Goal: Task Accomplishment & Management: Manage account settings

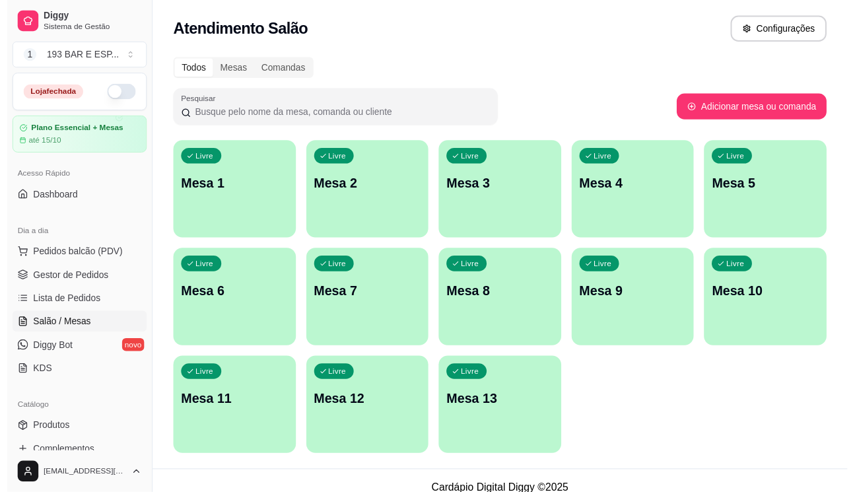
scroll to position [59, 0]
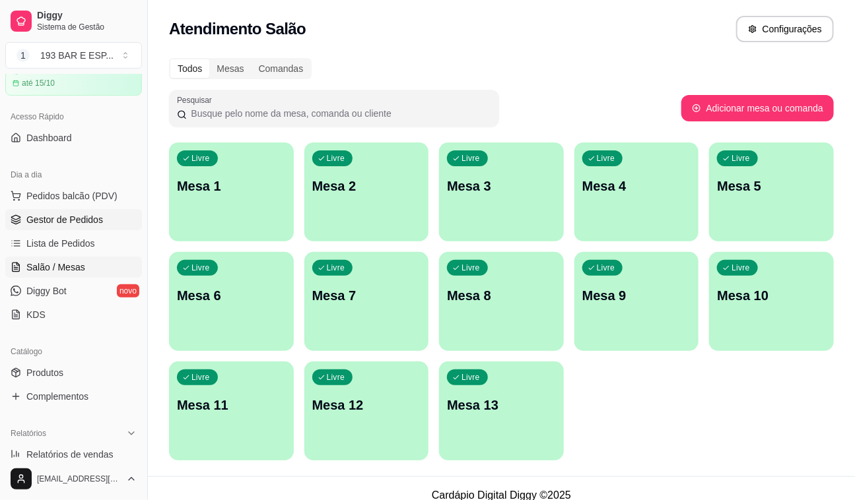
click at [90, 219] on span "Gestor de Pedidos" at bounding box center [64, 219] width 77 height 13
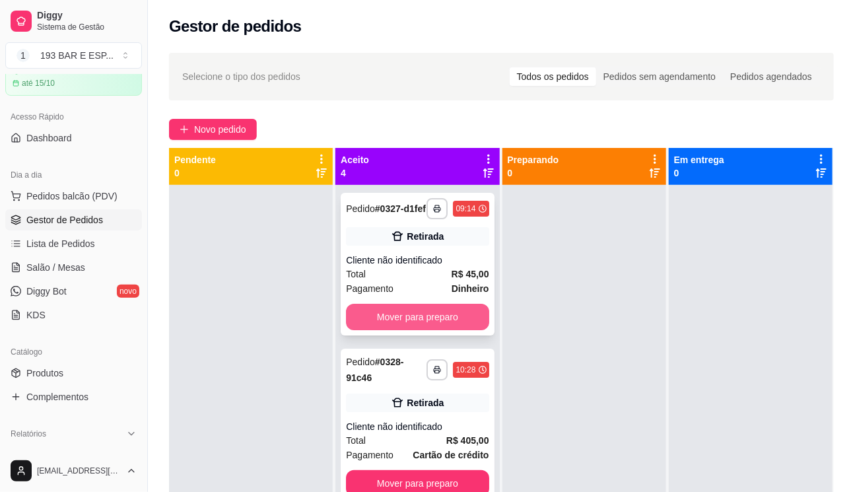
click at [427, 329] on button "Mover para preparo" at bounding box center [417, 317] width 143 height 26
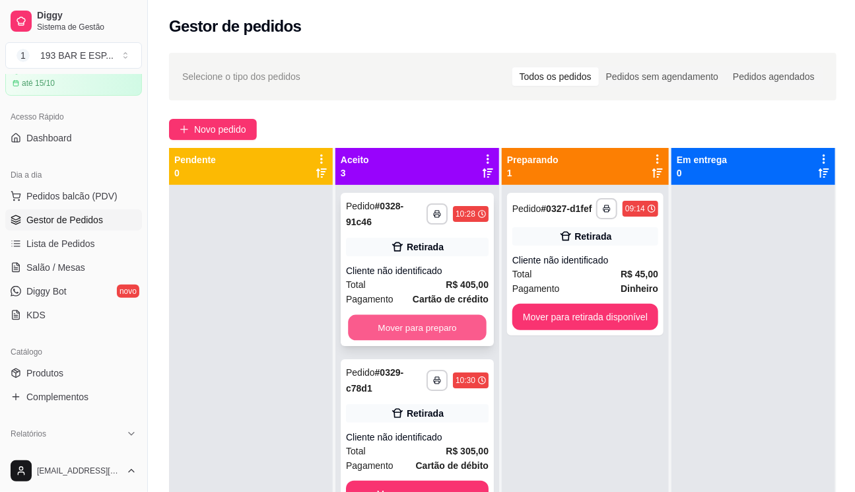
click at [435, 316] on button "Mover para preparo" at bounding box center [417, 328] width 139 height 26
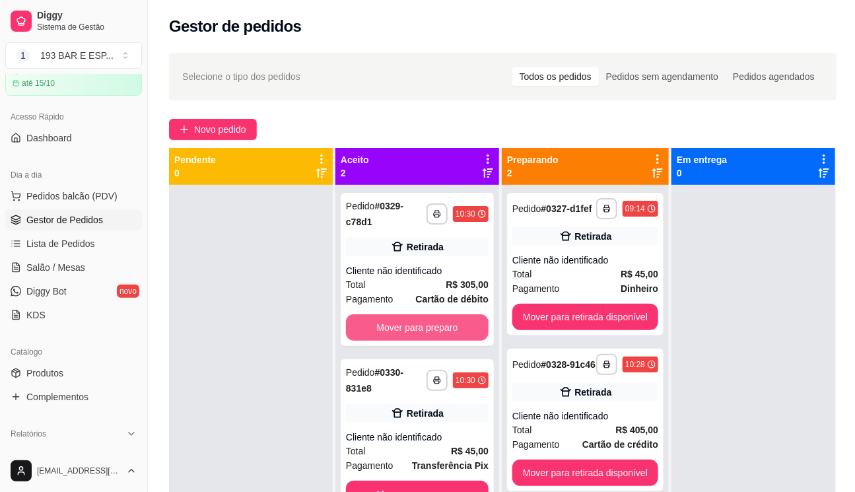
click at [435, 316] on button "Mover para preparo" at bounding box center [417, 327] width 143 height 26
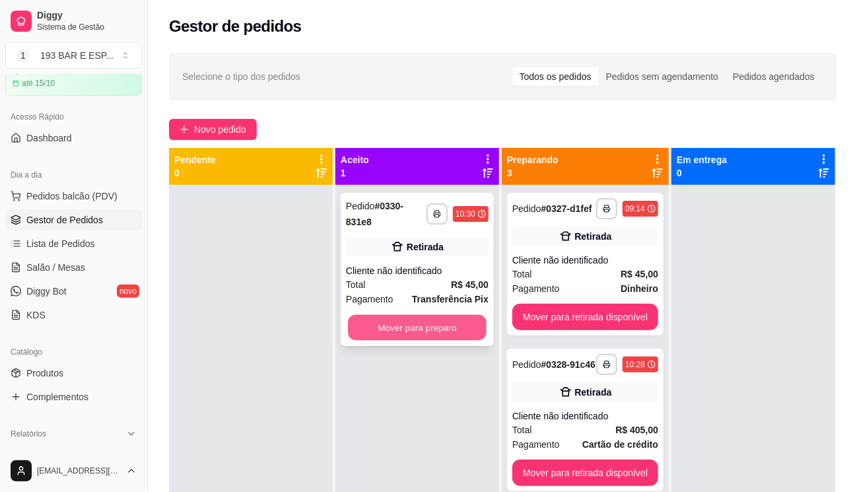
click at [441, 318] on button "Mover para preparo" at bounding box center [417, 328] width 139 height 26
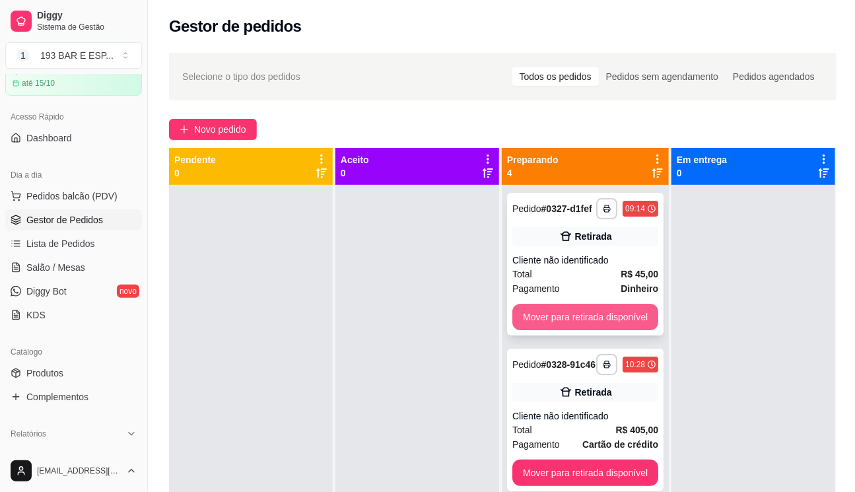
click at [575, 310] on button "Mover para retirada disponível" at bounding box center [585, 317] width 146 height 26
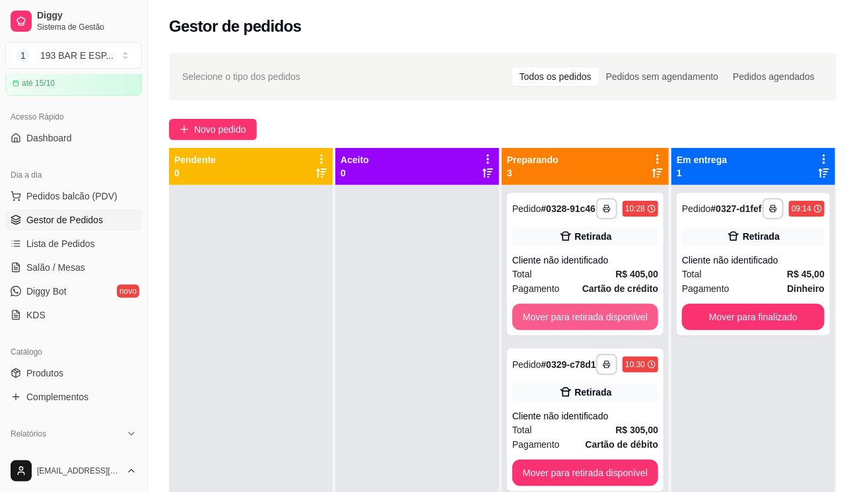
click at [575, 310] on button "Mover para retirada disponível" at bounding box center [585, 317] width 146 height 26
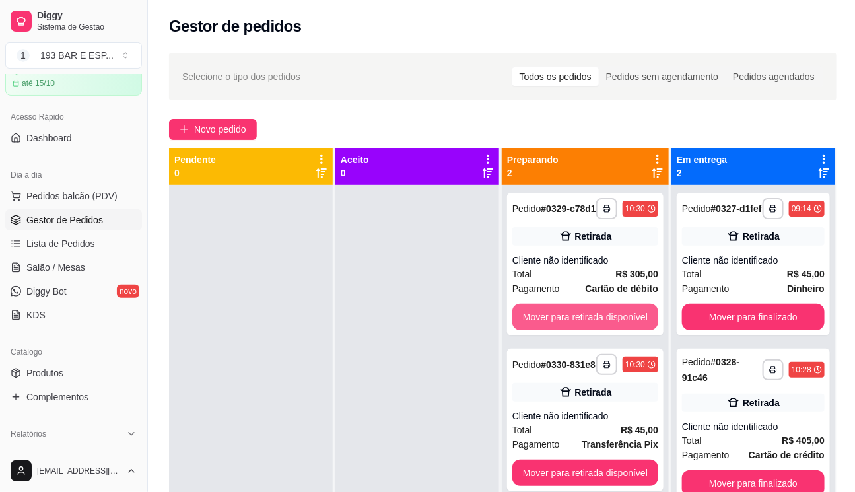
click at [576, 310] on button "Mover para retirada disponível" at bounding box center [585, 317] width 146 height 26
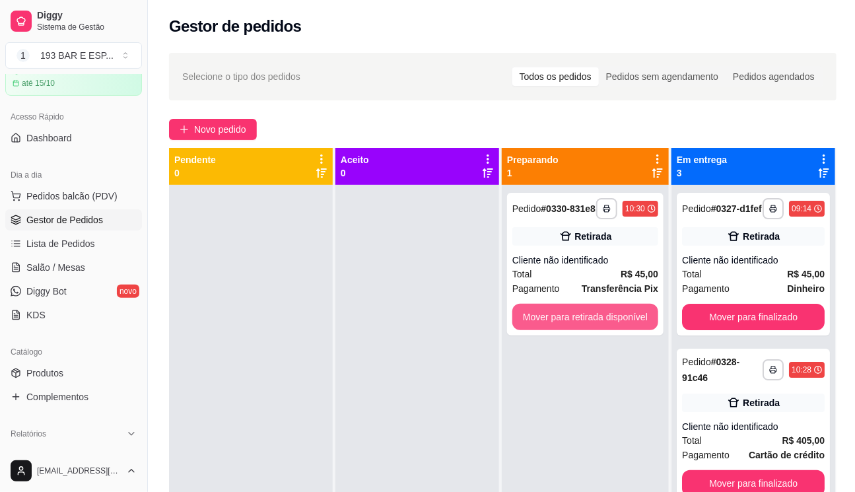
click at [576, 310] on button "Mover para retirada disponível" at bounding box center [585, 317] width 146 height 26
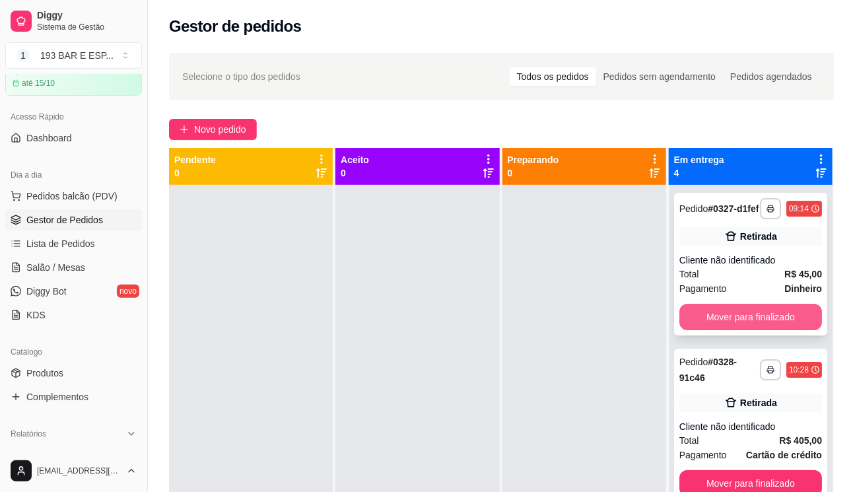
click at [776, 329] on button "Mover para finalizado" at bounding box center [750, 317] width 143 height 26
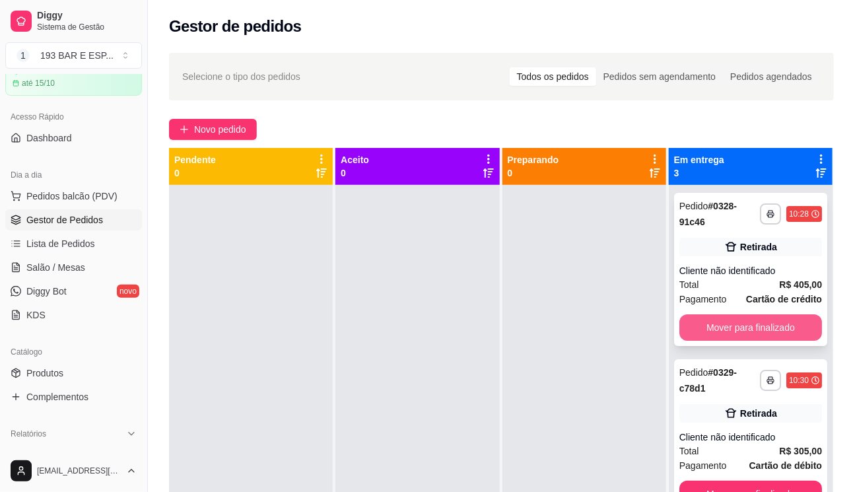
click at [763, 328] on button "Mover para finalizado" at bounding box center [750, 327] width 143 height 26
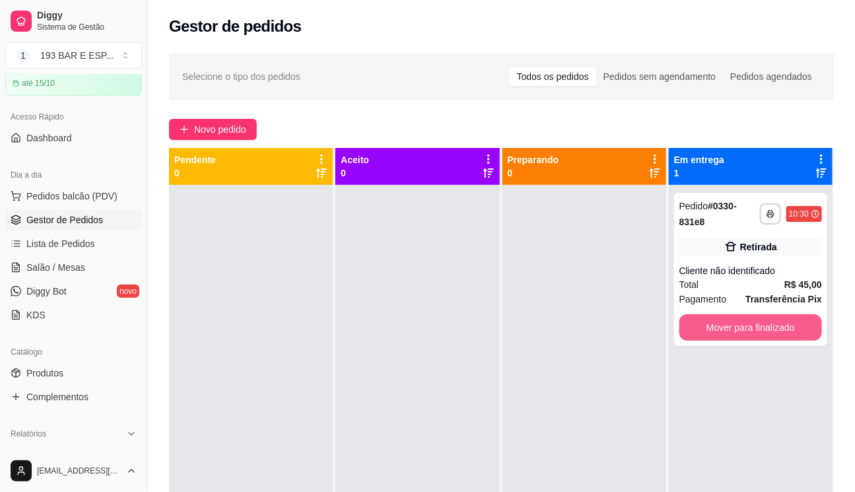
click at [763, 328] on button "Mover para finalizado" at bounding box center [750, 327] width 143 height 26
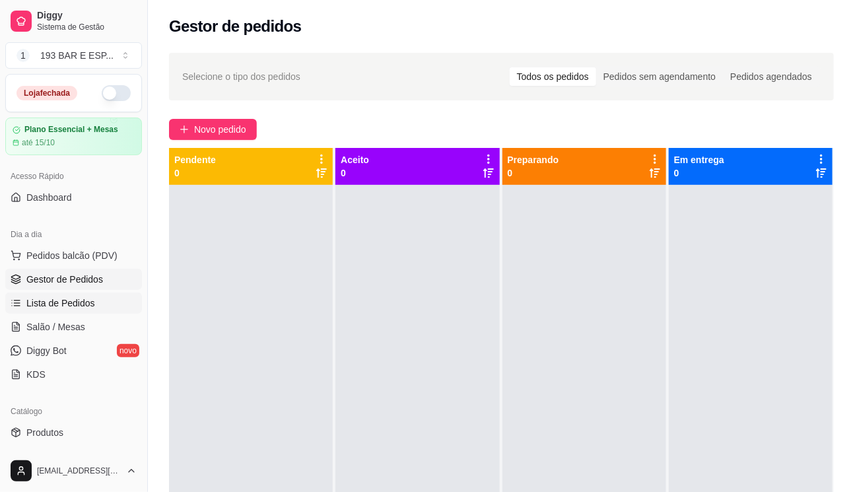
click at [44, 303] on span "Lista de Pedidos" at bounding box center [60, 302] width 69 height 13
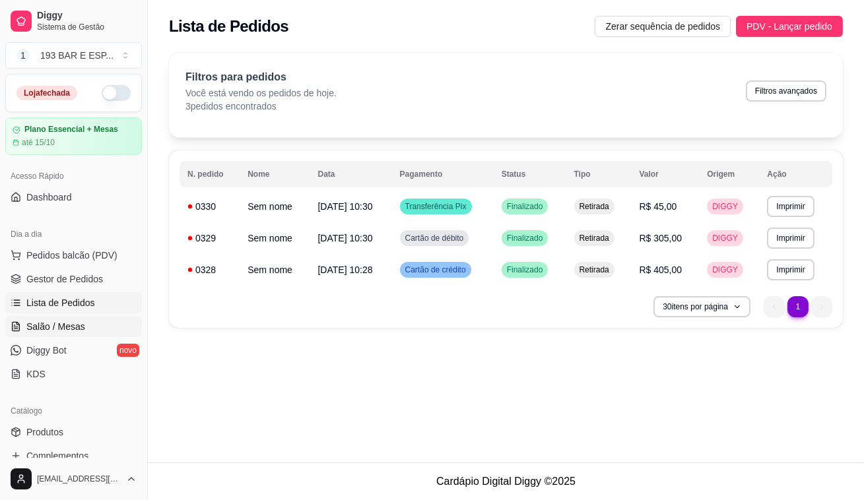
click at [76, 324] on span "Salão / Mesas" at bounding box center [55, 326] width 59 height 13
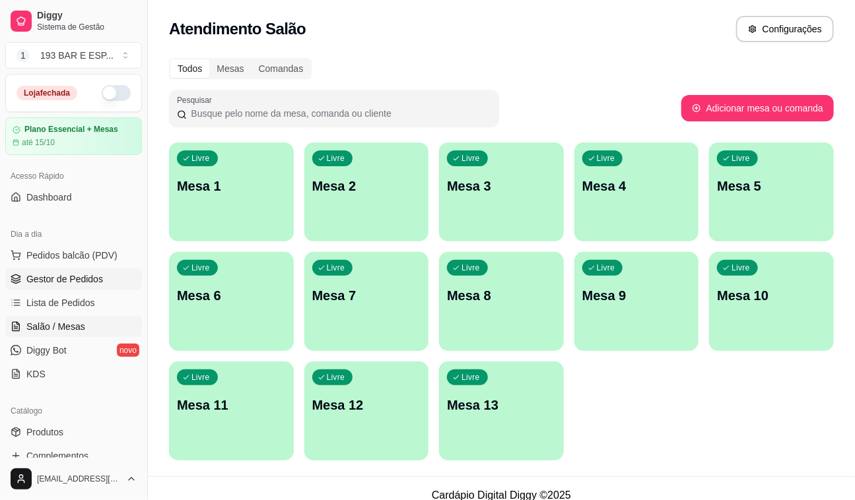
click at [65, 281] on span "Gestor de Pedidos" at bounding box center [64, 279] width 77 height 13
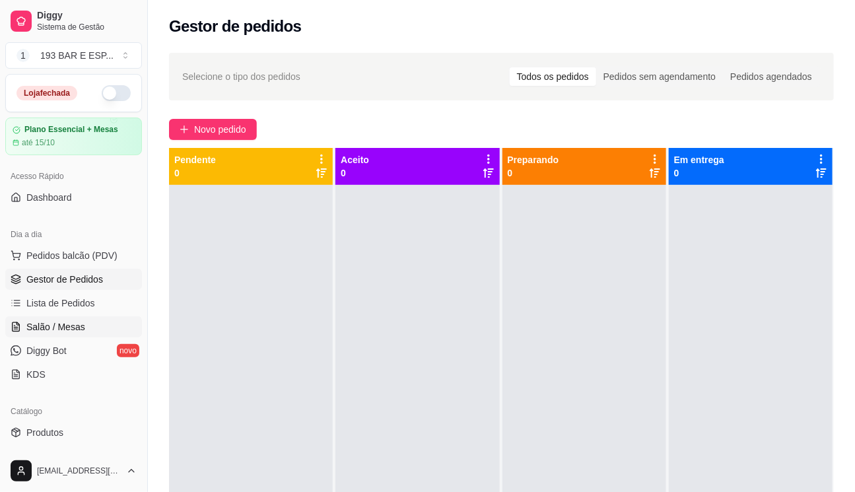
click at [72, 330] on span "Salão / Mesas" at bounding box center [55, 326] width 59 height 13
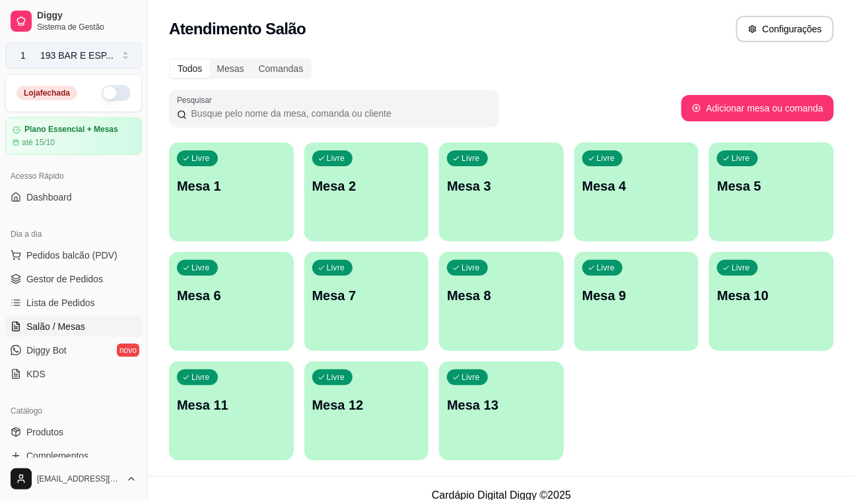
click at [129, 53] on button "1 193 BAR E ESP ..." at bounding box center [73, 55] width 137 height 26
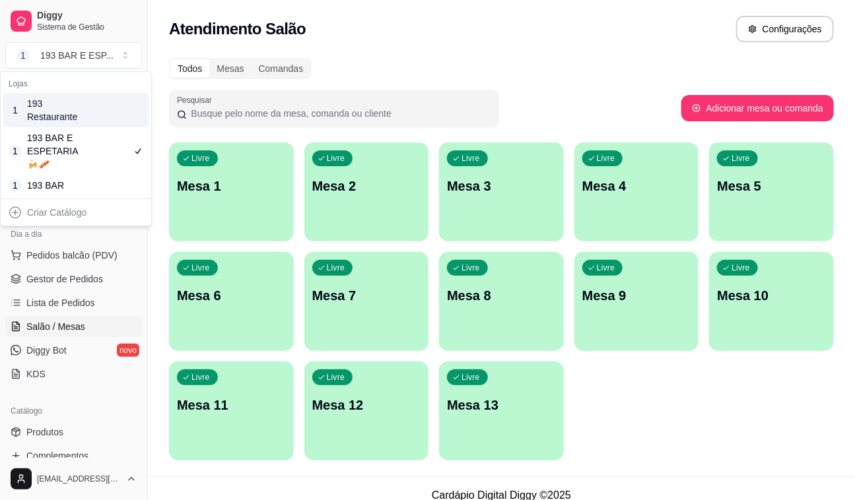
click at [63, 106] on div "193 Restaurante" at bounding box center [56, 110] width 59 height 26
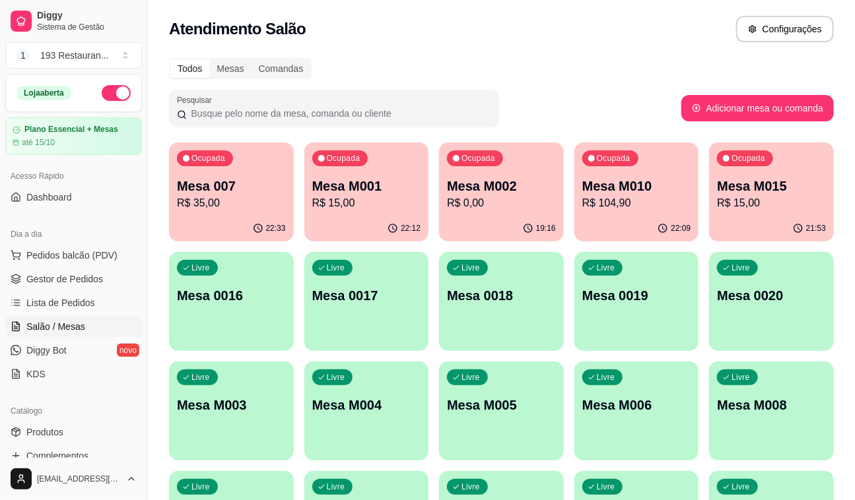
click at [238, 208] on p "R$ 35,00" at bounding box center [231, 203] width 109 height 16
click at [219, 208] on p "R$ 35,00" at bounding box center [231, 203] width 109 height 16
click at [405, 198] on p "R$ 15,00" at bounding box center [366, 203] width 109 height 16
click at [508, 199] on p "R$ 0,00" at bounding box center [501, 203] width 109 height 16
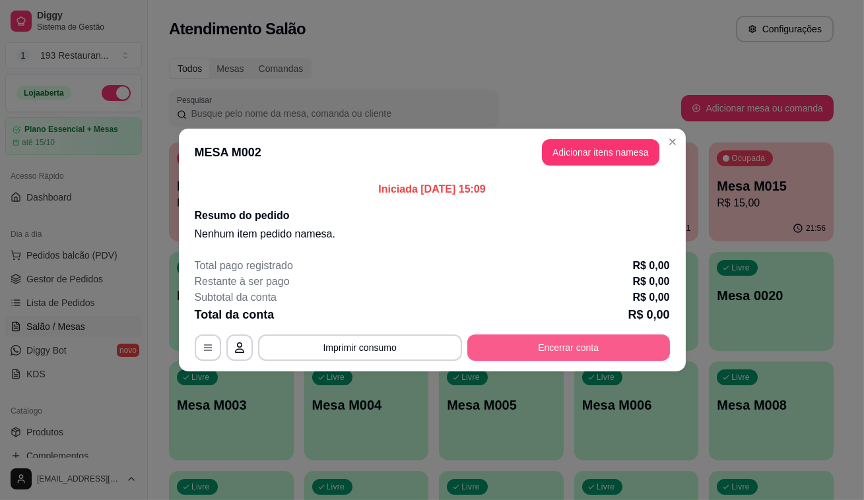
click at [586, 349] on button "Encerrar conta" at bounding box center [568, 348] width 203 height 26
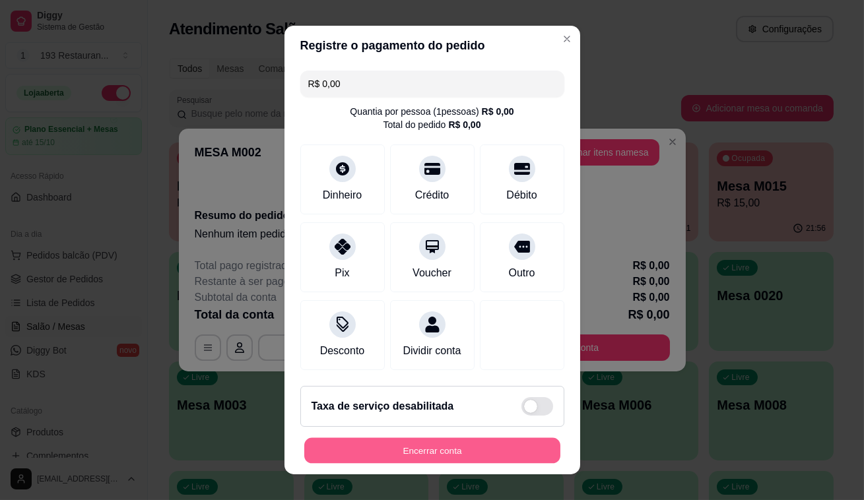
click at [483, 453] on button "Encerrar conta" at bounding box center [432, 451] width 256 height 26
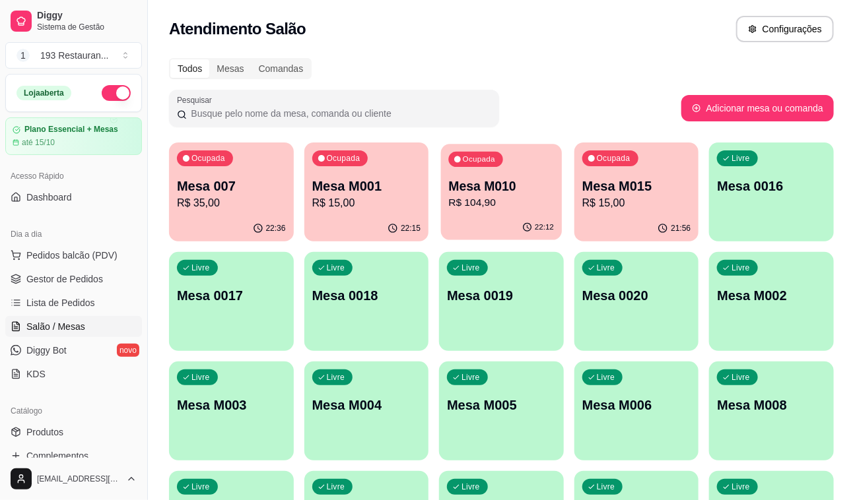
click at [492, 211] on div "Ocupada Mesa M010 R$ 104,90" at bounding box center [501, 179] width 121 height 71
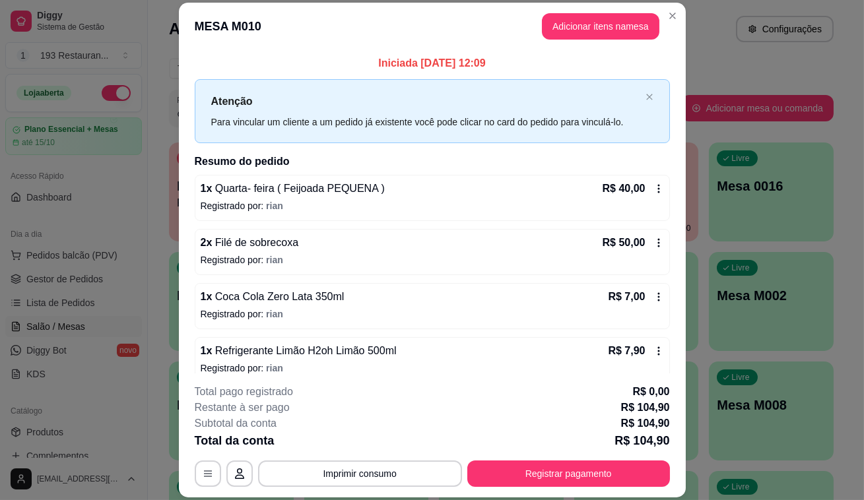
scroll to position [13, 0]
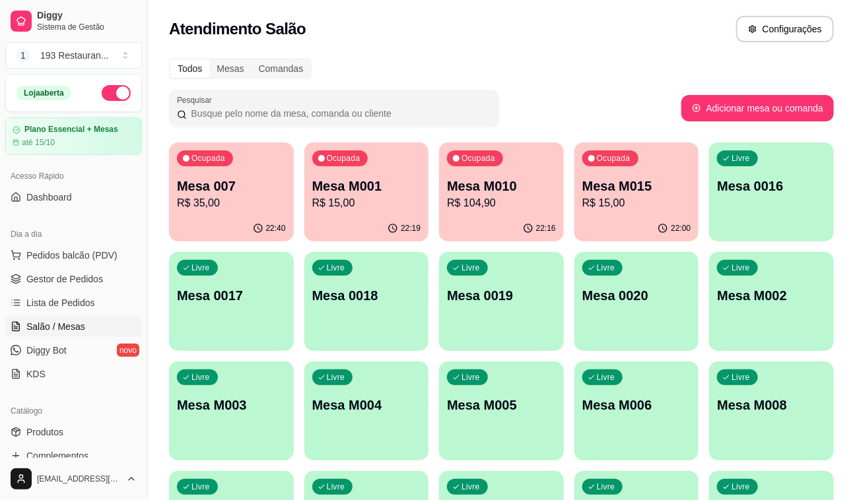
click at [273, 185] on p "Mesa 007" at bounding box center [231, 186] width 109 height 18
click at [510, 184] on p "Mesa M010" at bounding box center [501, 186] width 109 height 18
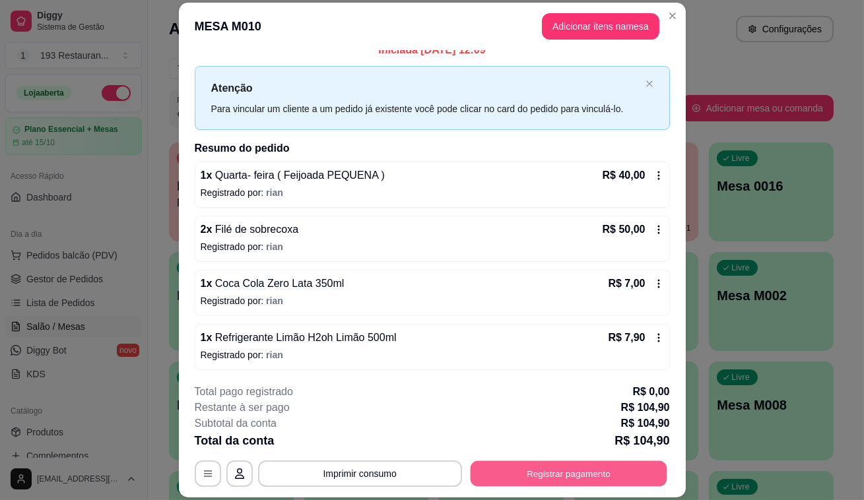
click at [522, 467] on button "Registrar pagamento" at bounding box center [568, 474] width 197 height 26
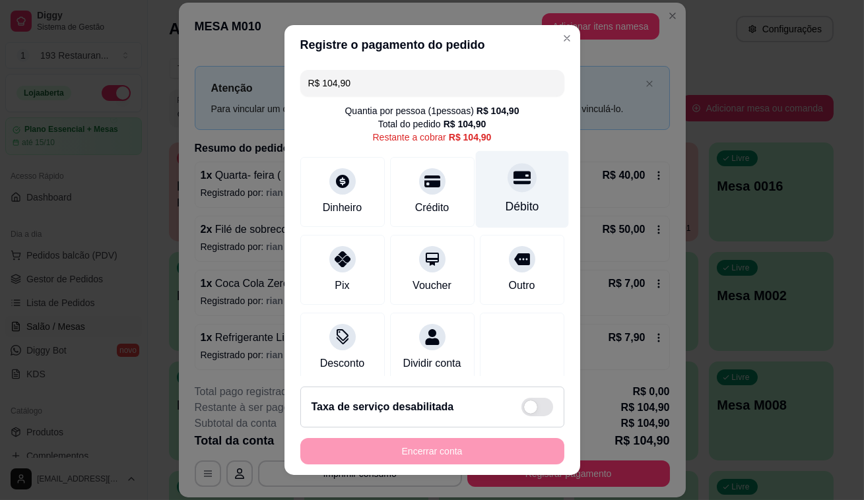
click at [508, 191] on div at bounding box center [522, 177] width 29 height 29
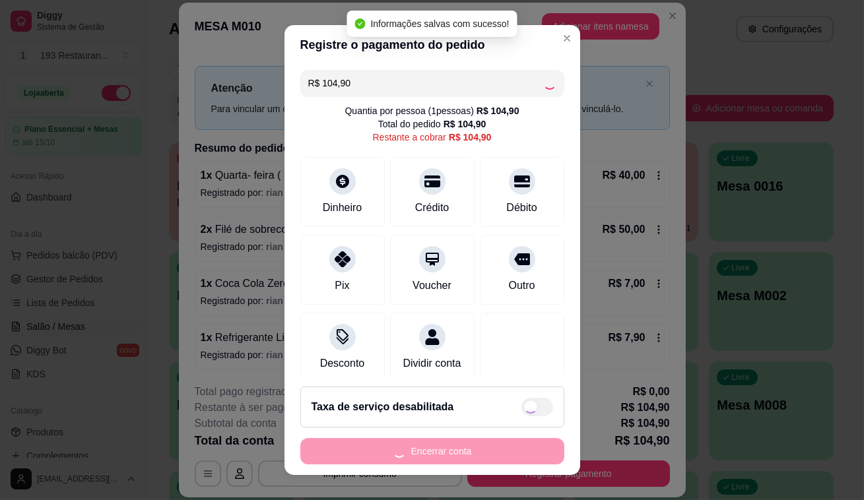
type input "R$ 0,00"
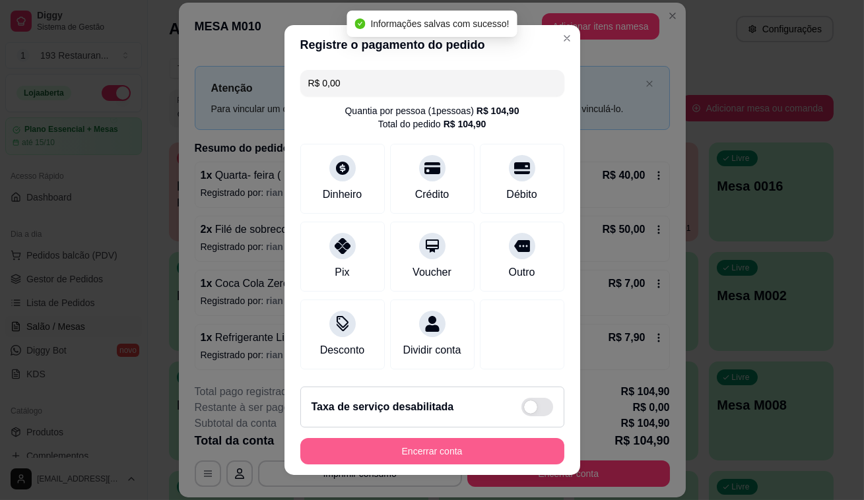
click at [500, 444] on button "Encerrar conta" at bounding box center [432, 451] width 264 height 26
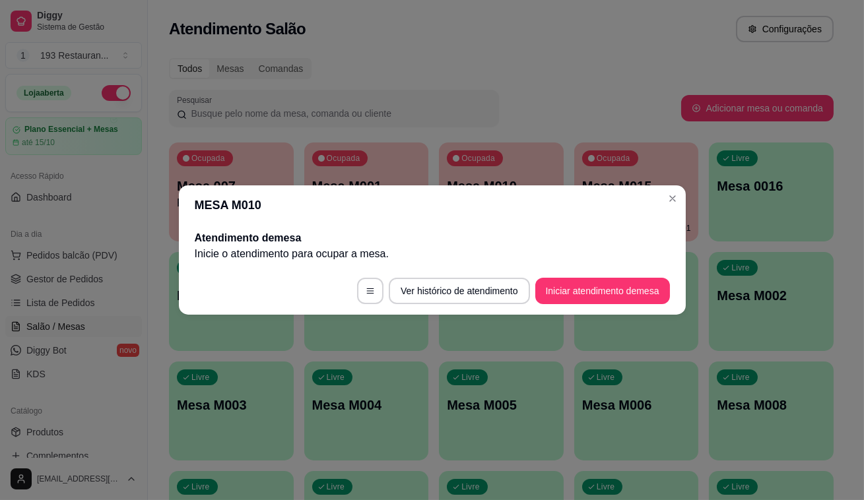
scroll to position [0, 0]
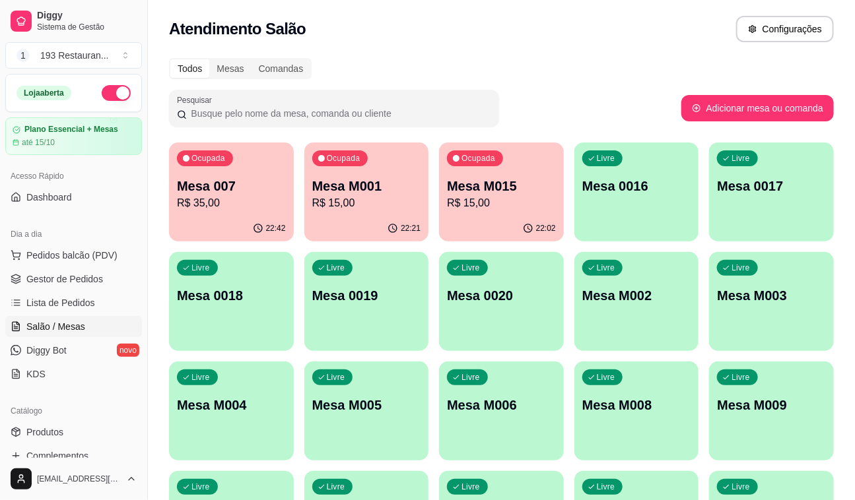
click at [523, 211] on p "R$ 15,00" at bounding box center [501, 203] width 109 height 16
click at [380, 205] on p "R$ 15,00" at bounding box center [366, 203] width 109 height 16
click at [236, 195] on p "R$ 35,00" at bounding box center [231, 203] width 109 height 16
click at [218, 185] on p "Mesa 007" at bounding box center [231, 187] width 106 height 18
click at [244, 205] on p "R$ 35,00" at bounding box center [231, 203] width 109 height 16
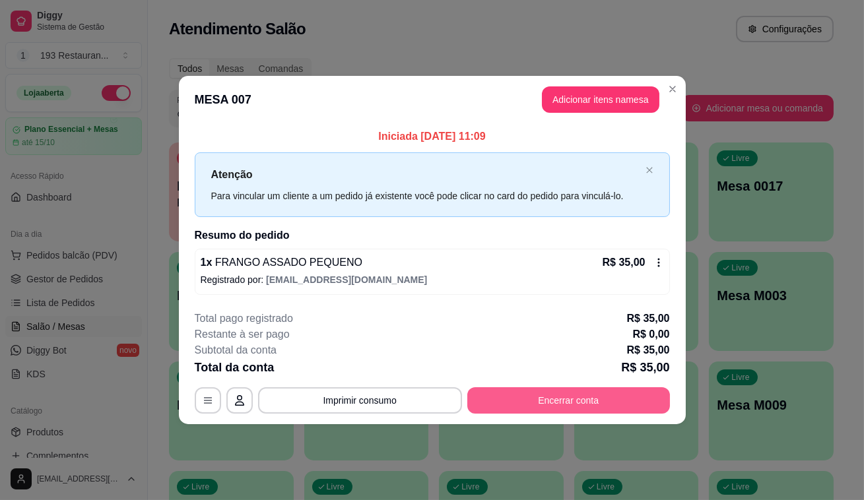
click at [547, 404] on button "Encerrar conta" at bounding box center [568, 400] width 203 height 26
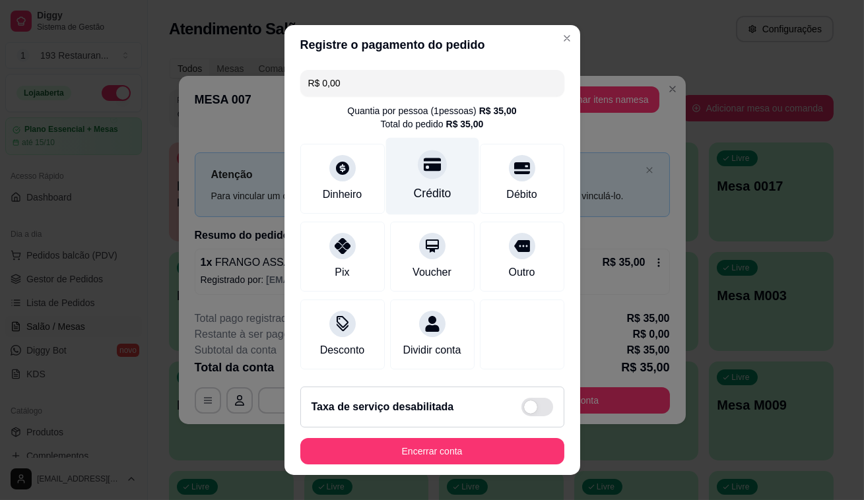
click at [425, 160] on icon at bounding box center [431, 164] width 17 height 13
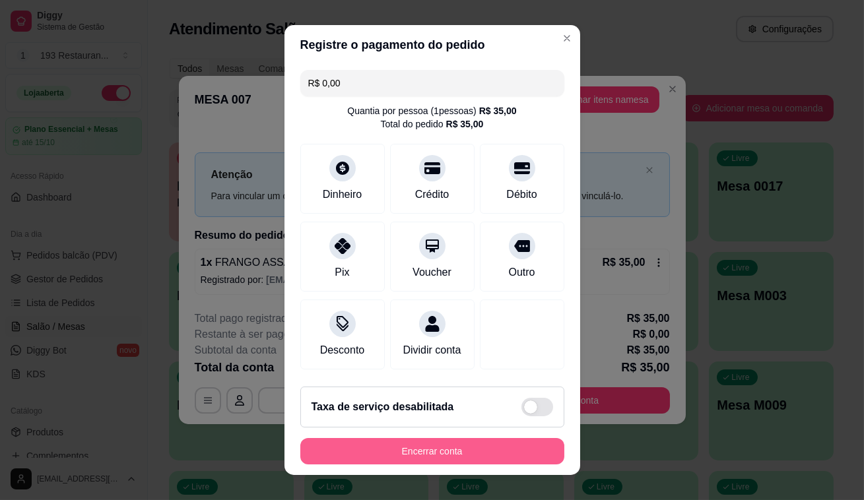
click at [461, 442] on button "Encerrar conta" at bounding box center [432, 451] width 264 height 26
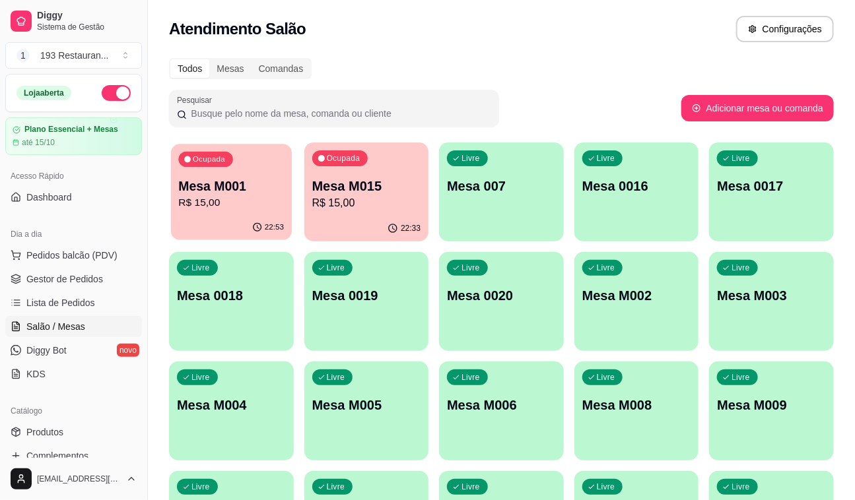
click at [190, 228] on div "22:53" at bounding box center [231, 227] width 121 height 25
click at [339, 169] on div "Ocupada Mesa M015 R$ 15,00" at bounding box center [366, 179] width 125 height 73
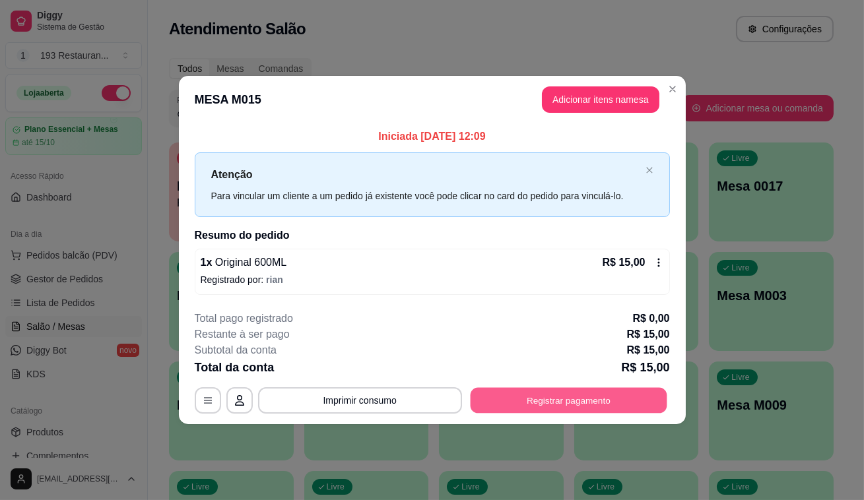
click at [574, 413] on button "Registrar pagamento" at bounding box center [568, 400] width 197 height 26
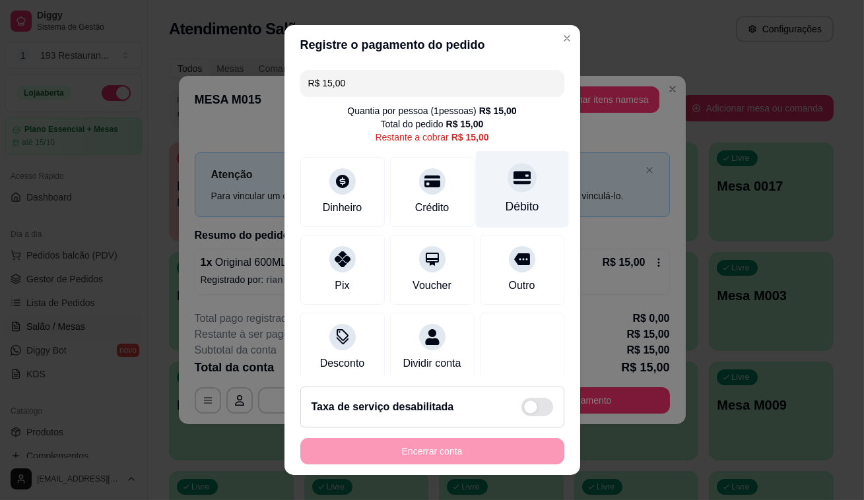
click at [508, 193] on div "Débito" at bounding box center [521, 189] width 93 height 77
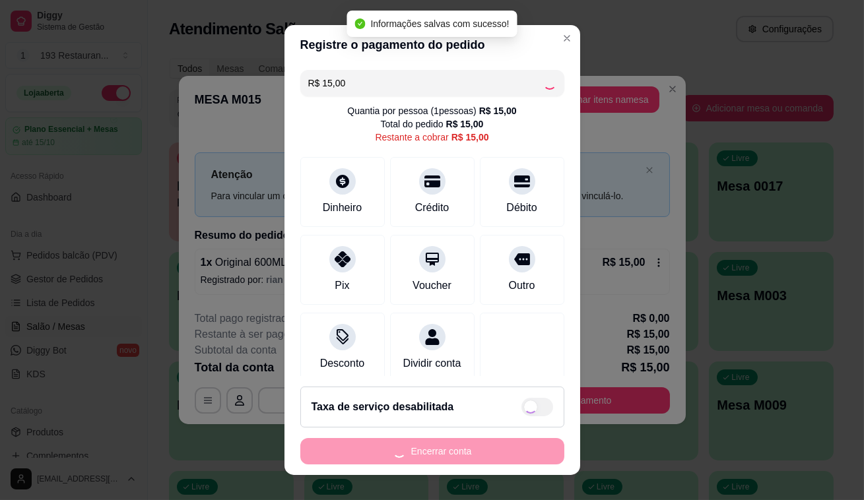
type input "R$ 0,00"
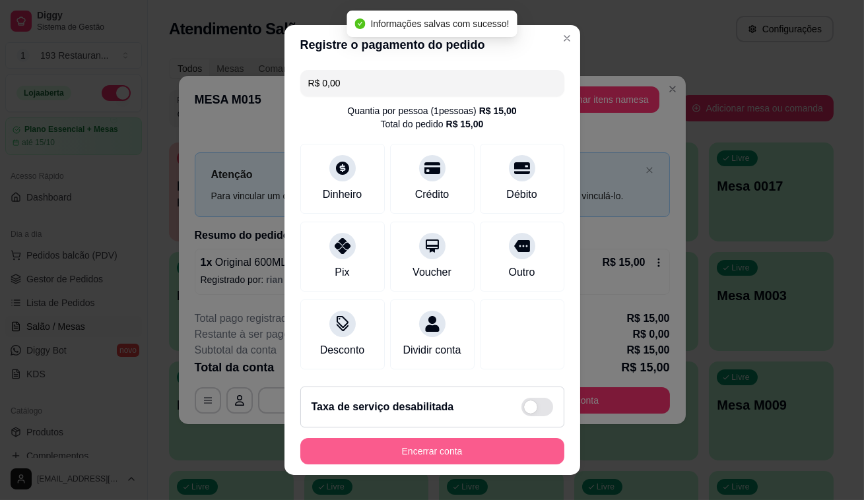
click at [483, 443] on button "Encerrar conta" at bounding box center [432, 451] width 264 height 26
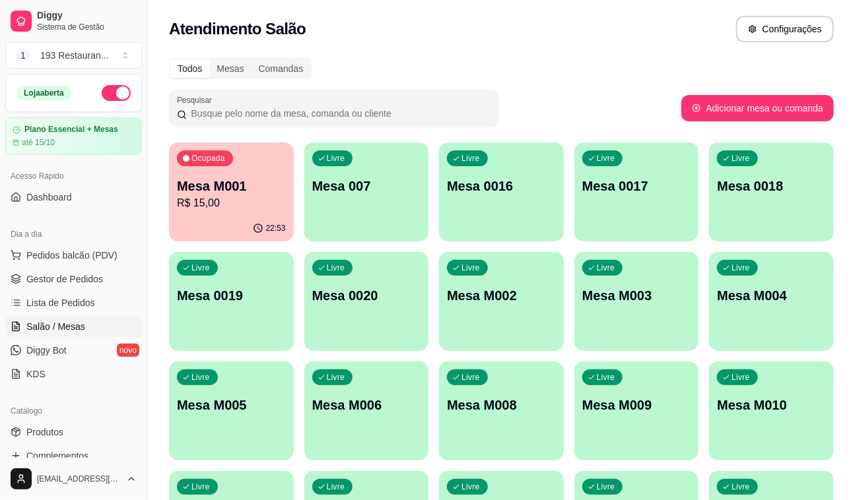
click at [243, 208] on p "R$ 15,00" at bounding box center [231, 203] width 109 height 16
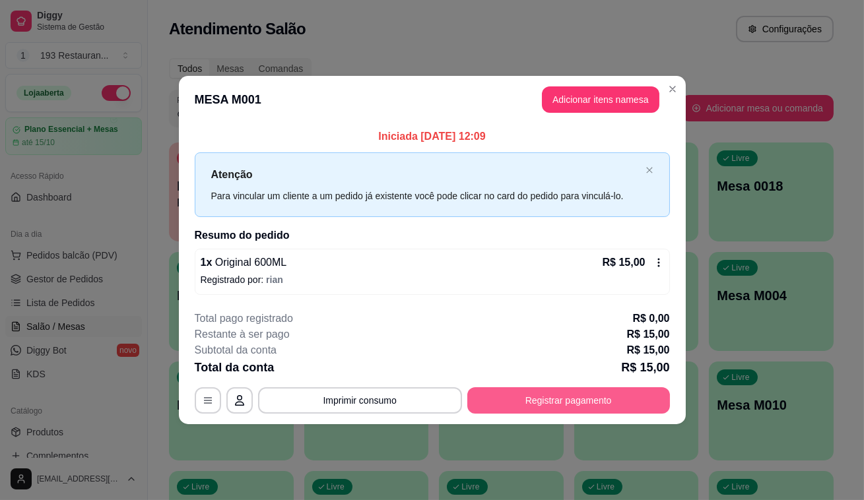
click at [524, 396] on button "Registrar pagamento" at bounding box center [568, 400] width 203 height 26
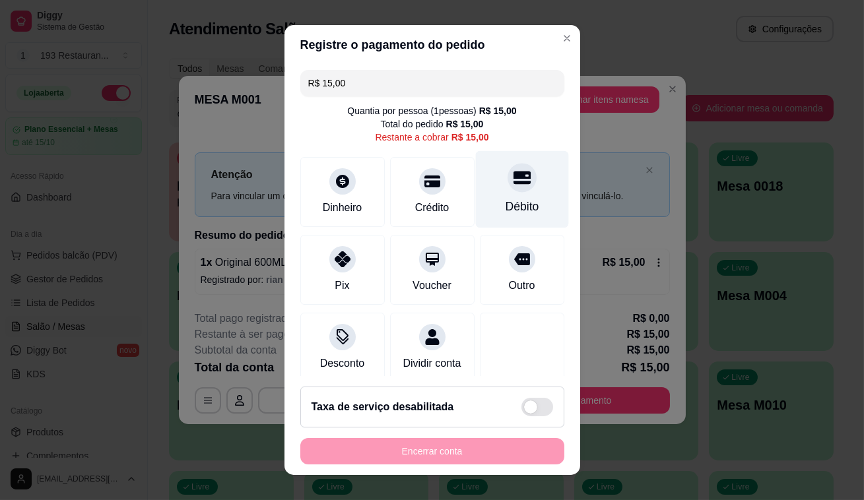
click at [513, 178] on icon at bounding box center [521, 177] width 17 height 13
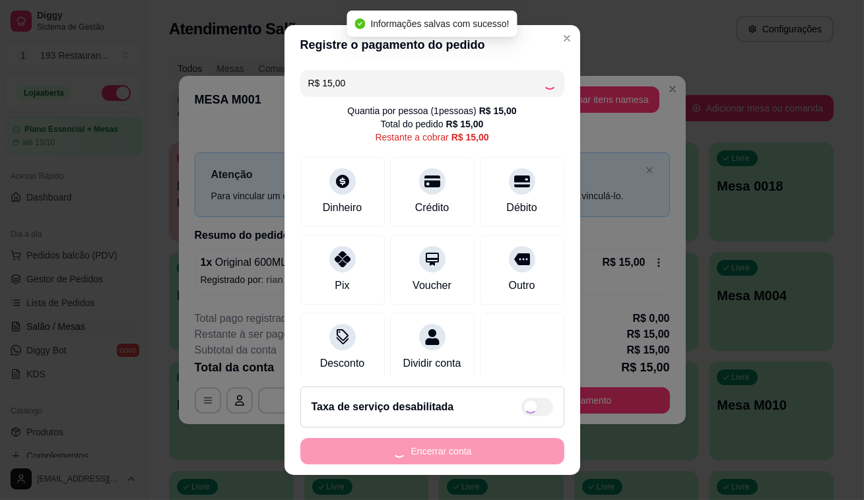
click at [459, 450] on div "Encerrar conta" at bounding box center [432, 451] width 264 height 26
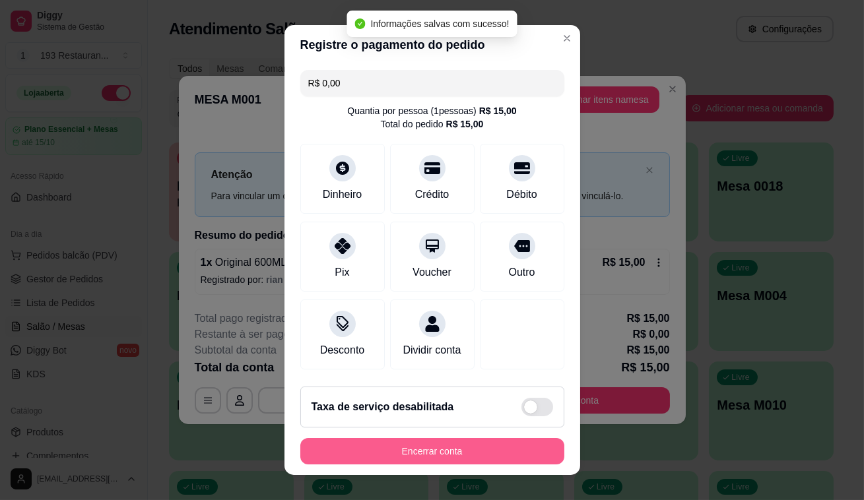
type input "R$ 0,00"
click at [459, 450] on button "Encerrar conta" at bounding box center [432, 451] width 264 height 26
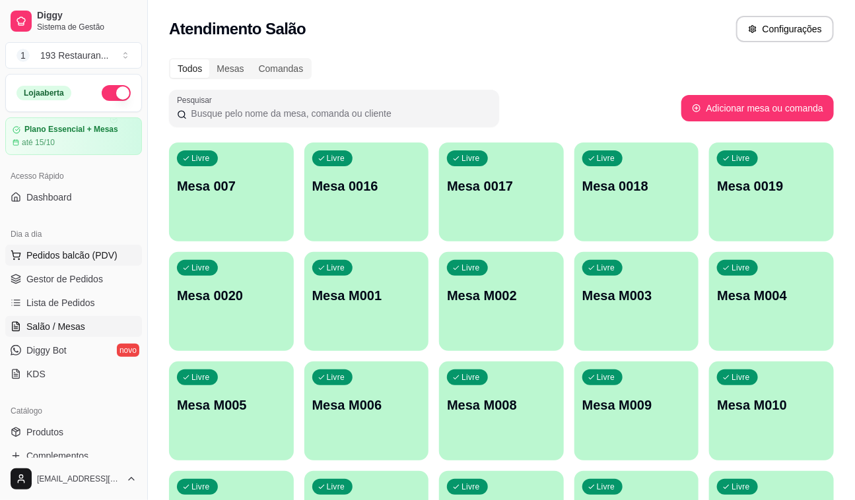
click at [110, 262] on button "Pedidos balcão (PDV)" at bounding box center [73, 255] width 137 height 21
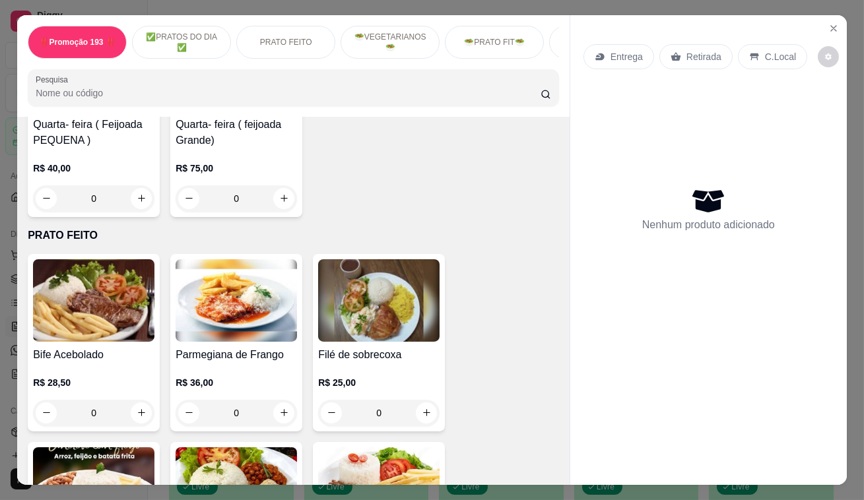
scroll to position [720, 0]
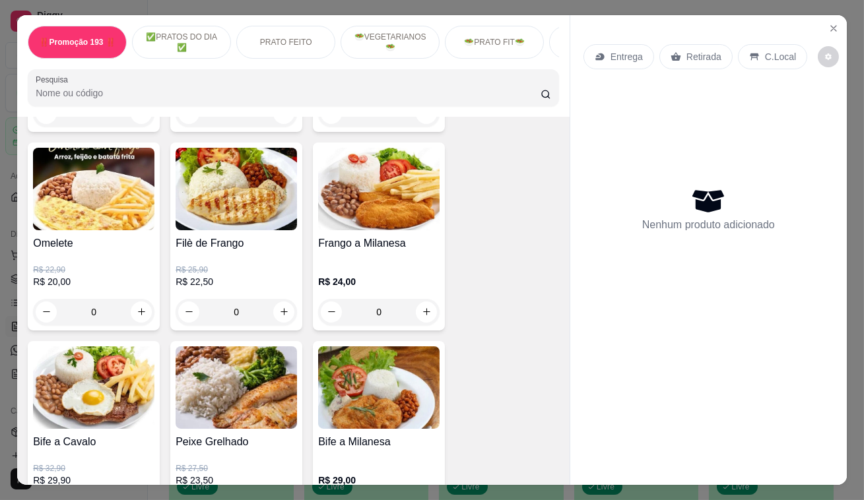
click at [620, 59] on div "Entrega" at bounding box center [619, 56] width 71 height 25
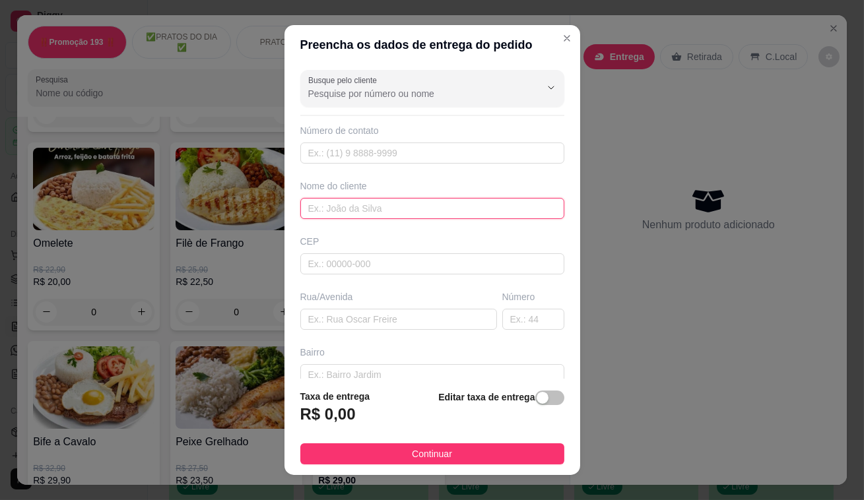
click at [386, 209] on input "text" at bounding box center [432, 208] width 264 height 21
type input "cleoniza"
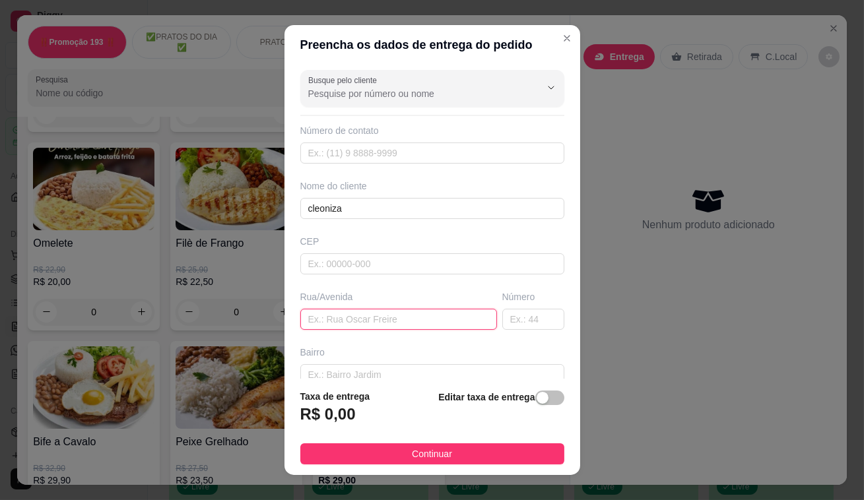
click at [360, 327] on input "text" at bounding box center [398, 319] width 197 height 21
type input "av santo antonio"
click at [541, 316] on div "Número" at bounding box center [533, 310] width 67 height 40
click at [531, 316] on input "text" at bounding box center [533, 319] width 62 height 21
type input "885"
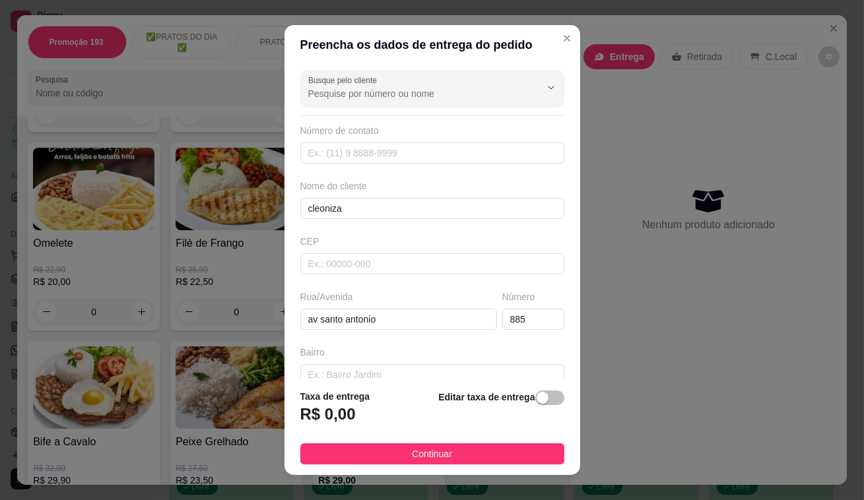
click at [534, 386] on footer "Taxa de entrega R$ 0,00 Editar taxa de entrega Continuar" at bounding box center [433, 427] width 296 height 96
click at [537, 398] on div "button" at bounding box center [543, 398] width 12 height 12
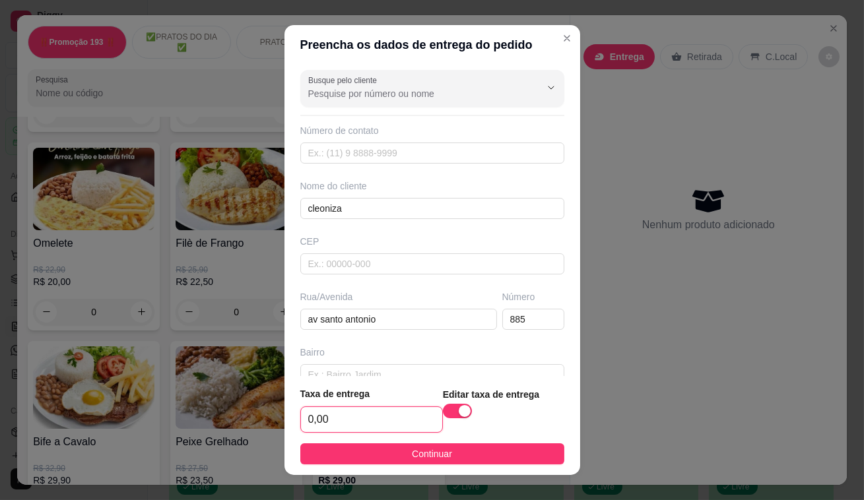
click at [335, 413] on input "0,00" at bounding box center [371, 419] width 141 height 25
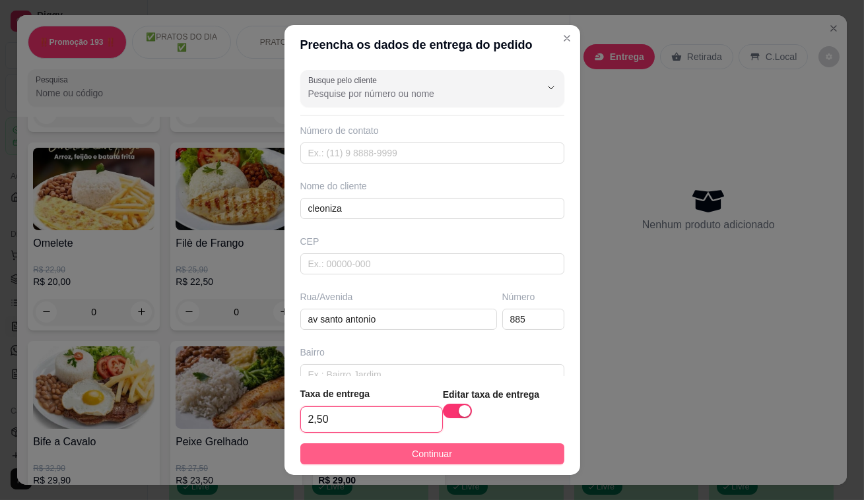
type input "2,50"
click at [335, 459] on button "Continuar" at bounding box center [432, 454] width 264 height 21
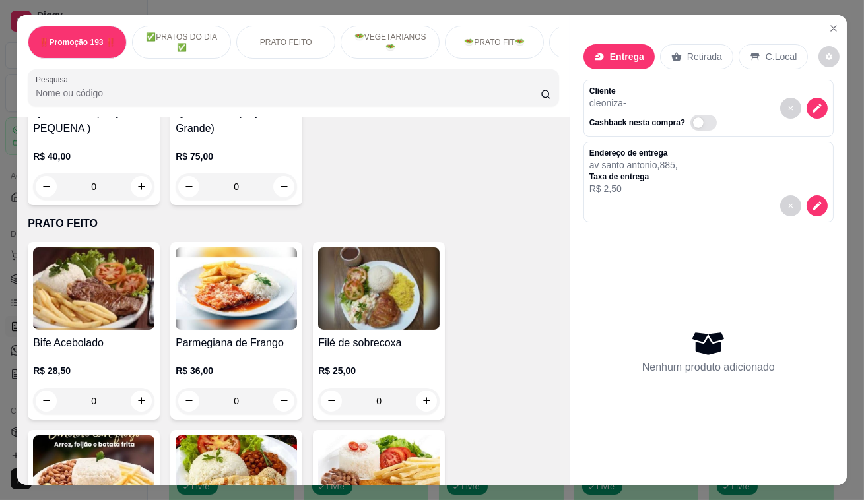
scroll to position [420, 0]
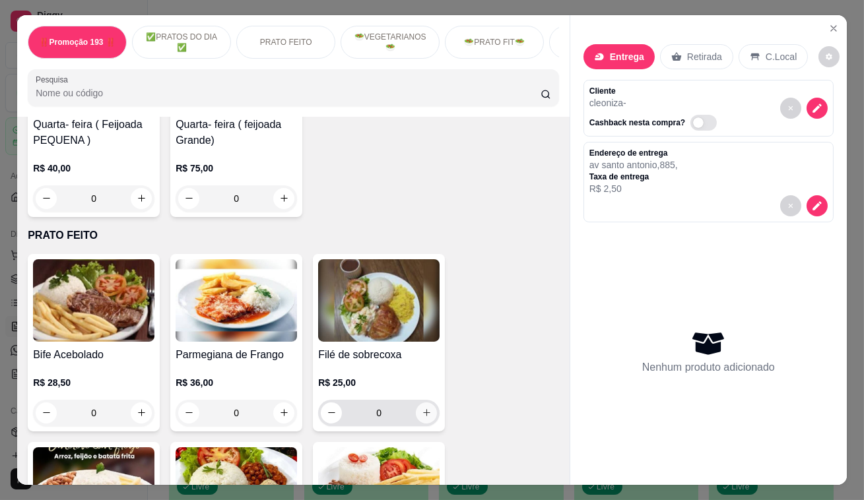
click at [424, 413] on icon "increase-product-quantity" at bounding box center [427, 413] width 10 height 10
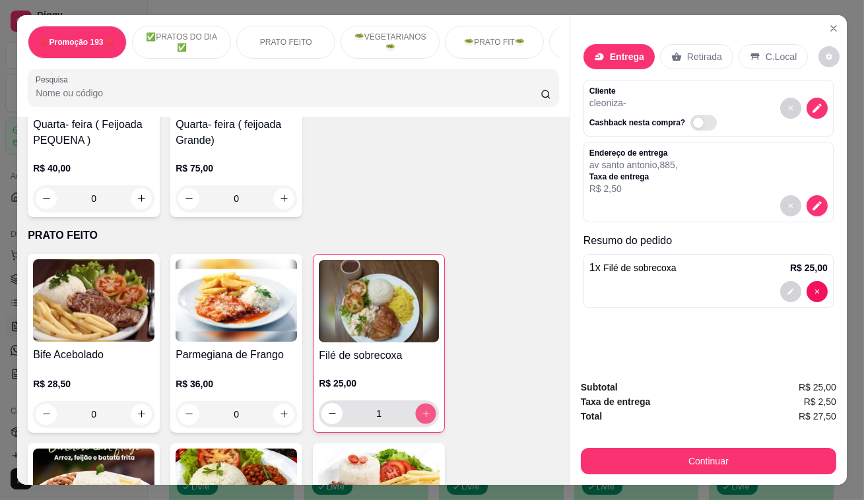
click at [424, 413] on icon "increase-product-quantity" at bounding box center [426, 414] width 10 height 10
type input "2"
click at [787, 288] on icon "decrease-product-quantity" at bounding box center [791, 292] width 8 height 8
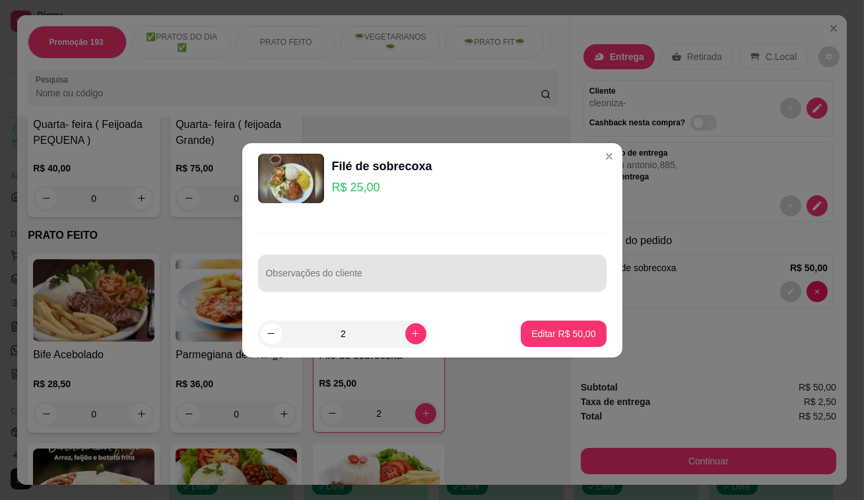
click at [468, 274] on input "Observações do cliente" at bounding box center [432, 278] width 333 height 13
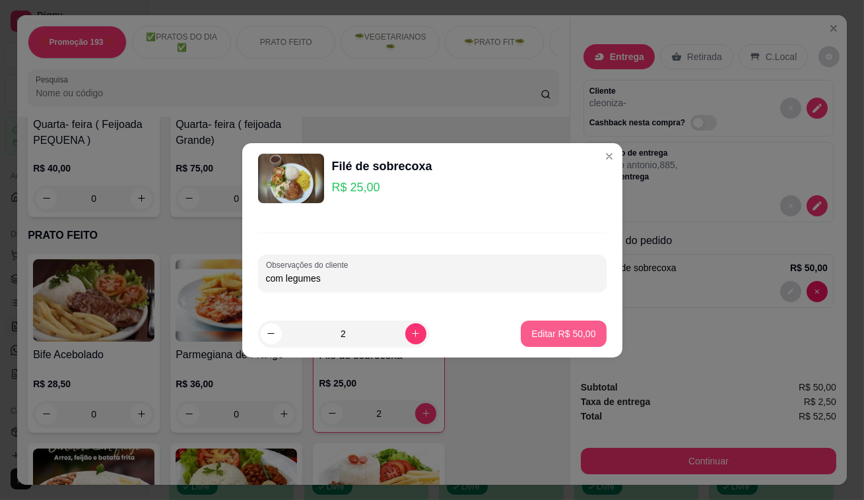
type input "com legumes"
click at [580, 339] on p "Editar R$ 50,00" at bounding box center [563, 333] width 64 height 13
type input "0"
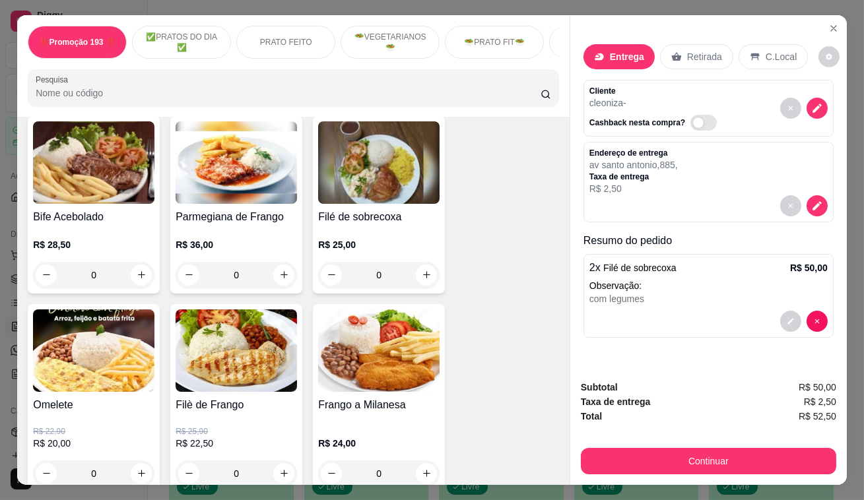
scroll to position [660, 0]
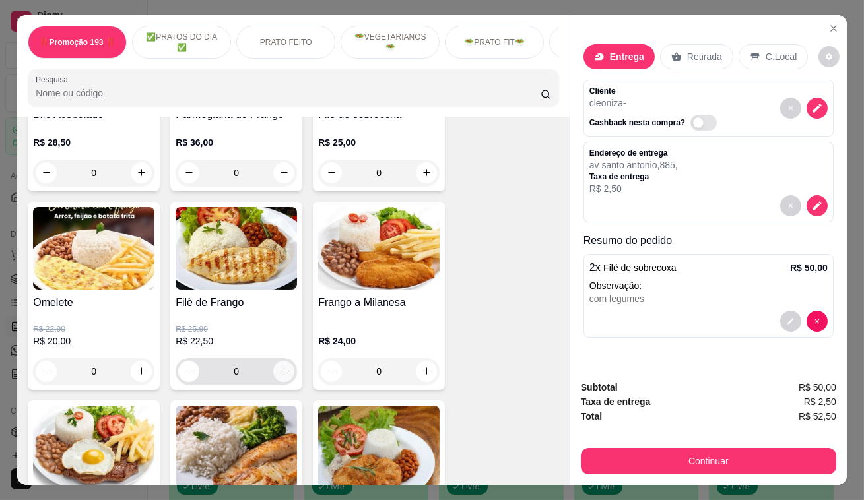
click at [281, 376] on icon "increase-product-quantity" at bounding box center [284, 371] width 7 height 7
type input "1"
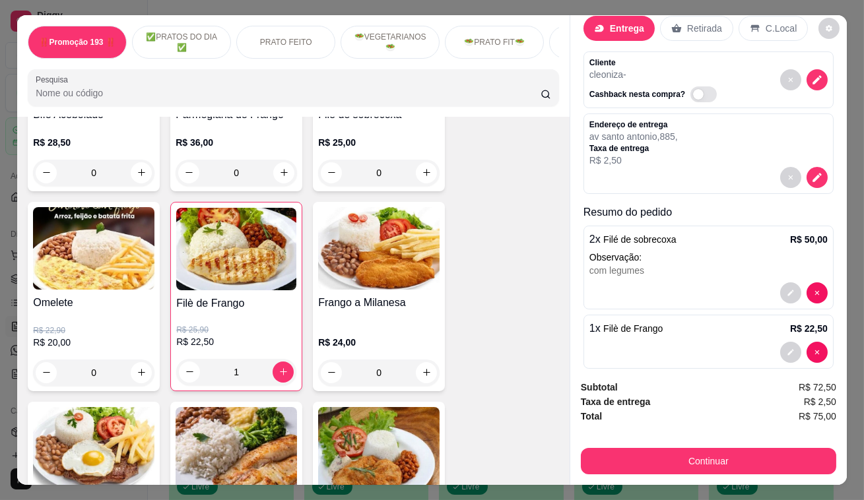
scroll to position [45, 0]
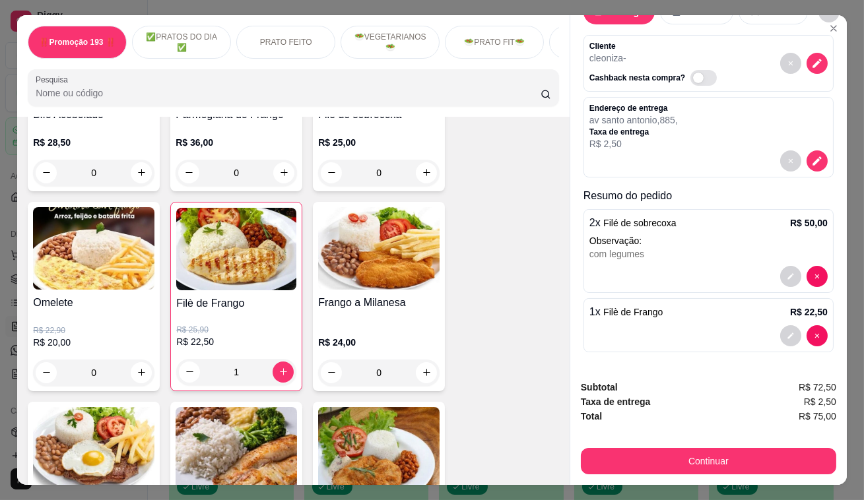
click at [780, 331] on button "decrease-product-quantity" at bounding box center [790, 335] width 21 height 21
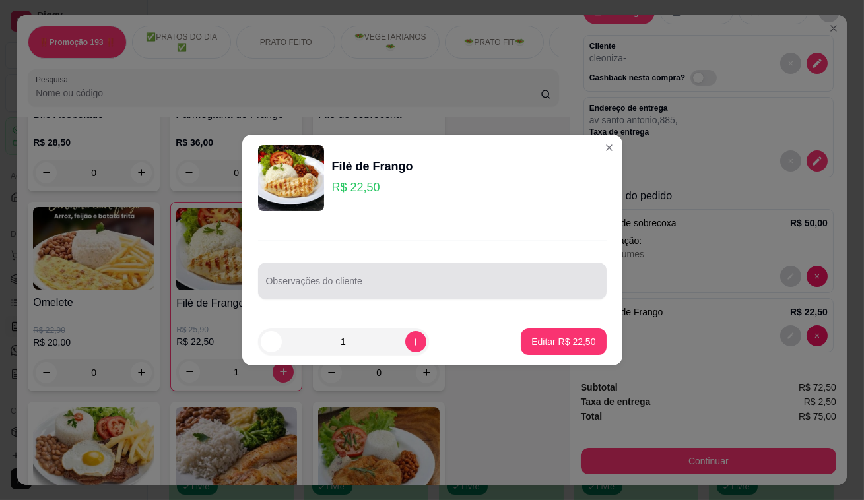
click at [425, 269] on div at bounding box center [432, 281] width 333 height 26
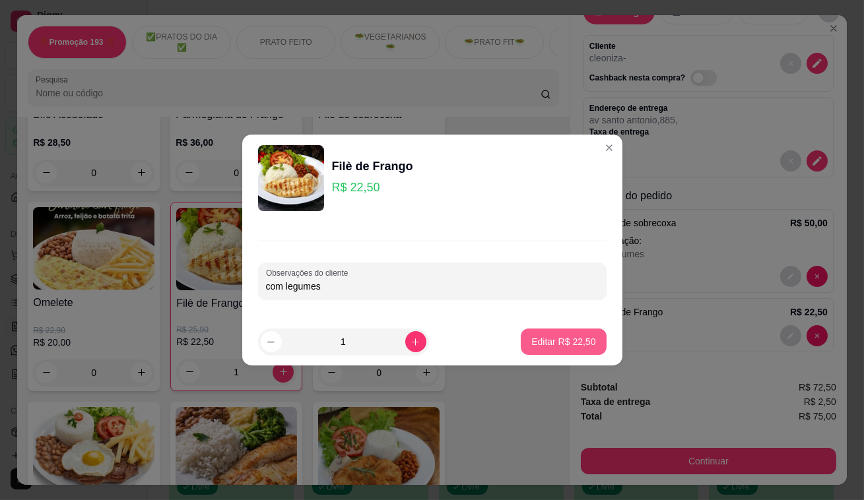
type input "com legumes"
click at [587, 350] on button "Editar R$ 22,50" at bounding box center [563, 342] width 83 height 26
type input "0"
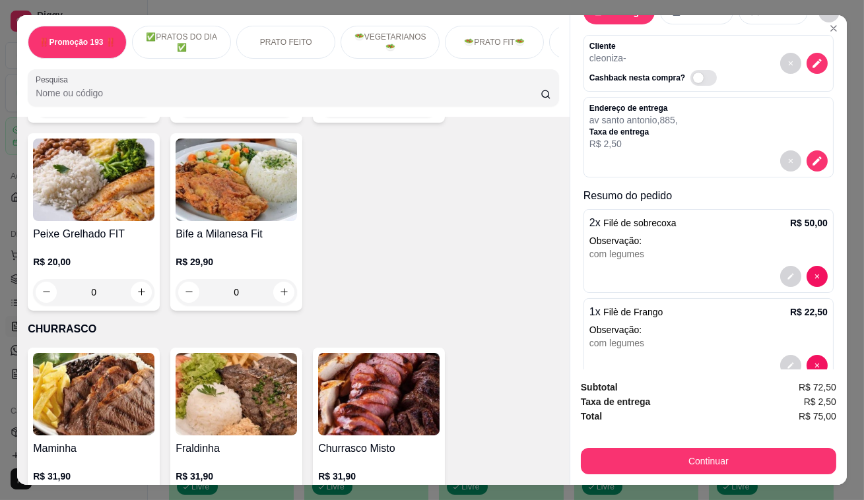
scroll to position [2880, 0]
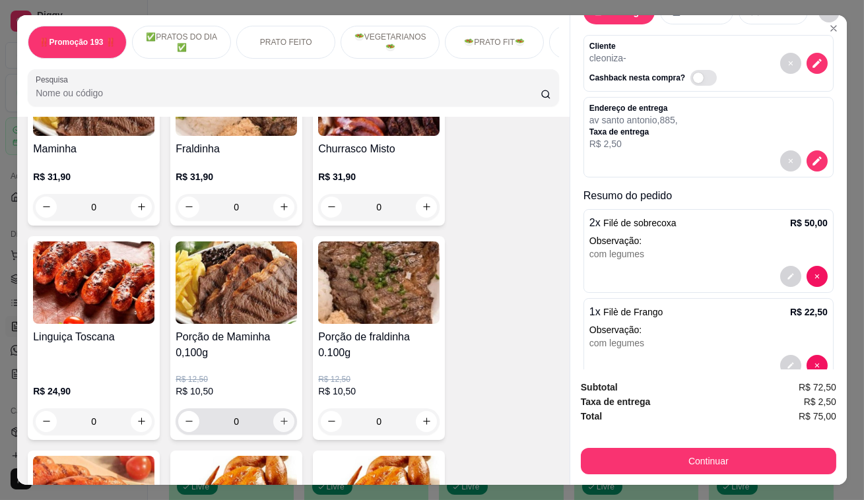
click at [283, 417] on icon "increase-product-quantity" at bounding box center [284, 422] width 10 height 10
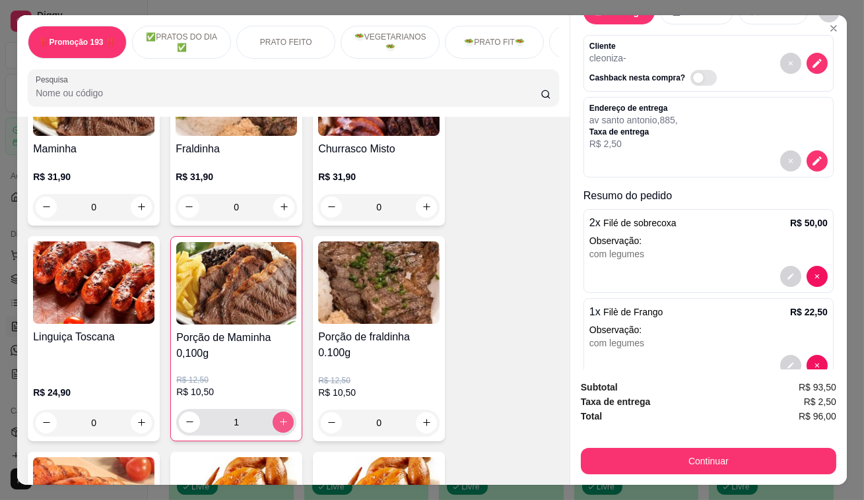
type input "2"
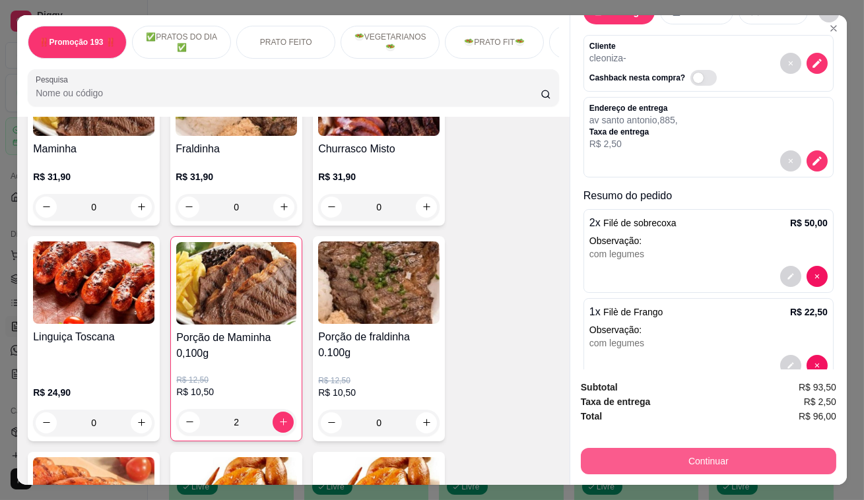
click at [694, 448] on button "Continuar" at bounding box center [708, 461] width 255 height 26
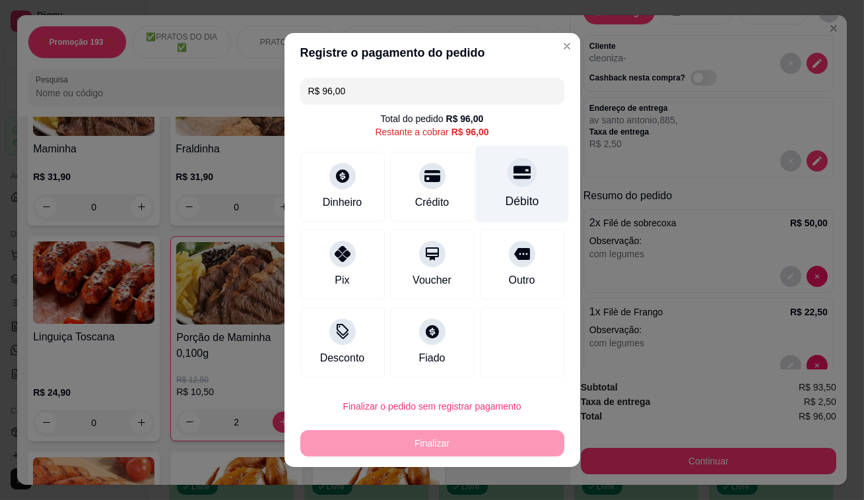
click at [490, 203] on div "Débito" at bounding box center [521, 184] width 93 height 77
type input "R$ 0,00"
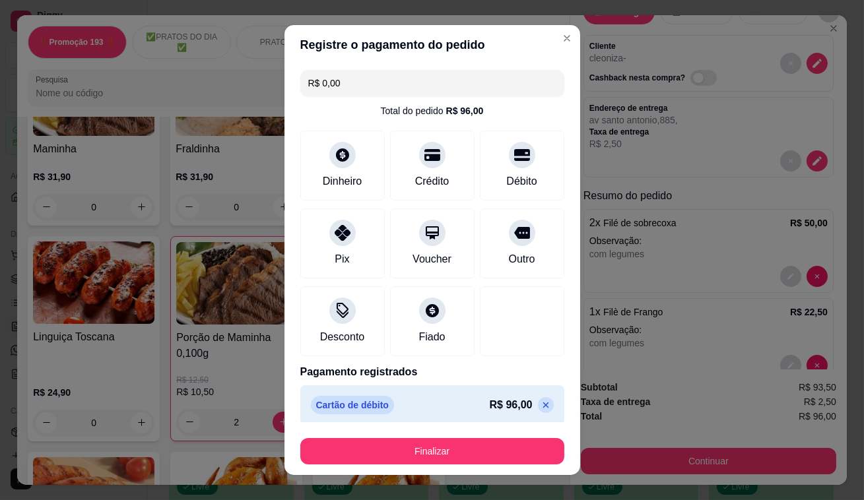
click at [491, 452] on button "Finalizar" at bounding box center [432, 451] width 264 height 26
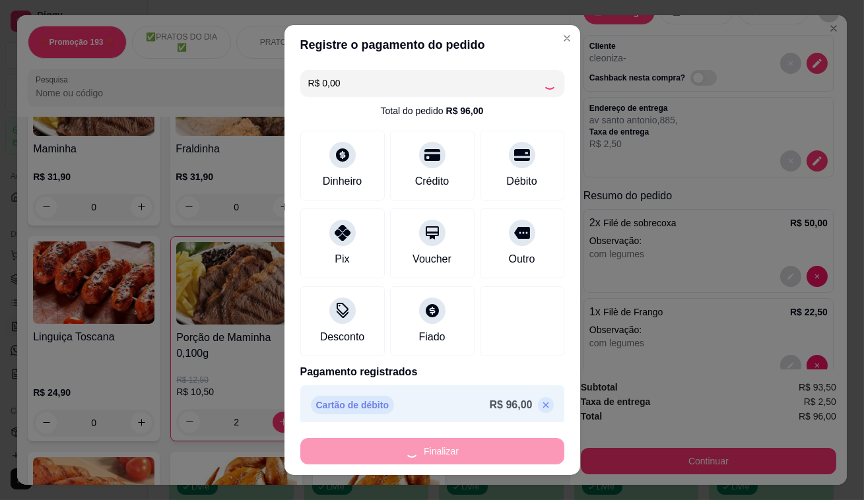
type input "0"
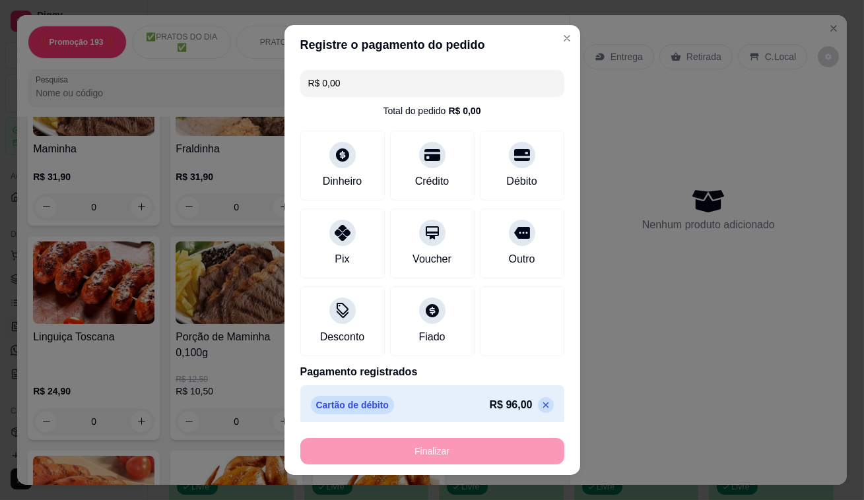
type input "-R$ 96,00"
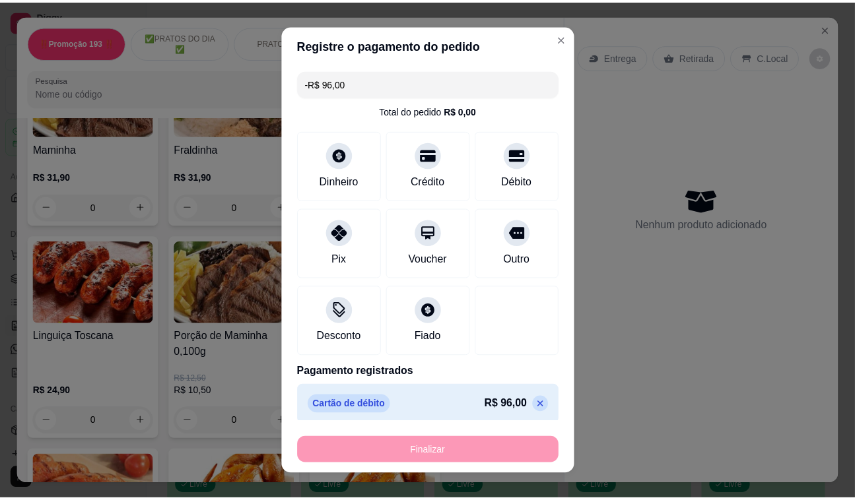
scroll to position [0, 0]
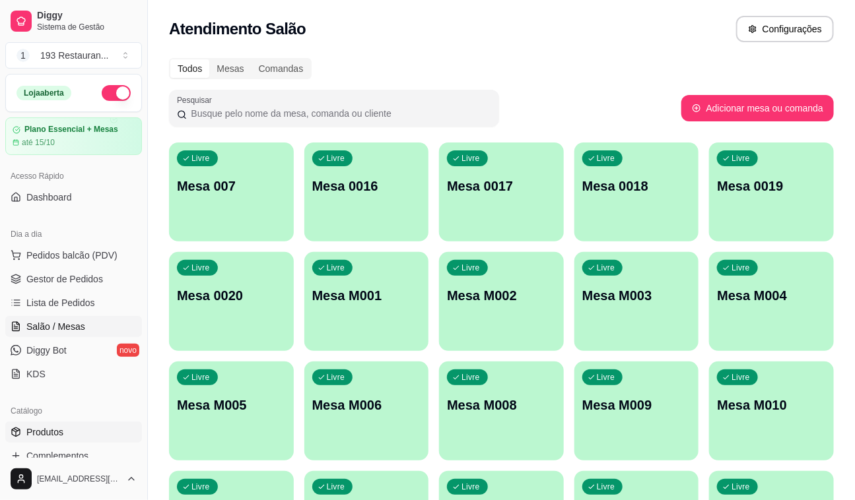
click at [60, 431] on span "Produtos" at bounding box center [44, 432] width 37 height 13
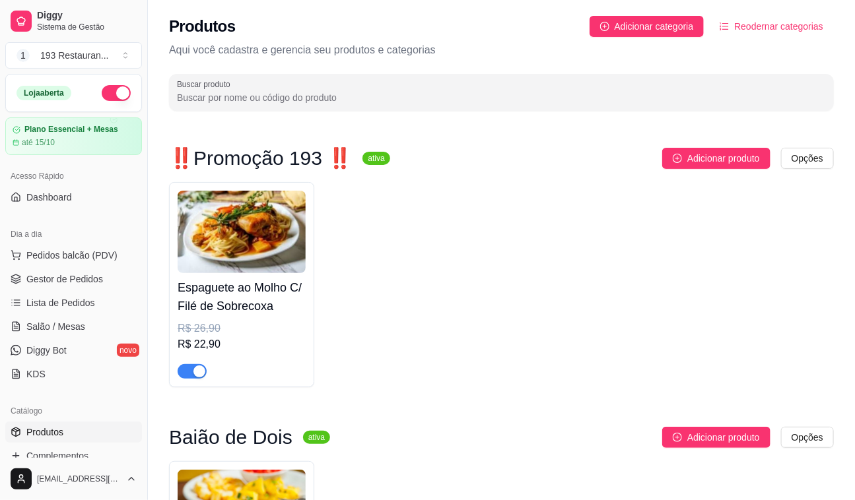
click at [334, 317] on div "Espaguete ao Molho C/ Filé de Sobrecoxa R$ 26,90 R$ 22,90" at bounding box center [501, 284] width 665 height 205
click at [72, 438] on link "Produtos" at bounding box center [73, 432] width 137 height 21
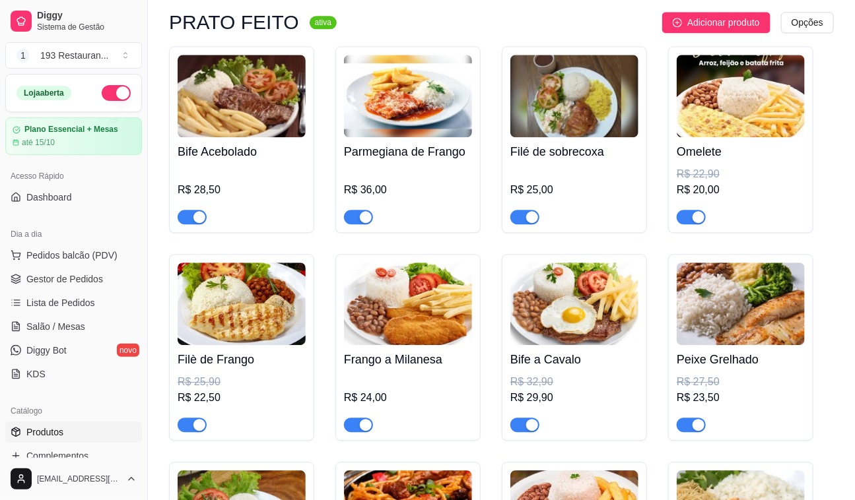
scroll to position [1320, 0]
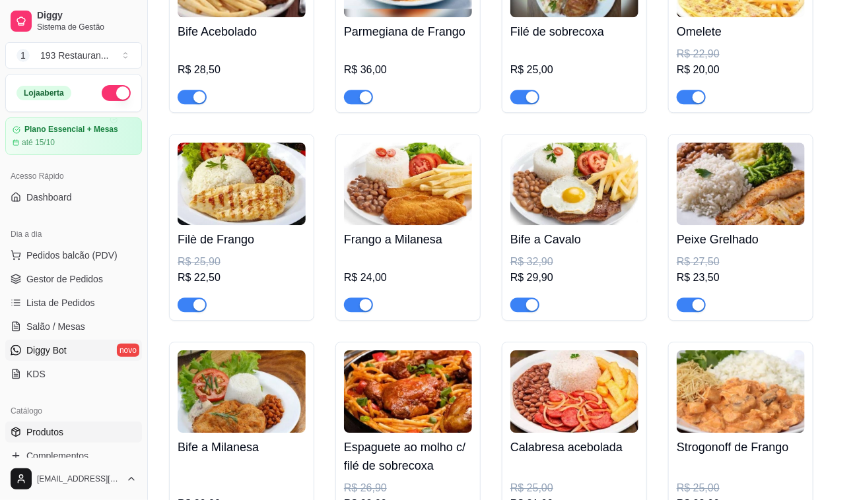
click at [67, 345] on link "Diggy Bot novo" at bounding box center [73, 350] width 137 height 21
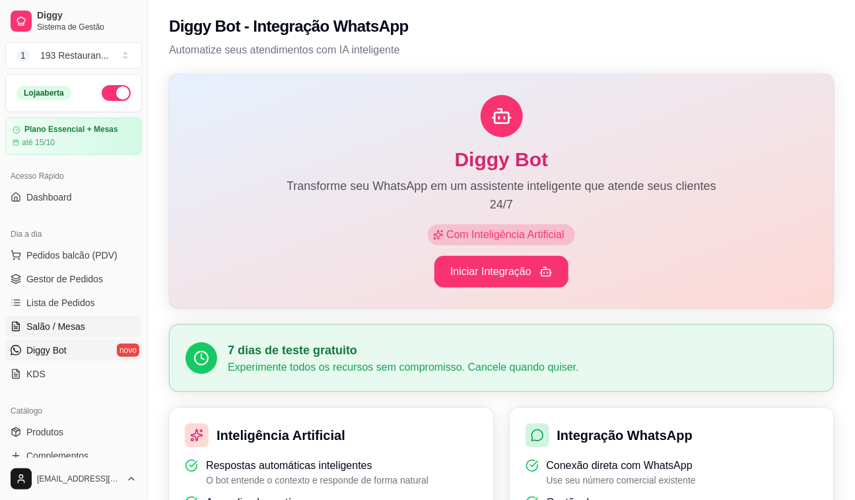
click at [75, 327] on span "Salão / Mesas" at bounding box center [55, 326] width 59 height 13
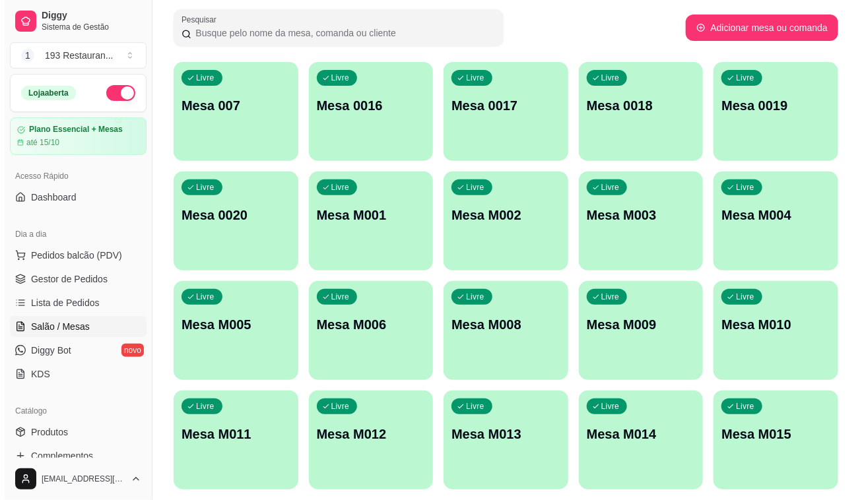
scroll to position [59, 0]
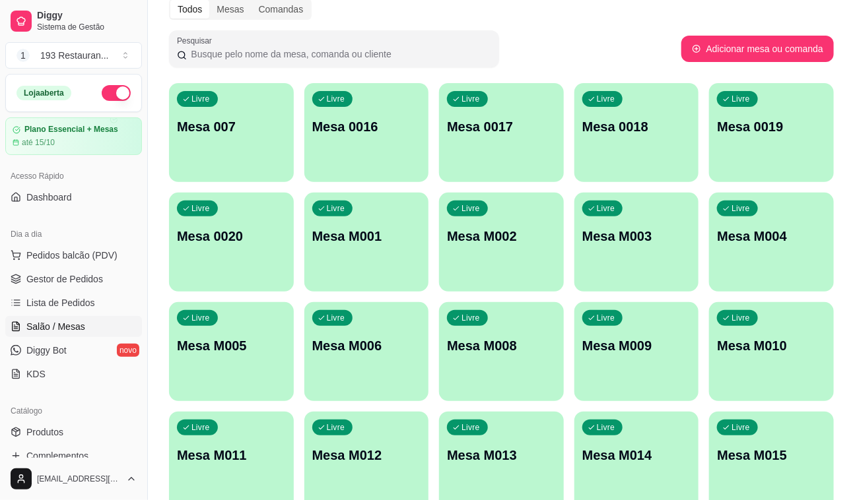
click at [585, 331] on div "Livre Mesa M009" at bounding box center [636, 343] width 125 height 83
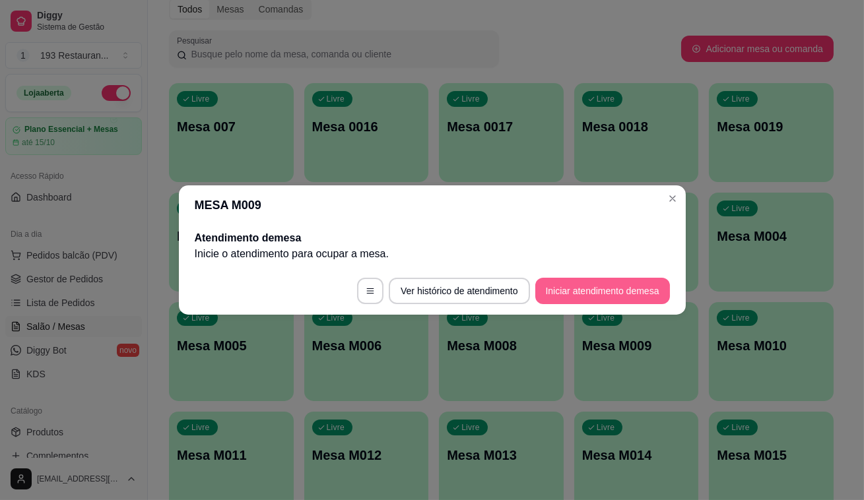
click at [599, 290] on button "Iniciar atendimento de mesa" at bounding box center [602, 291] width 135 height 26
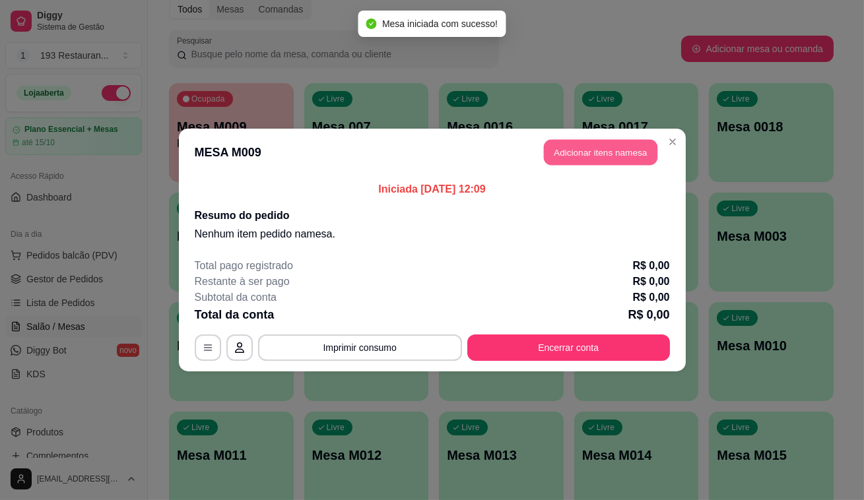
click at [617, 155] on button "Adicionar itens na mesa" at bounding box center [601, 153] width 114 height 26
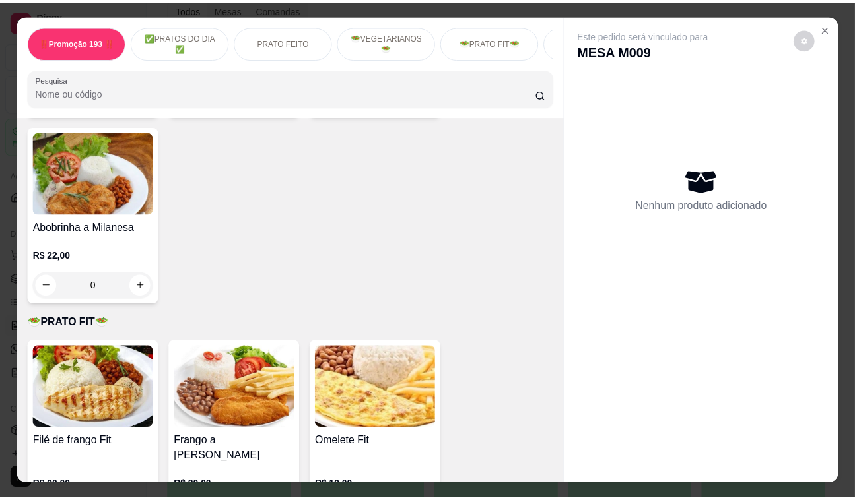
scroll to position [2100, 0]
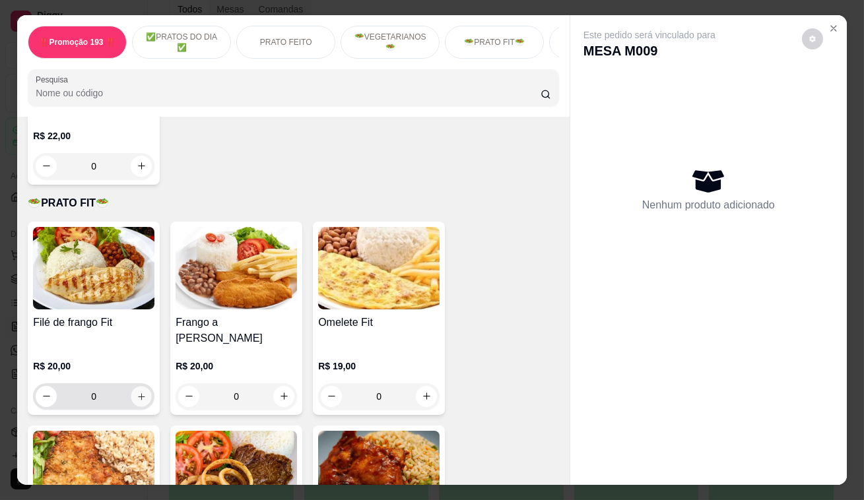
click at [143, 386] on button "increase-product-quantity" at bounding box center [141, 396] width 20 height 20
type input "1"
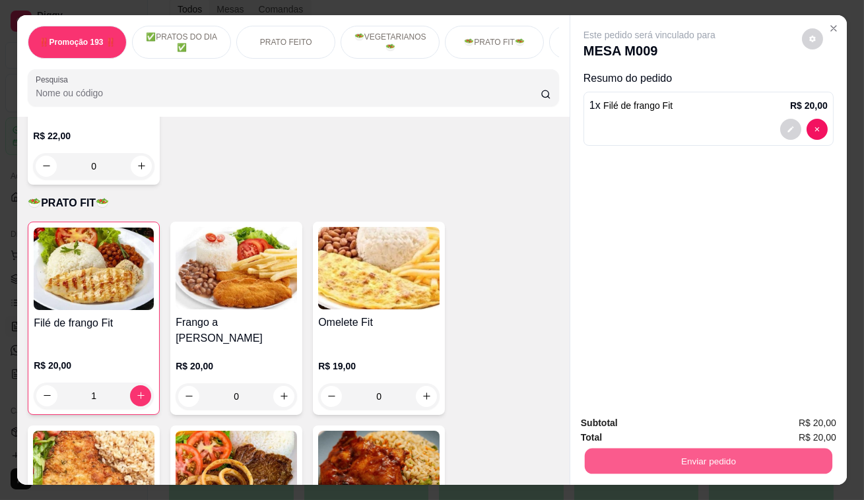
click at [693, 456] on button "Enviar pedido" at bounding box center [709, 462] width 248 height 26
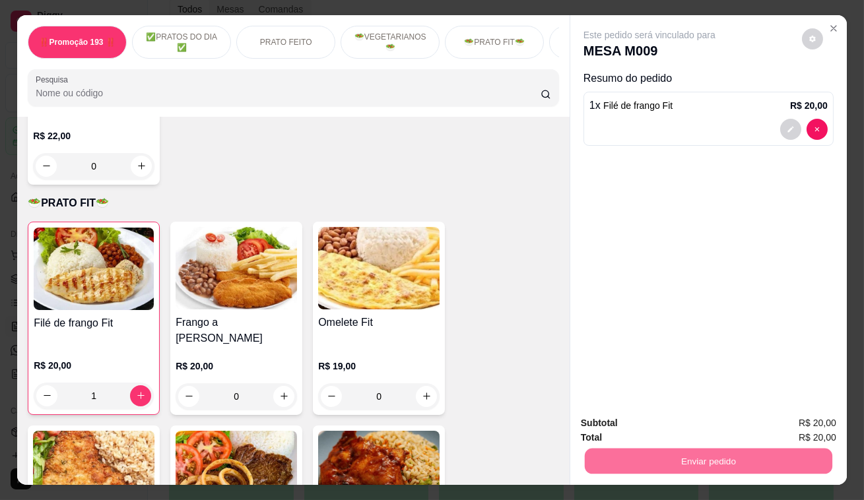
click at [685, 429] on button "Não registrar e enviar pedido" at bounding box center [665, 425] width 133 height 24
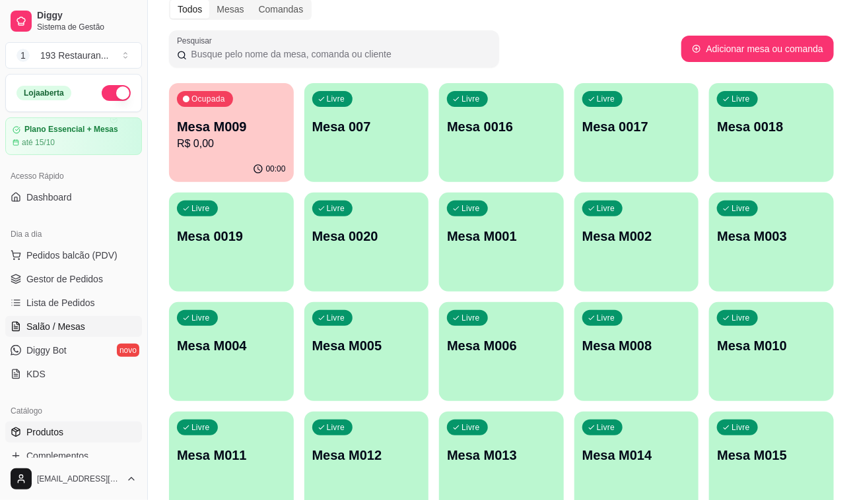
click at [63, 428] on link "Produtos" at bounding box center [73, 432] width 137 height 21
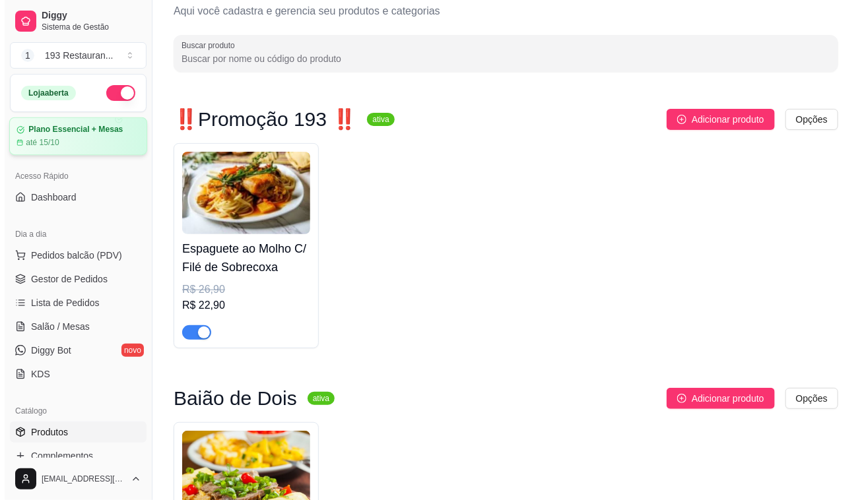
scroll to position [59, 0]
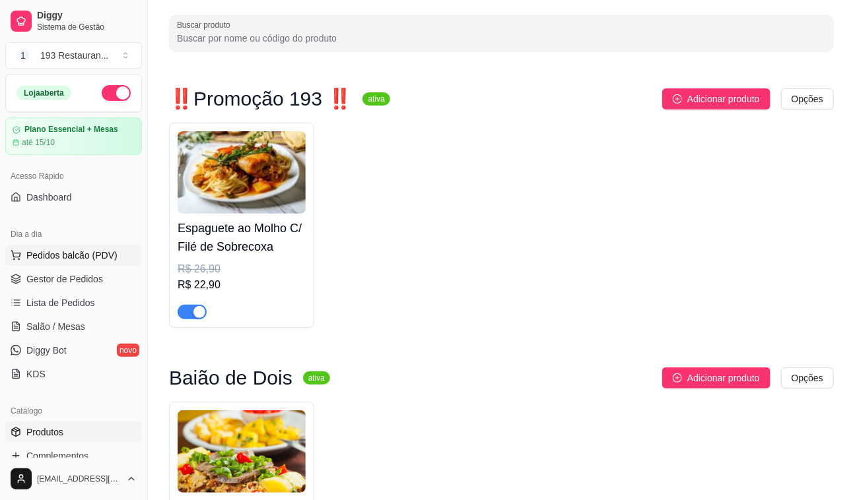
click at [121, 247] on button "Pedidos balcão (PDV)" at bounding box center [73, 255] width 137 height 21
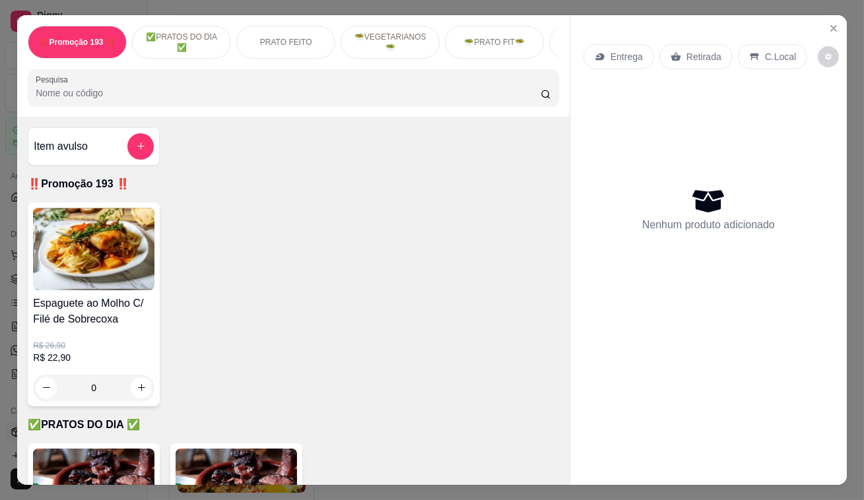
click at [691, 50] on p "Retirada" at bounding box center [704, 56] width 35 height 13
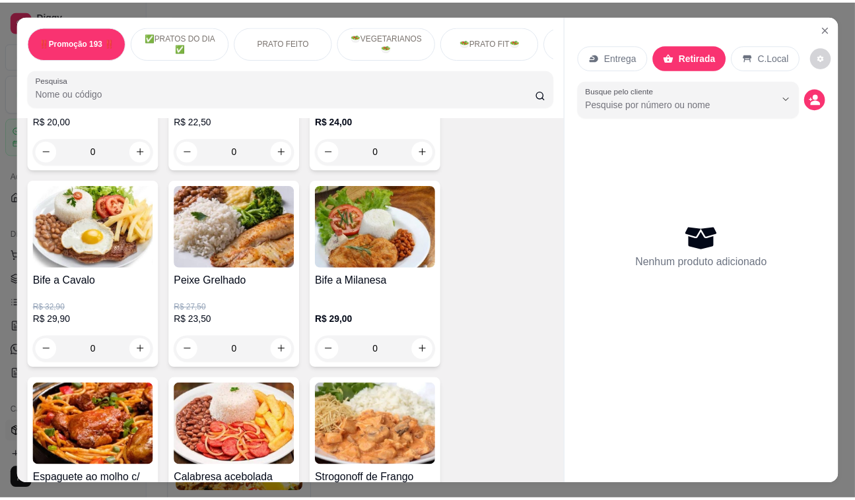
scroll to position [900, 0]
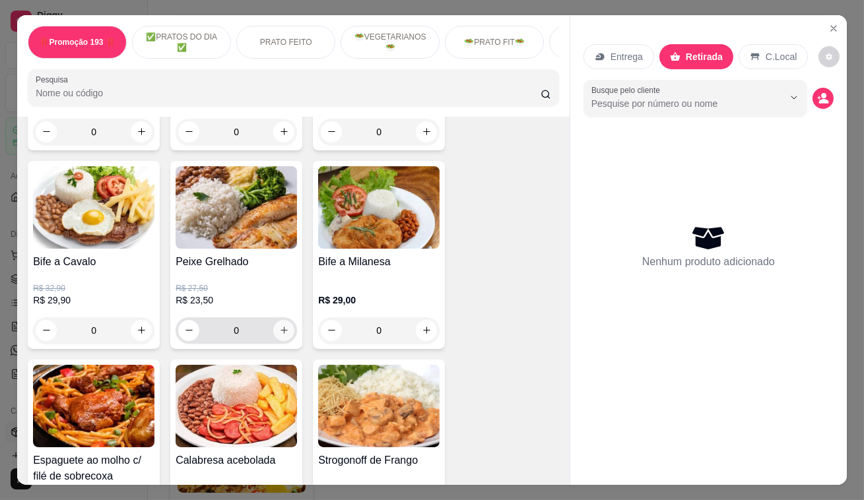
click at [273, 339] on button "increase-product-quantity" at bounding box center [283, 330] width 21 height 21
type input "1"
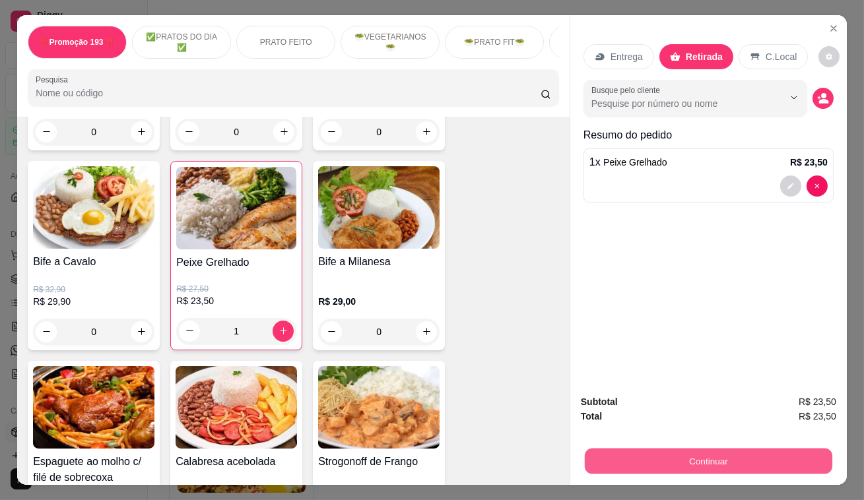
click at [777, 455] on button "Continuar" at bounding box center [709, 462] width 248 height 26
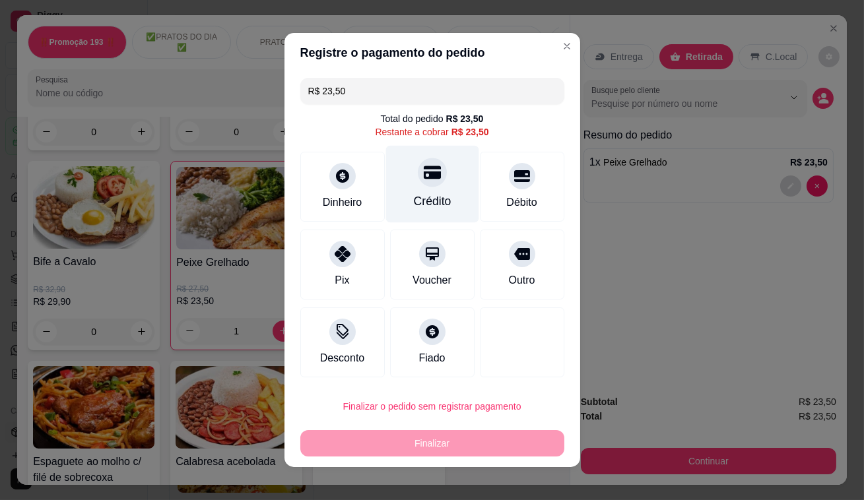
click at [420, 185] on div at bounding box center [432, 172] width 29 height 29
type input "R$ 0,00"
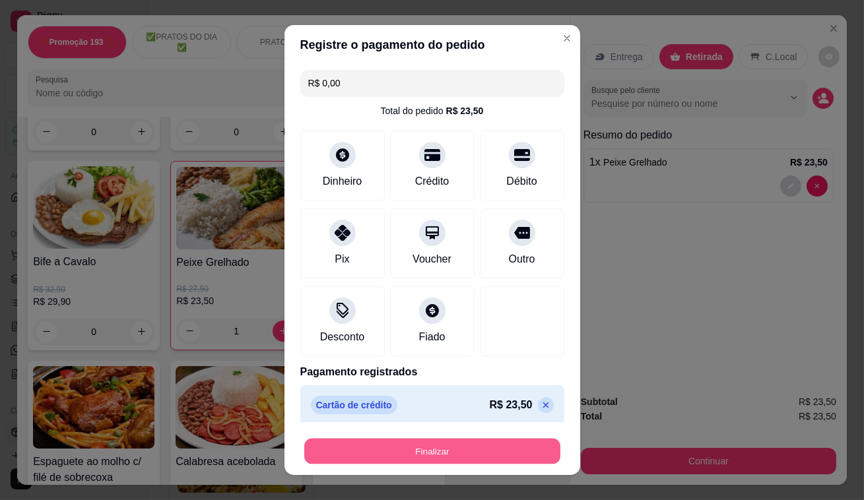
click at [463, 456] on button "Finalizar" at bounding box center [432, 452] width 256 height 26
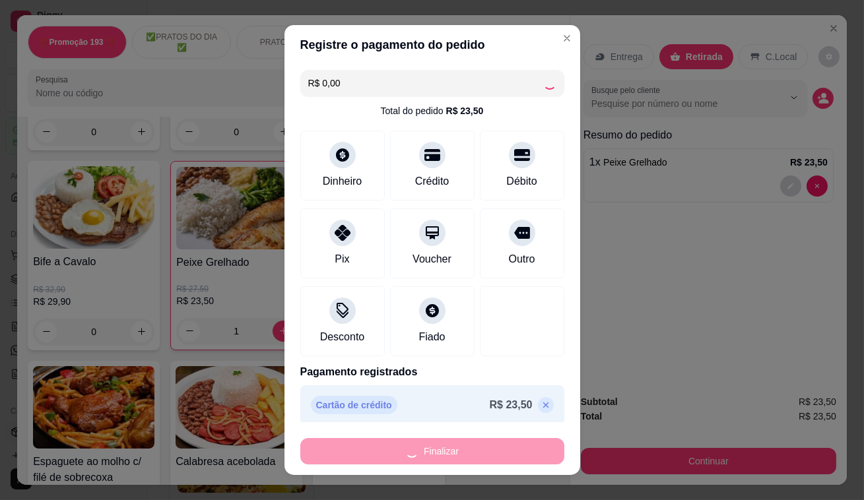
type input "0"
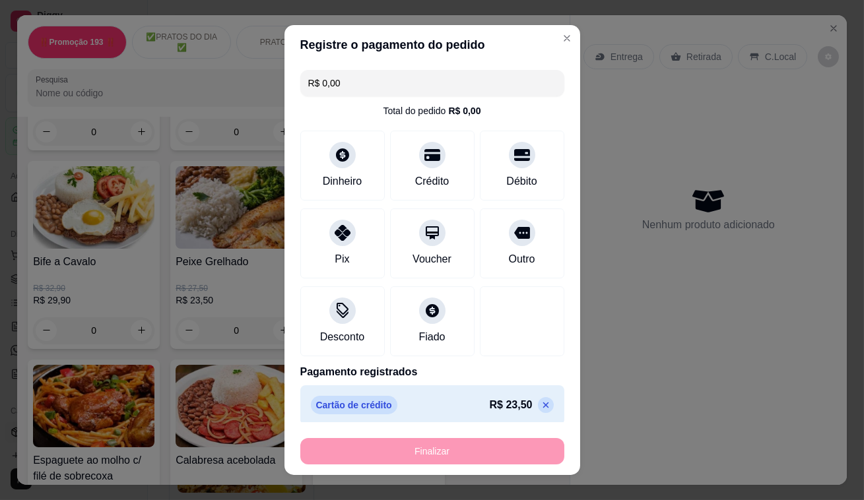
type input "-R$ 23,50"
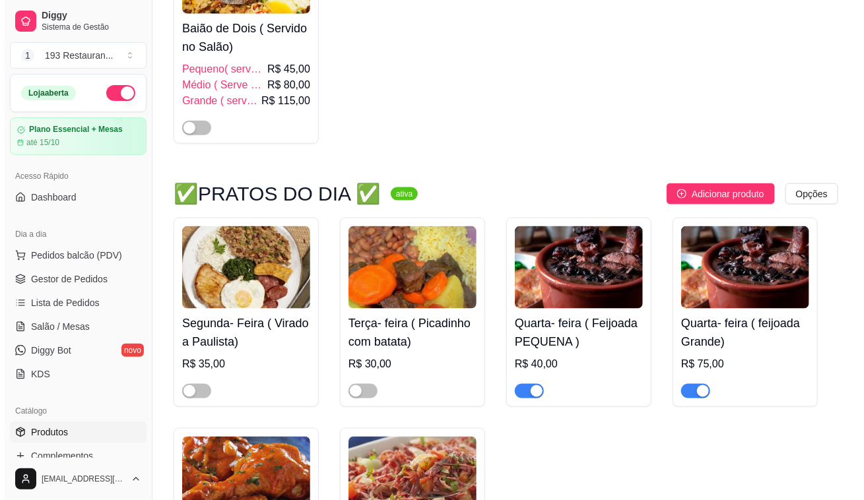
scroll to position [540, 0]
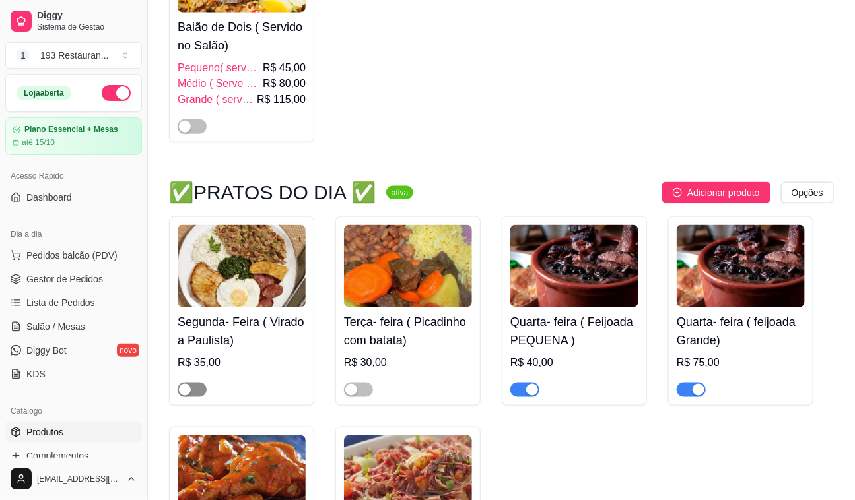
click at [187, 397] on span "button" at bounding box center [192, 390] width 29 height 15
click at [529, 383] on div at bounding box center [524, 390] width 29 height 16
click at [537, 389] on div "button" at bounding box center [532, 390] width 12 height 12
click at [693, 395] on div "button" at bounding box center [698, 390] width 12 height 12
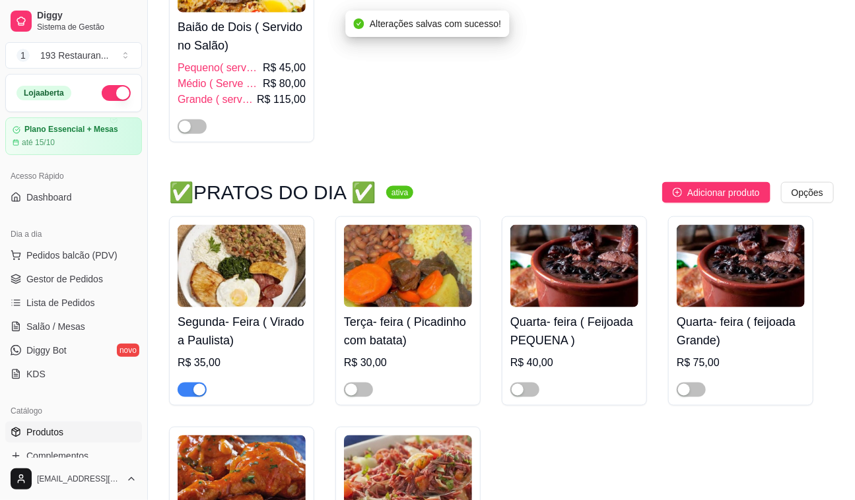
click at [687, 402] on div "Quarta- feira ( feijoada Grande) R$ 75,00" at bounding box center [740, 311] width 145 height 189
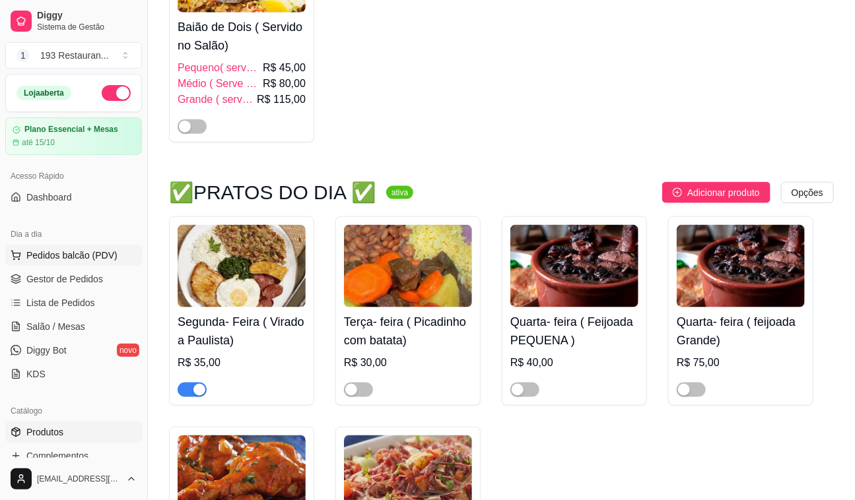
click at [71, 252] on span "Pedidos balcão (PDV)" at bounding box center [71, 255] width 91 height 13
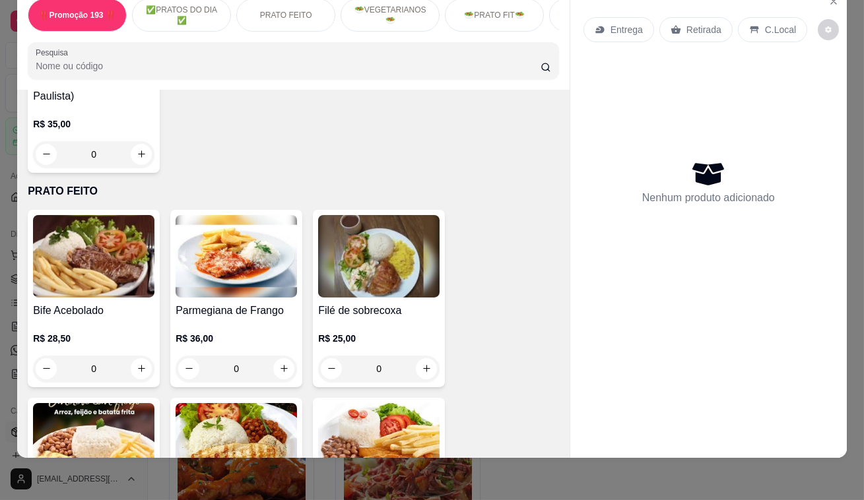
scroll to position [420, 0]
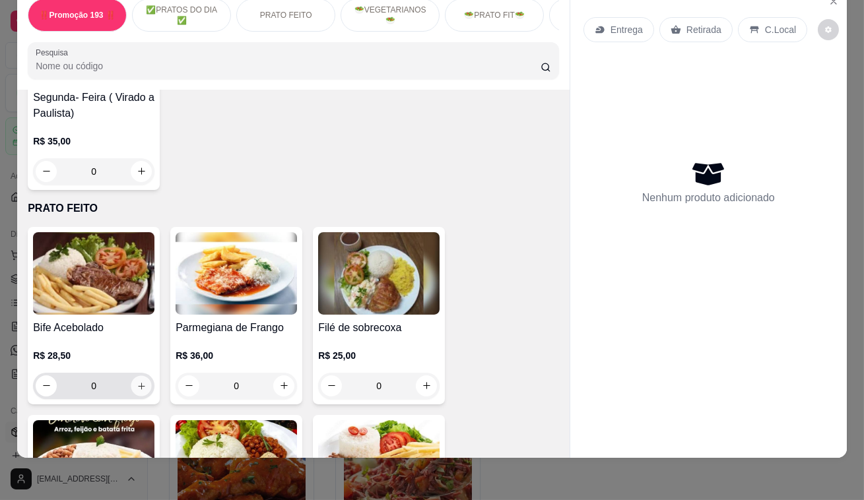
click at [145, 384] on button "increase-product-quantity" at bounding box center [141, 386] width 20 height 20
type input "1"
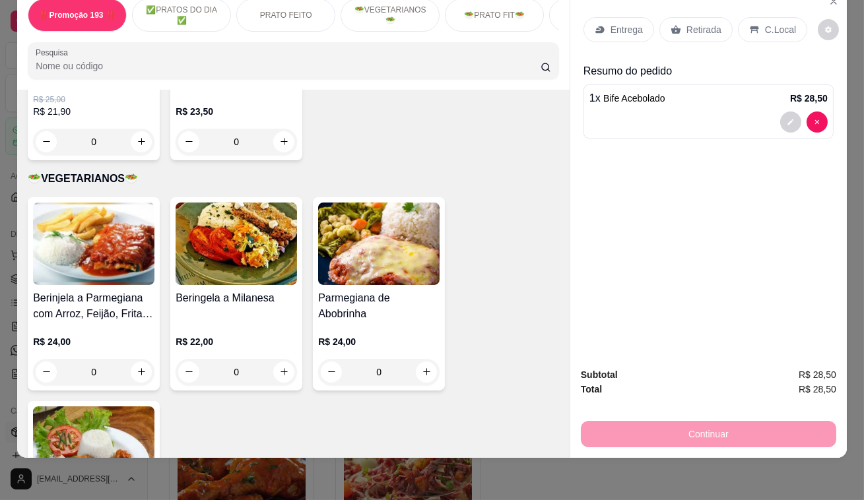
scroll to position [1740, 0]
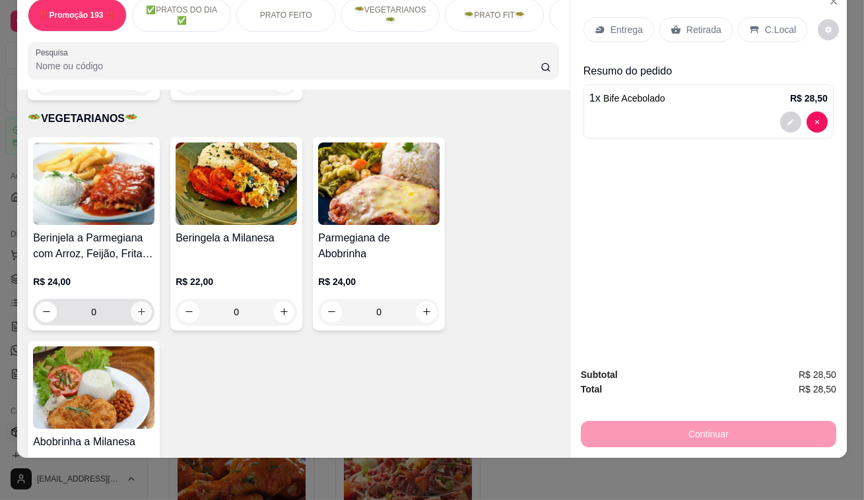
click at [137, 302] on button "increase-product-quantity" at bounding box center [141, 312] width 21 height 21
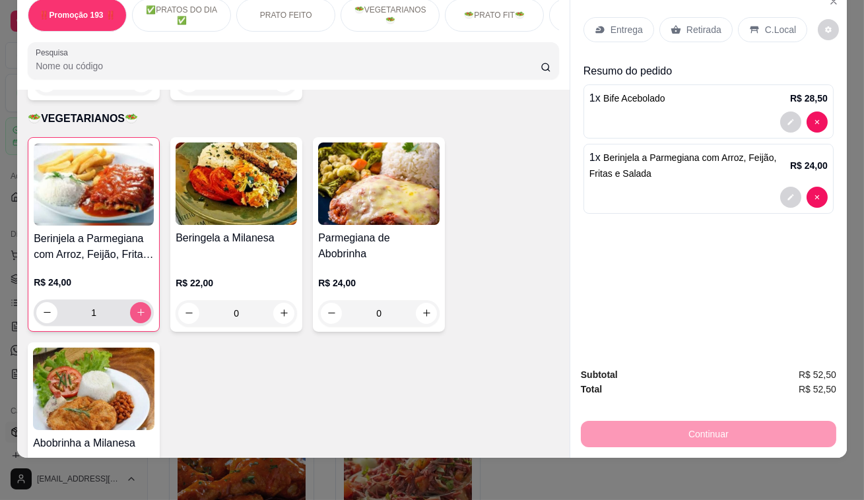
type input "1"
click at [687, 23] on p "Retirada" at bounding box center [704, 29] width 35 height 13
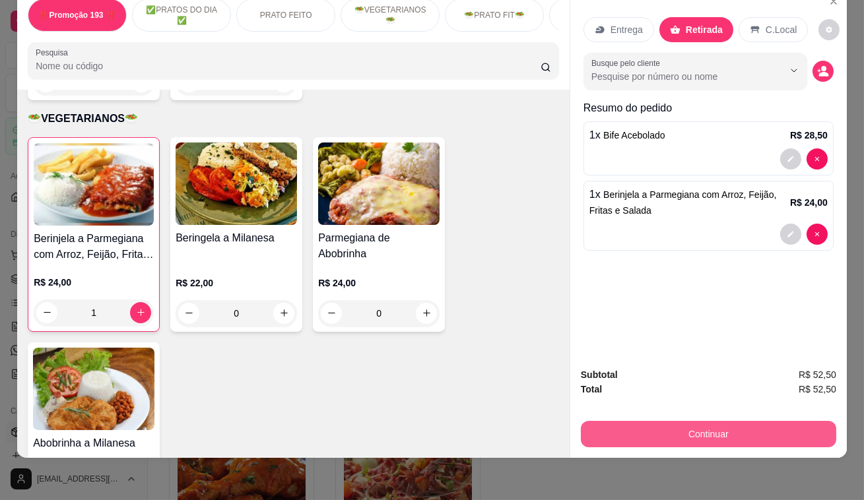
click at [736, 430] on button "Continuar" at bounding box center [708, 434] width 255 height 26
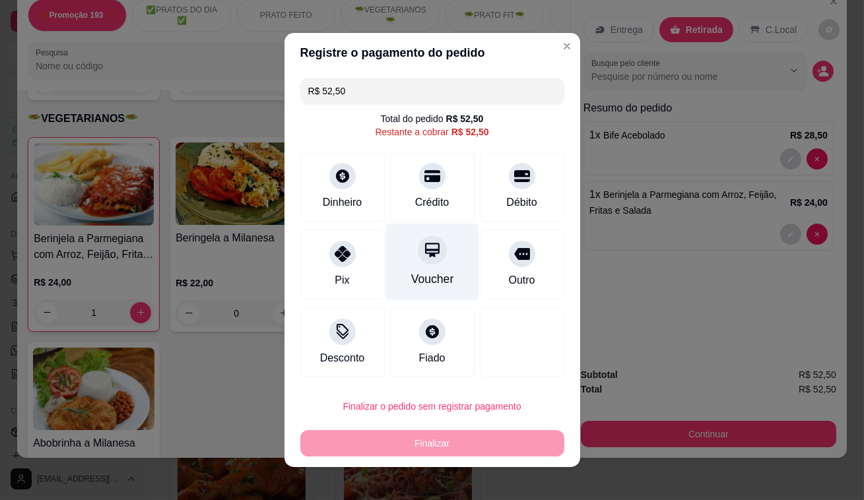
click at [428, 262] on div at bounding box center [432, 250] width 29 height 29
type input "R$ 0,00"
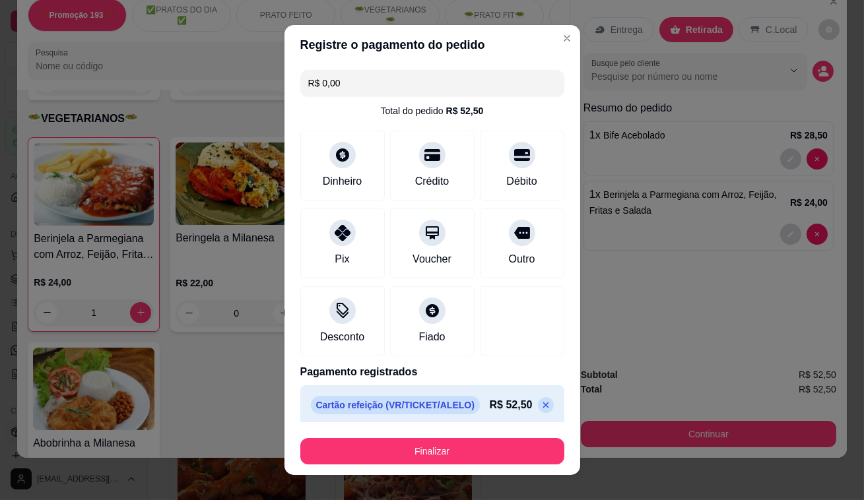
click at [439, 467] on footer "Finalizar" at bounding box center [433, 448] width 296 height 53
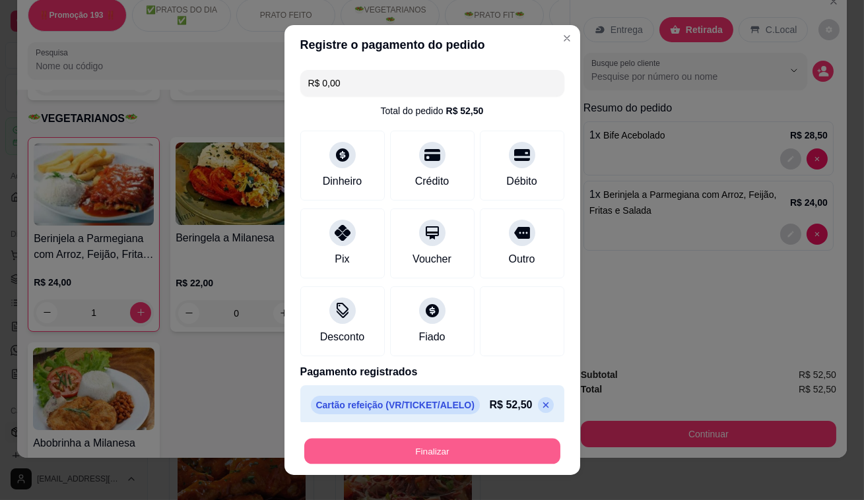
click at [448, 450] on button "Finalizar" at bounding box center [432, 452] width 256 height 26
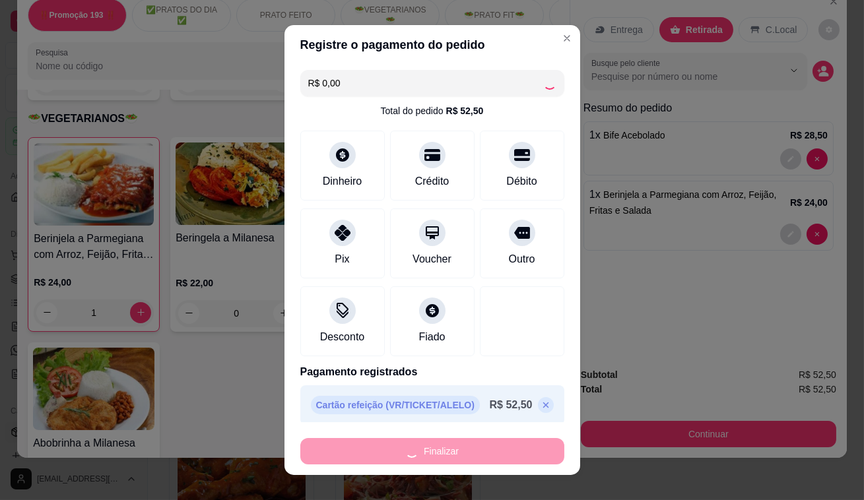
type input "0"
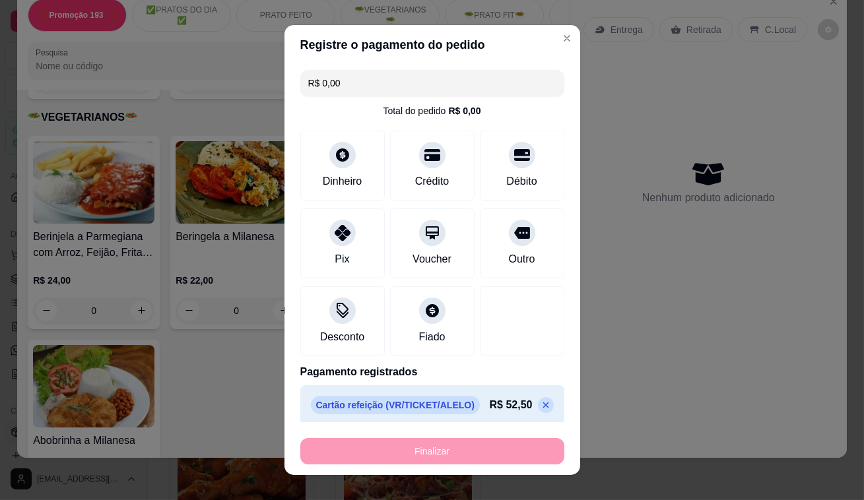
type input "-R$ 52,50"
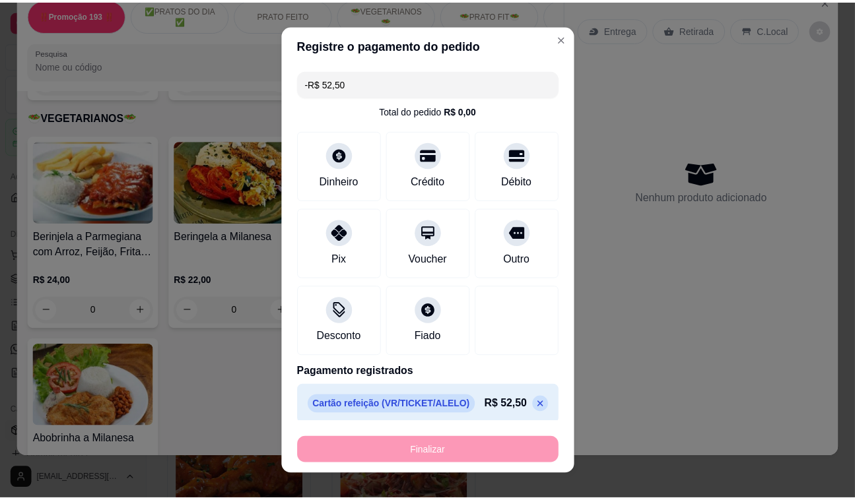
scroll to position [1739, 0]
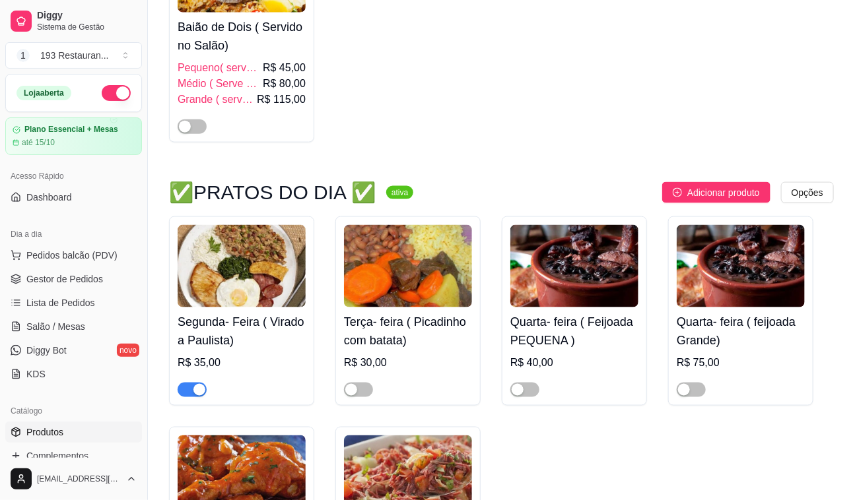
click at [448, 449] on img at bounding box center [408, 477] width 128 height 83
click at [69, 320] on span "Salão / Mesas" at bounding box center [55, 326] width 59 height 13
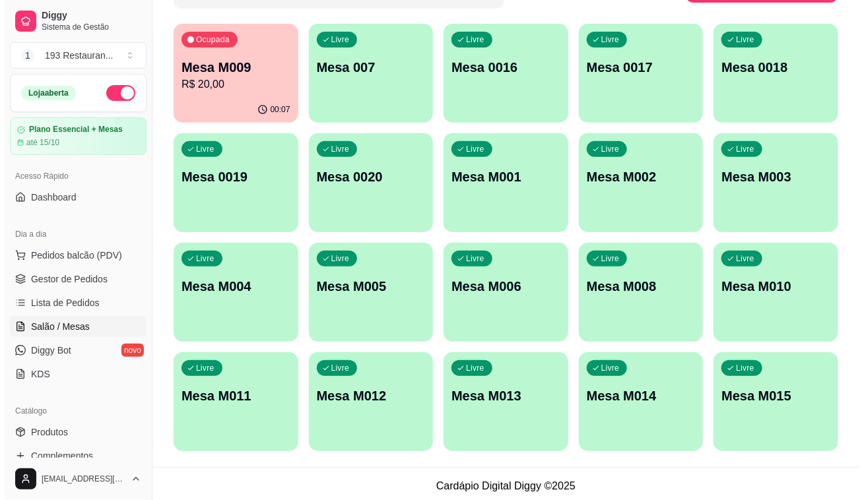
scroll to position [123, 0]
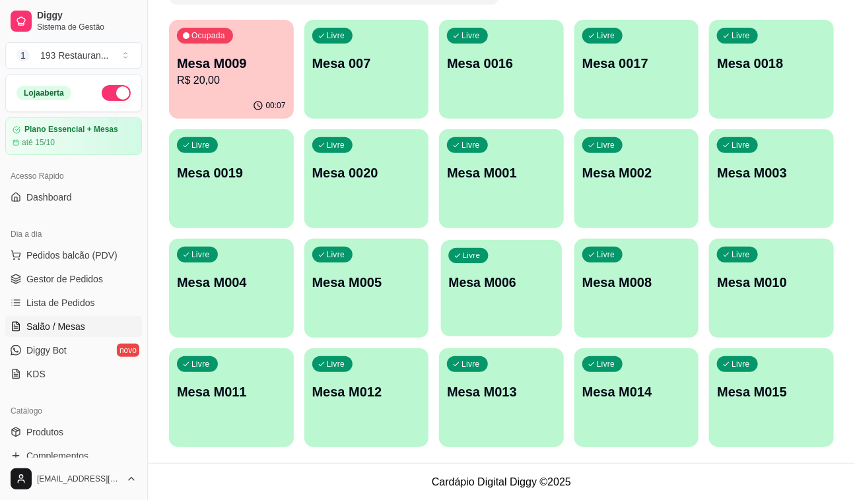
click at [486, 277] on p "Mesa M006" at bounding box center [502, 283] width 106 height 18
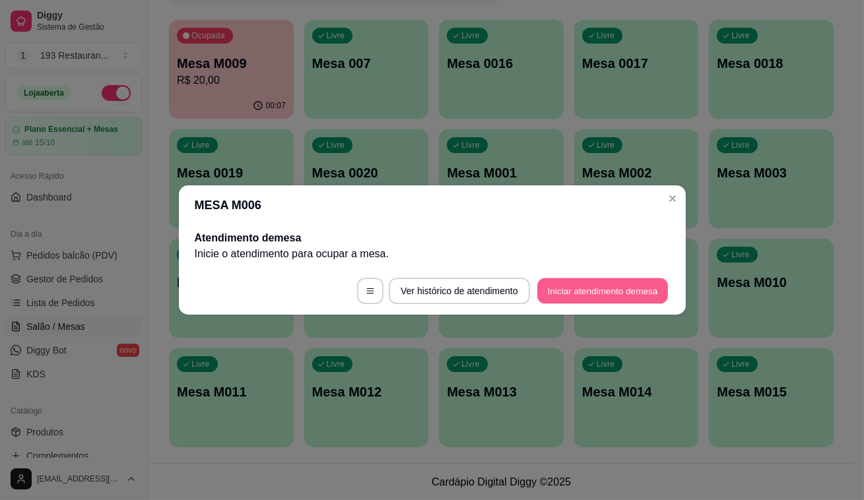
click at [598, 296] on button "Iniciar atendimento de mesa" at bounding box center [602, 292] width 131 height 26
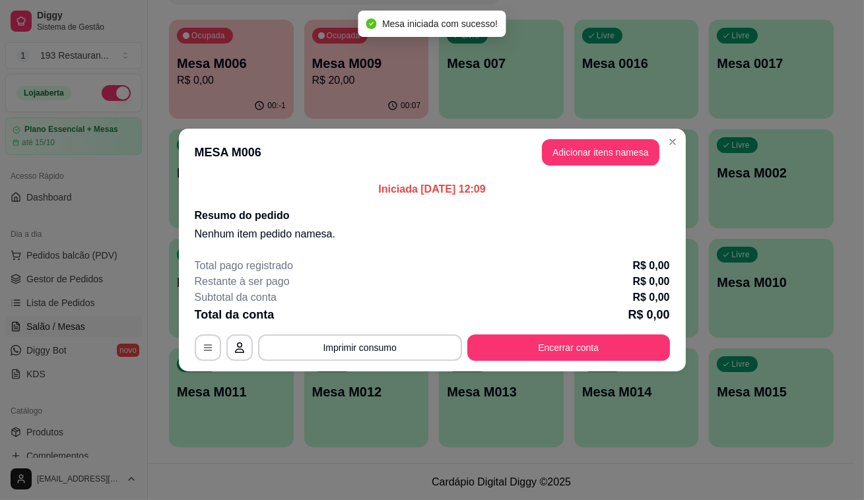
click at [617, 135] on header "MESA M006 Adicionar itens na mesa" at bounding box center [432, 153] width 507 height 48
click at [613, 140] on button "Adicionar itens na mesa" at bounding box center [601, 153] width 114 height 26
click at [607, 149] on button "Adicionar itens na mesa" at bounding box center [601, 152] width 118 height 26
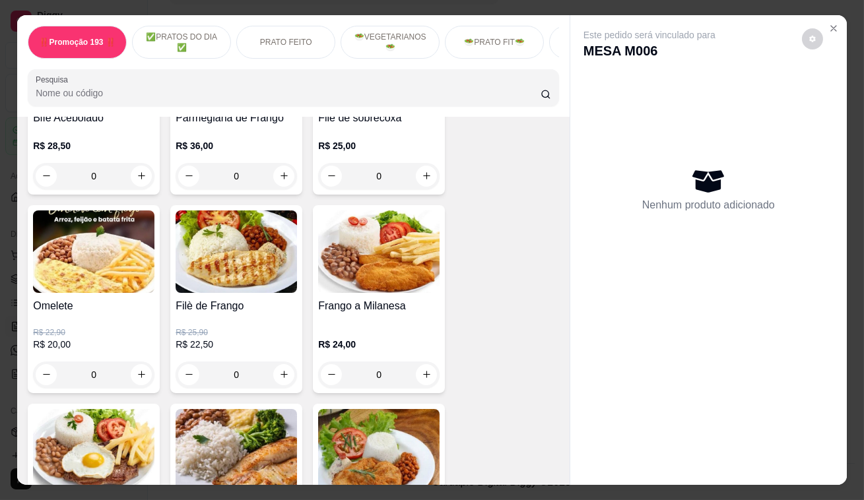
scroll to position [660, 0]
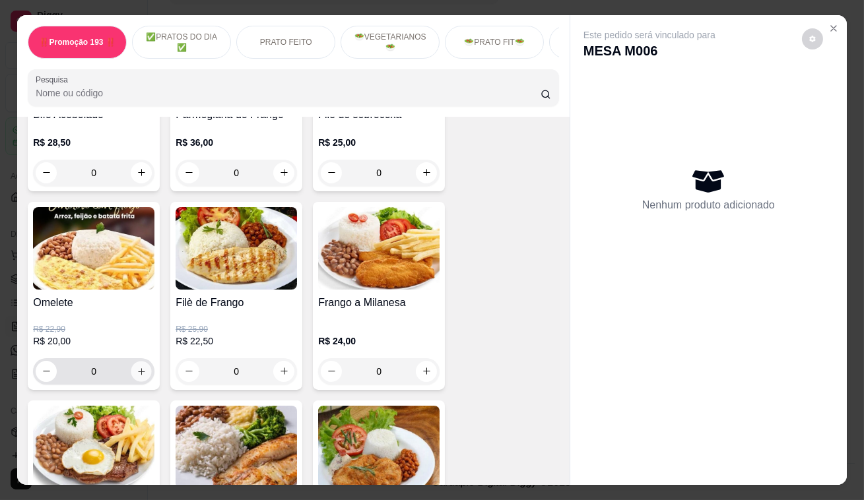
click at [137, 372] on icon "increase-product-quantity" at bounding box center [142, 371] width 10 height 10
type input "1"
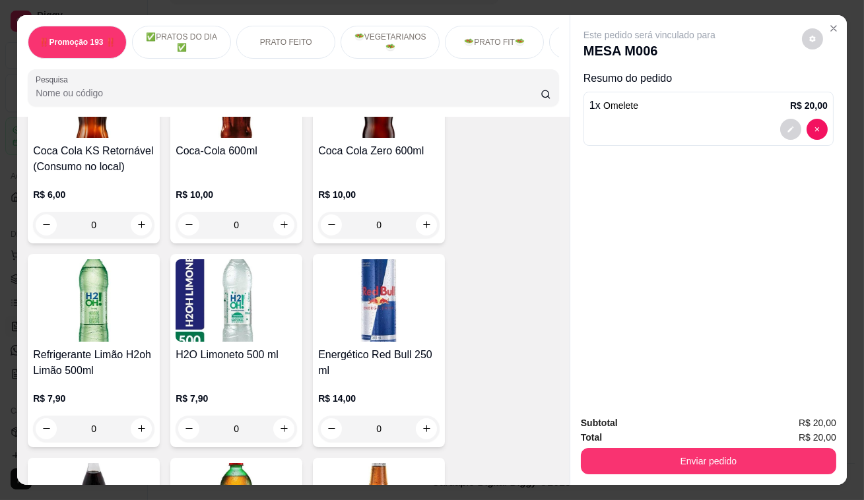
scroll to position [6001, 0]
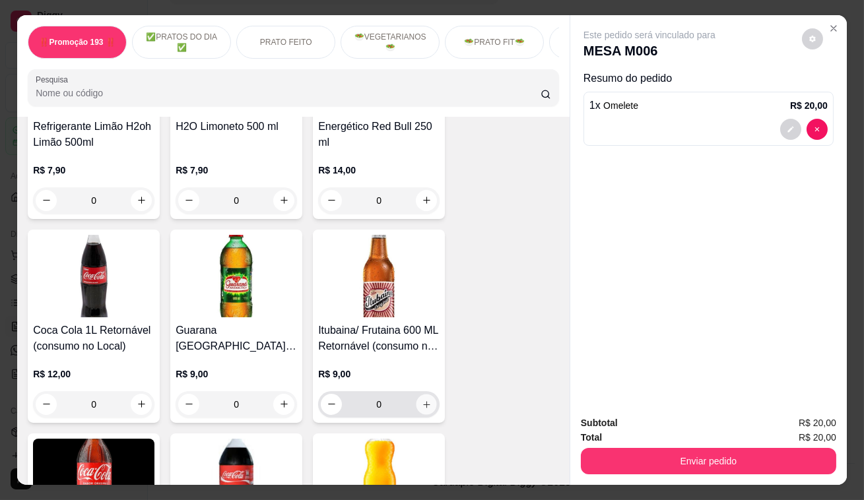
click at [426, 399] on icon "increase-product-quantity" at bounding box center [427, 404] width 10 height 10
type input "1"
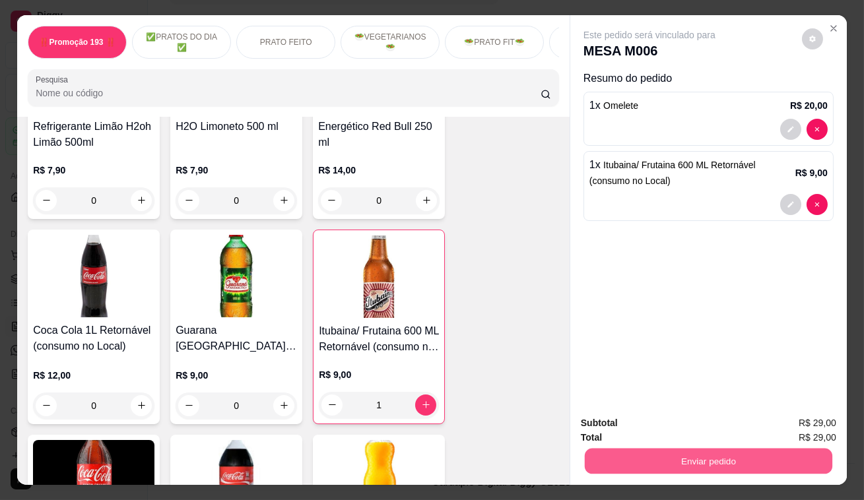
click at [713, 449] on button "Enviar pedido" at bounding box center [709, 462] width 248 height 26
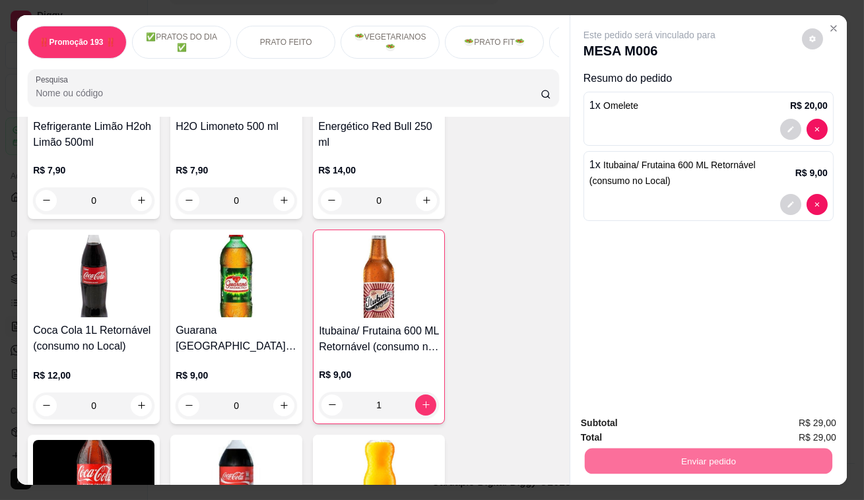
click at [659, 419] on button "Não registrar e enviar pedido" at bounding box center [665, 425] width 133 height 24
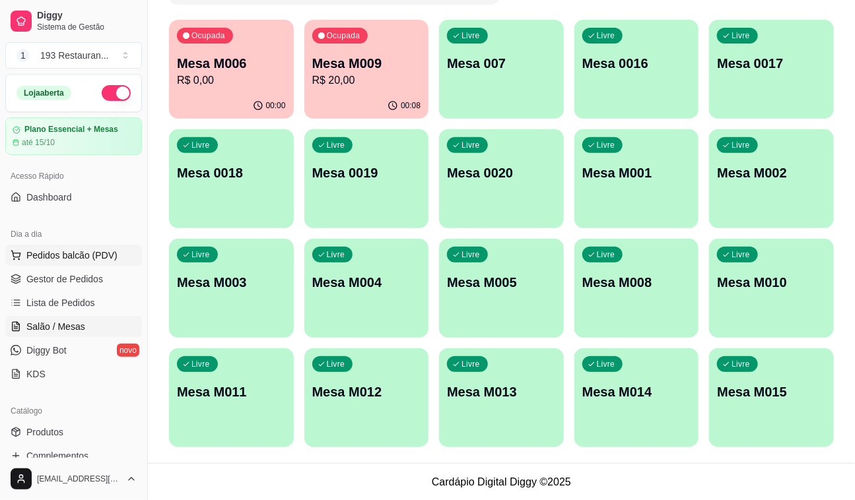
click at [92, 250] on span "Pedidos balcão (PDV)" at bounding box center [71, 255] width 91 height 13
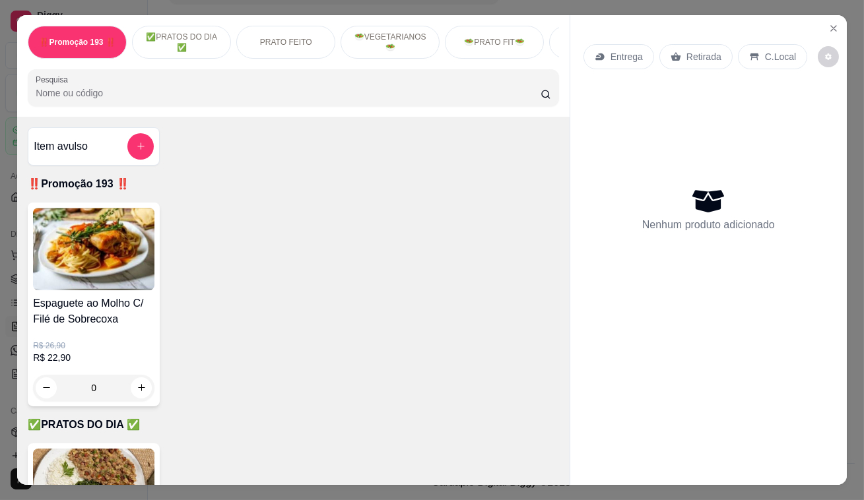
click at [704, 50] on p "Retirada" at bounding box center [704, 56] width 35 height 13
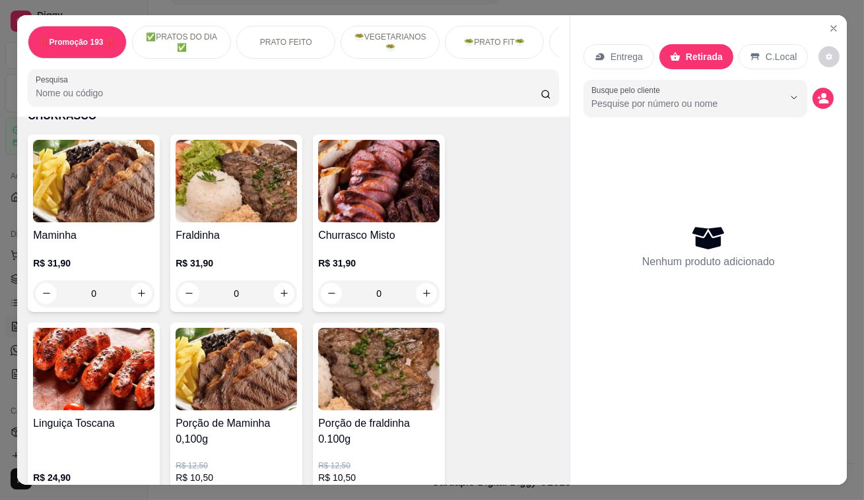
scroll to position [2700, 0]
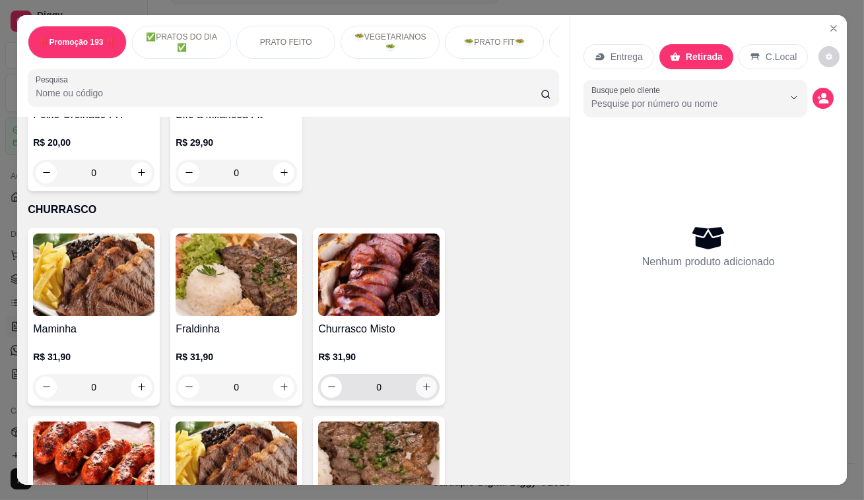
click at [419, 377] on button "increase-product-quantity" at bounding box center [426, 387] width 21 height 21
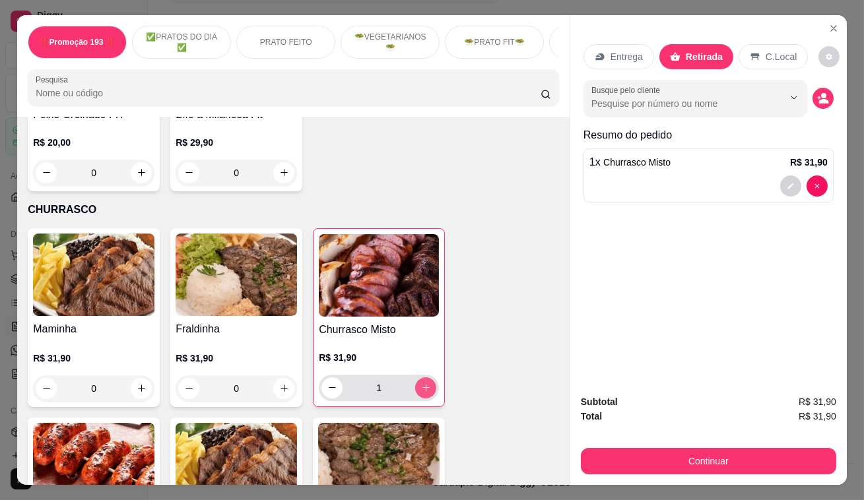
click at [423, 383] on icon "increase-product-quantity" at bounding box center [426, 388] width 10 height 10
type input "2"
click at [640, 157] on span "Churrasco Misto" at bounding box center [636, 162] width 67 height 11
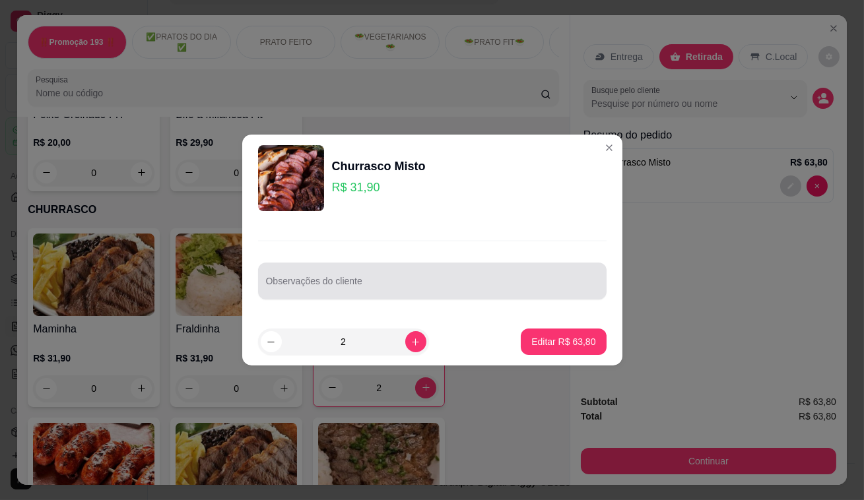
click at [455, 285] on input "Observações do cliente" at bounding box center [432, 286] width 333 height 13
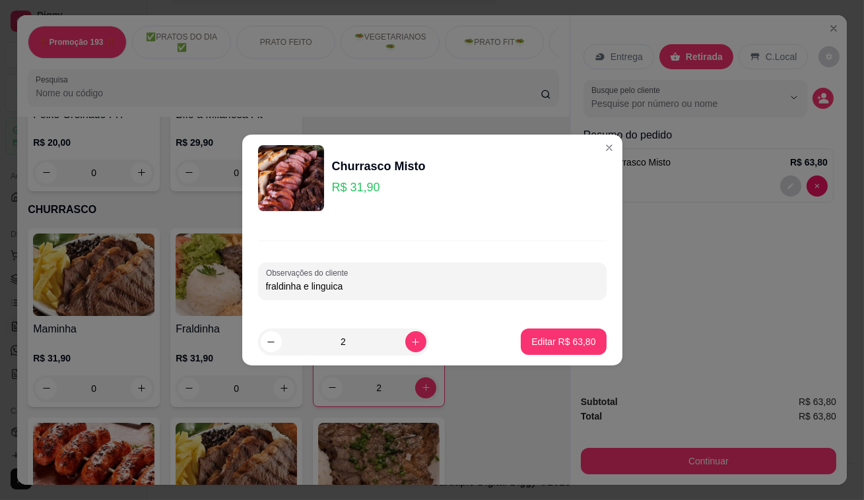
type input "fraldinha e linguica"
click at [593, 335] on button "Editar R$ 63,80" at bounding box center [563, 342] width 85 height 26
type input "0"
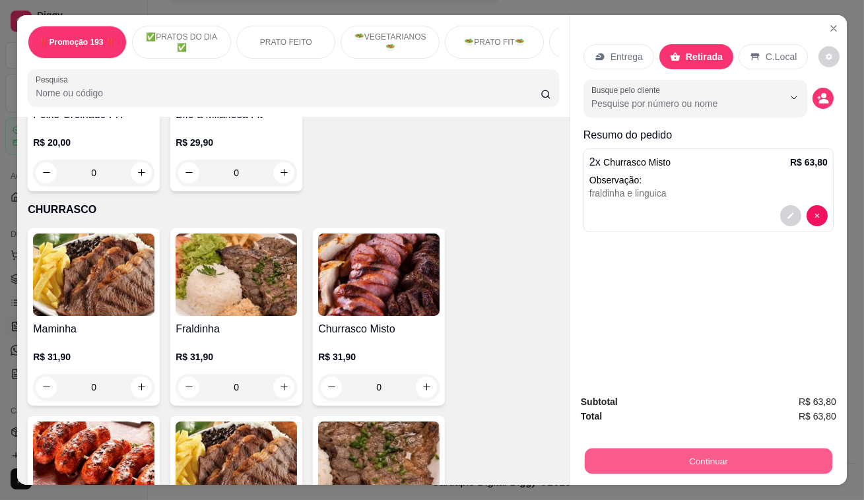
click at [743, 455] on button "Continuar" at bounding box center [709, 462] width 248 height 26
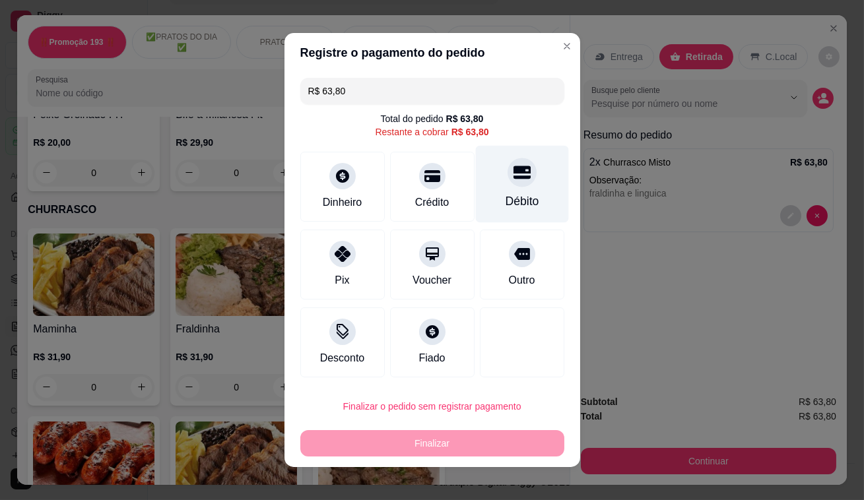
click at [513, 174] on icon at bounding box center [521, 172] width 17 height 17
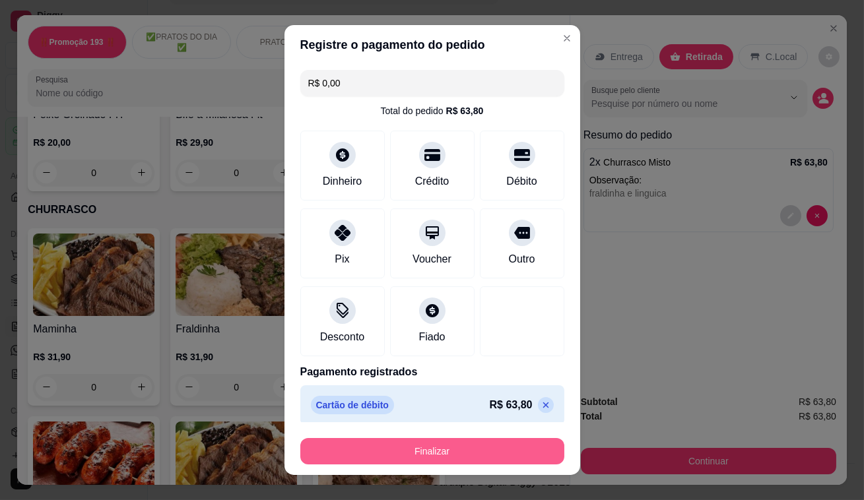
click at [383, 454] on button "Finalizar" at bounding box center [432, 451] width 264 height 26
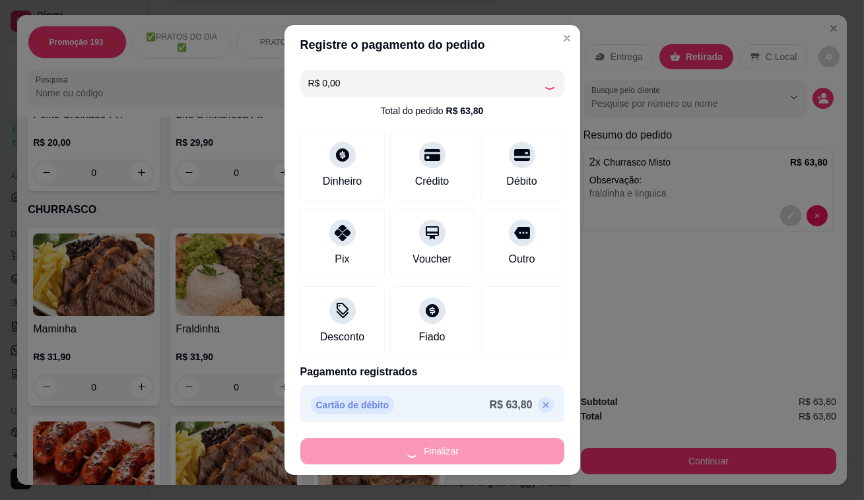
type input "-R$ 63,80"
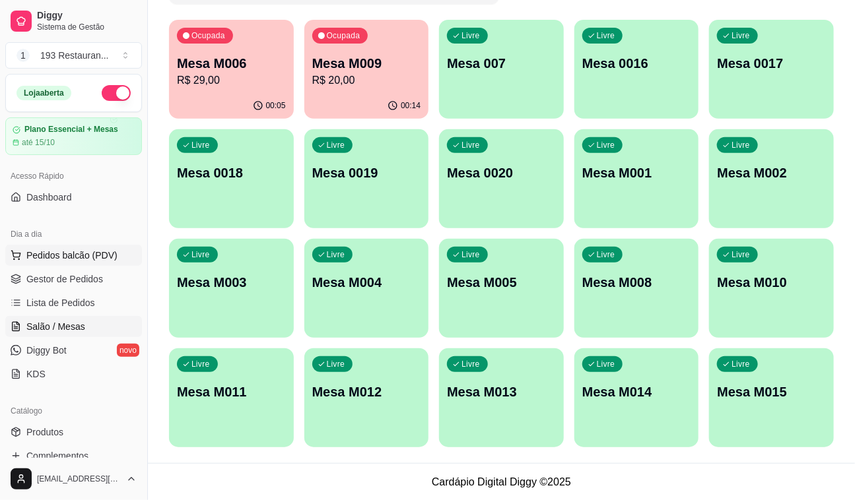
click at [67, 252] on span "Pedidos balcão (PDV)" at bounding box center [71, 255] width 91 height 13
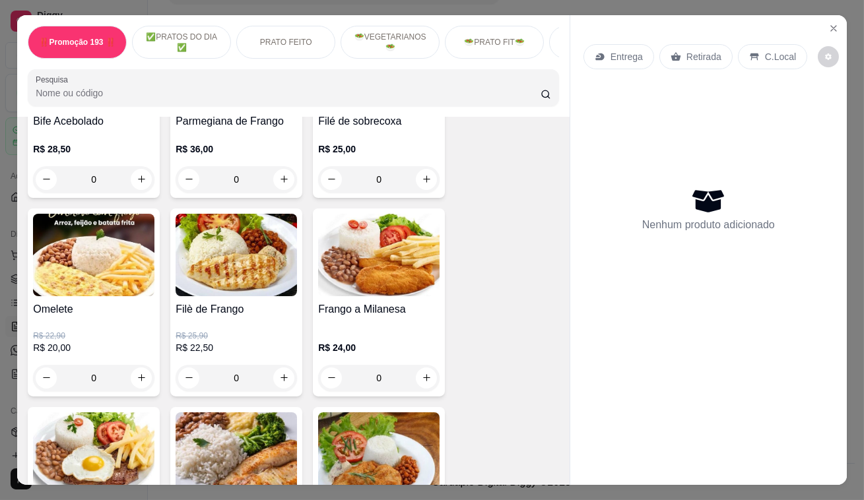
scroll to position [660, 0]
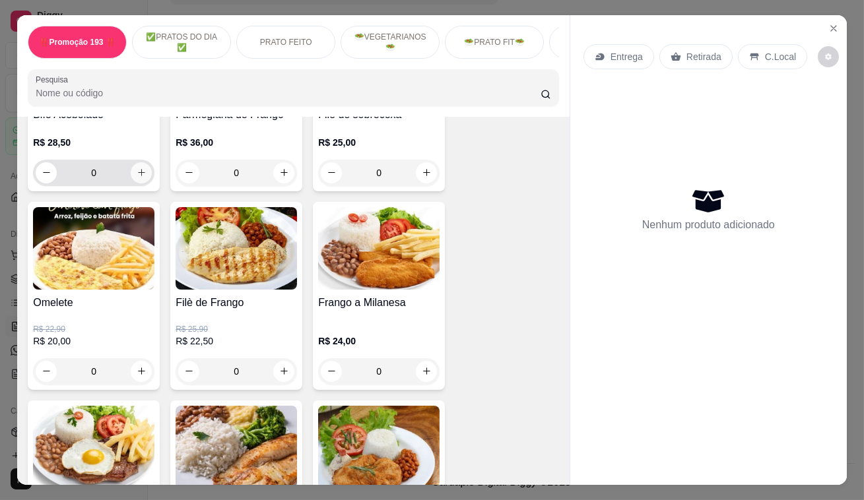
click at [140, 174] on icon "increase-product-quantity" at bounding box center [142, 173] width 10 height 10
type input "1"
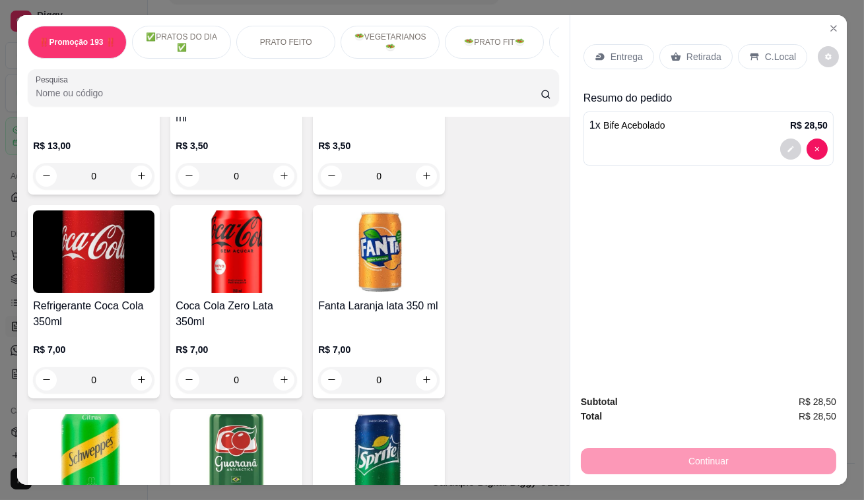
scroll to position [4921, 0]
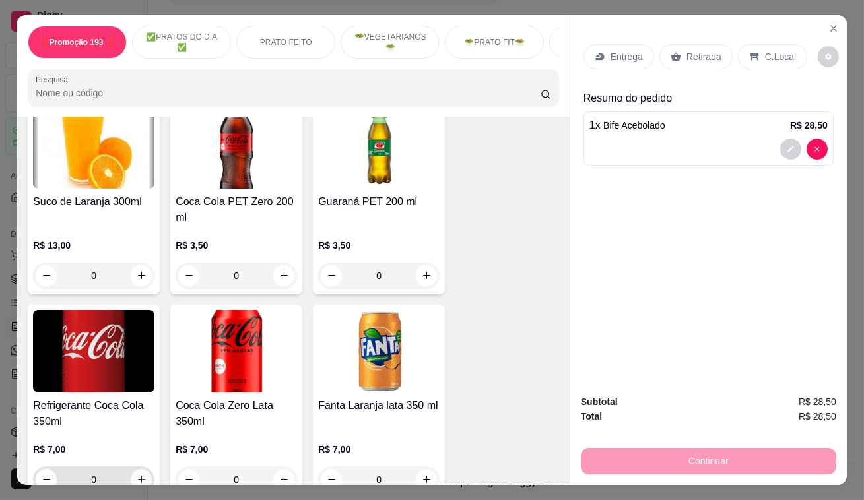
click at [139, 475] on icon "increase-product-quantity" at bounding box center [142, 480] width 10 height 10
type input "1"
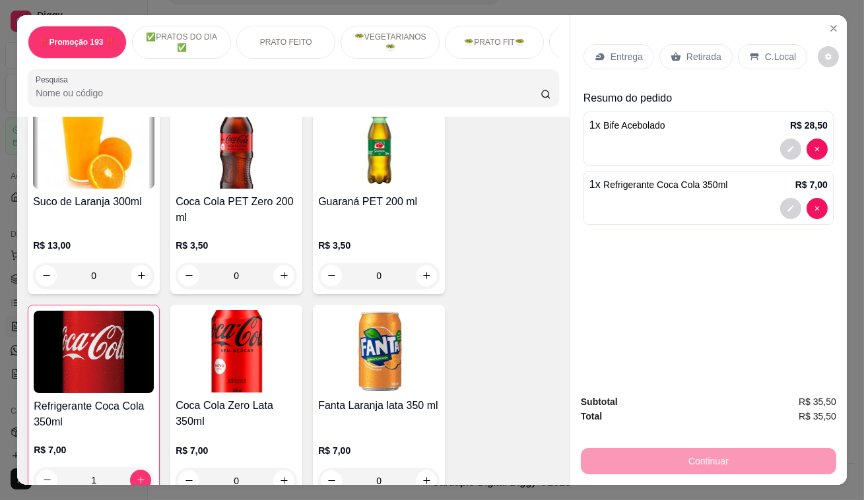
click at [677, 44] on div "Retirada" at bounding box center [695, 56] width 73 height 25
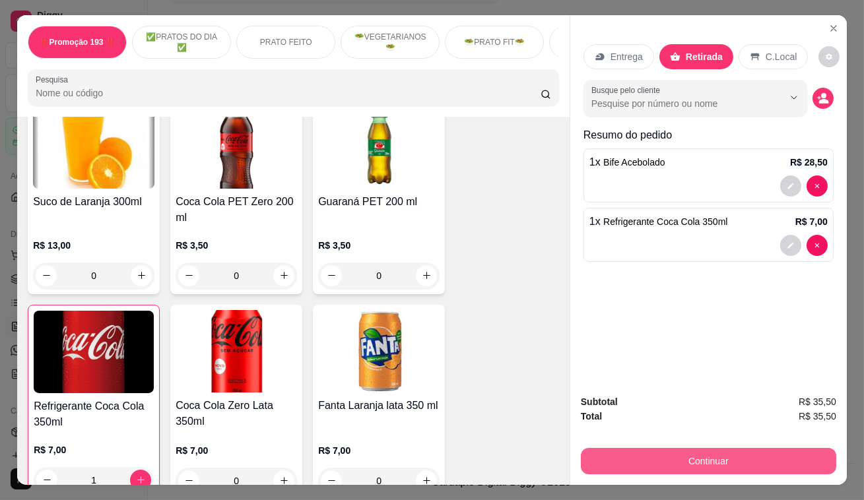
click at [717, 450] on button "Continuar" at bounding box center [708, 461] width 255 height 26
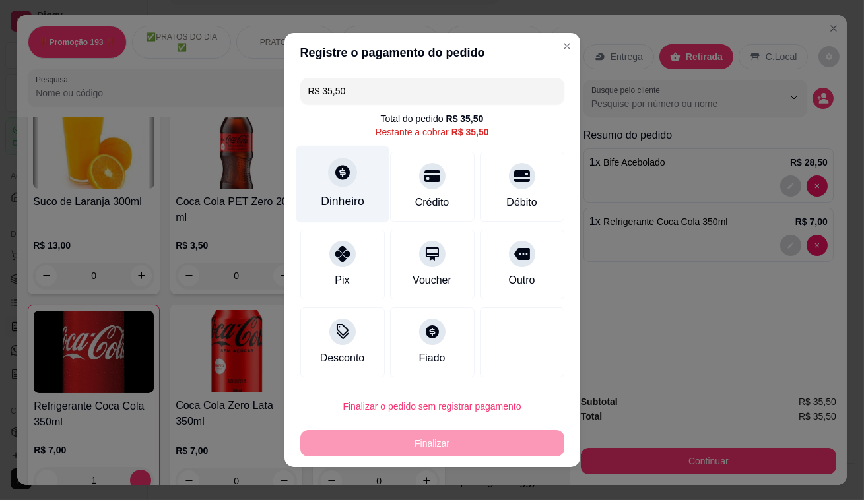
click at [348, 174] on div at bounding box center [342, 172] width 29 height 29
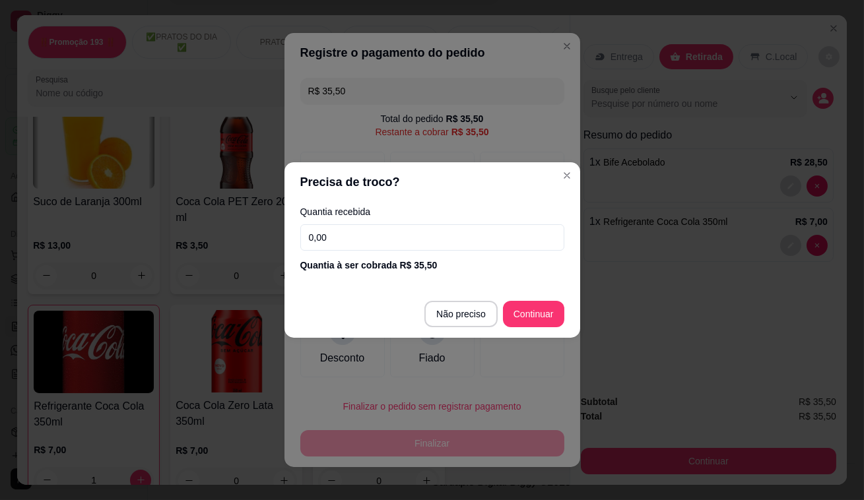
click at [357, 230] on input "0,00" at bounding box center [432, 237] width 264 height 26
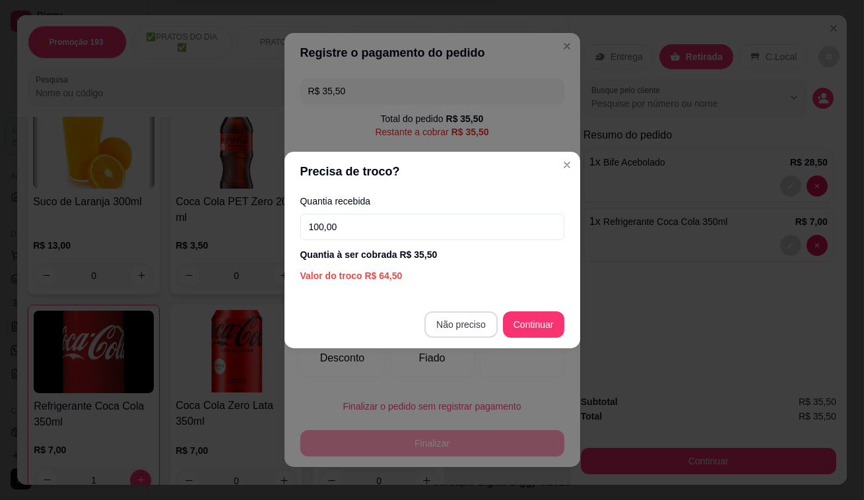
type input "100,00"
type input "R$ 0,00"
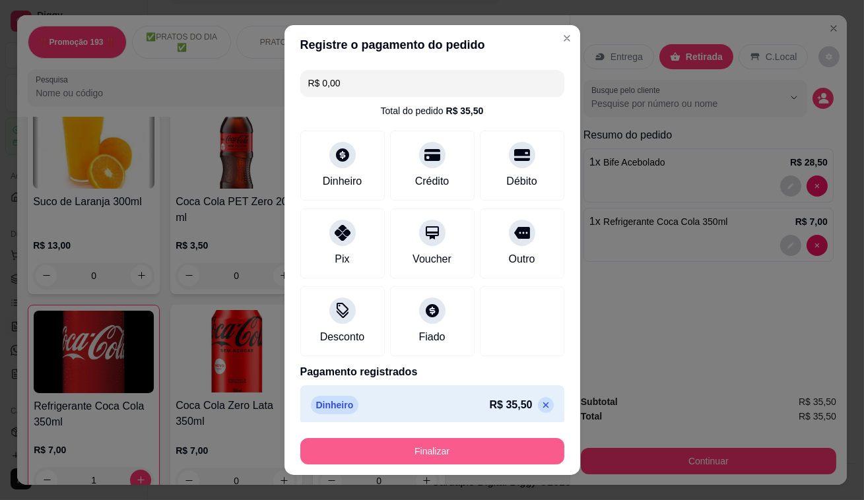
click at [417, 455] on button "Finalizar" at bounding box center [432, 451] width 264 height 26
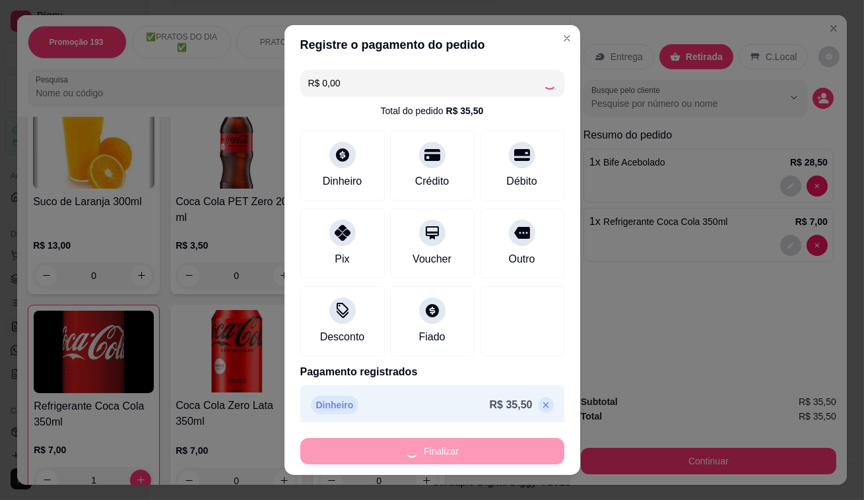
type input "0"
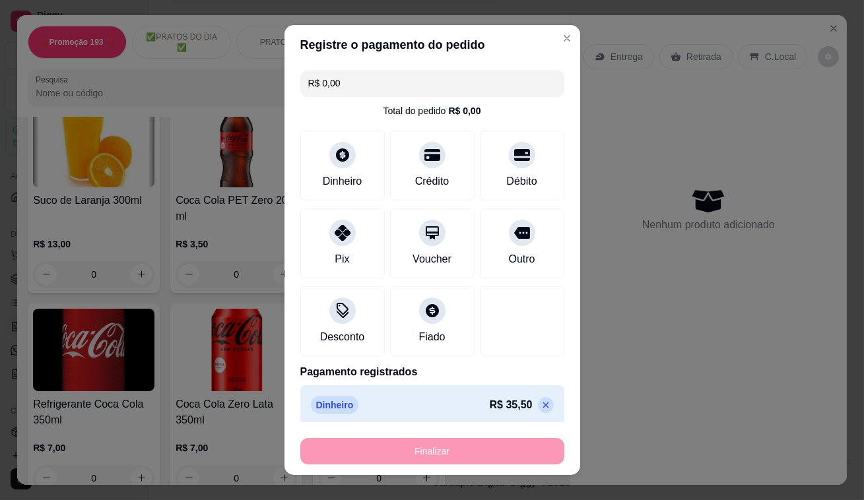
type input "-R$ 35,50"
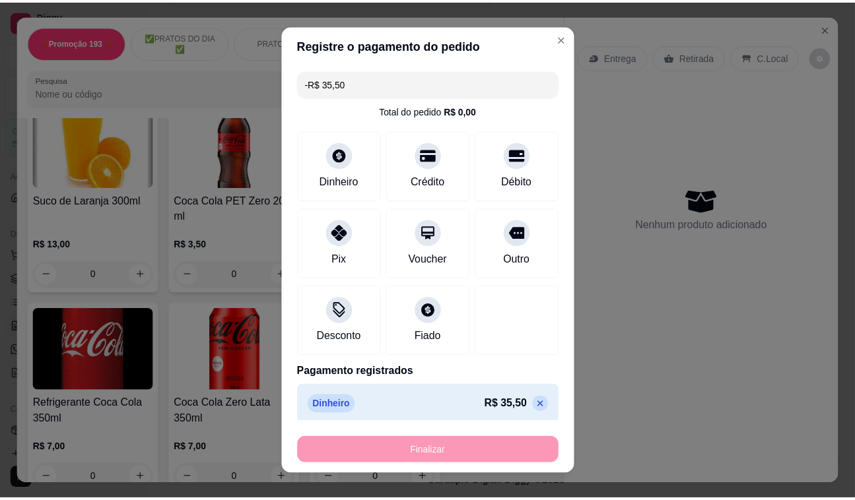
scroll to position [4920, 0]
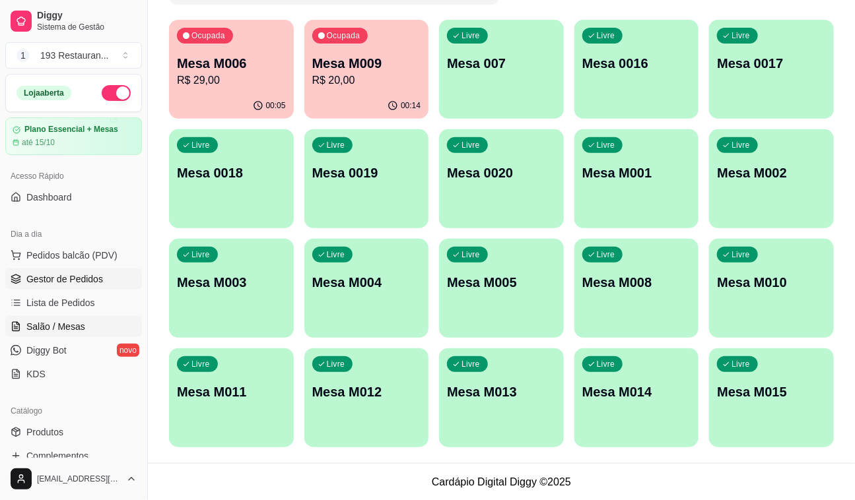
click at [59, 277] on span "Gestor de Pedidos" at bounding box center [64, 279] width 77 height 13
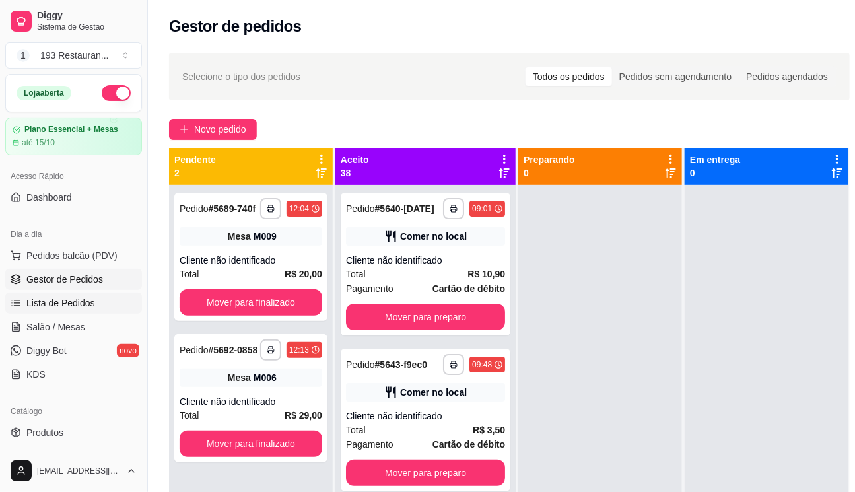
click at [86, 300] on span "Lista de Pedidos" at bounding box center [60, 302] width 69 height 13
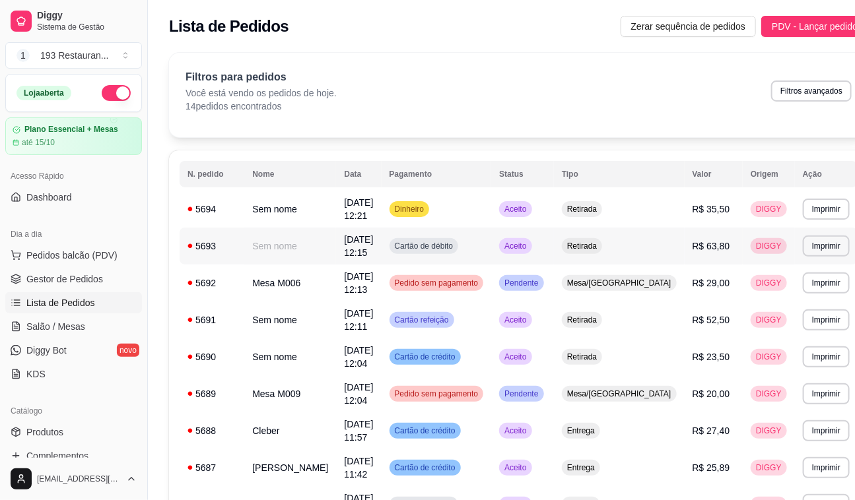
click at [692, 245] on span "R$ 63,80" at bounding box center [711, 246] width 38 height 11
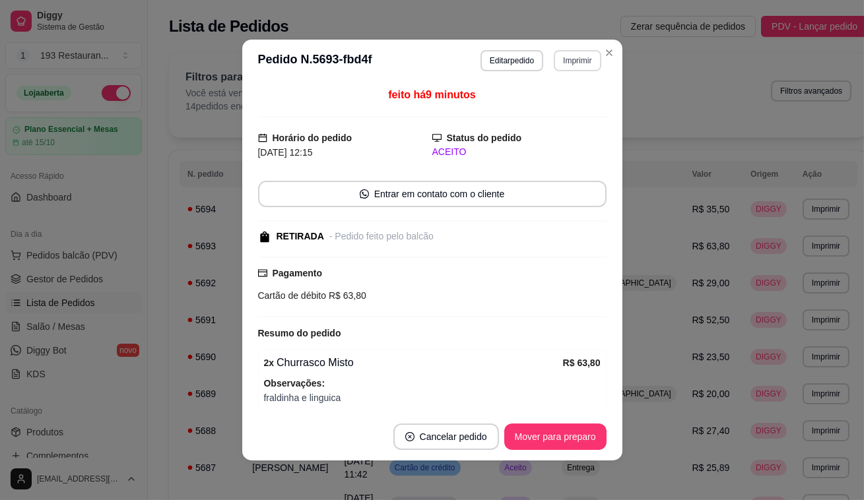
click at [576, 57] on button "Imprimir" at bounding box center [577, 60] width 47 height 21
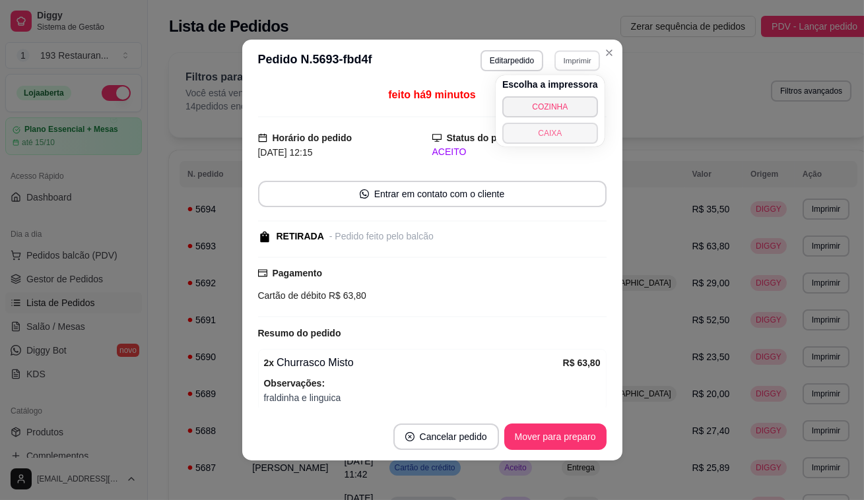
click at [555, 137] on button "CAIXA" at bounding box center [550, 133] width 96 height 21
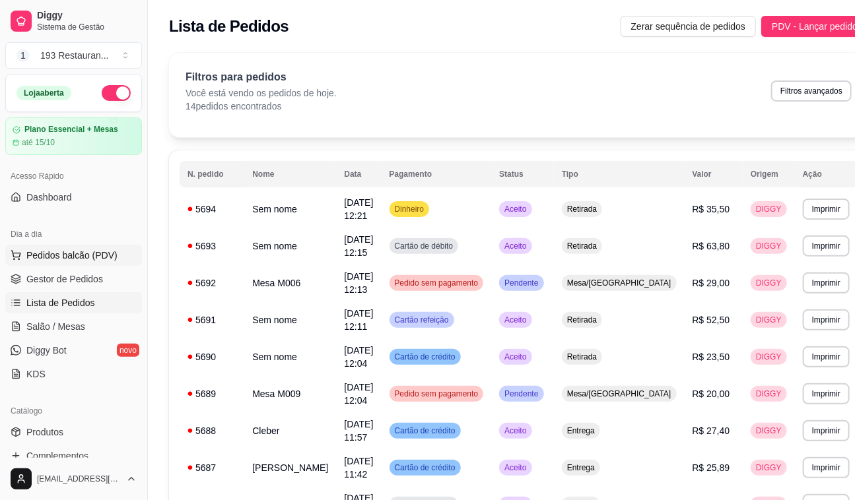
click at [77, 252] on span "Pedidos balcão (PDV)" at bounding box center [71, 255] width 91 height 13
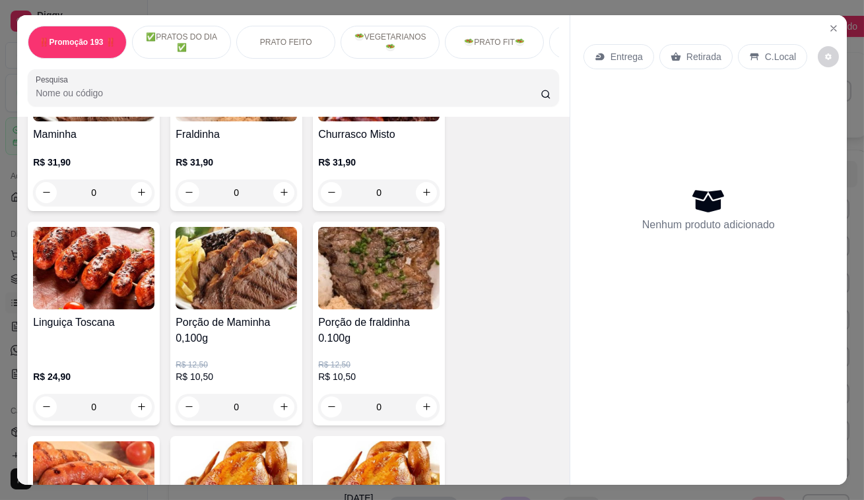
scroll to position [2940, 0]
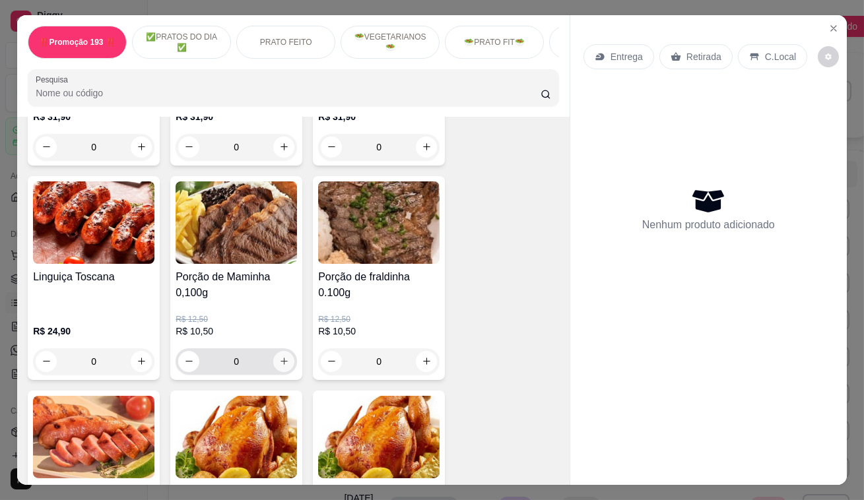
click at [283, 356] on icon "increase-product-quantity" at bounding box center [284, 361] width 10 height 10
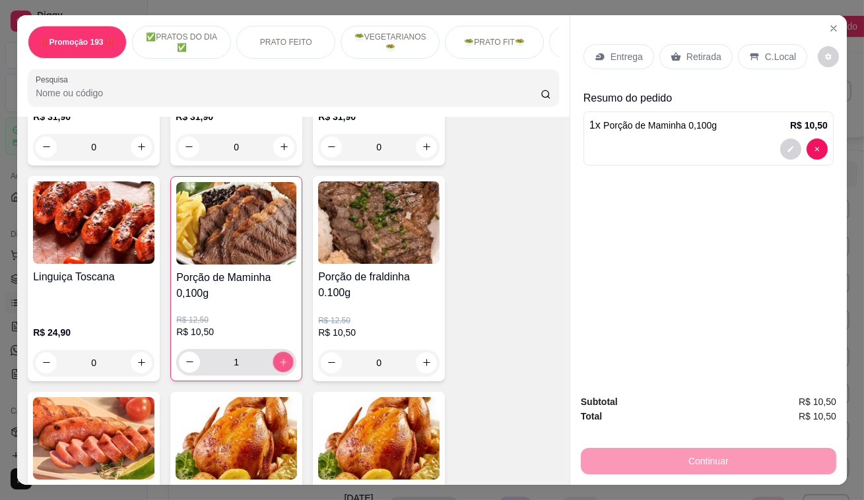
click at [283, 357] on icon "increase-product-quantity" at bounding box center [284, 362] width 10 height 10
type input "5"
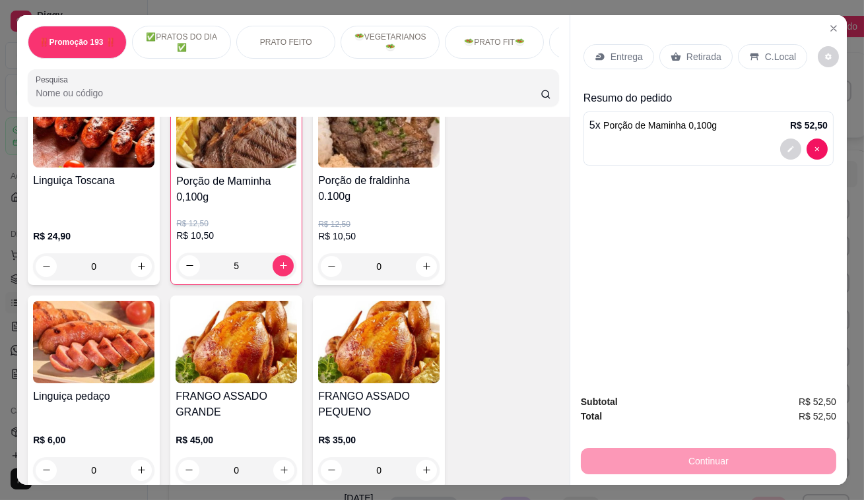
scroll to position [3180, 0]
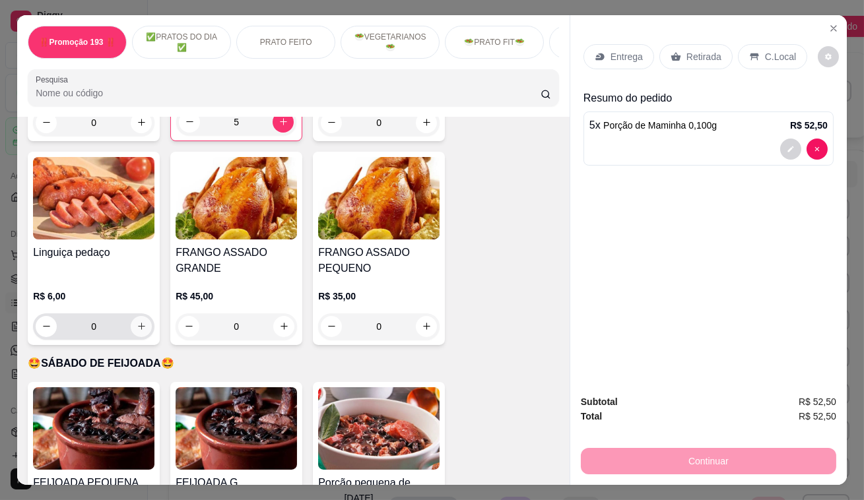
click at [137, 321] on icon "increase-product-quantity" at bounding box center [142, 326] width 10 height 10
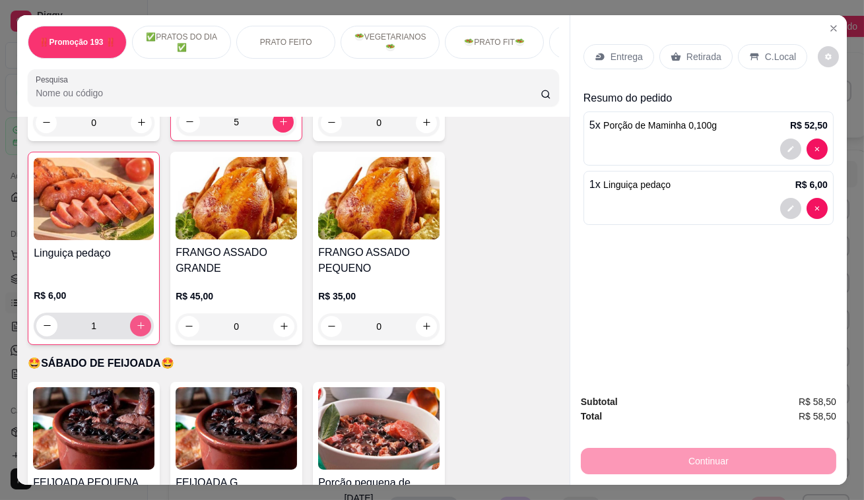
click at [137, 321] on icon "increase-product-quantity" at bounding box center [141, 326] width 10 height 10
type input "3"
click at [687, 56] on p "Retirada" at bounding box center [704, 56] width 35 height 13
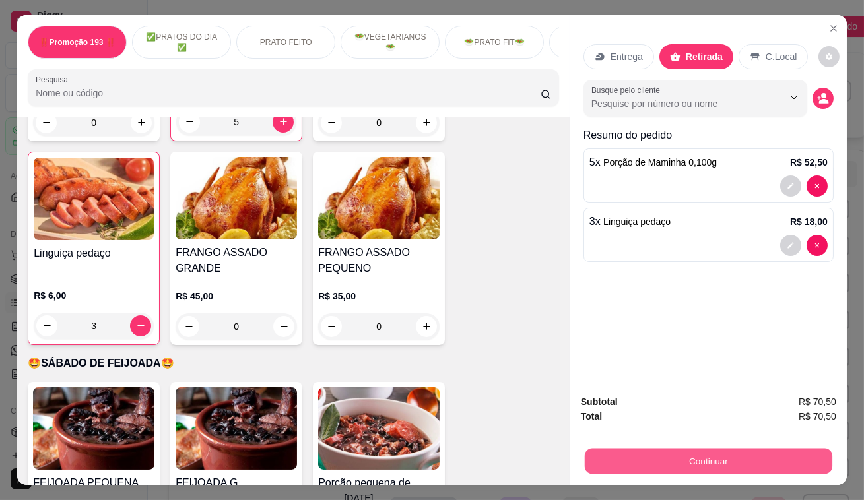
click at [757, 459] on button "Continuar" at bounding box center [709, 462] width 248 height 26
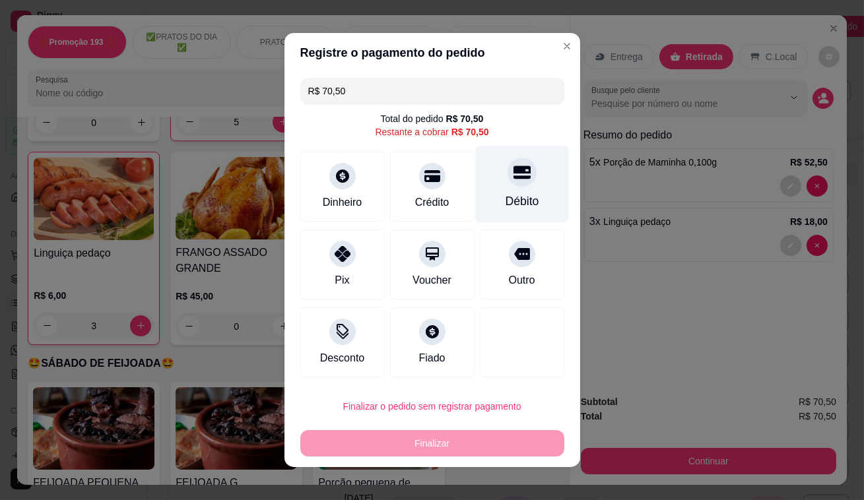
click at [528, 179] on div "Débito" at bounding box center [521, 184] width 93 height 77
type input "R$ 0,00"
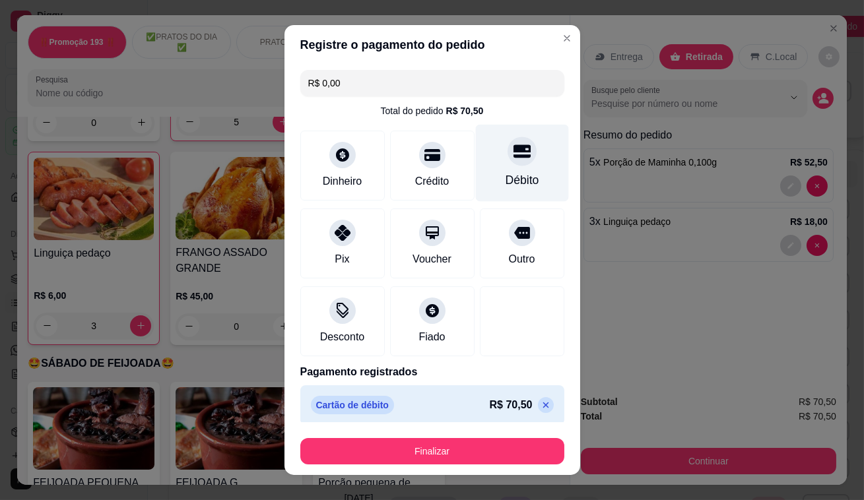
click at [512, 164] on div "Débito" at bounding box center [521, 163] width 93 height 77
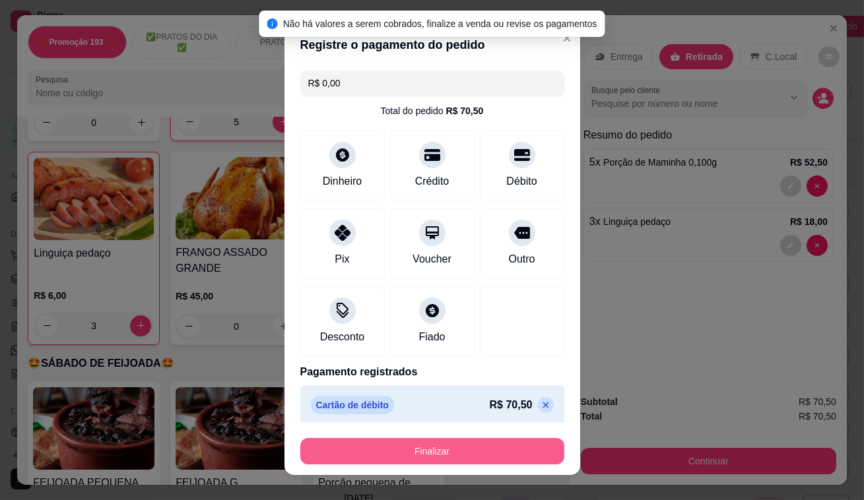
click at [489, 457] on button "Finalizar" at bounding box center [432, 451] width 264 height 26
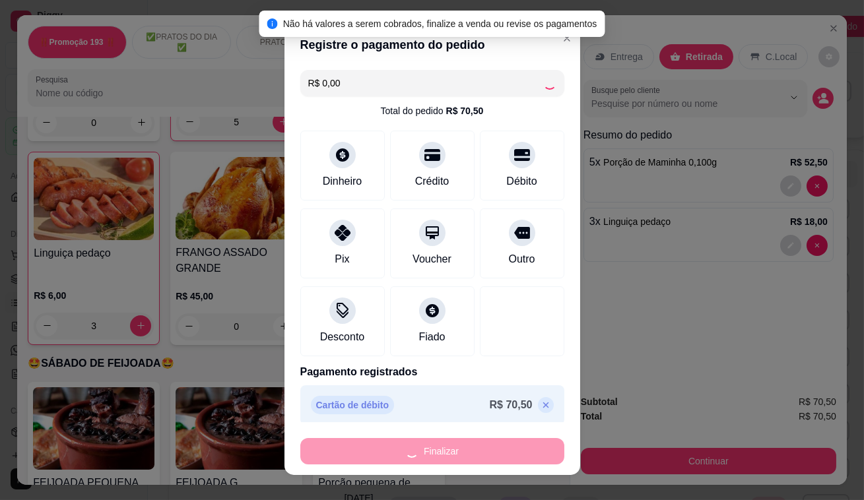
type input "0"
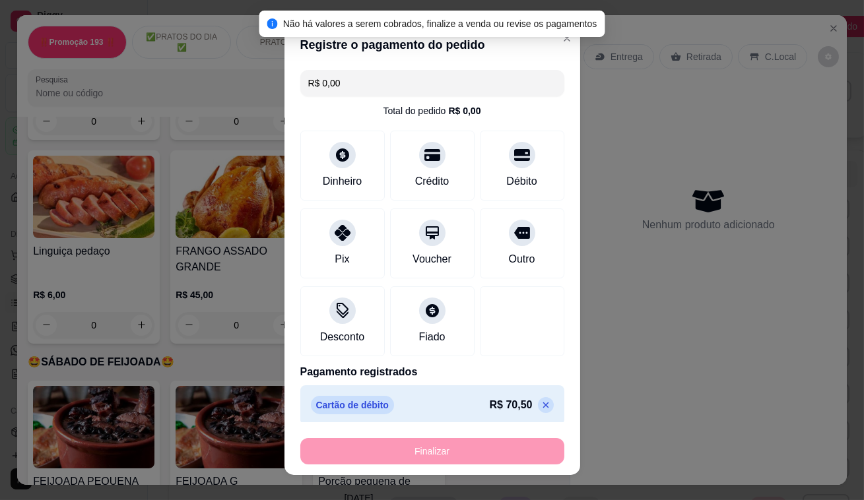
type input "-R$ 70,50"
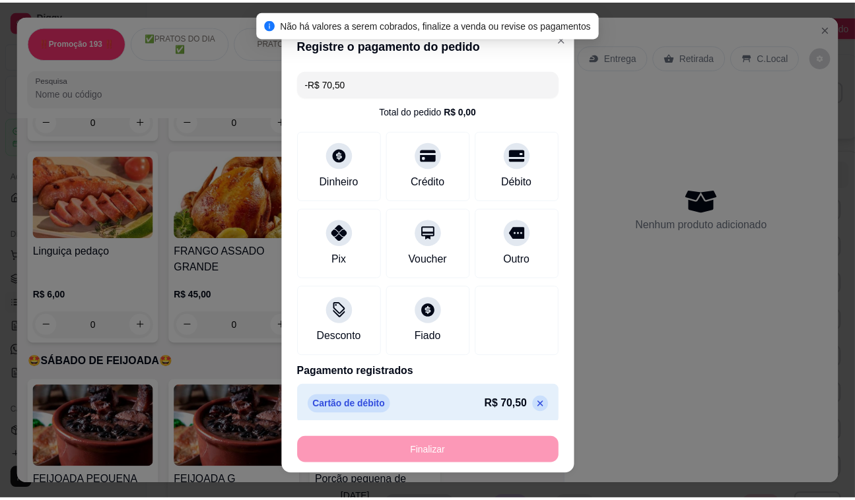
scroll to position [3179, 0]
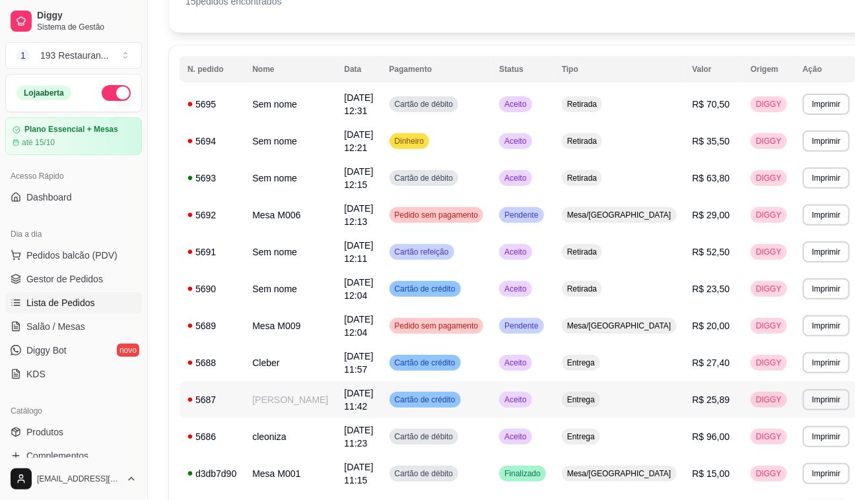
scroll to position [100, 0]
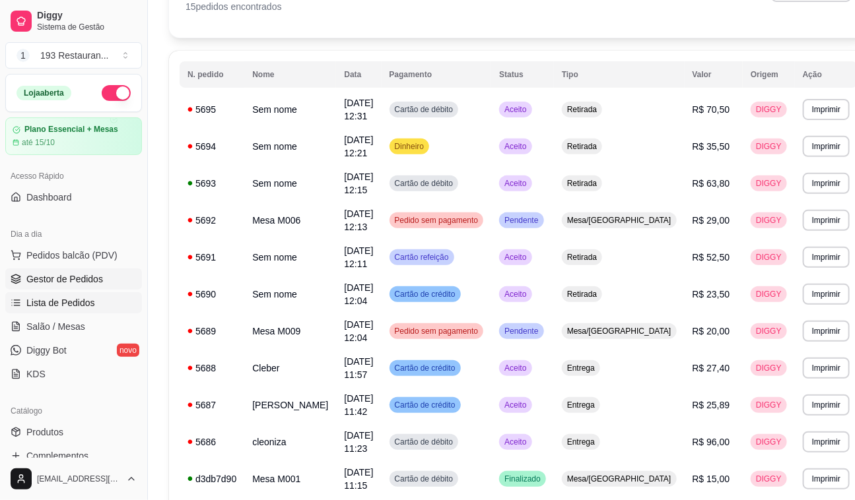
click at [77, 277] on span "Gestor de Pedidos" at bounding box center [64, 279] width 77 height 13
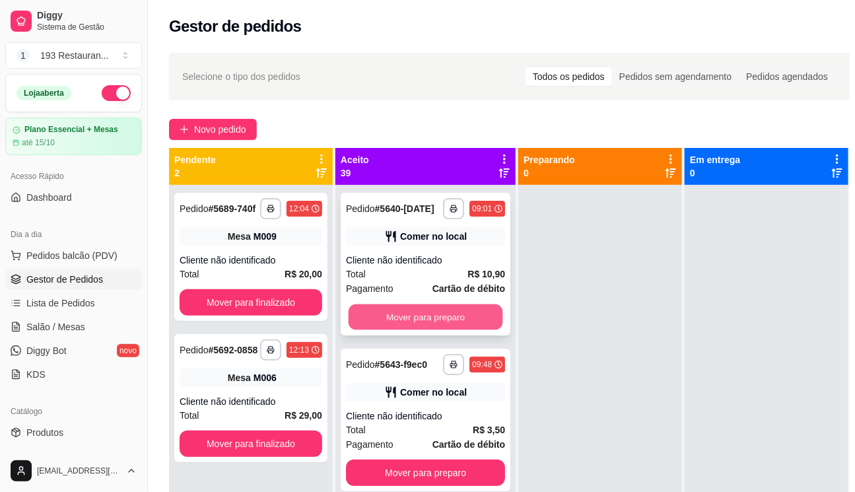
click at [448, 316] on button "Mover para preparo" at bounding box center [426, 317] width 154 height 26
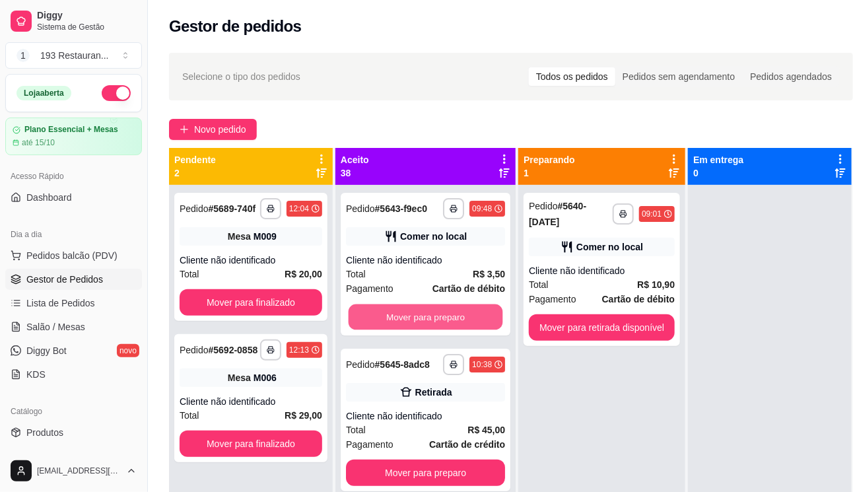
click at [448, 316] on button "Mover para preparo" at bounding box center [426, 317] width 154 height 26
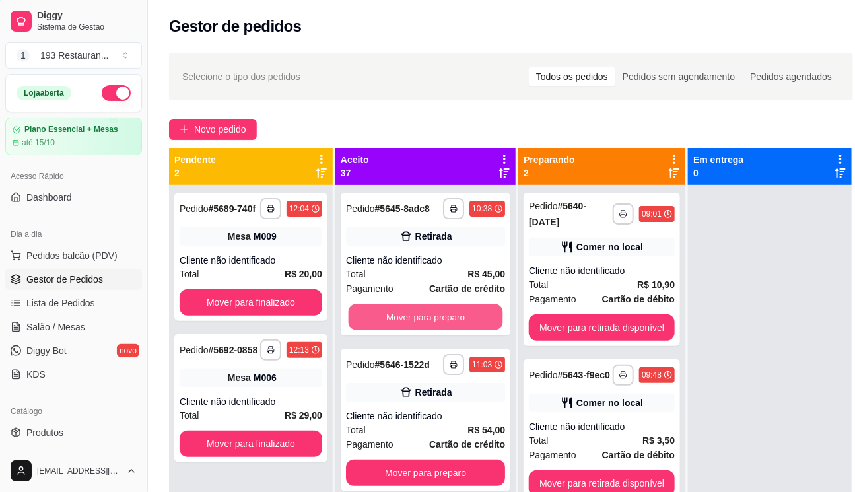
click at [448, 316] on button "Mover para preparo" at bounding box center [426, 317] width 154 height 26
click at [448, 459] on button "Mover para preparo" at bounding box center [425, 472] width 159 height 26
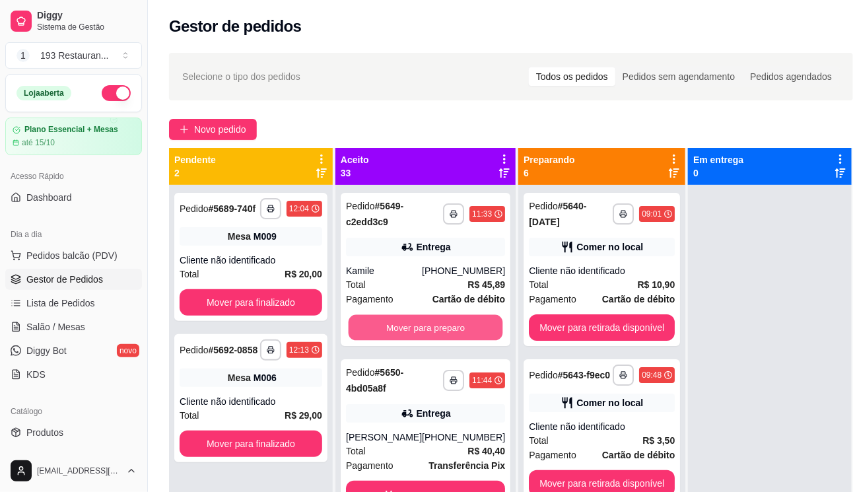
click at [448, 316] on button "Mover para preparo" at bounding box center [426, 328] width 154 height 26
click at [448, 460] on strong "Transferência Pix" at bounding box center [466, 465] width 77 height 11
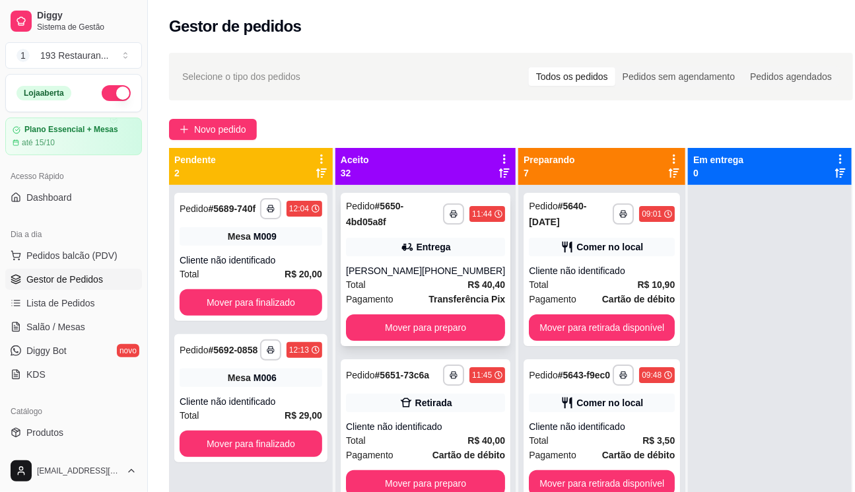
click at [422, 346] on div "**********" at bounding box center [426, 269] width 170 height 153
click at [420, 331] on button "Mover para preparo" at bounding box center [425, 327] width 159 height 26
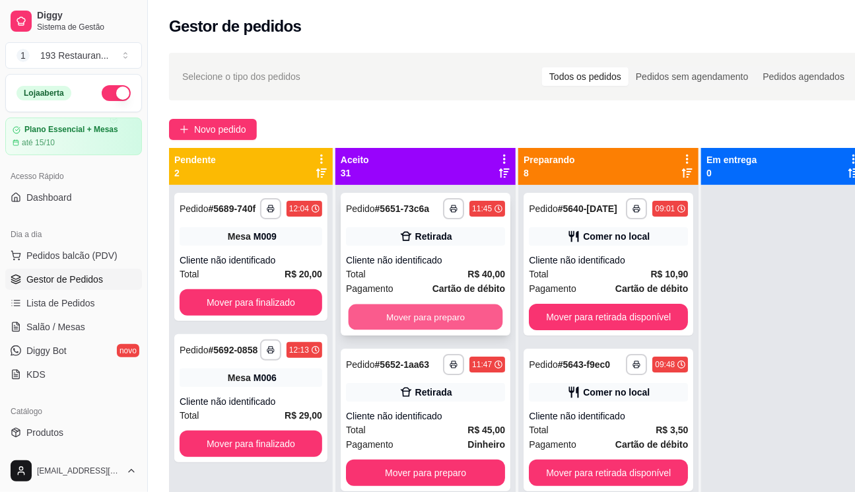
click at [425, 330] on button "Mover para preparo" at bounding box center [426, 317] width 154 height 26
click at [425, 330] on button "Mover para preparo" at bounding box center [425, 317] width 159 height 26
click at [425, 330] on button "Mover para preparo" at bounding box center [426, 317] width 154 height 26
click at [425, 330] on button "Mover para preparo" at bounding box center [425, 317] width 159 height 26
click at [425, 330] on button "Mover para preparo" at bounding box center [426, 317] width 154 height 26
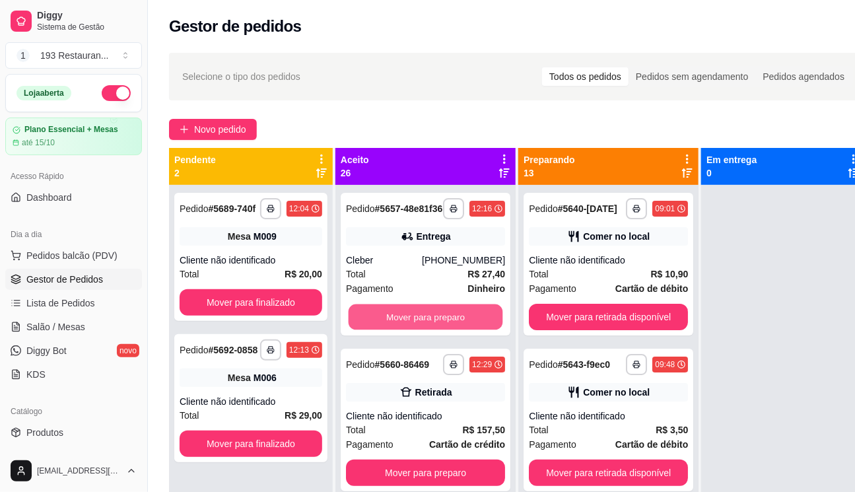
click at [425, 330] on button "Mover para preparo" at bounding box center [426, 317] width 154 height 26
click at [425, 459] on button "Mover para preparo" at bounding box center [425, 472] width 159 height 26
click at [425, 330] on button "Mover para preparo" at bounding box center [426, 317] width 154 height 26
click at [425, 330] on button "Mover para preparo" at bounding box center [425, 317] width 159 height 26
click at [425, 330] on button "Mover para preparo" at bounding box center [426, 317] width 154 height 26
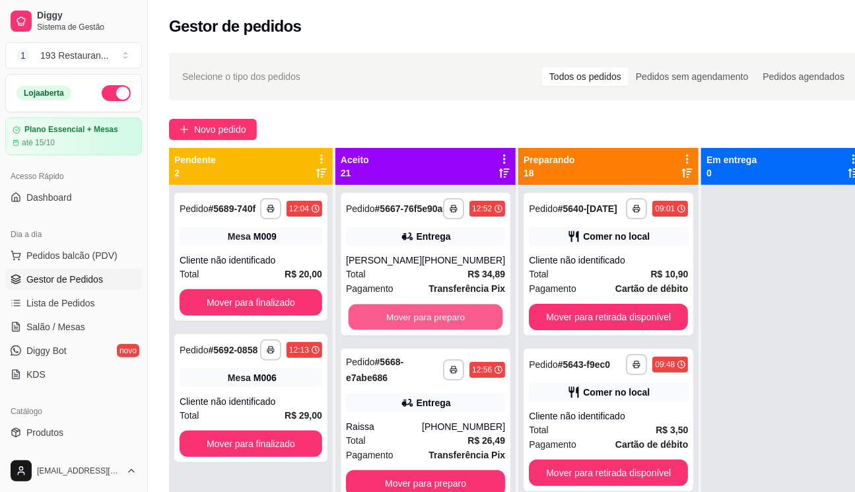
click at [425, 330] on button "Mover para preparo" at bounding box center [426, 317] width 154 height 26
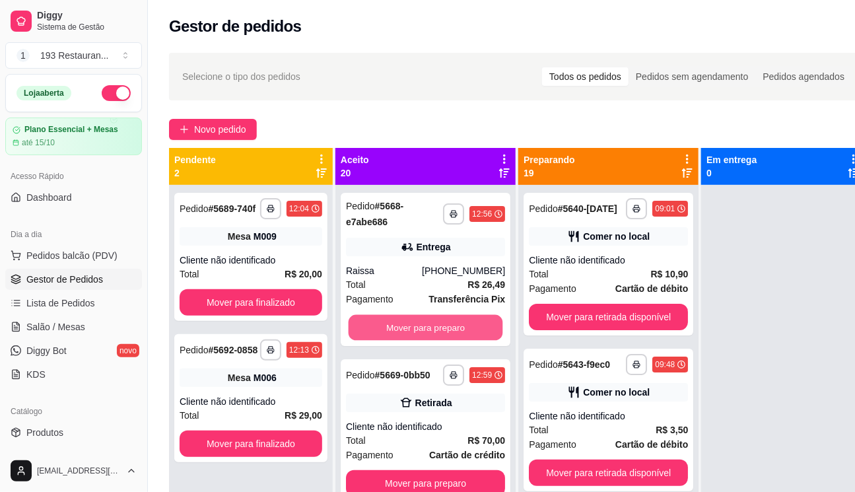
click at [425, 331] on button "Mover para preparo" at bounding box center [426, 328] width 154 height 26
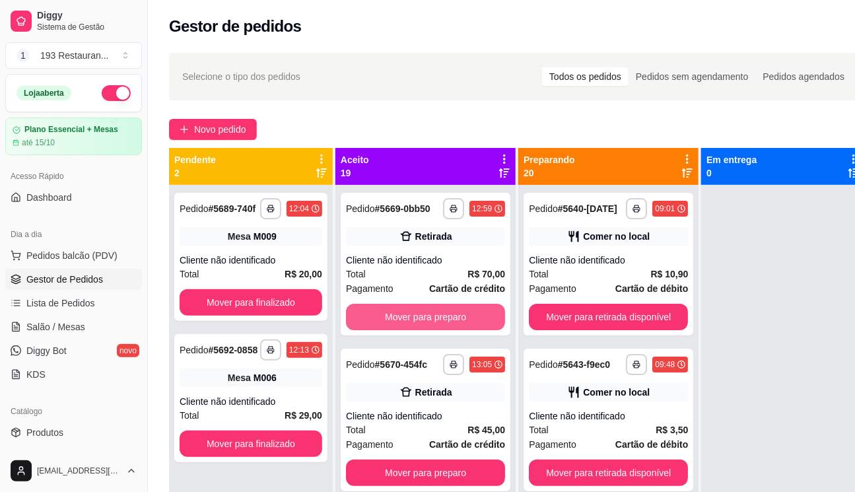
click at [425, 330] on button "Mover para preparo" at bounding box center [425, 317] width 159 height 26
click at [425, 330] on button "Mover para preparo" at bounding box center [426, 317] width 154 height 26
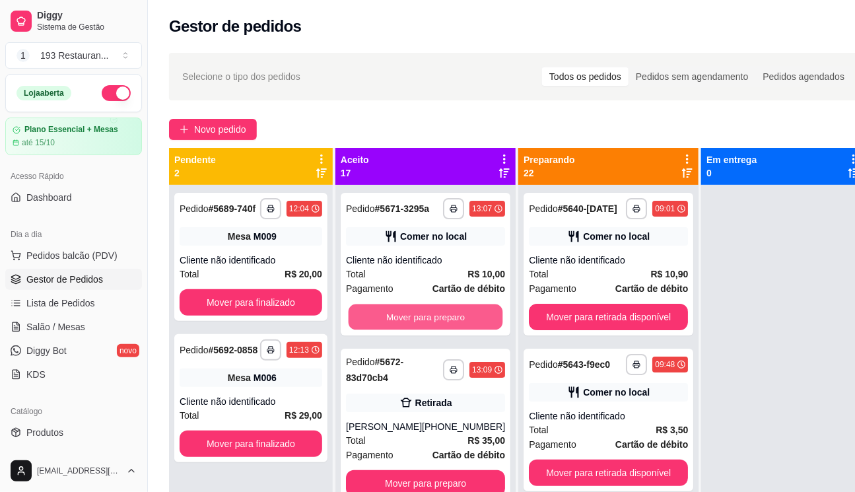
click at [425, 330] on button "Mover para preparo" at bounding box center [426, 317] width 154 height 26
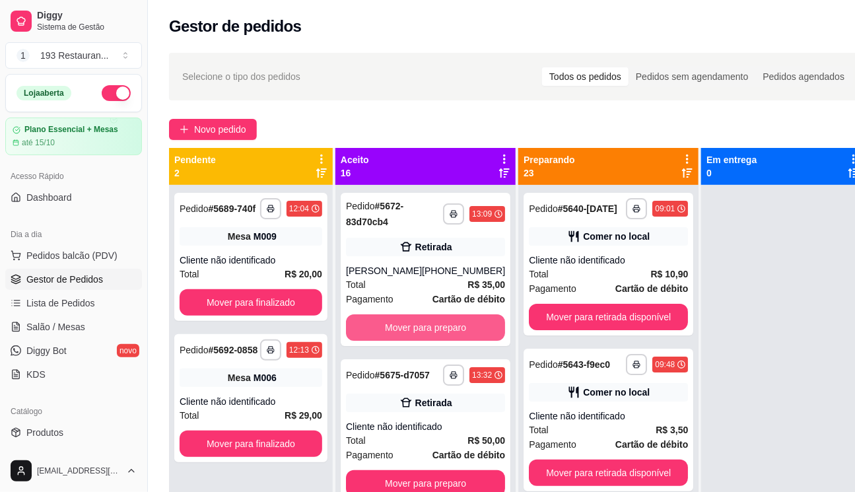
click at [425, 331] on button "Mover para preparo" at bounding box center [425, 327] width 159 height 26
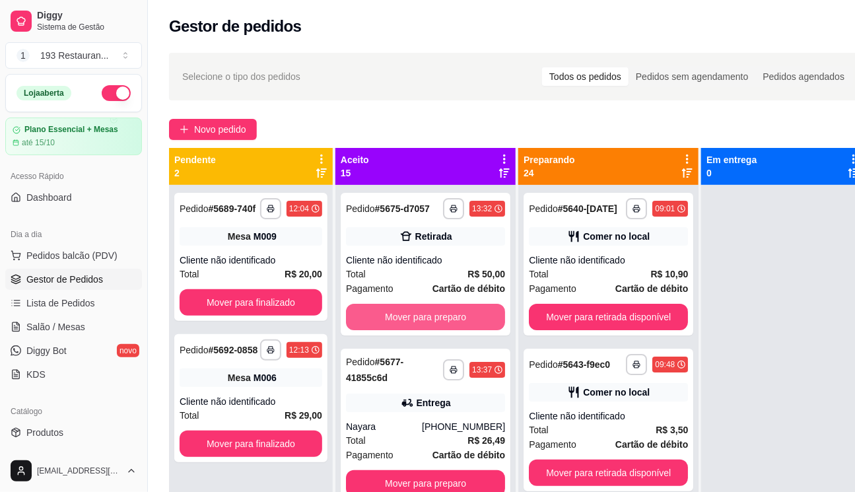
click at [425, 330] on button "Mover para preparo" at bounding box center [425, 317] width 159 height 26
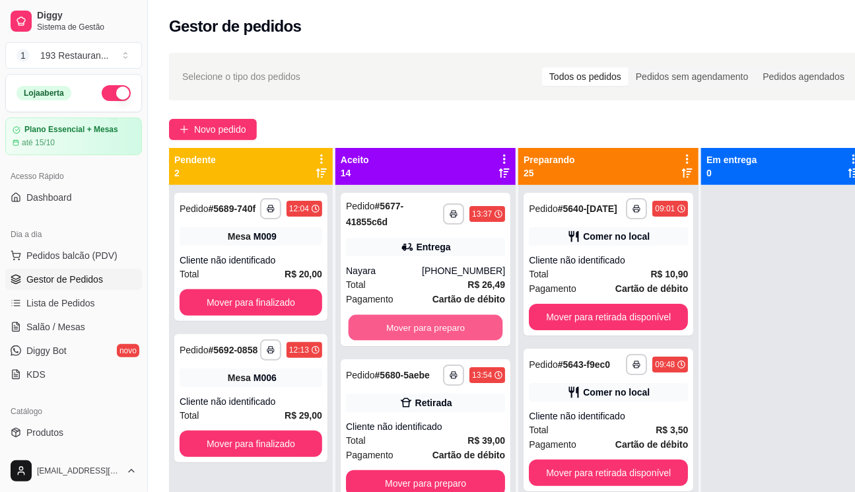
click at [425, 331] on button "Mover para preparo" at bounding box center [426, 328] width 154 height 26
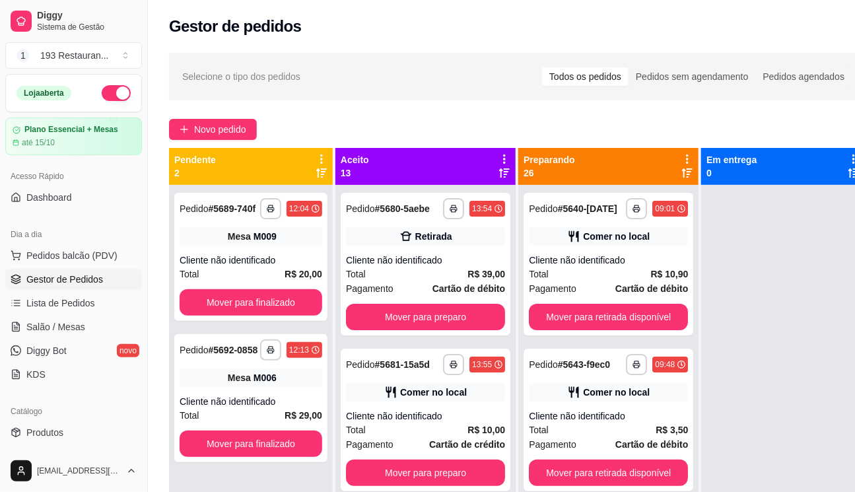
click at [425, 330] on button "Mover para preparo" at bounding box center [425, 317] width 159 height 26
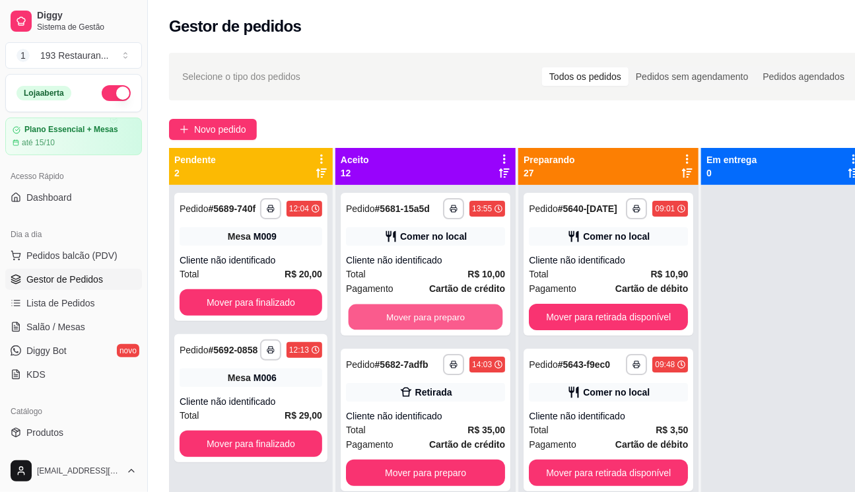
click at [425, 330] on button "Mover para preparo" at bounding box center [426, 317] width 154 height 26
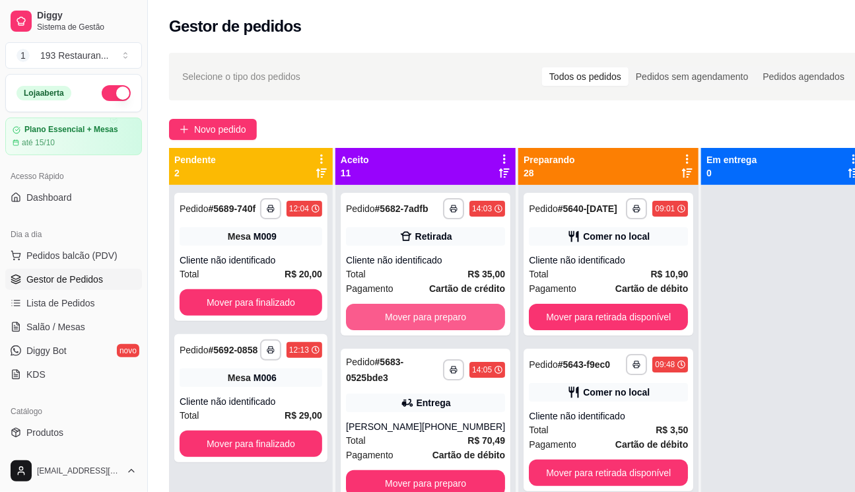
click at [425, 330] on button "Mover para preparo" at bounding box center [425, 317] width 159 height 26
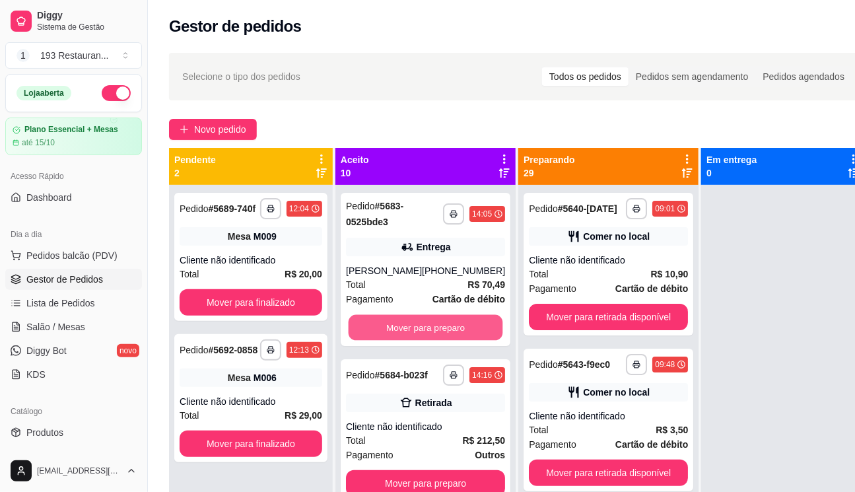
click at [425, 331] on button "Mover para preparo" at bounding box center [426, 328] width 154 height 26
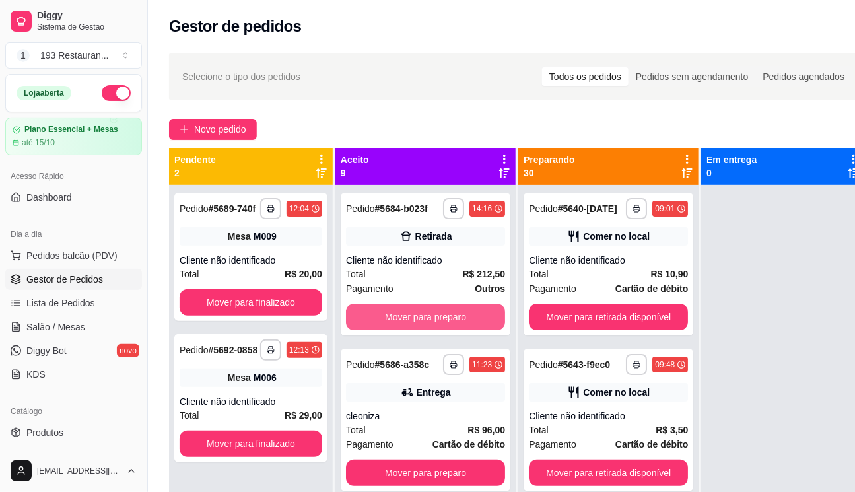
click at [425, 330] on button "Mover para preparo" at bounding box center [425, 317] width 159 height 26
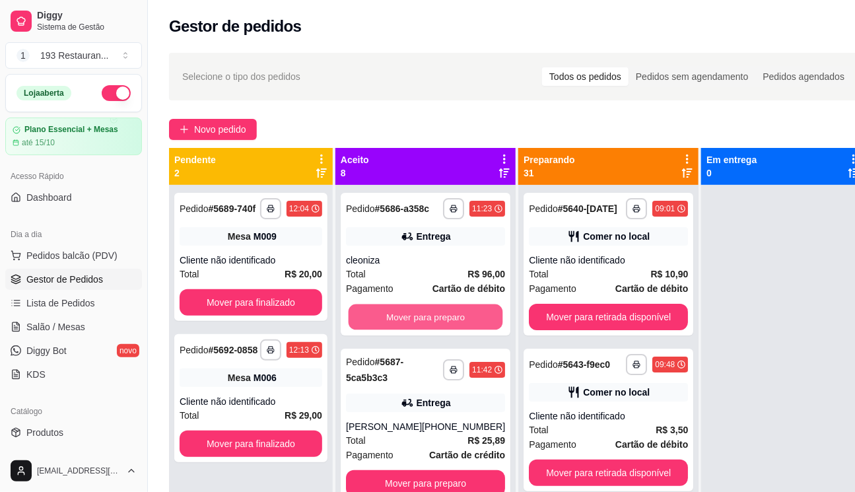
click at [425, 330] on button "Mover para preparo" at bounding box center [426, 317] width 154 height 26
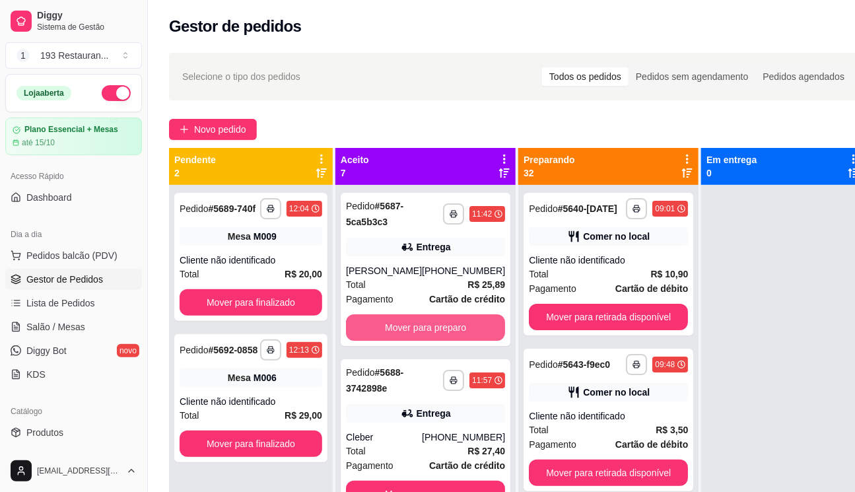
click at [425, 331] on button "Mover para preparo" at bounding box center [425, 327] width 159 height 26
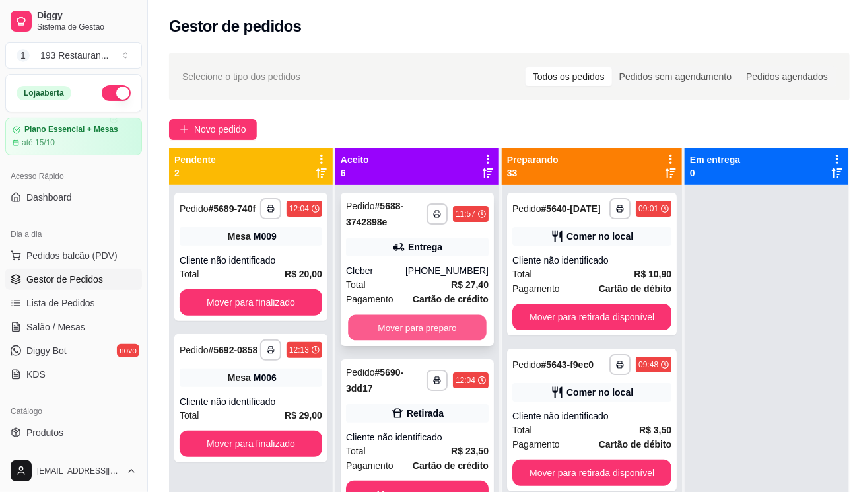
click at [426, 331] on button "Mover para preparo" at bounding box center [417, 328] width 139 height 26
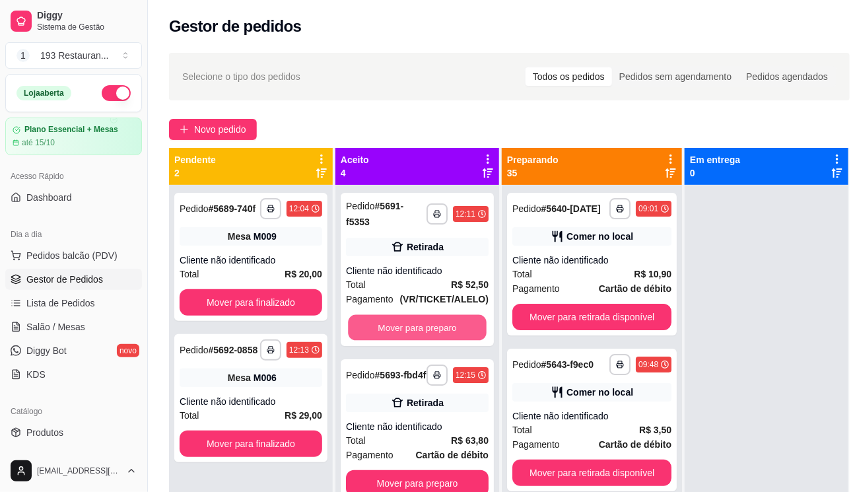
click at [426, 331] on button "Mover para preparo" at bounding box center [417, 328] width 139 height 26
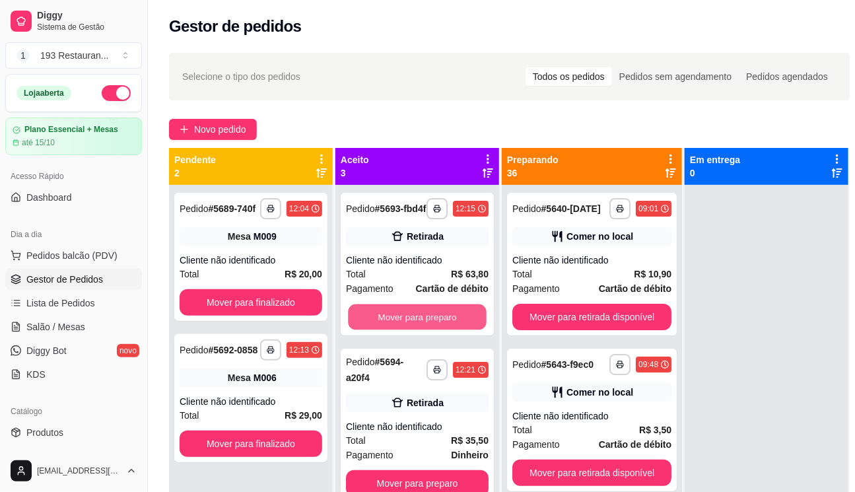
click at [426, 330] on button "Mover para preparo" at bounding box center [417, 317] width 139 height 26
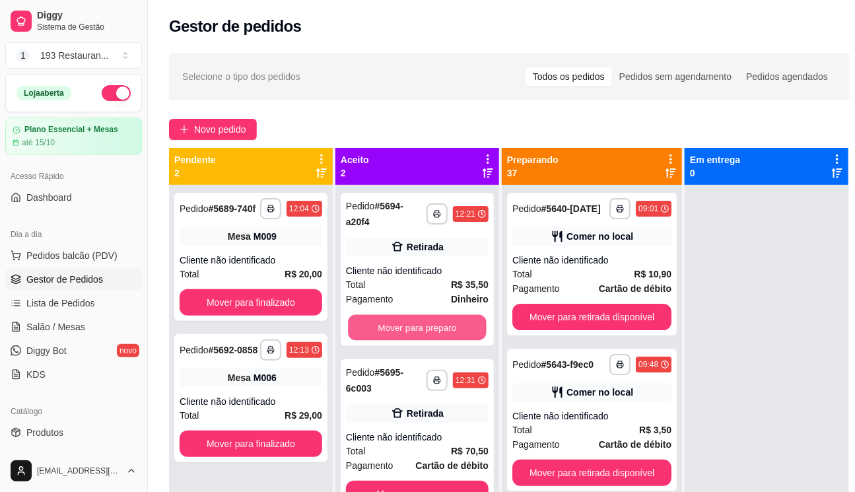
click at [426, 331] on button "Mover para preparo" at bounding box center [417, 328] width 139 height 26
click at [426, 481] on button "Mover para preparo" at bounding box center [417, 494] width 143 height 26
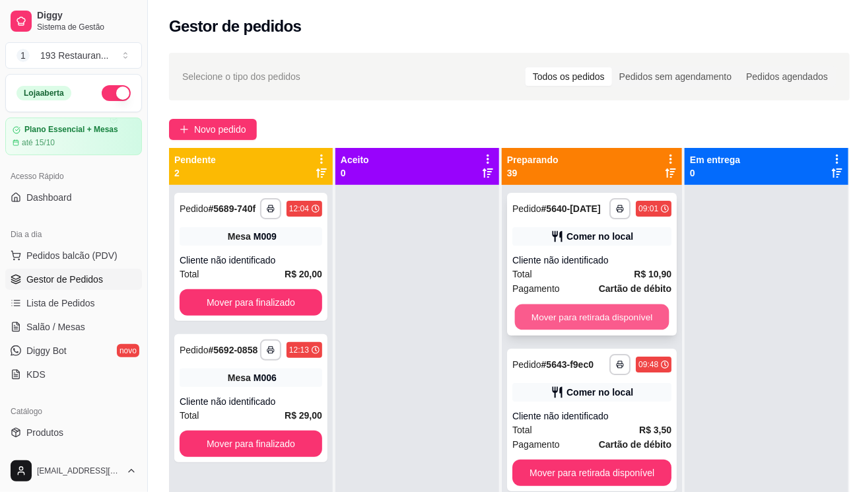
click at [612, 330] on button "Mover para retirada disponível" at bounding box center [592, 317] width 154 height 26
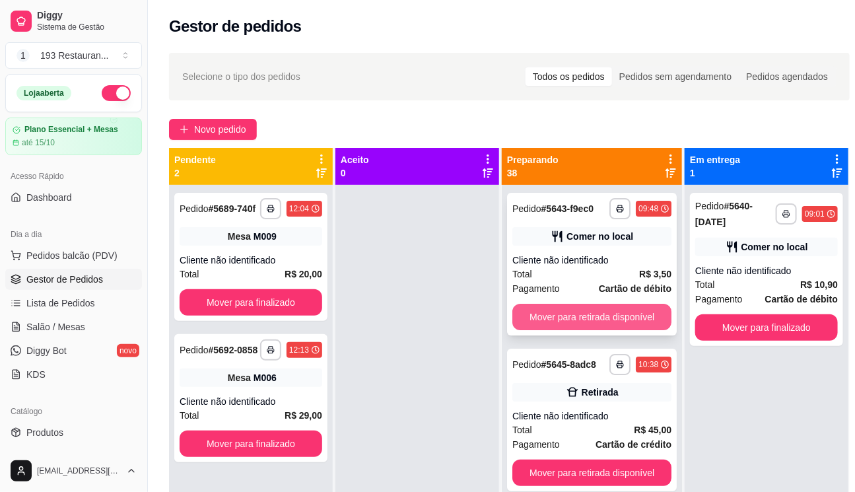
click at [618, 319] on button "Mover para retirada disponível" at bounding box center [591, 317] width 159 height 26
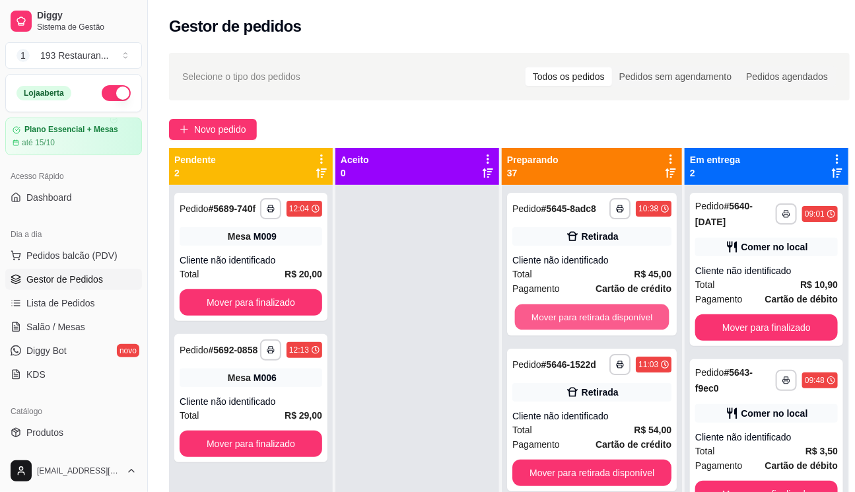
click at [618, 319] on button "Mover para retirada disponível" at bounding box center [592, 317] width 154 height 26
click at [618, 319] on button "Mover para retirada disponível" at bounding box center [591, 317] width 159 height 26
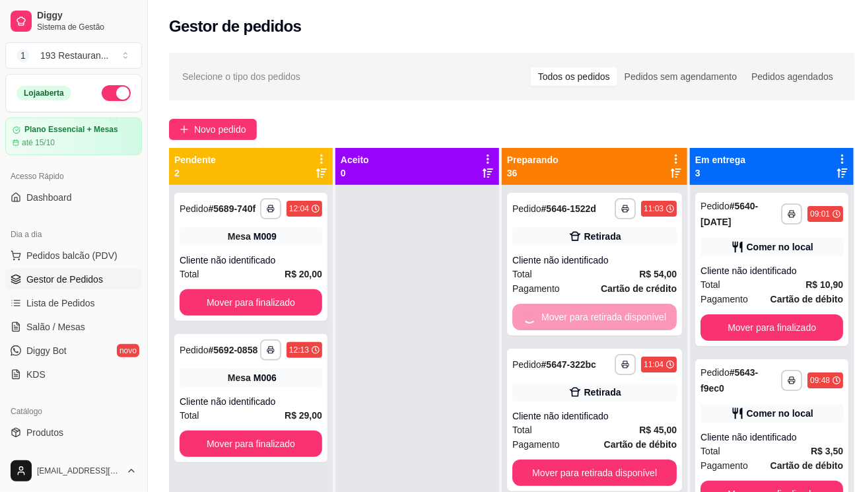
click at [618, 459] on button "Mover para retirada disponível" at bounding box center [594, 472] width 164 height 26
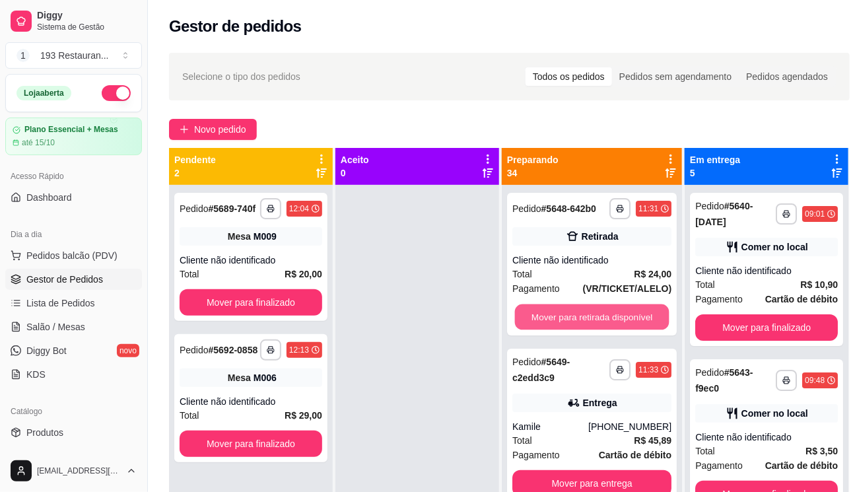
click at [618, 319] on button "Mover para retirada disponível" at bounding box center [592, 317] width 154 height 26
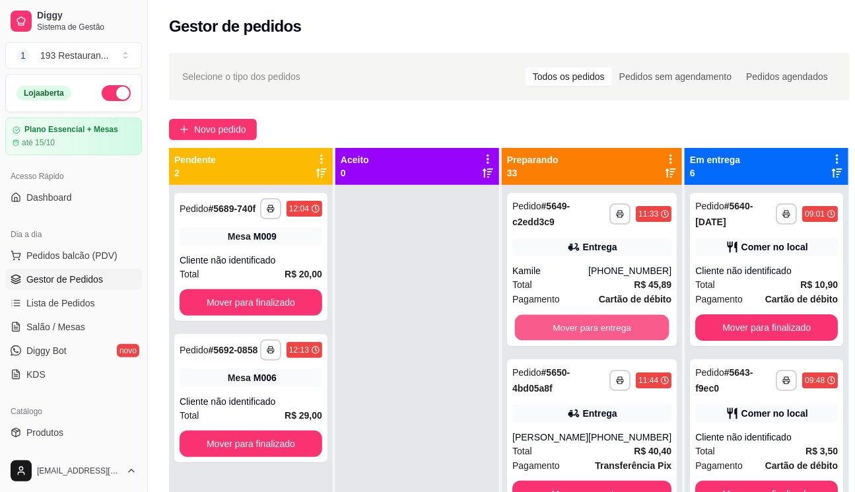
click at [618, 319] on button "Mover para entrega" at bounding box center [592, 328] width 154 height 26
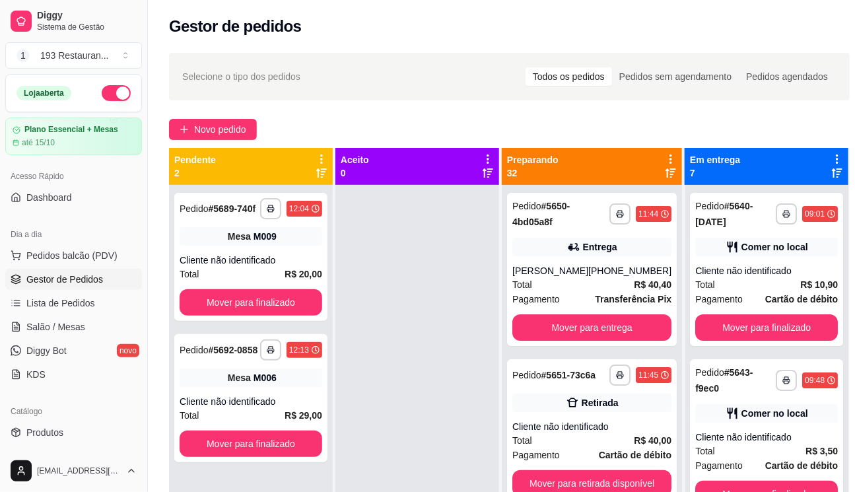
click at [618, 306] on span "Transferência Pix" at bounding box center [633, 299] width 77 height 15
click at [588, 338] on button "Mover para entrega" at bounding box center [591, 327] width 159 height 26
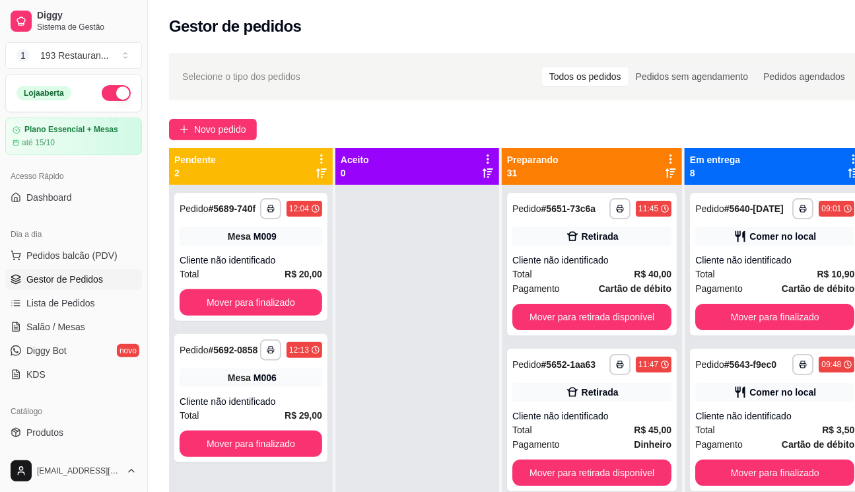
click at [588, 338] on div "**********" at bounding box center [592, 431] width 180 height 492
click at [613, 311] on button "Mover para retirada disponível" at bounding box center [592, 317] width 154 height 26
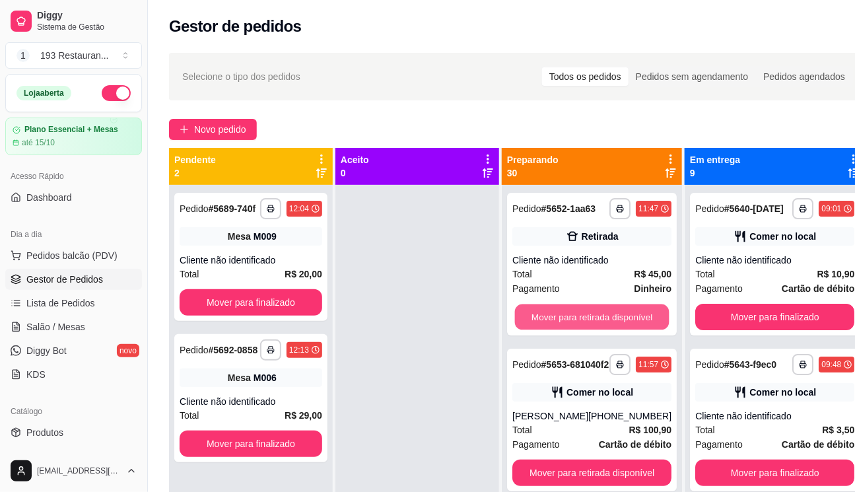
click at [613, 311] on button "Mover para retirada disponível" at bounding box center [592, 317] width 154 height 26
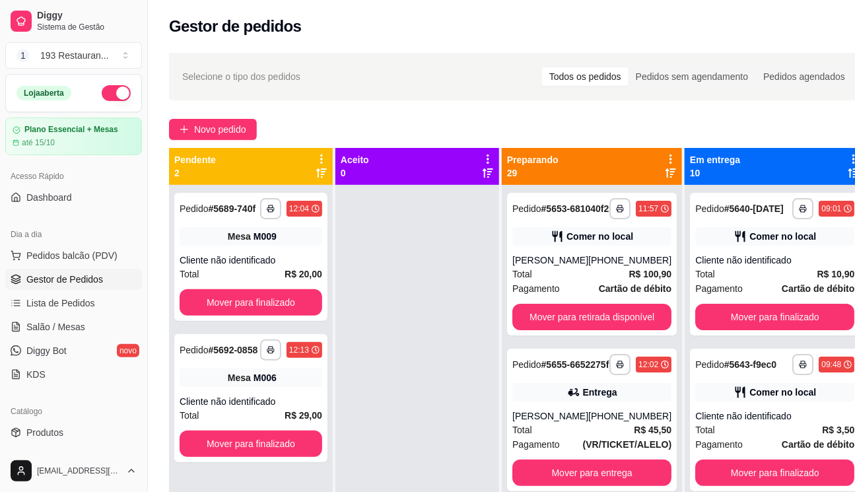
click at [613, 311] on div "**********" at bounding box center [592, 264] width 170 height 143
click at [612, 329] on button "Mover para retirada disponível" at bounding box center [591, 317] width 159 height 26
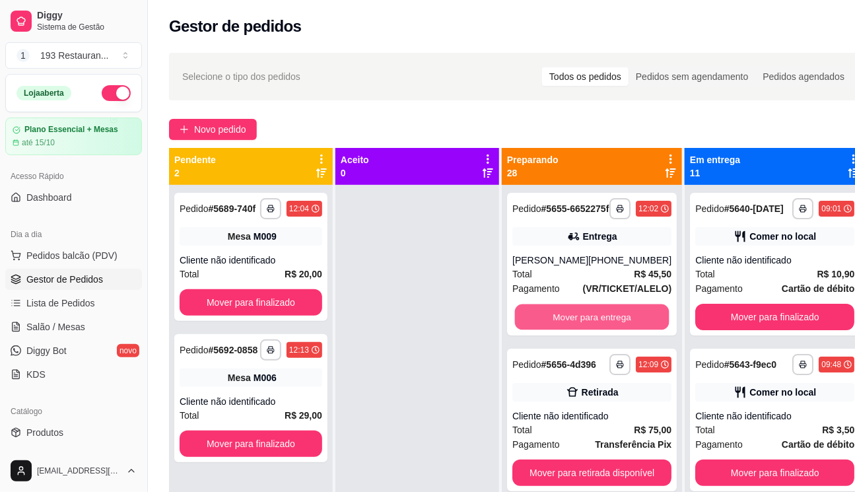
click at [612, 329] on button "Mover para entrega" at bounding box center [592, 317] width 154 height 26
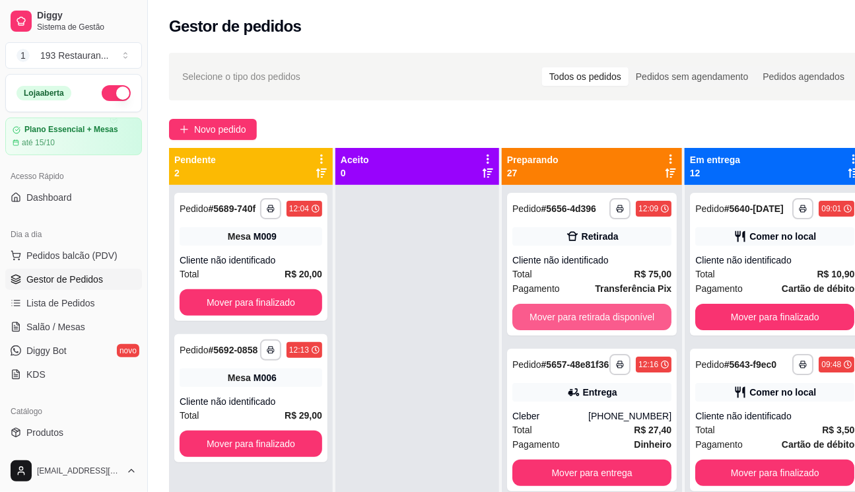
click at [612, 329] on button "Mover para retirada disponível" at bounding box center [591, 317] width 159 height 26
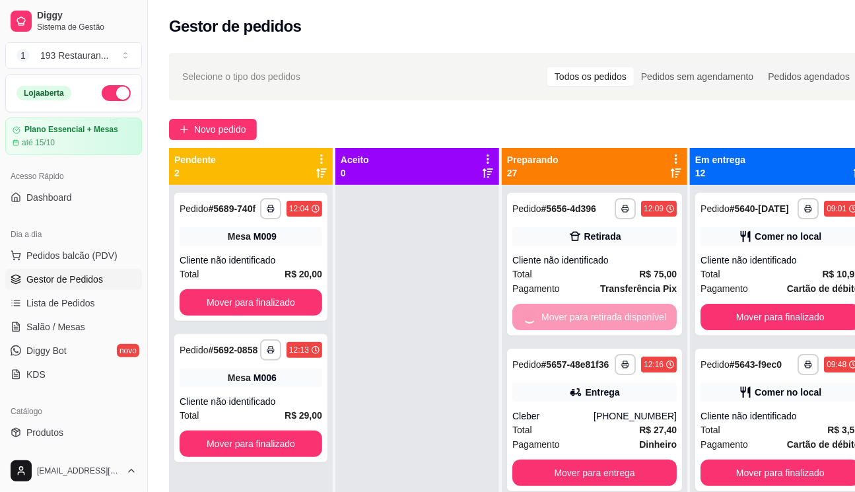
click at [612, 459] on button "Mover para entrega" at bounding box center [594, 472] width 164 height 26
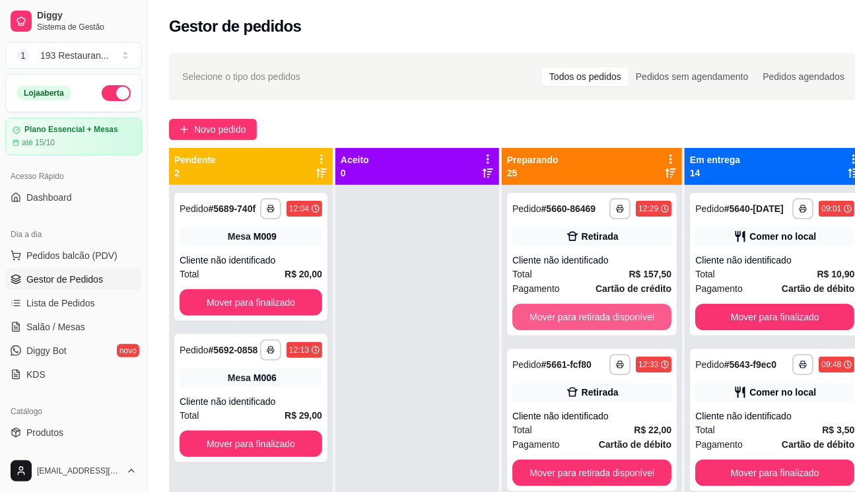
click at [612, 329] on button "Mover para retirada disponível" at bounding box center [591, 317] width 159 height 26
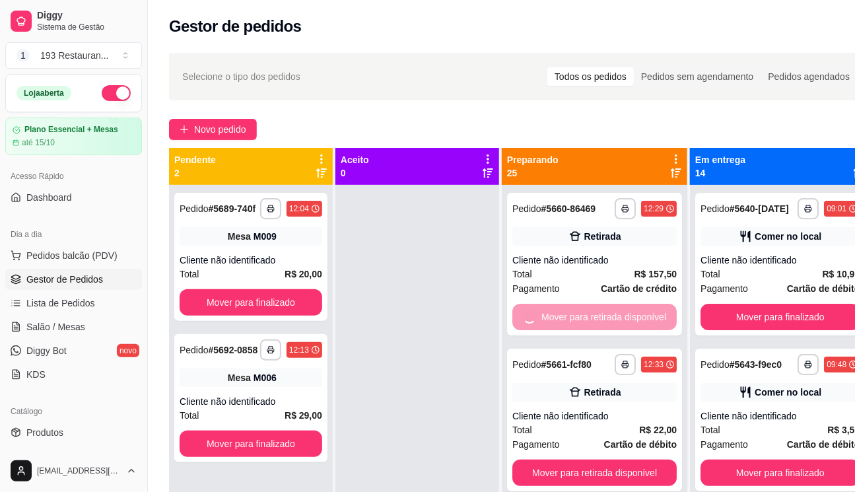
click at [612, 459] on button "Mover para retirada disponível" at bounding box center [594, 472] width 164 height 26
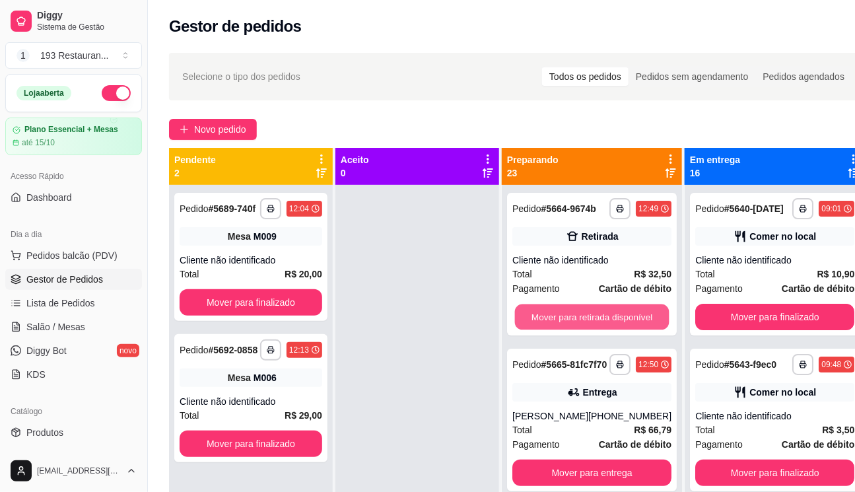
click at [612, 329] on button "Mover para retirada disponível" at bounding box center [592, 317] width 154 height 26
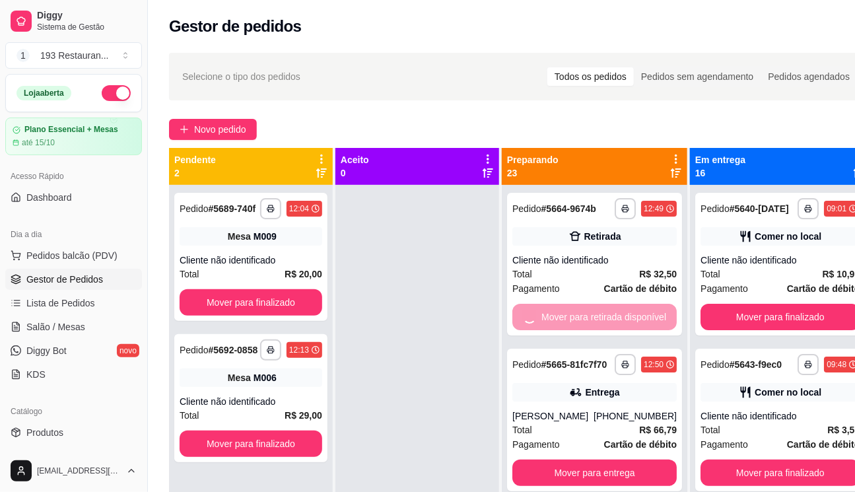
click at [612, 459] on button "Mover para entrega" at bounding box center [594, 472] width 164 height 26
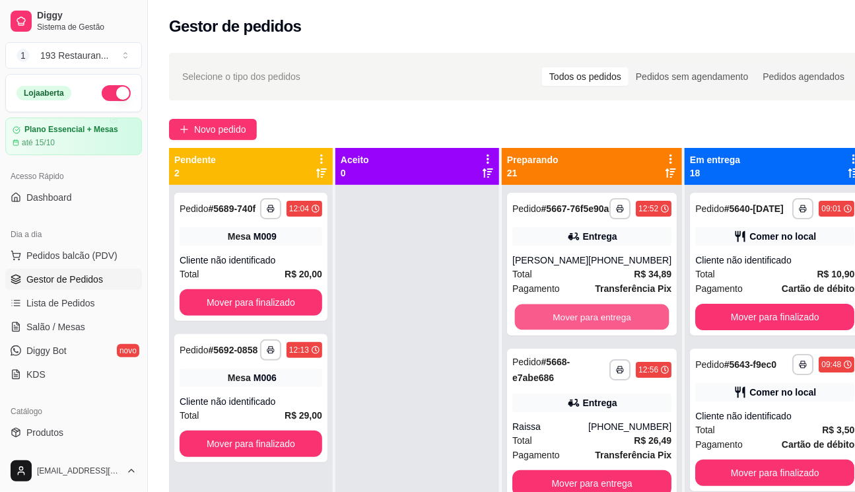
click at [612, 329] on button "Mover para entrega" at bounding box center [592, 317] width 154 height 26
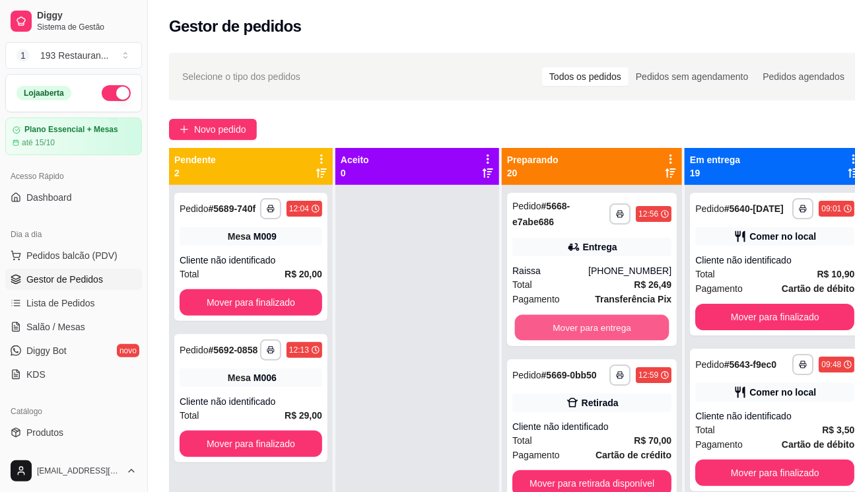
click at [612, 329] on button "Mover para entrega" at bounding box center [592, 328] width 154 height 26
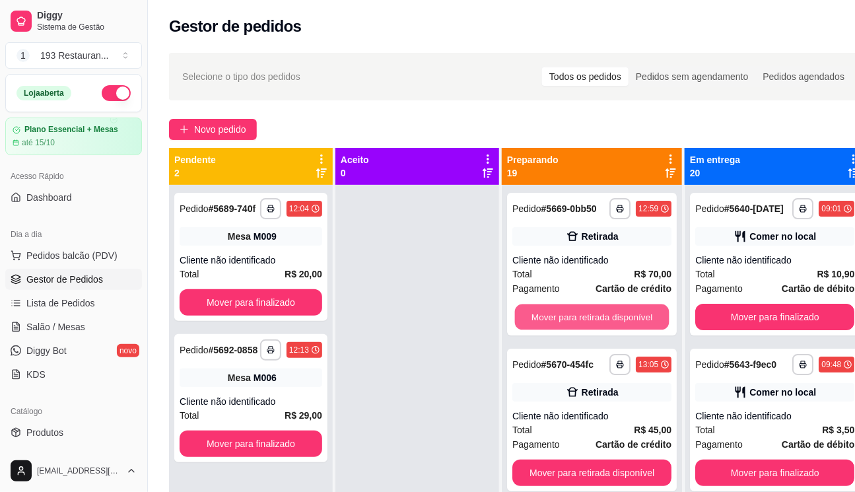
click at [612, 329] on button "Mover para retirada disponível" at bounding box center [592, 317] width 154 height 26
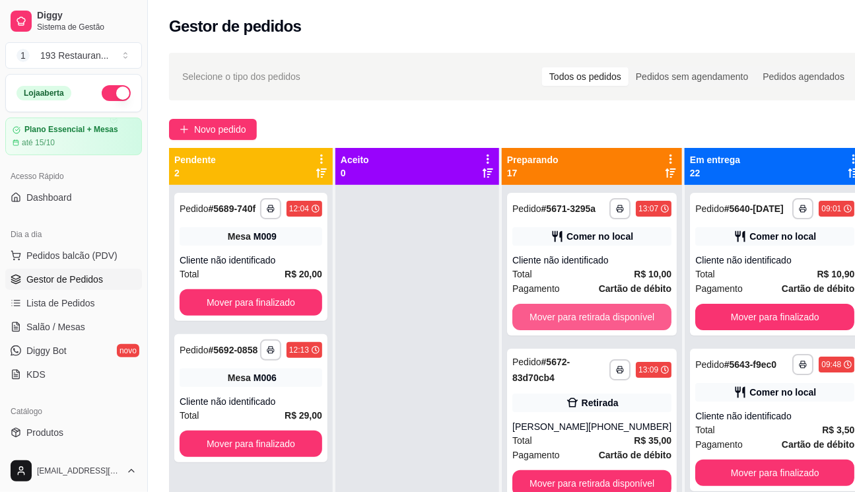
click at [612, 329] on button "Mover para retirada disponível" at bounding box center [591, 317] width 159 height 26
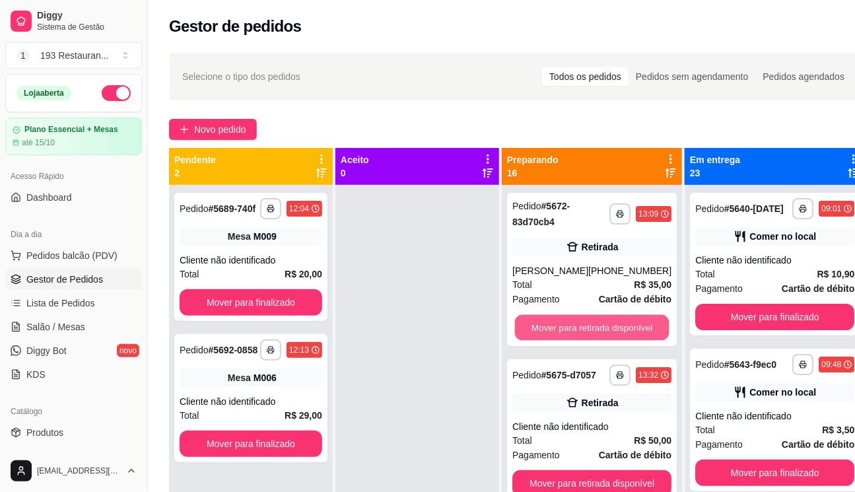
click at [612, 329] on button "Mover para retirada disponível" at bounding box center [592, 328] width 154 height 26
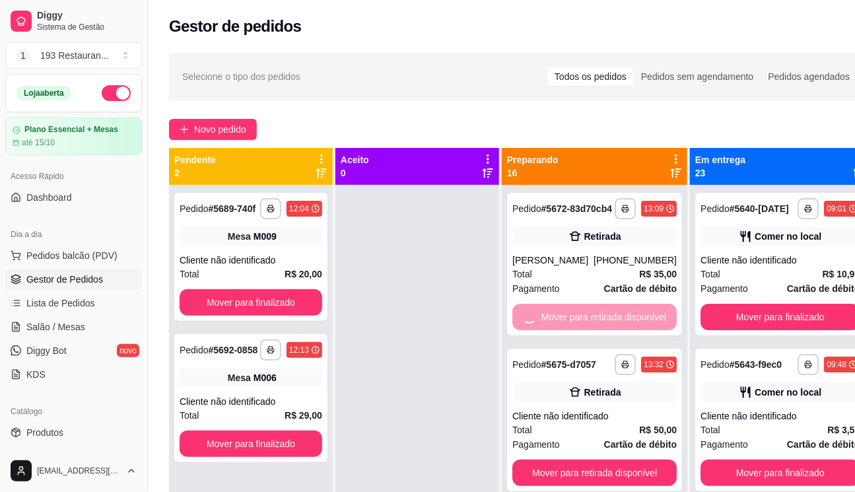
click at [612, 459] on button "Mover para retirada disponível" at bounding box center [594, 472] width 164 height 26
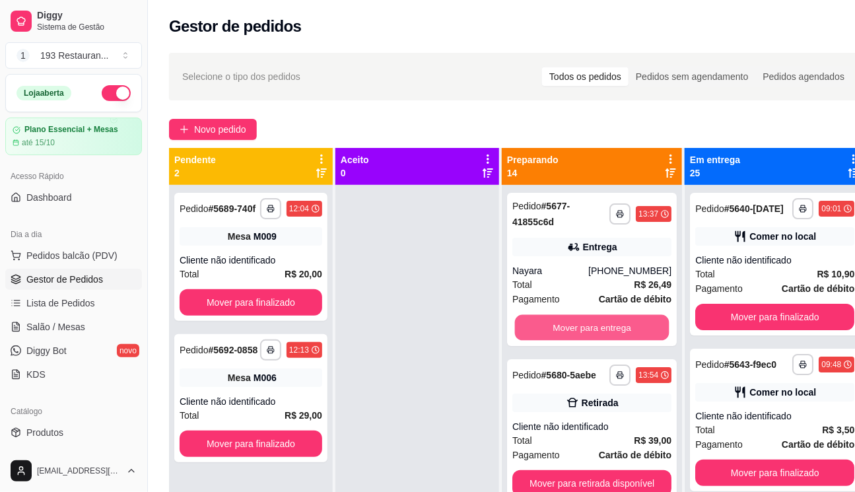
click at [612, 329] on button "Mover para entrega" at bounding box center [592, 328] width 154 height 26
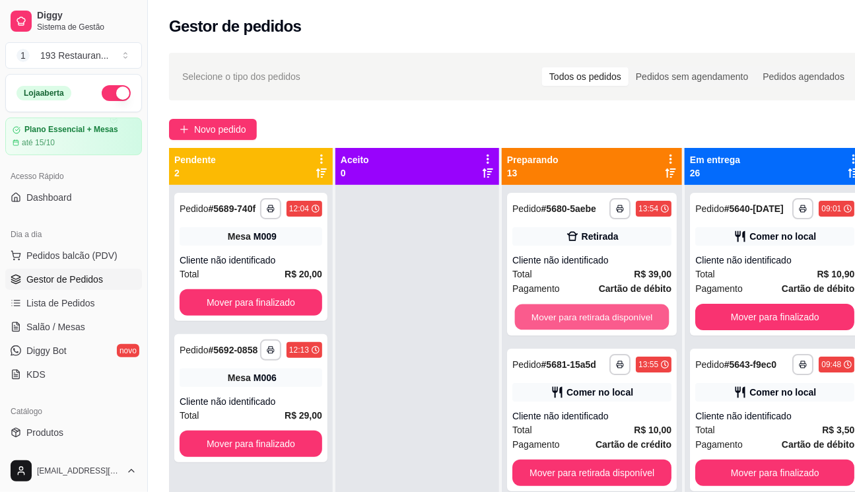
click at [612, 329] on button "Mover para retirada disponível" at bounding box center [592, 317] width 154 height 26
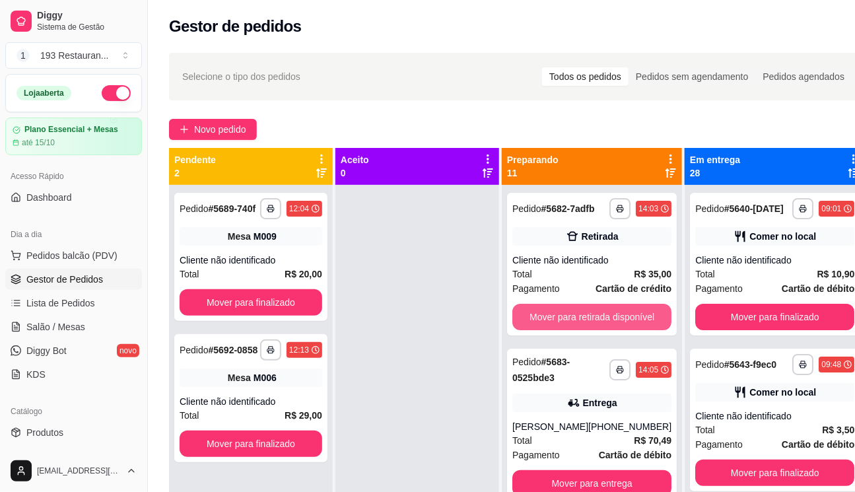
click at [612, 329] on button "Mover para retirada disponível" at bounding box center [591, 317] width 159 height 26
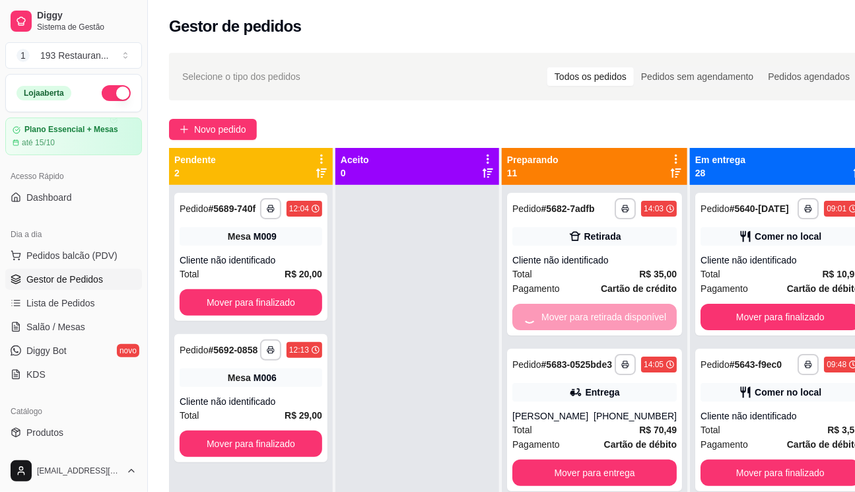
click at [612, 459] on button "Mover para entrega" at bounding box center [594, 472] width 164 height 26
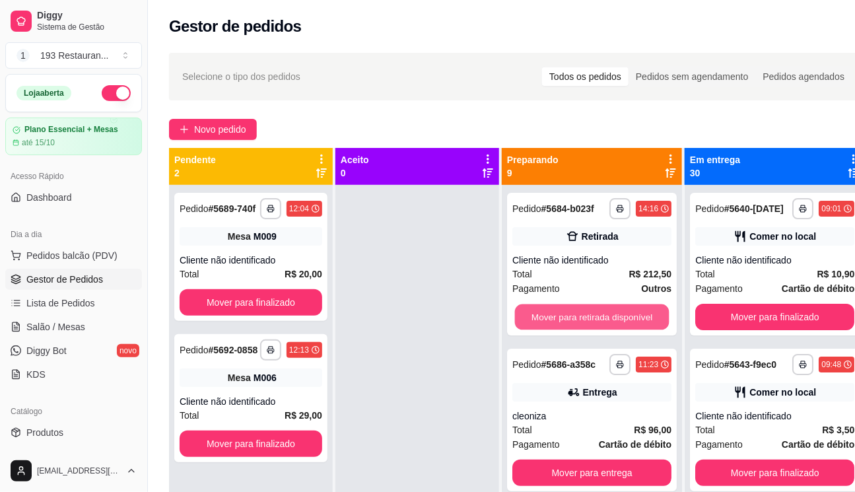
click at [612, 329] on button "Mover para retirada disponível" at bounding box center [592, 317] width 154 height 26
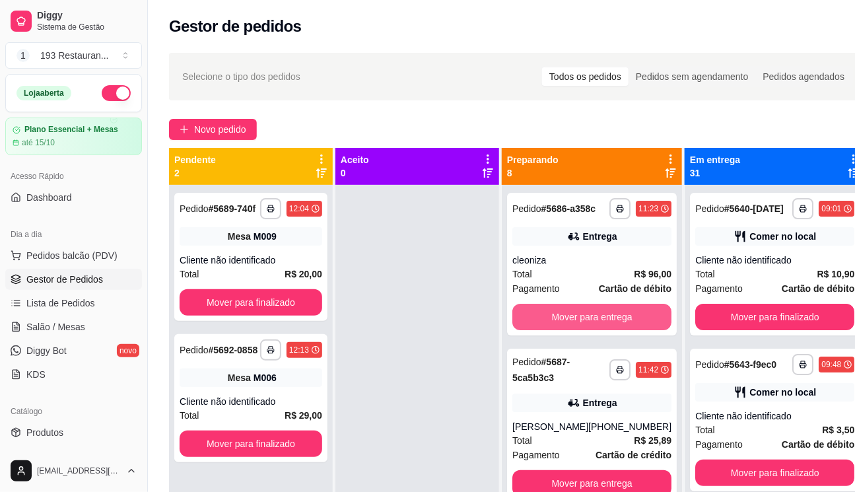
click at [612, 329] on button "Mover para entrega" at bounding box center [591, 317] width 159 height 26
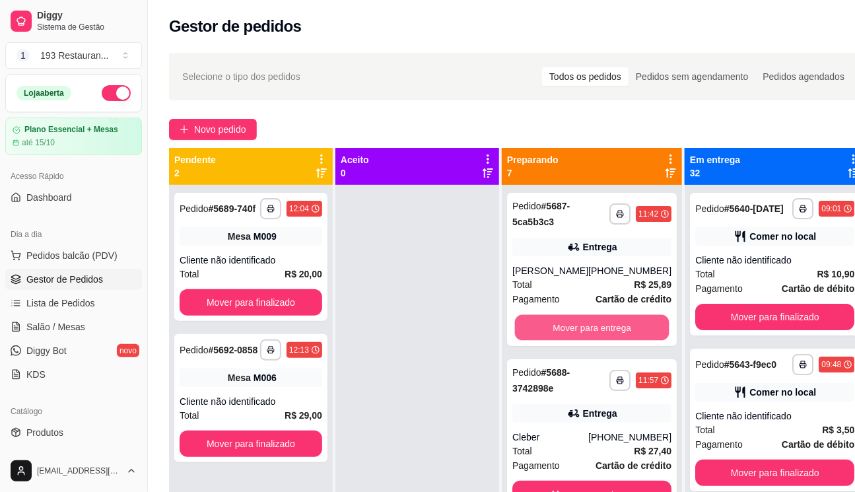
click at [612, 329] on button "Mover para entrega" at bounding box center [592, 328] width 154 height 26
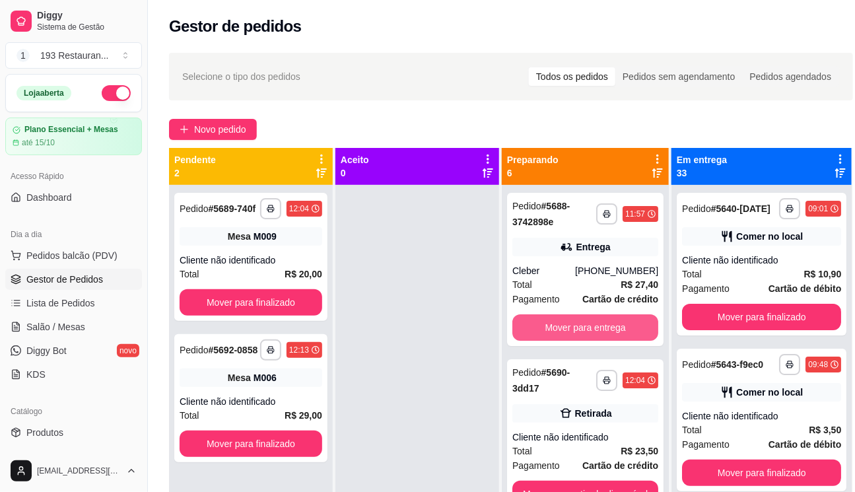
click at [612, 329] on button "Mover para entrega" at bounding box center [585, 327] width 146 height 26
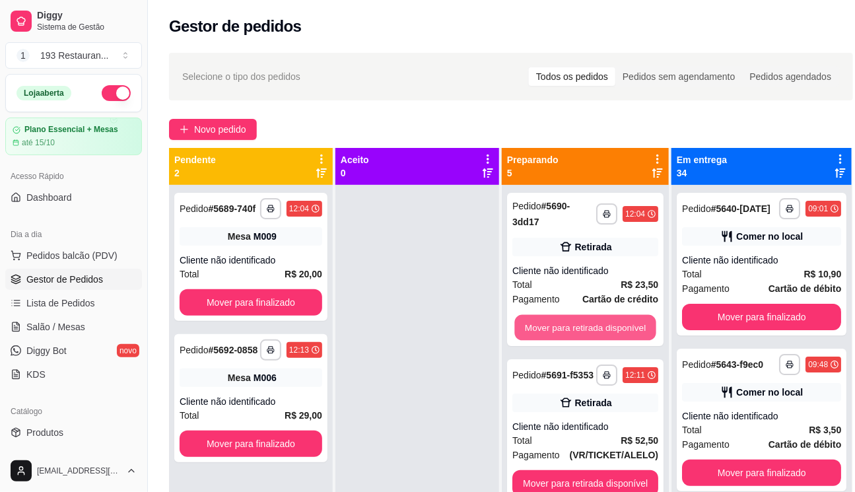
click at [612, 329] on button "Mover para retirada disponível" at bounding box center [584, 328] width 141 height 26
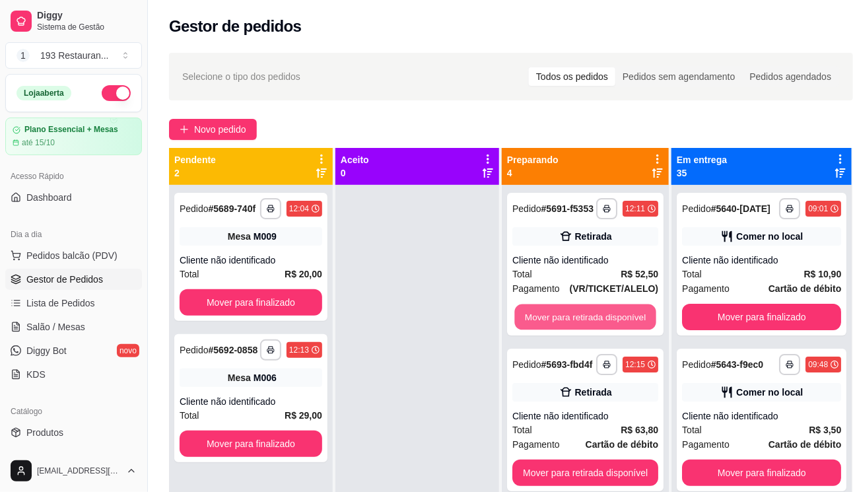
click at [612, 329] on button "Mover para retirada disponível" at bounding box center [584, 317] width 141 height 26
click at [612, 329] on button "Mover para retirada disponível" at bounding box center [585, 317] width 146 height 26
click at [612, 329] on button "Mover para retirada disponível" at bounding box center [584, 317] width 141 height 26
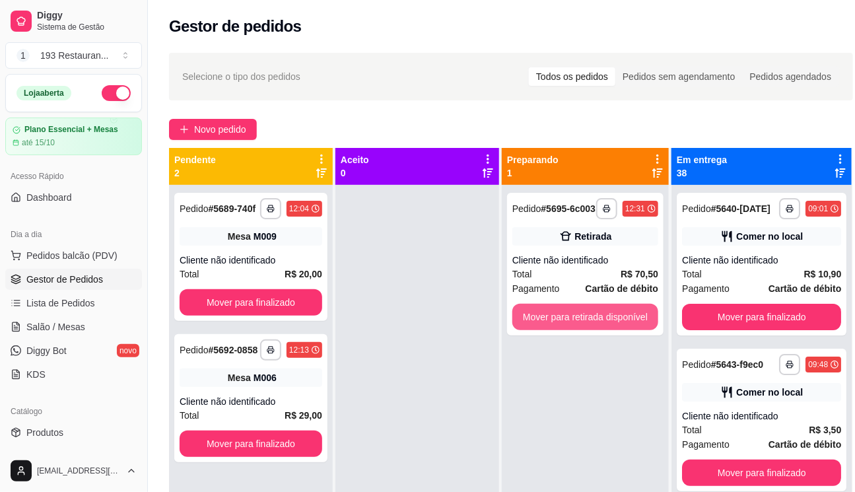
click at [612, 329] on button "Mover para retirada disponível" at bounding box center [585, 317] width 146 height 26
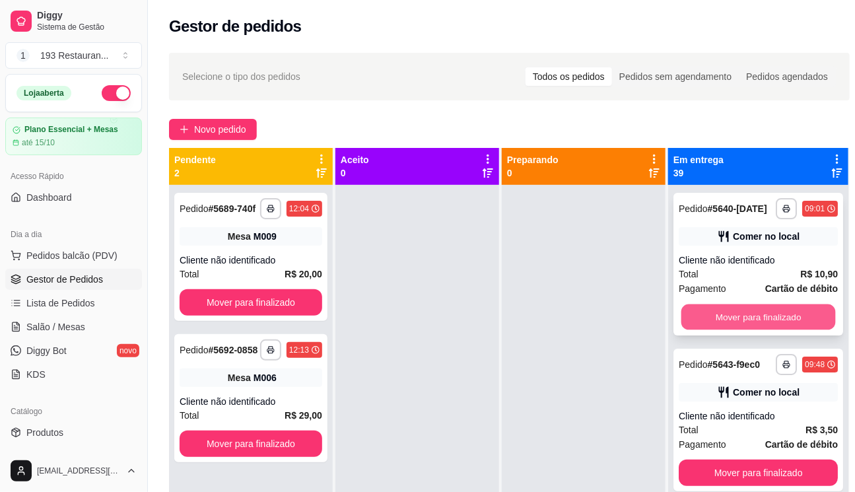
click at [752, 329] on button "Mover para finalizado" at bounding box center [758, 317] width 154 height 26
click at [752, 329] on button "Mover para finalizado" at bounding box center [758, 317] width 159 height 26
click at [752, 329] on button "Mover para finalizado" at bounding box center [758, 317] width 154 height 26
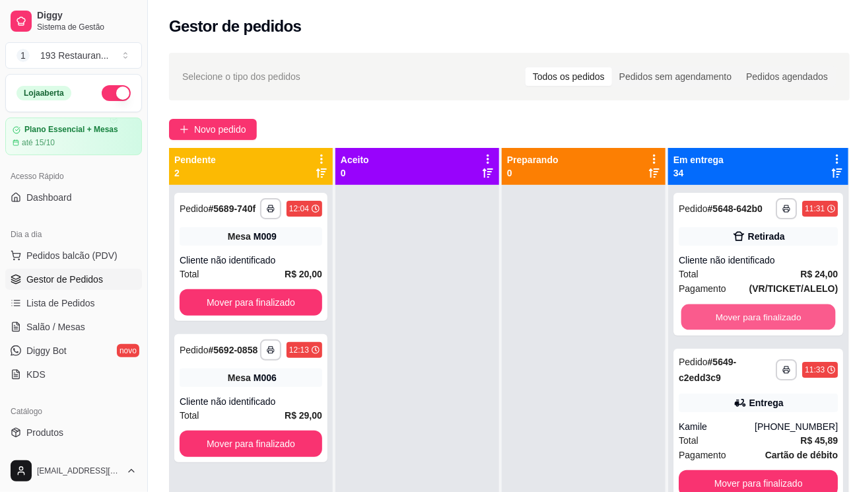
click at [752, 329] on button "Mover para finalizado" at bounding box center [758, 317] width 154 height 26
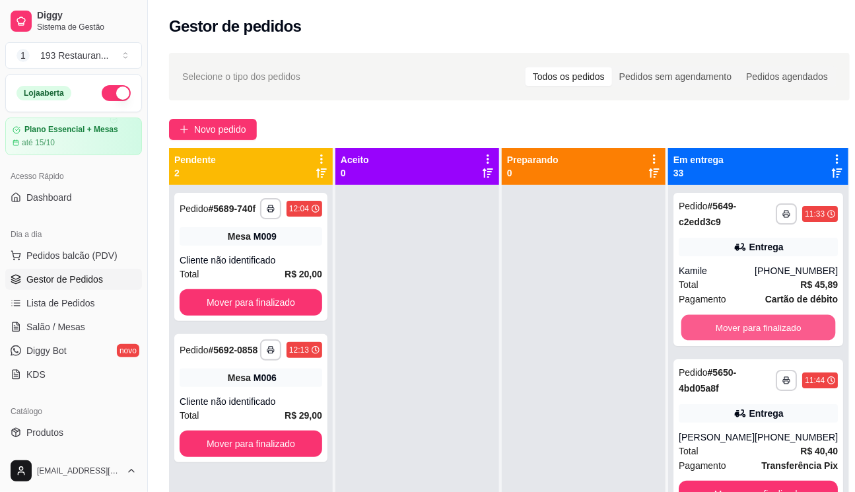
click at [752, 329] on button "Mover para finalizado" at bounding box center [758, 328] width 154 height 26
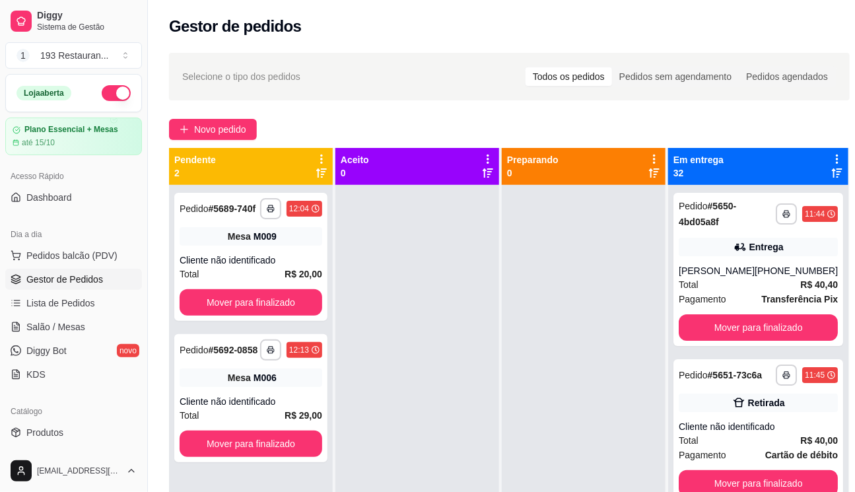
click at [752, 329] on button "Mover para finalizado" at bounding box center [758, 327] width 159 height 26
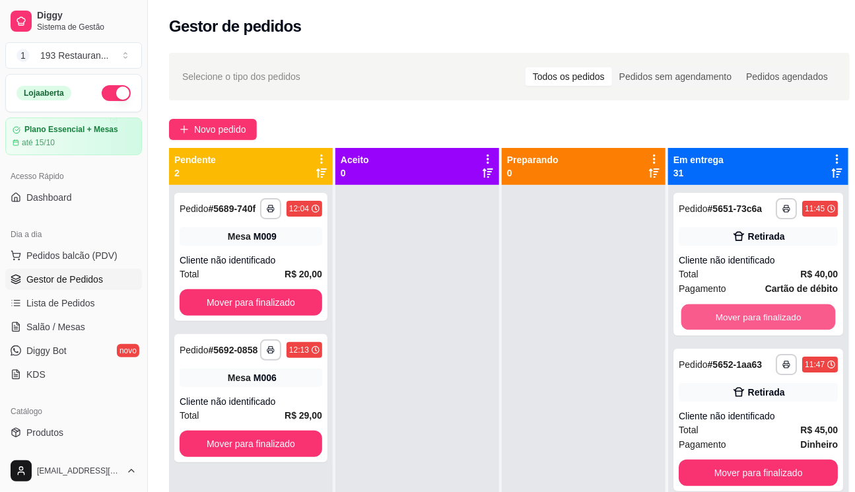
click at [751, 329] on button "Mover para finalizado" at bounding box center [758, 317] width 154 height 26
click at [751, 329] on button "Mover para finalizado" at bounding box center [758, 317] width 159 height 26
click at [751, 329] on button "Mover para finalizado" at bounding box center [758, 317] width 154 height 26
click at [751, 329] on button "Mover para finalizado" at bounding box center [758, 317] width 159 height 26
click at [751, 329] on button "Mover para finalizado" at bounding box center [758, 317] width 154 height 26
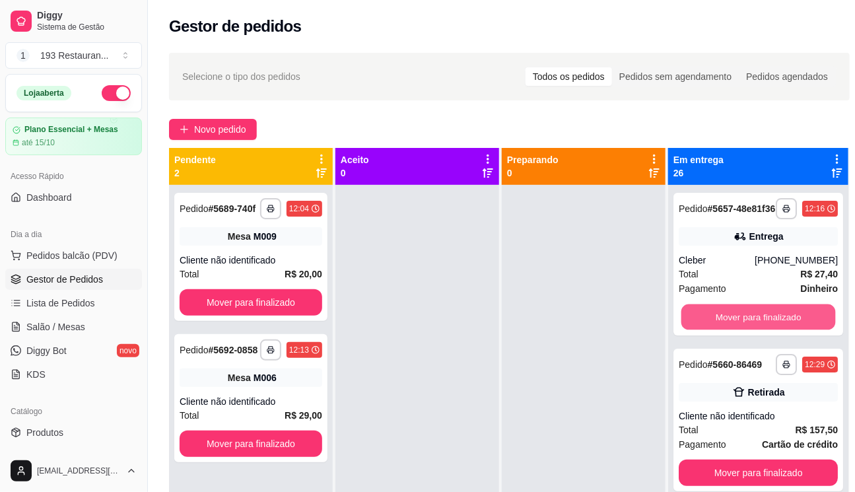
click at [751, 329] on button "Mover para finalizado" at bounding box center [758, 317] width 154 height 26
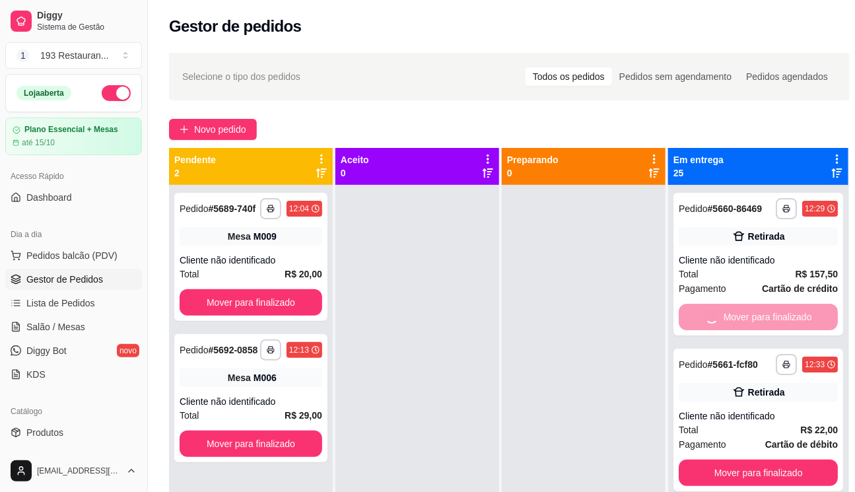
click at [751, 459] on button "Mover para finalizado" at bounding box center [758, 472] width 159 height 26
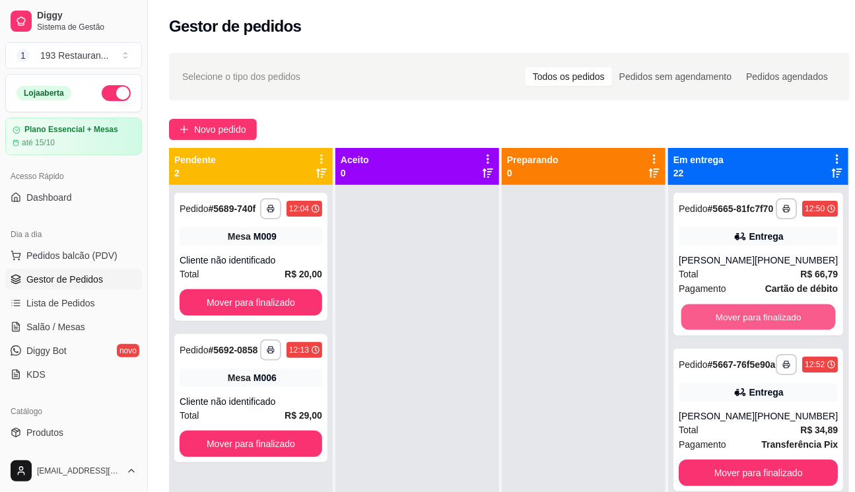
click at [751, 329] on button "Mover para finalizado" at bounding box center [758, 317] width 154 height 26
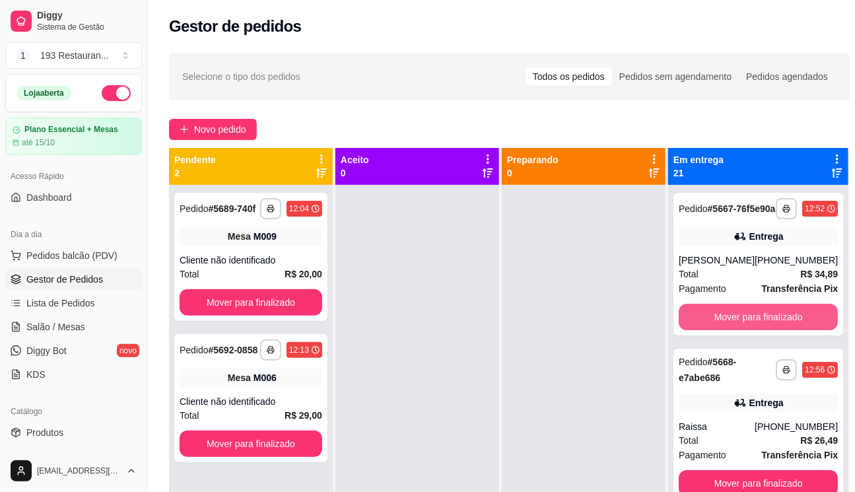
click at [751, 329] on button "Mover para finalizado" at bounding box center [758, 317] width 159 height 26
click at [751, 470] on button "Mover para finalizado" at bounding box center [758, 483] width 159 height 26
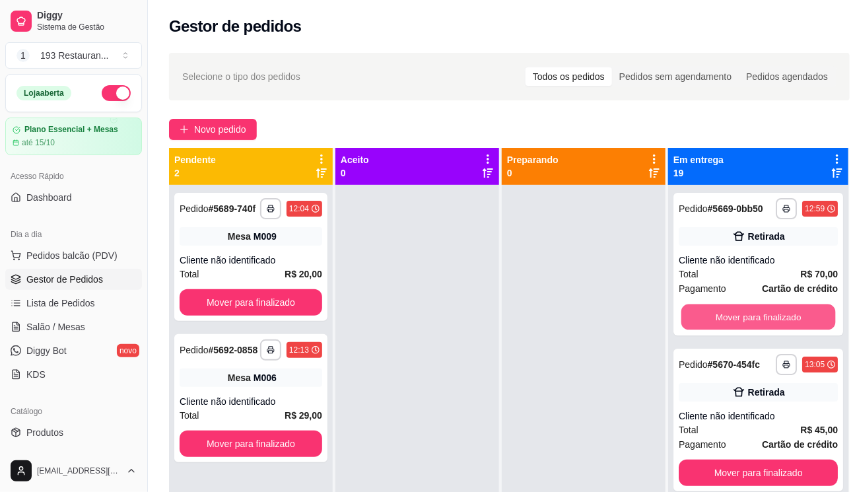
click at [751, 329] on button "Mover para finalizado" at bounding box center [758, 317] width 154 height 26
click at [751, 329] on button "Mover para finalizado" at bounding box center [758, 317] width 159 height 26
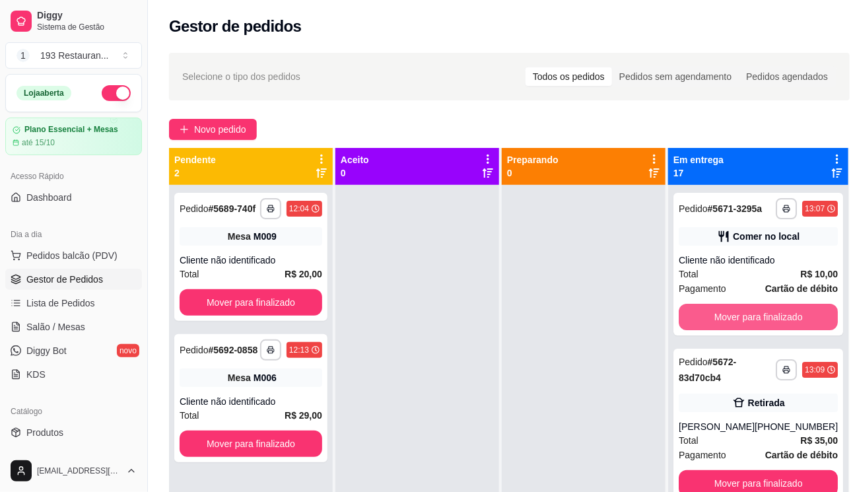
click at [751, 329] on button "Mover para finalizado" at bounding box center [758, 317] width 159 height 26
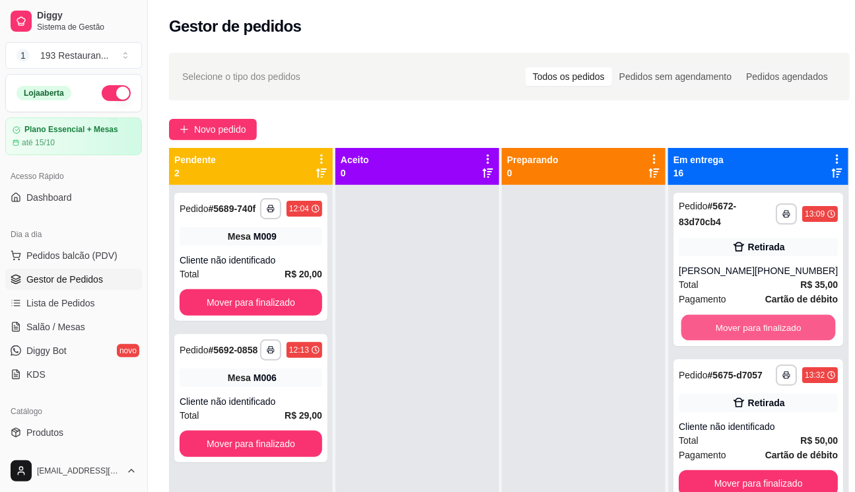
click at [751, 329] on button "Mover para finalizado" at bounding box center [758, 328] width 154 height 26
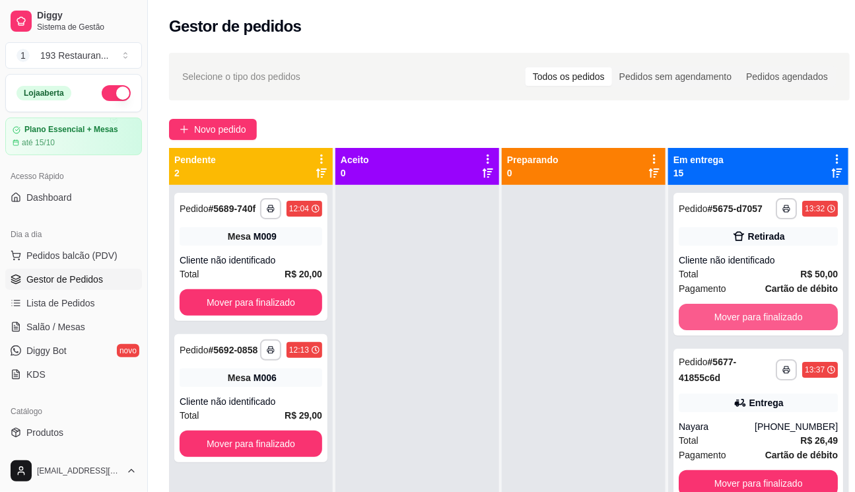
click at [751, 329] on button "Mover para finalizado" at bounding box center [758, 317] width 159 height 26
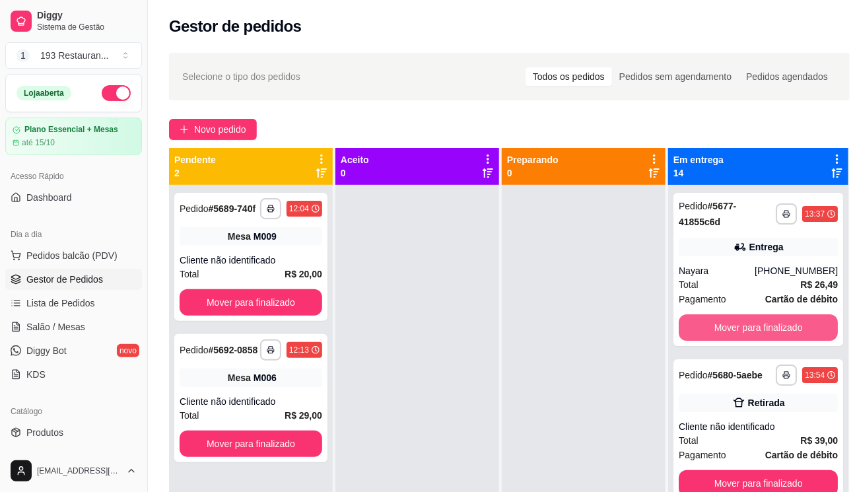
click at [751, 329] on button "Mover para finalizado" at bounding box center [758, 327] width 159 height 26
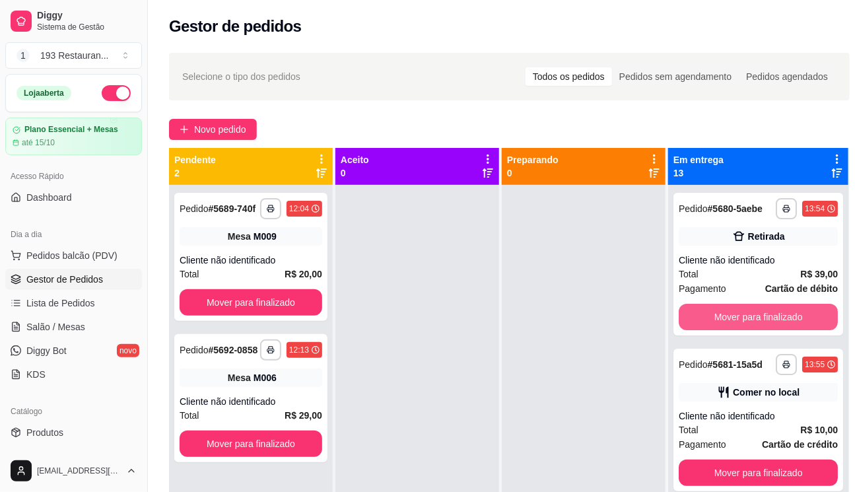
click at [751, 329] on button "Mover para finalizado" at bounding box center [758, 317] width 159 height 26
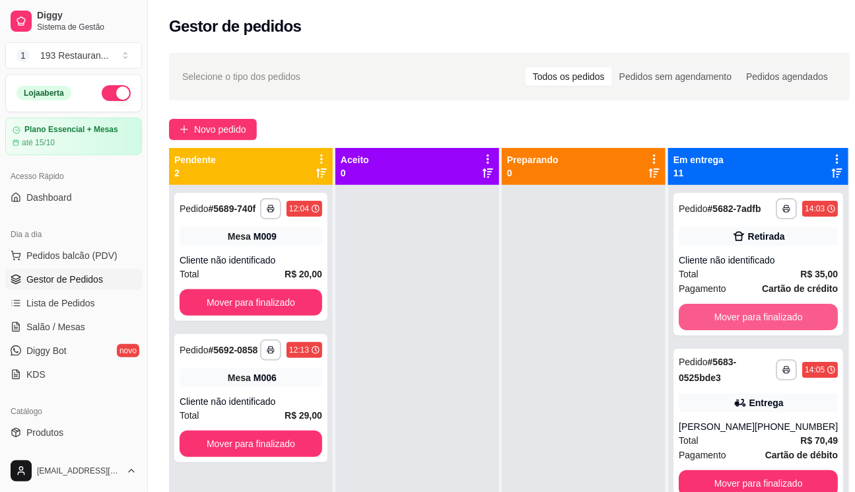
click at [751, 329] on button "Mover para finalizado" at bounding box center [758, 317] width 159 height 26
click at [751, 470] on button "Mover para finalizado" at bounding box center [758, 483] width 159 height 26
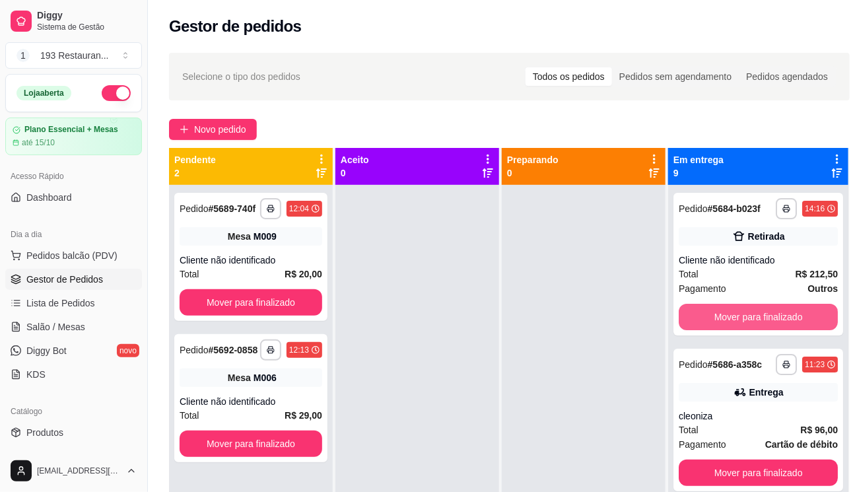
click at [751, 329] on button "Mover para finalizado" at bounding box center [758, 317] width 159 height 26
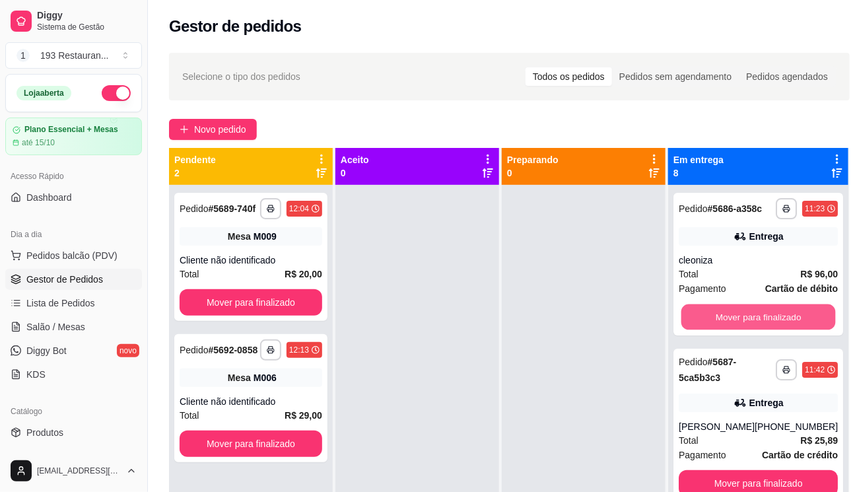
click at [751, 329] on button "Mover para finalizado" at bounding box center [758, 317] width 154 height 26
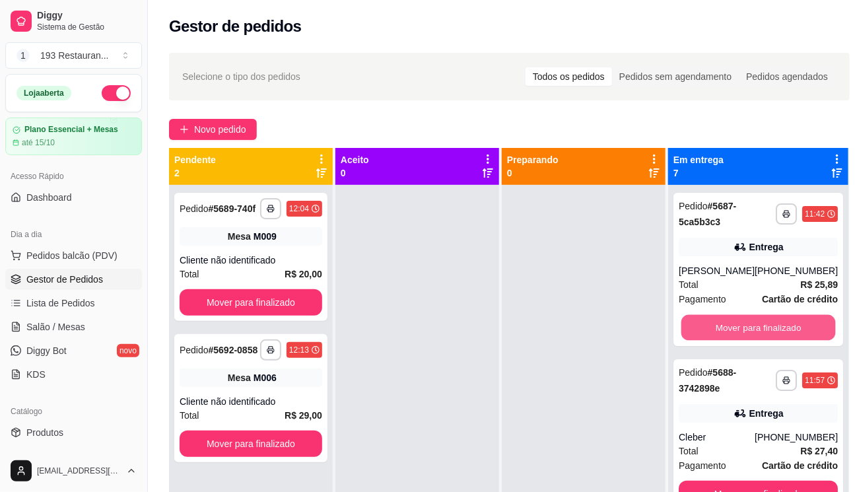
click at [751, 329] on button "Mover para finalizado" at bounding box center [758, 328] width 154 height 26
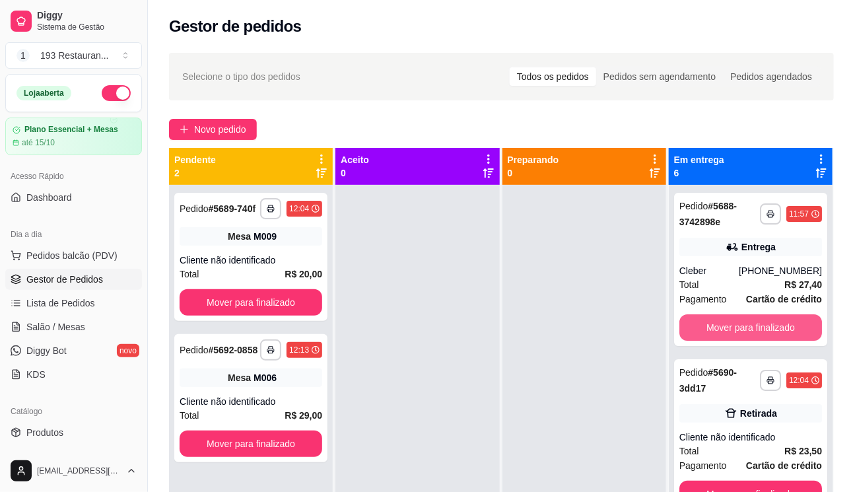
click at [751, 329] on button "Mover para finalizado" at bounding box center [750, 327] width 143 height 26
click at [751, 329] on button "Mover para finalizado" at bounding box center [750, 328] width 139 height 26
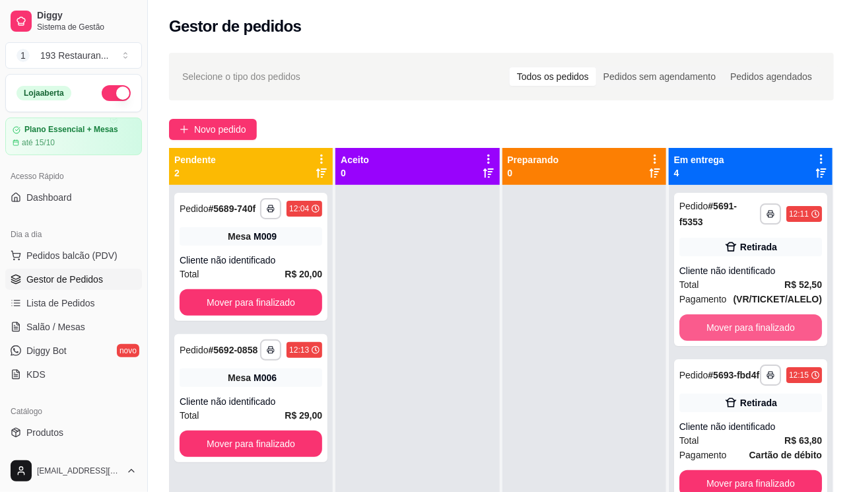
click at [751, 329] on button "Mover para finalizado" at bounding box center [750, 327] width 143 height 26
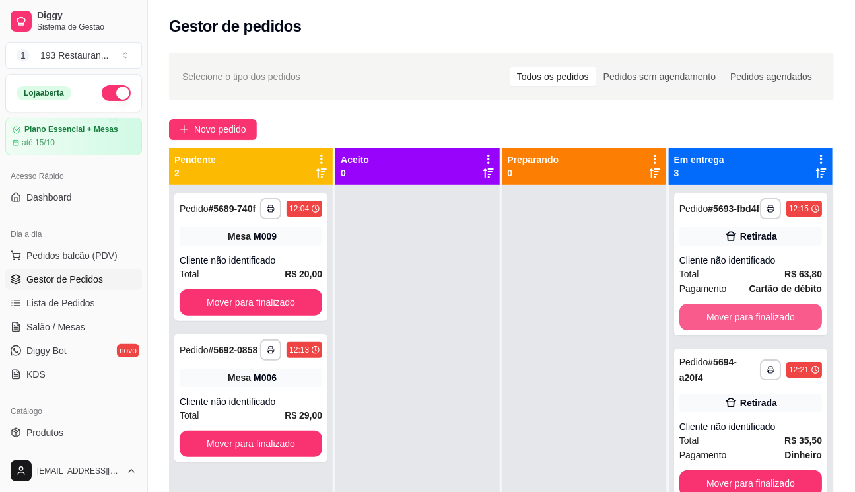
click at [751, 329] on button "Mover para finalizado" at bounding box center [750, 317] width 143 height 26
click at [751, 470] on button "Mover para finalizado" at bounding box center [750, 483] width 143 height 26
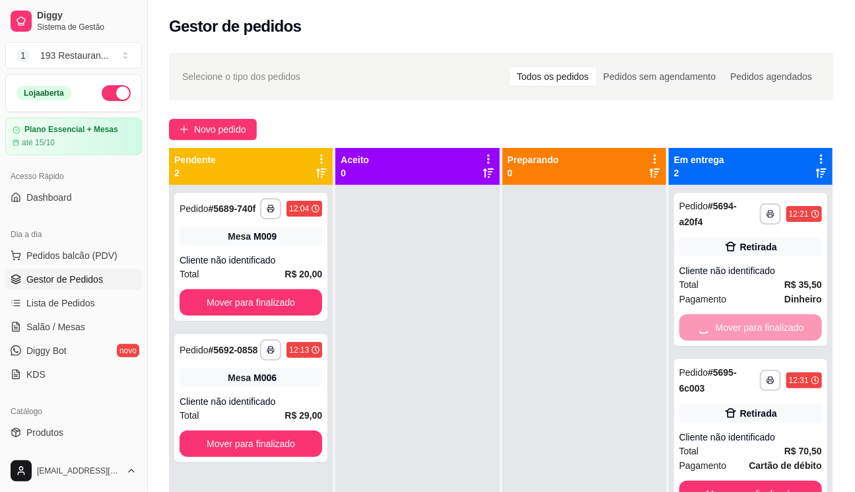
click at [751, 481] on button "Mover para finalizado" at bounding box center [750, 494] width 143 height 26
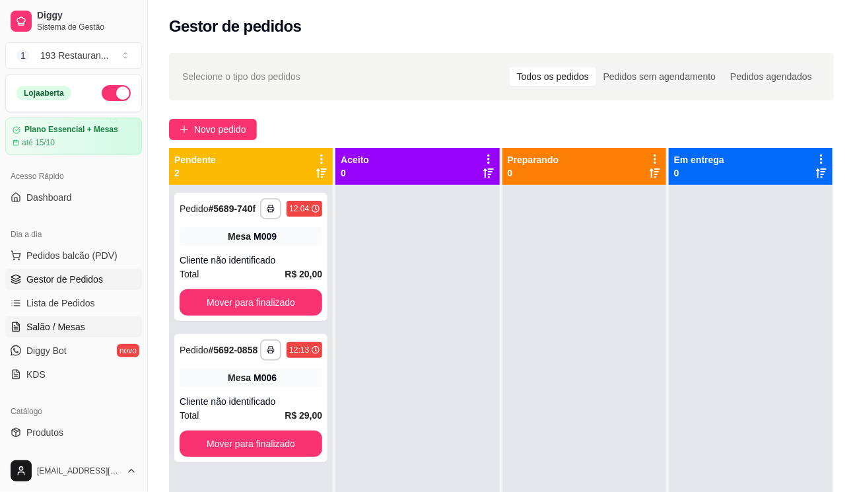
click at [77, 332] on span "Salão / Mesas" at bounding box center [55, 326] width 59 height 13
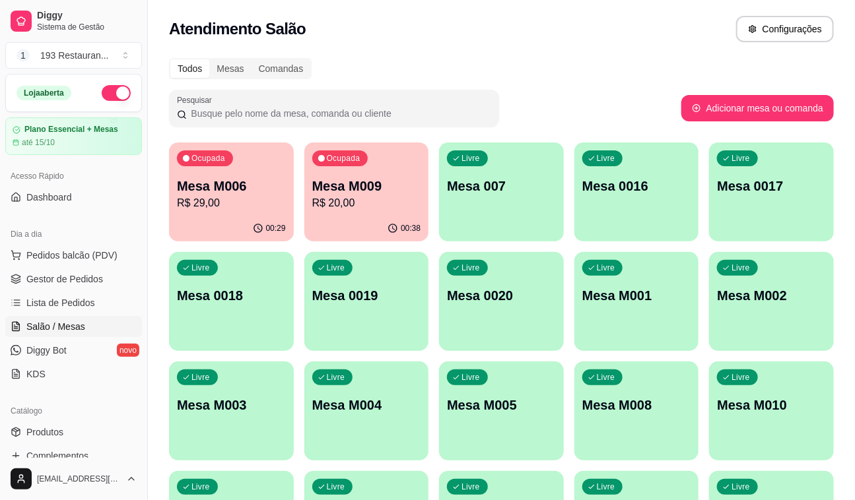
click at [508, 223] on div "Livre Mesa 007" at bounding box center [501, 184] width 125 height 83
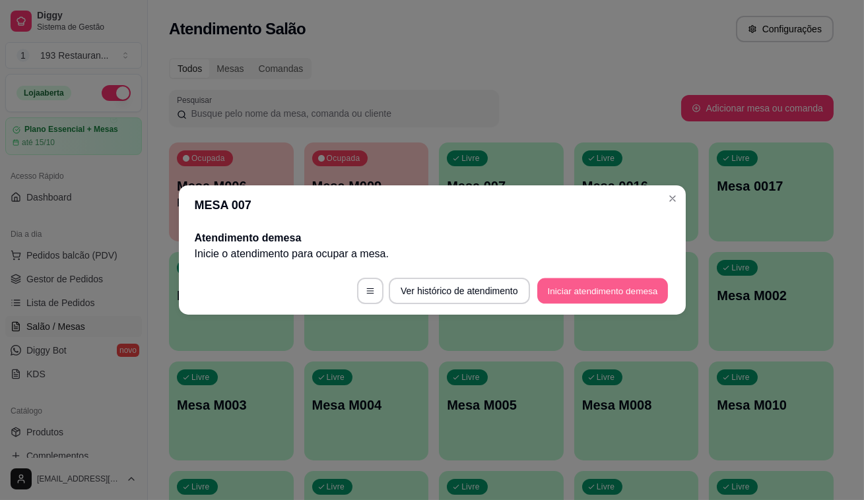
click at [589, 292] on button "Iniciar atendimento de mesa" at bounding box center [602, 292] width 131 height 26
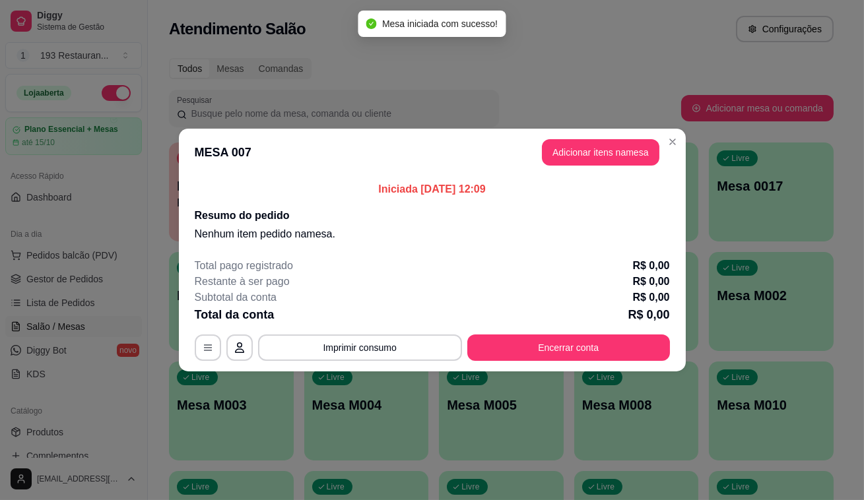
click at [591, 166] on header "MESA 007 Adicionar itens na mesa" at bounding box center [432, 153] width 507 height 48
click at [581, 149] on button "Adicionar itens na mesa" at bounding box center [601, 153] width 114 height 26
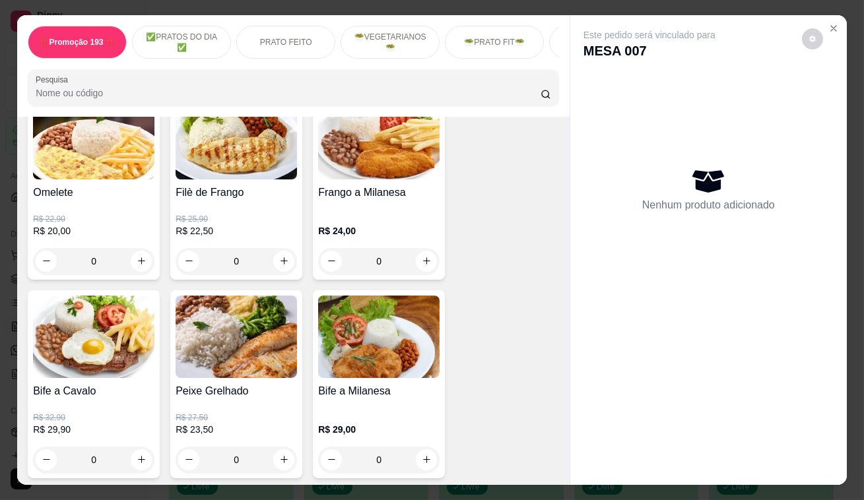
scroll to position [840, 0]
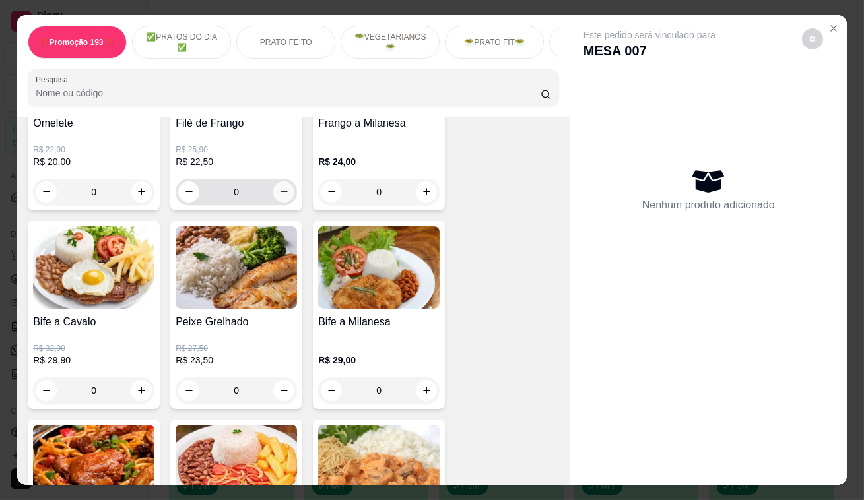
click at [280, 194] on icon "increase-product-quantity" at bounding box center [284, 192] width 10 height 10
type input "1"
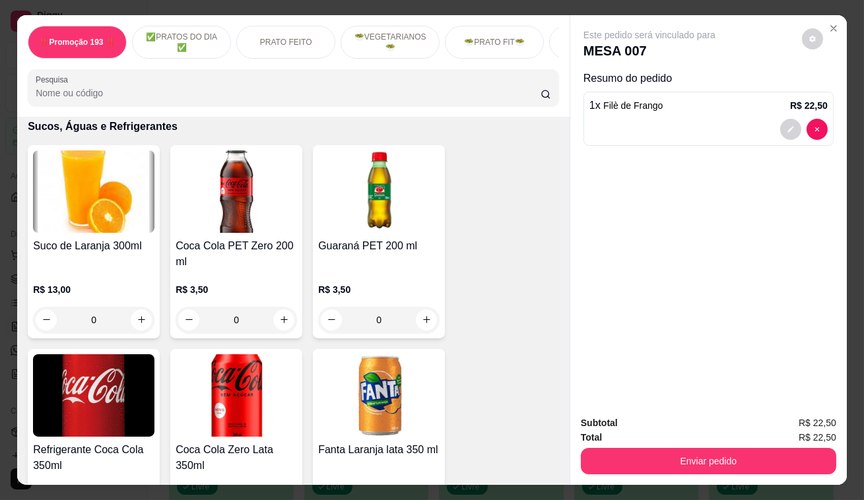
scroll to position [4861, 0]
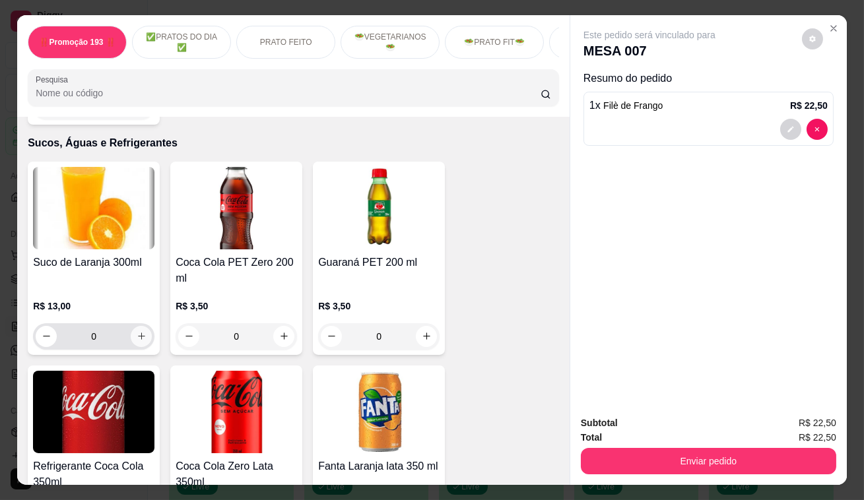
click at [141, 331] on icon "increase-product-quantity" at bounding box center [142, 336] width 10 height 10
type input "1"
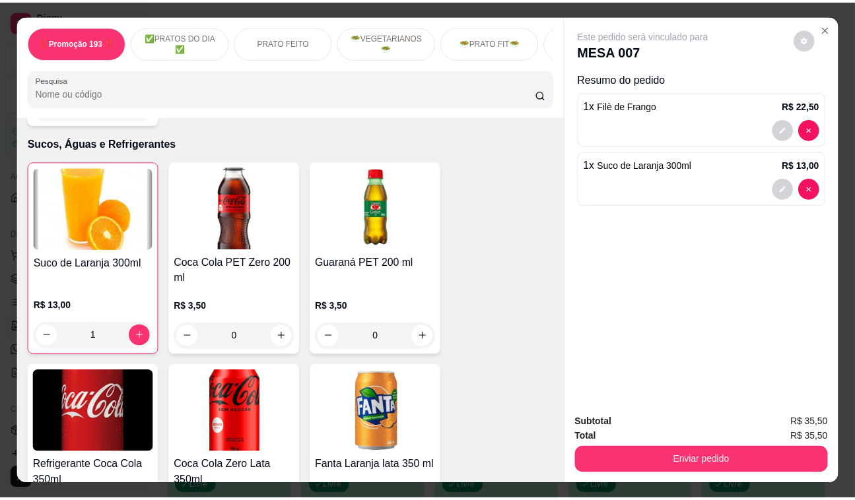
scroll to position [4861, 0]
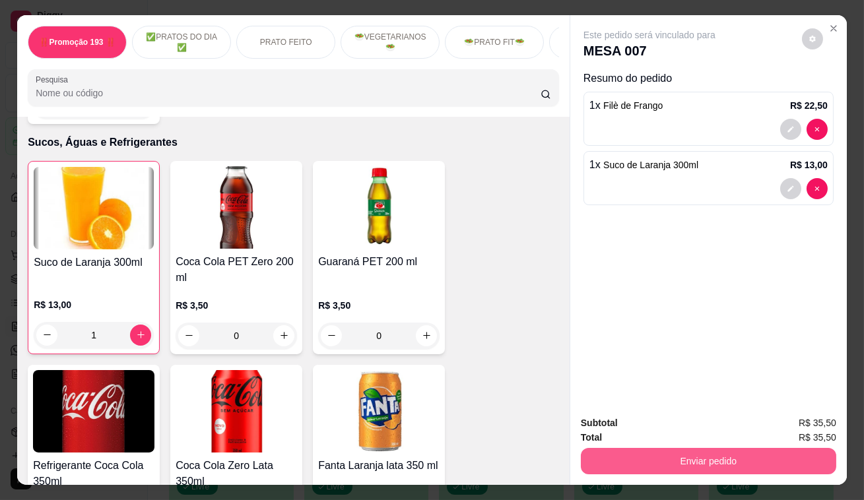
click at [592, 450] on button "Enviar pedido" at bounding box center [708, 461] width 255 height 26
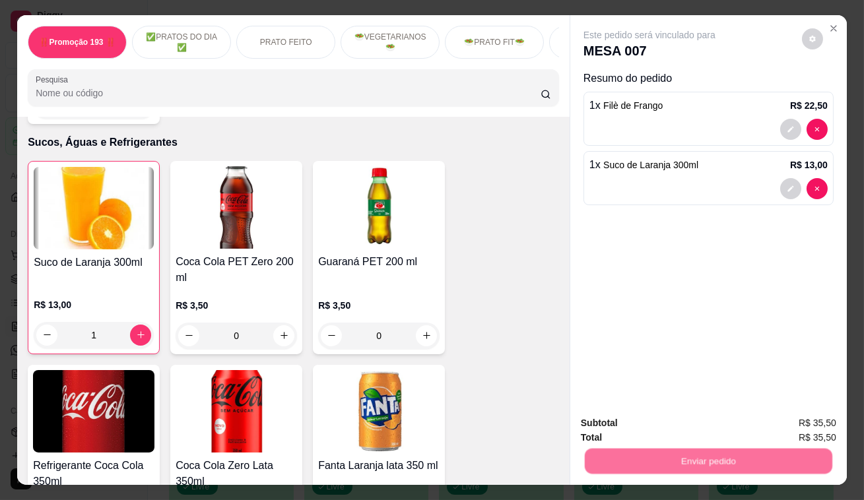
click at [601, 428] on button "Não registrar e enviar pedido" at bounding box center [665, 425] width 137 height 25
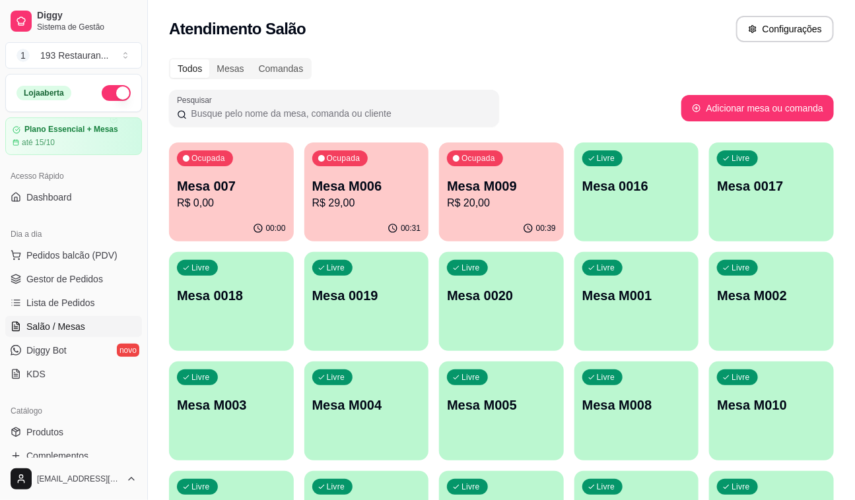
click at [360, 194] on p "Mesa M006" at bounding box center [366, 186] width 109 height 18
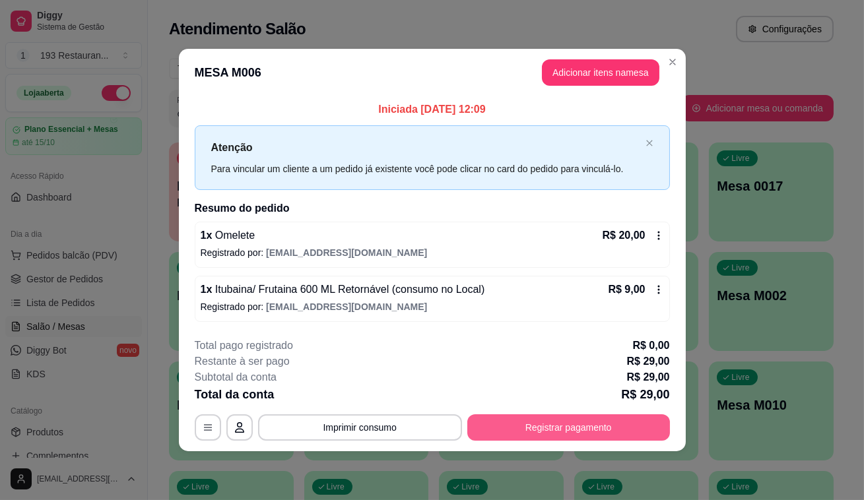
click at [564, 442] on footer "**********" at bounding box center [432, 389] width 507 height 124
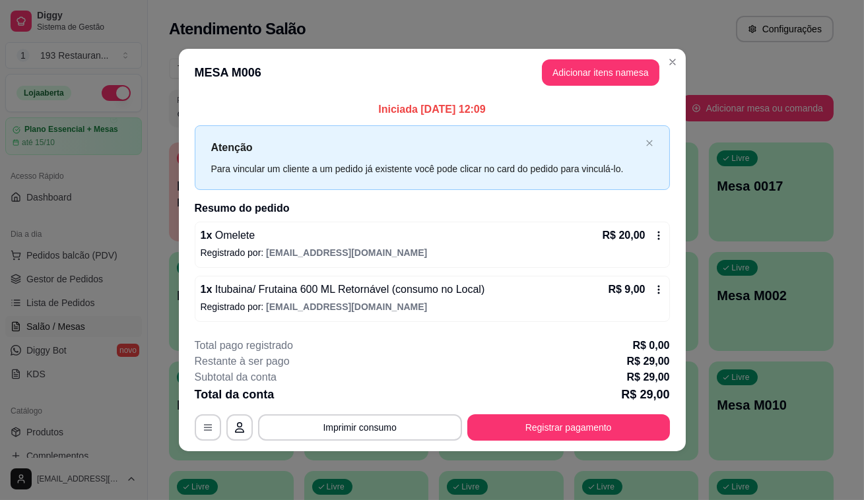
click at [555, 413] on div "**********" at bounding box center [432, 389] width 475 height 103
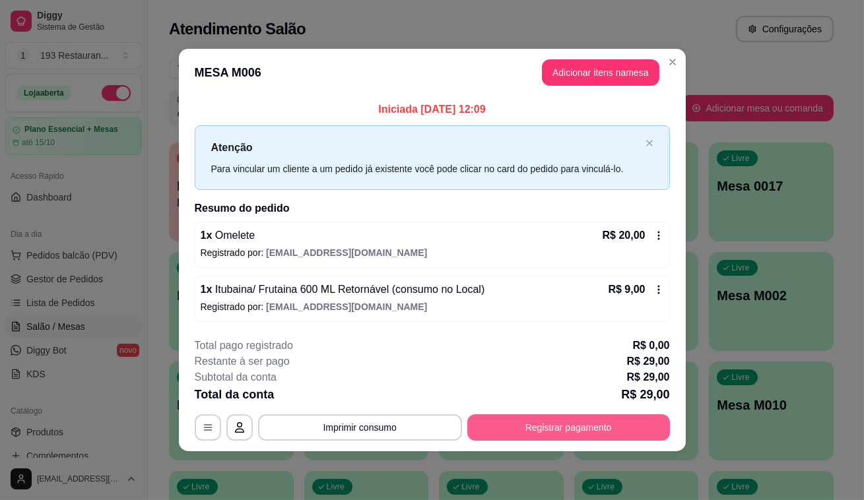
click at [560, 425] on button "Registrar pagamento" at bounding box center [568, 428] width 203 height 26
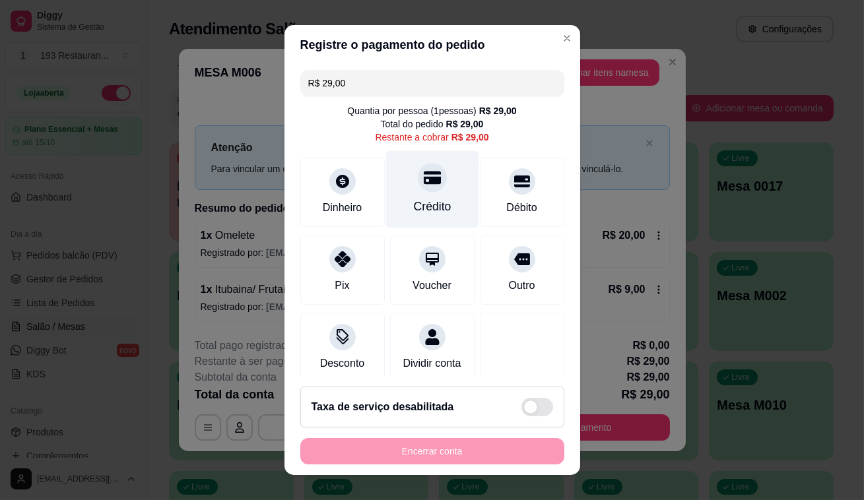
click at [413, 191] on div "Crédito" at bounding box center [432, 189] width 93 height 77
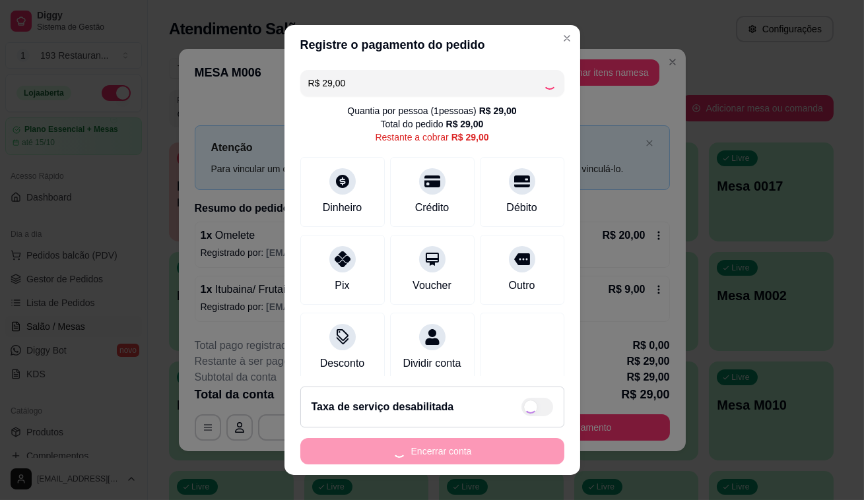
type input "R$ 0,00"
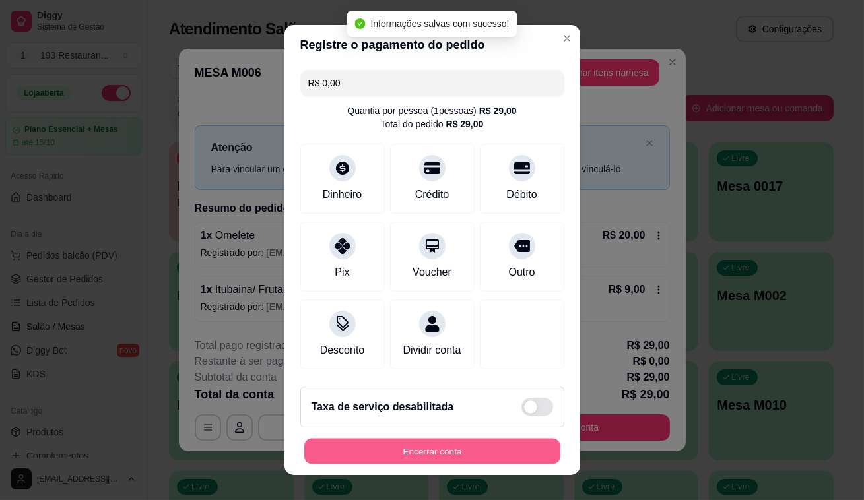
click at [473, 460] on button "Encerrar conta" at bounding box center [432, 452] width 256 height 26
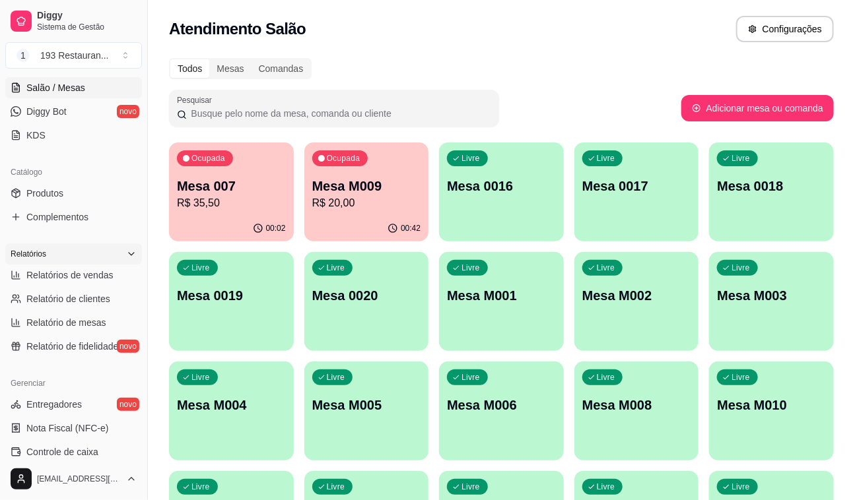
scroll to position [240, 0]
click at [29, 197] on span "Produtos" at bounding box center [44, 192] width 37 height 13
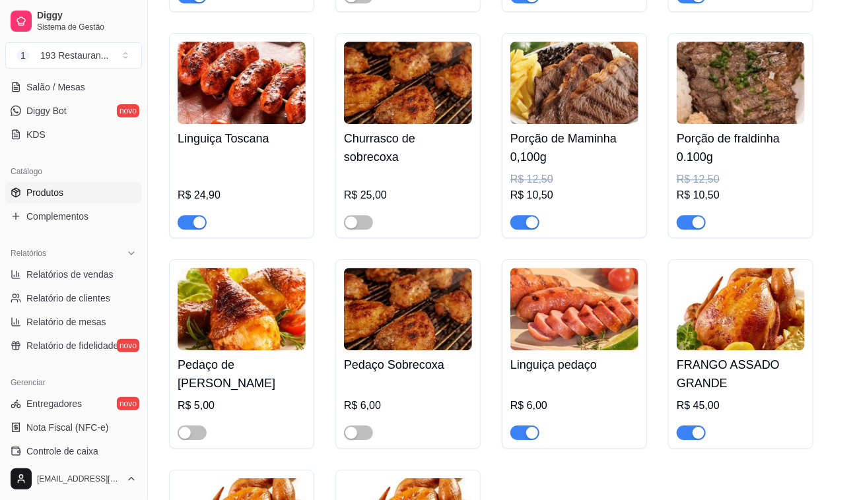
scroll to position [3301, 0]
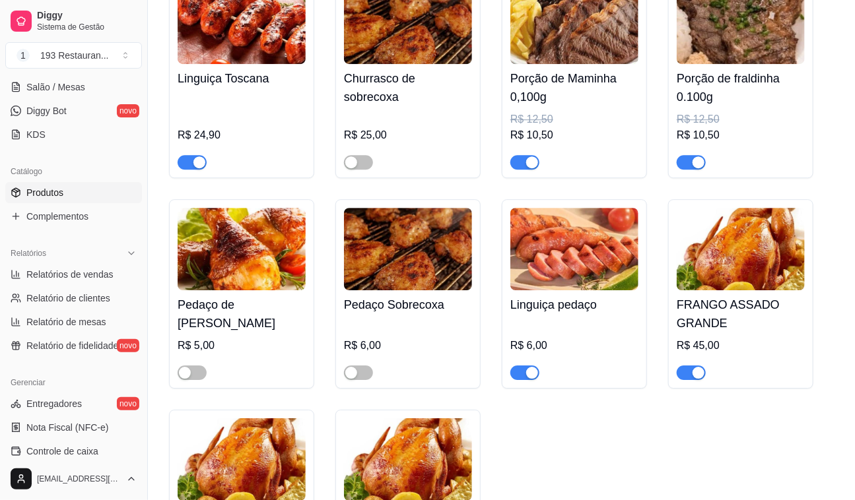
click at [196, 156] on div "button" at bounding box center [199, 162] width 12 height 12
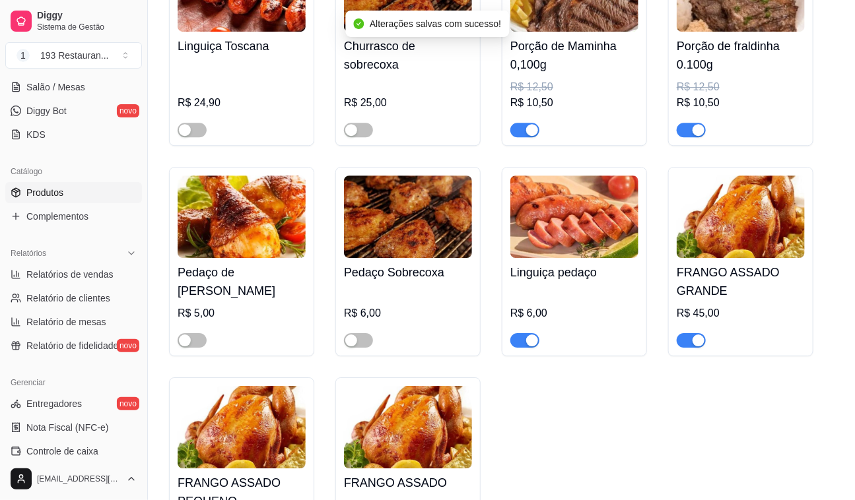
scroll to position [3420, 0]
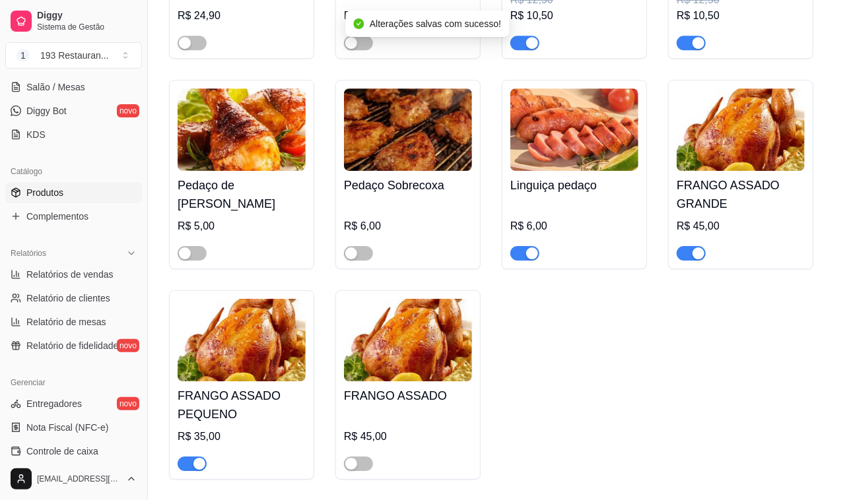
click at [528, 248] on div "button" at bounding box center [532, 254] width 12 height 12
click at [693, 248] on div "button" at bounding box center [698, 254] width 12 height 12
click at [186, 457] on span "button" at bounding box center [192, 464] width 29 height 15
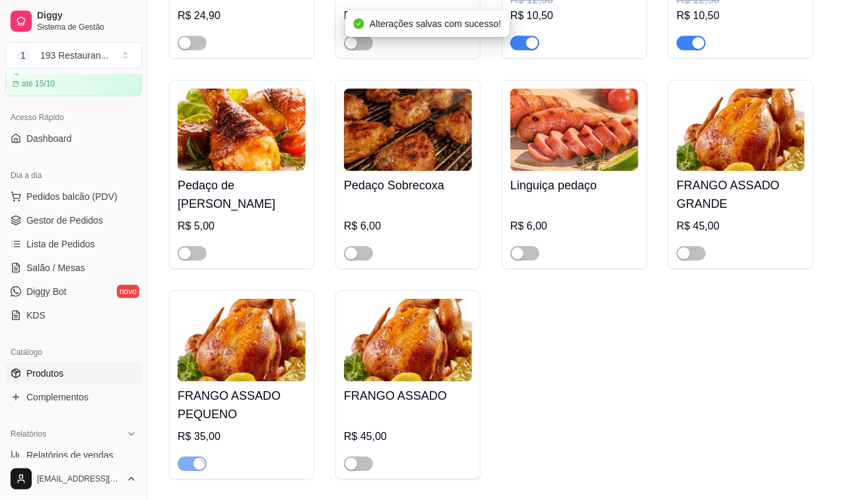
scroll to position [0, 0]
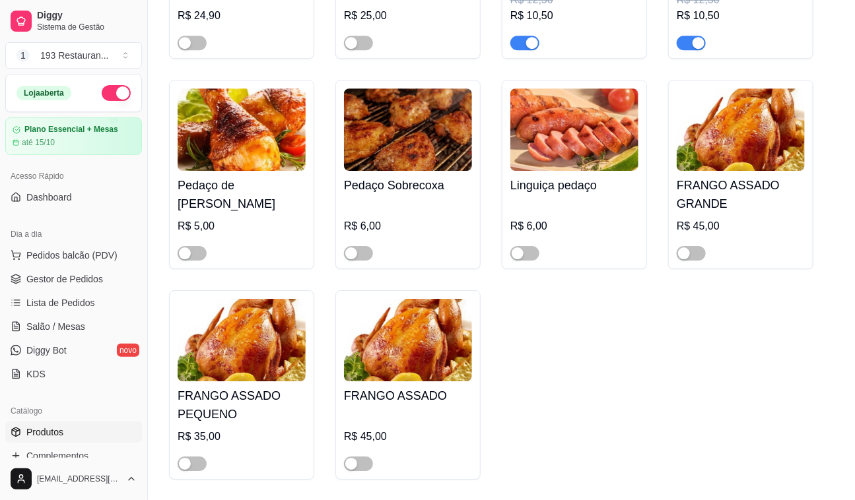
click at [67, 436] on link "Produtos" at bounding box center [73, 432] width 137 height 21
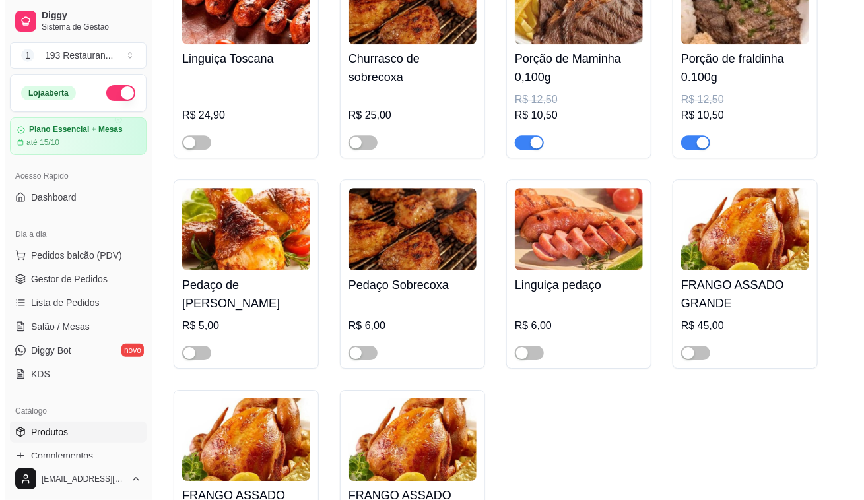
scroll to position [3120, 0]
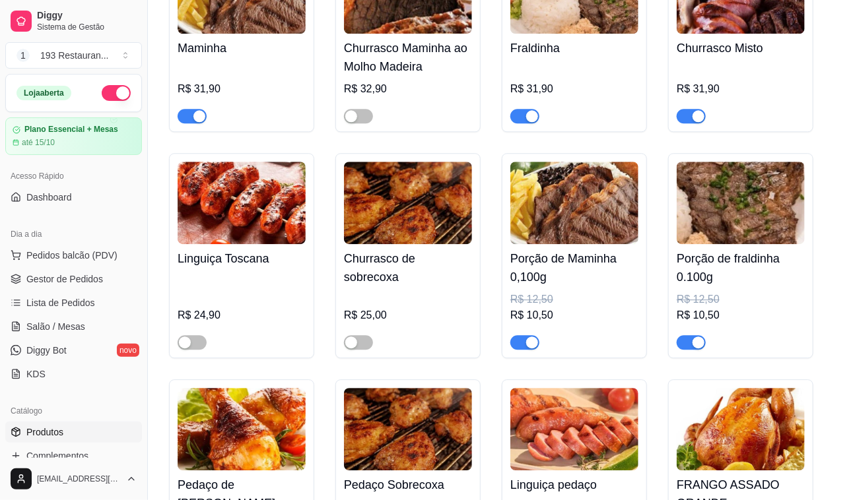
click at [700, 341] on div "Porção de fraldinha 0.100g R$ 12,50 R$ 10,50" at bounding box center [740, 255] width 145 height 205
click at [685, 335] on span "button" at bounding box center [691, 342] width 29 height 15
click at [527, 110] on div "button" at bounding box center [532, 116] width 12 height 12
click at [72, 255] on span "Pedidos balcão (PDV)" at bounding box center [71, 255] width 91 height 13
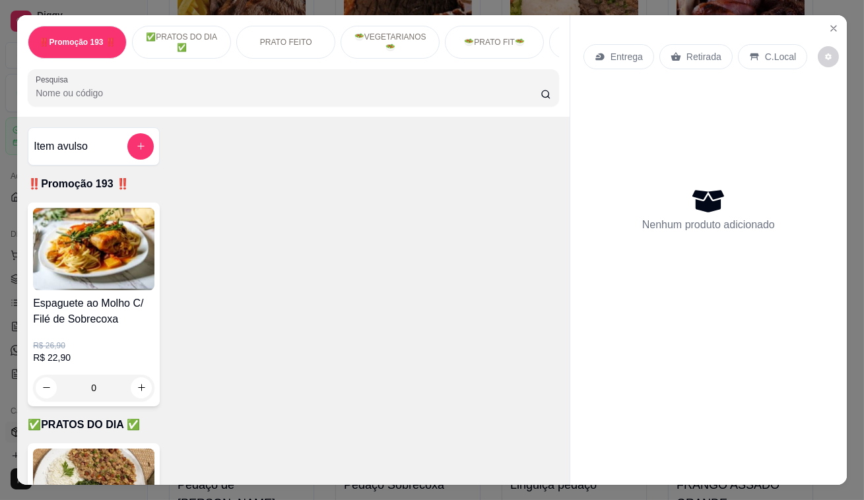
click at [635, 55] on p "Entrega" at bounding box center [627, 56] width 32 height 13
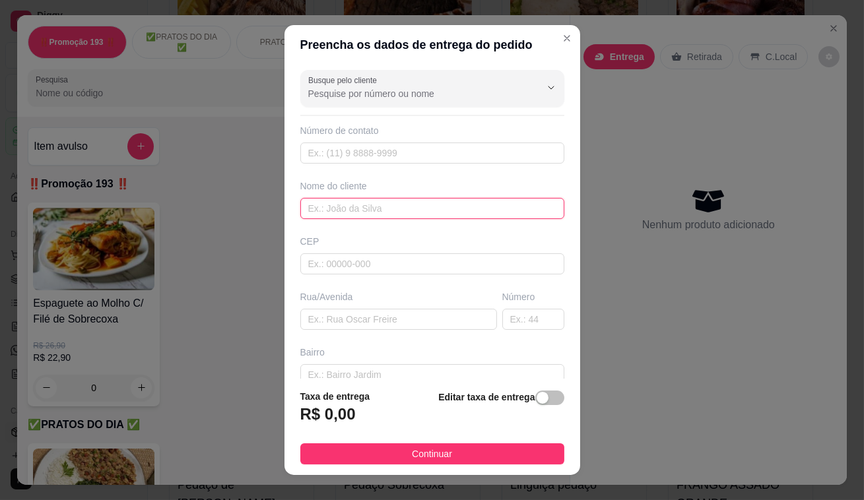
click at [360, 202] on input "text" at bounding box center [432, 208] width 264 height 21
type input "cleoniza"
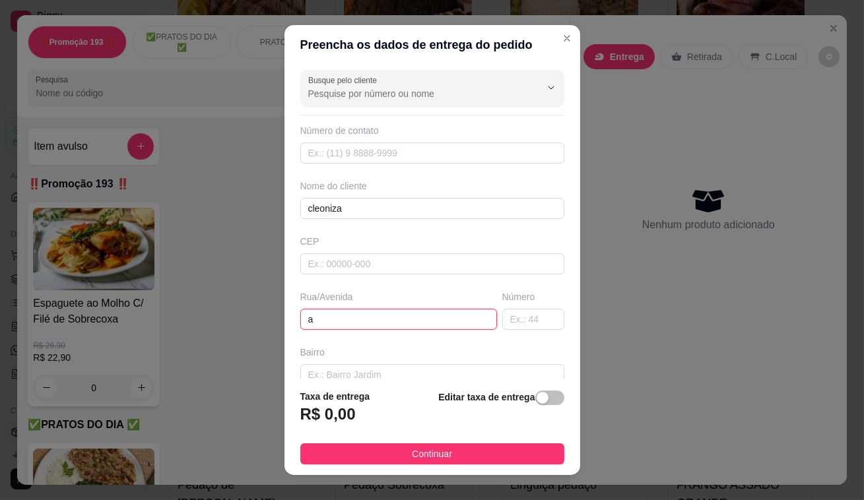
click at [349, 327] on input "a" at bounding box center [398, 319] width 197 height 21
type input "av santo antonio"
click at [538, 302] on div "Número" at bounding box center [533, 296] width 62 height 13
click at [534, 314] on input "text" at bounding box center [533, 319] width 62 height 21
type input "885"
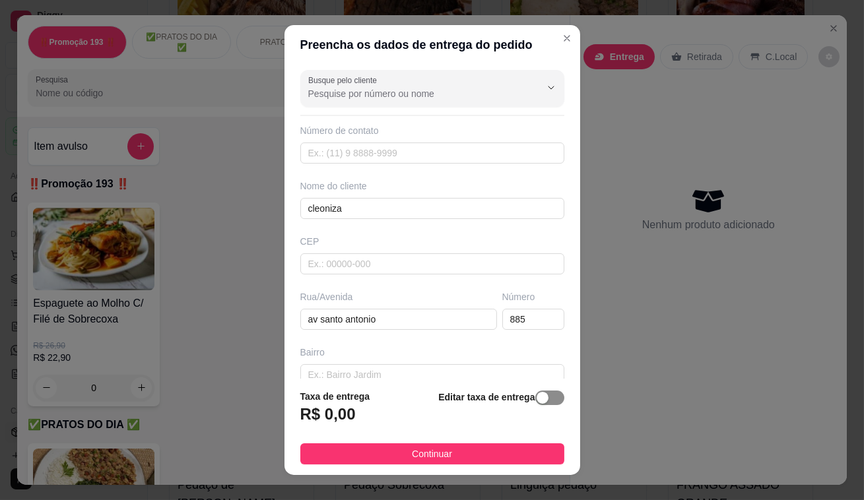
click at [537, 393] on div "button" at bounding box center [543, 398] width 12 height 12
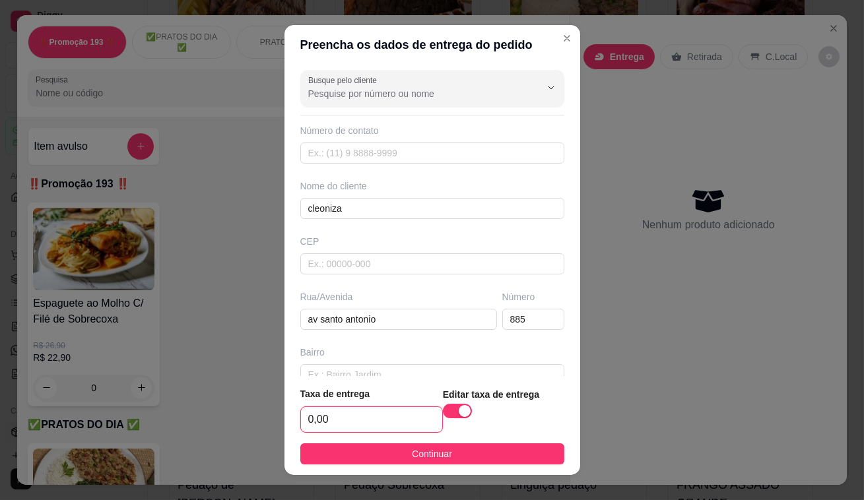
click at [321, 422] on input "0,00" at bounding box center [371, 419] width 141 height 25
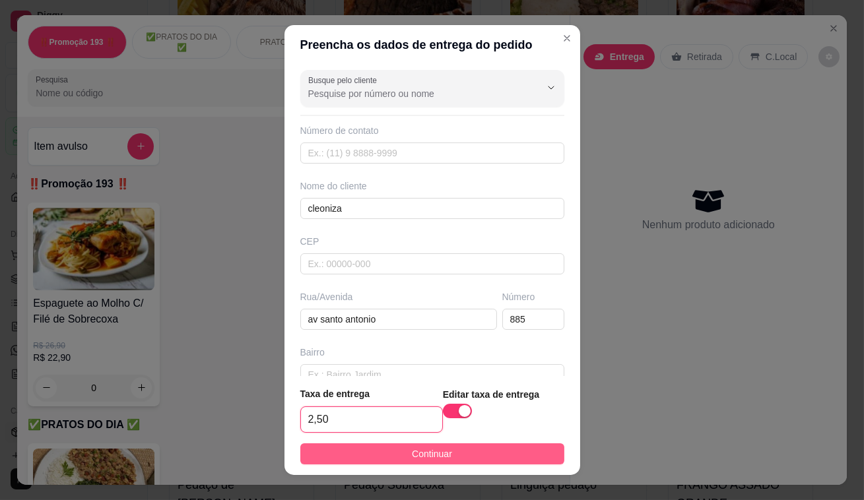
type input "2,50"
click at [345, 458] on button "Continuar" at bounding box center [432, 454] width 264 height 21
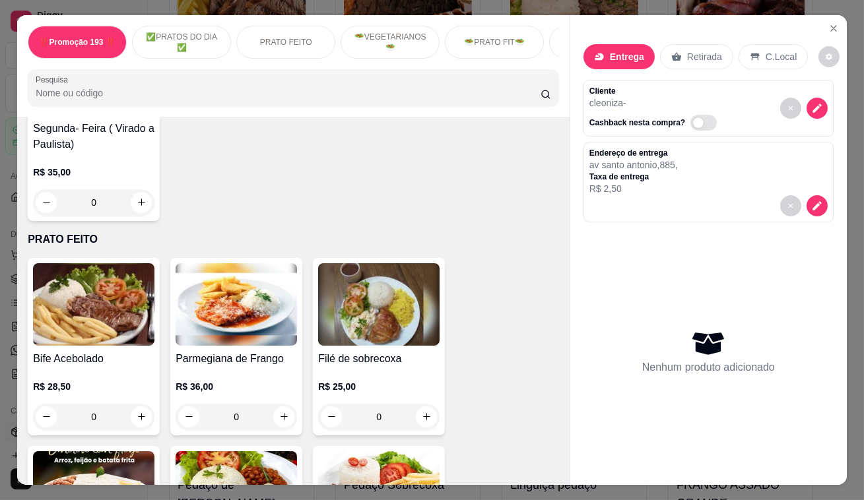
scroll to position [420, 0]
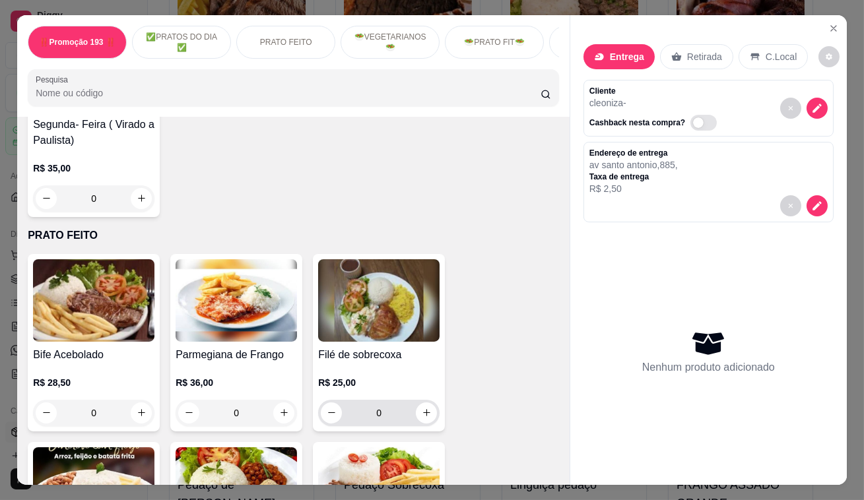
click at [429, 411] on button "increase-product-quantity" at bounding box center [426, 413] width 21 height 21
type input "1"
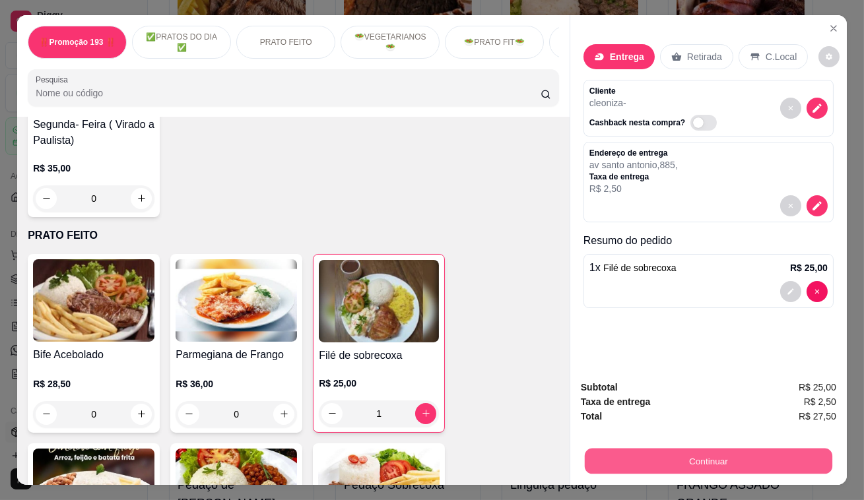
click at [644, 468] on button "Continuar" at bounding box center [709, 462] width 248 height 26
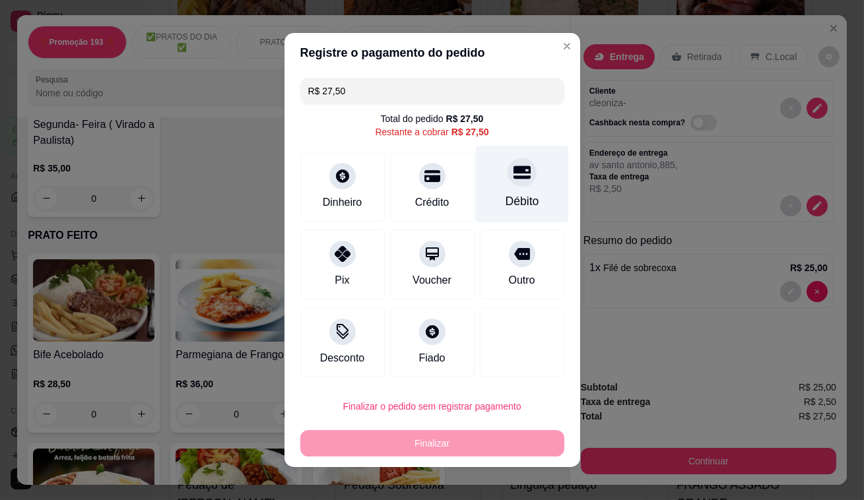
click at [513, 175] on icon at bounding box center [521, 172] width 17 height 17
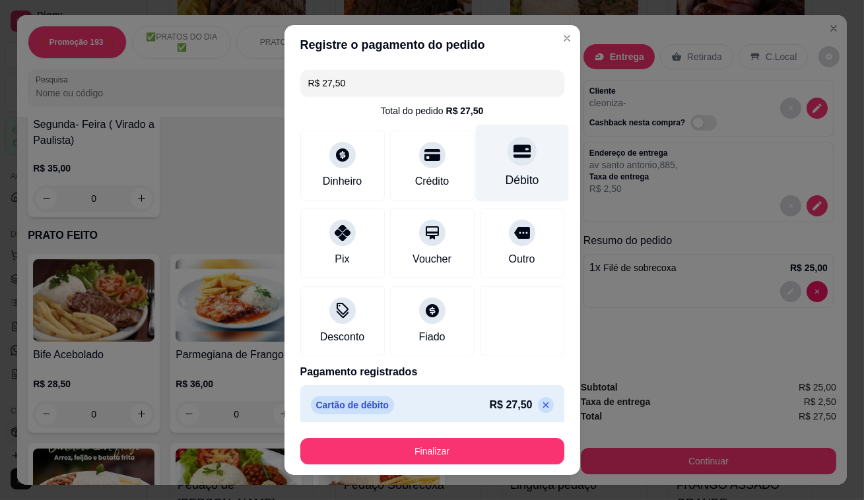
type input "R$ 0,00"
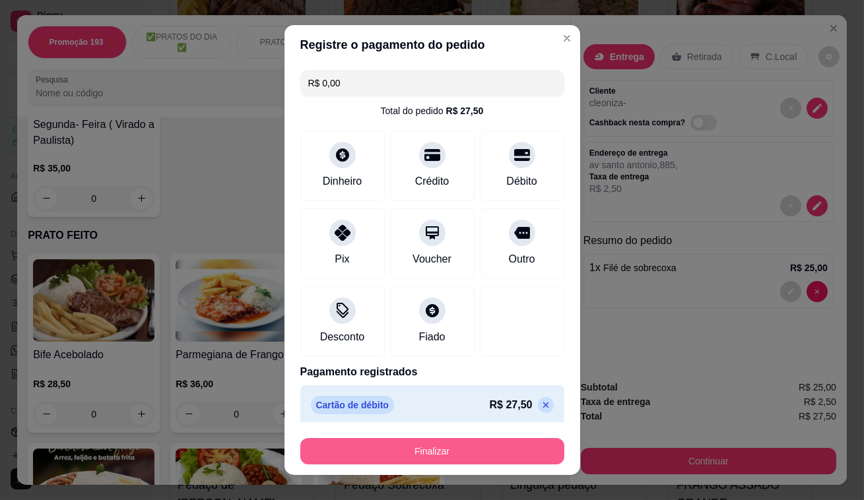
click at [467, 445] on button "Finalizar" at bounding box center [432, 451] width 264 height 26
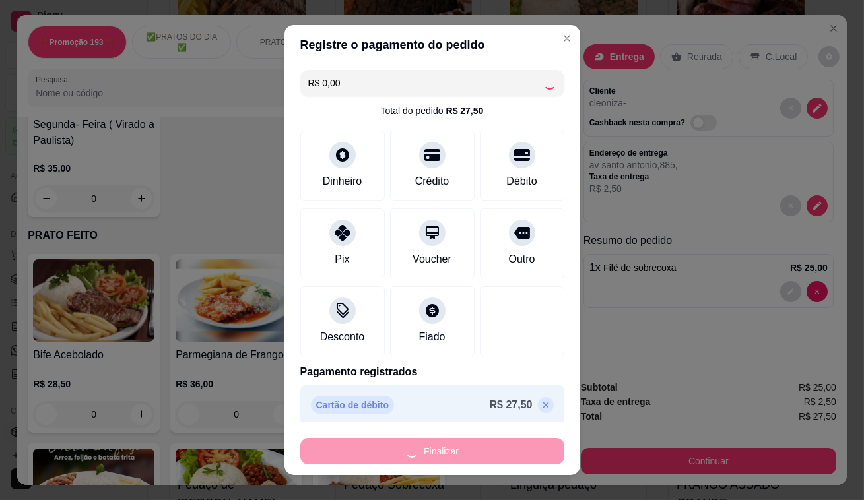
type input "0"
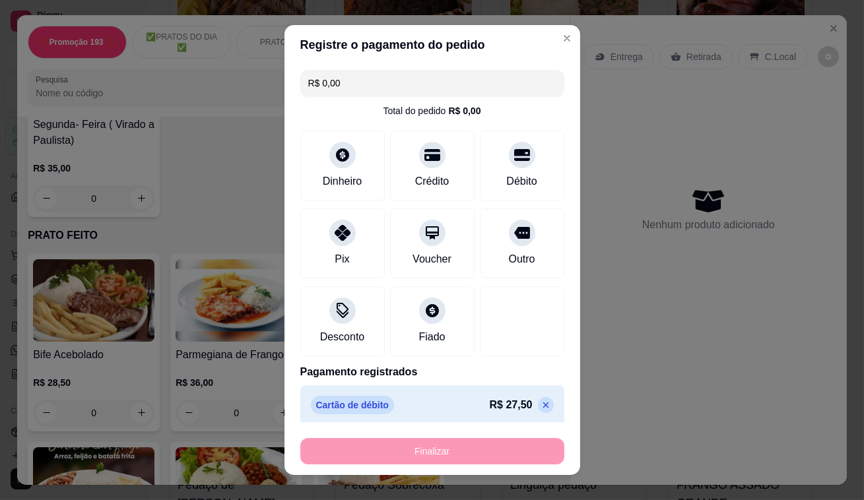
type input "-R$ 27,50"
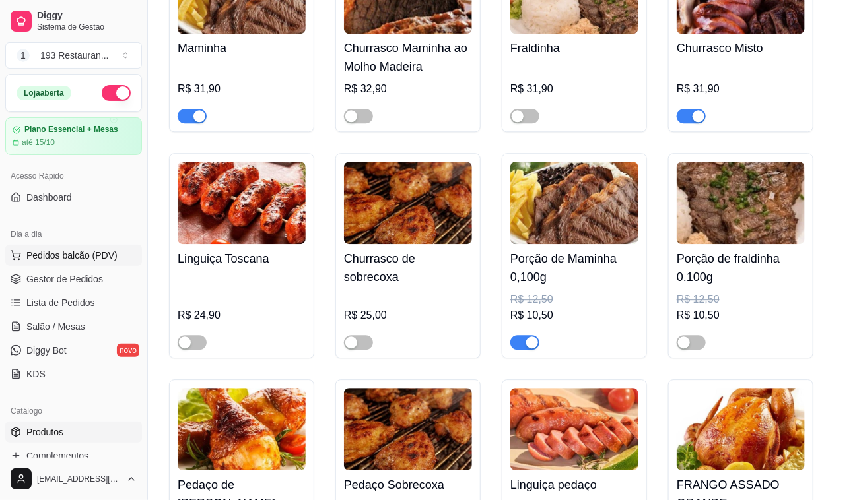
click at [79, 253] on span "Pedidos balcão (PDV)" at bounding box center [71, 255] width 91 height 13
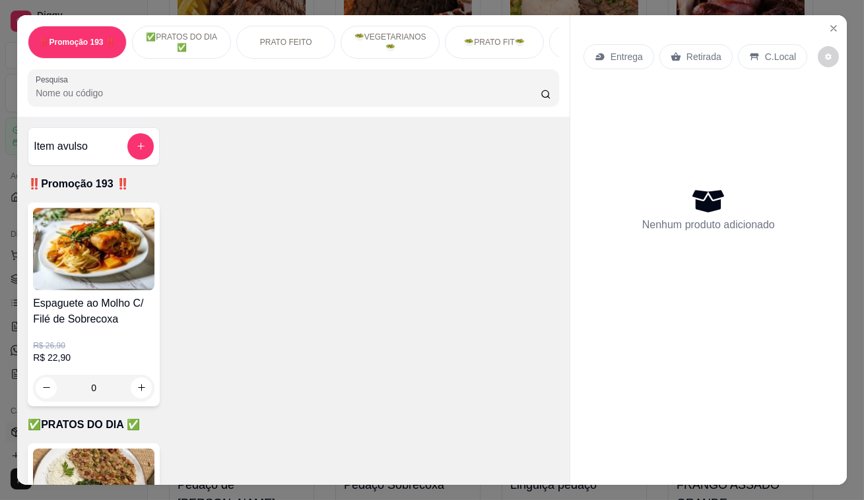
click at [682, 59] on div "Retirada" at bounding box center [695, 56] width 73 height 25
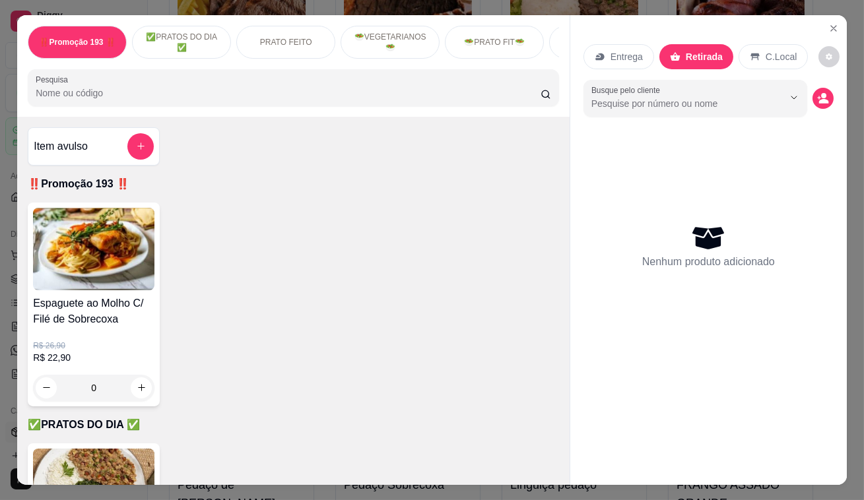
click at [623, 50] on p "Entrega" at bounding box center [627, 56] width 32 height 13
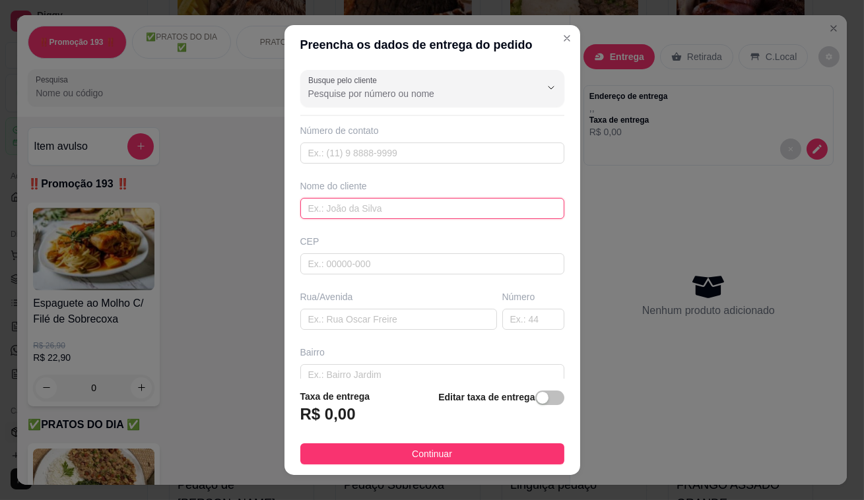
click at [378, 205] on input "text" at bounding box center [432, 208] width 264 height 21
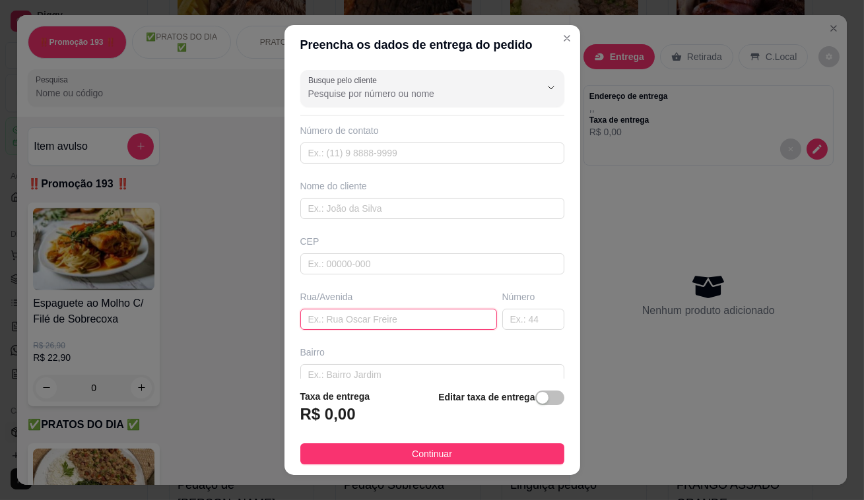
click at [351, 320] on input "text" at bounding box center [398, 319] width 197 height 21
type input "av [PERSON_NAME]"
click at [515, 323] on input "text" at bounding box center [533, 319] width 62 height 21
type input "500"
click at [541, 403] on span "button" at bounding box center [549, 398] width 29 height 15
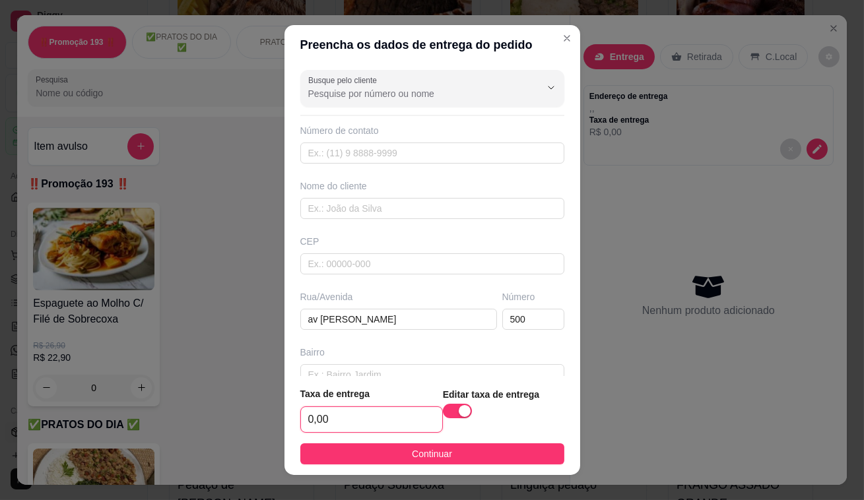
click at [306, 422] on input "0,00" at bounding box center [371, 419] width 141 height 25
click at [368, 424] on input "0,00" at bounding box center [371, 419] width 141 height 25
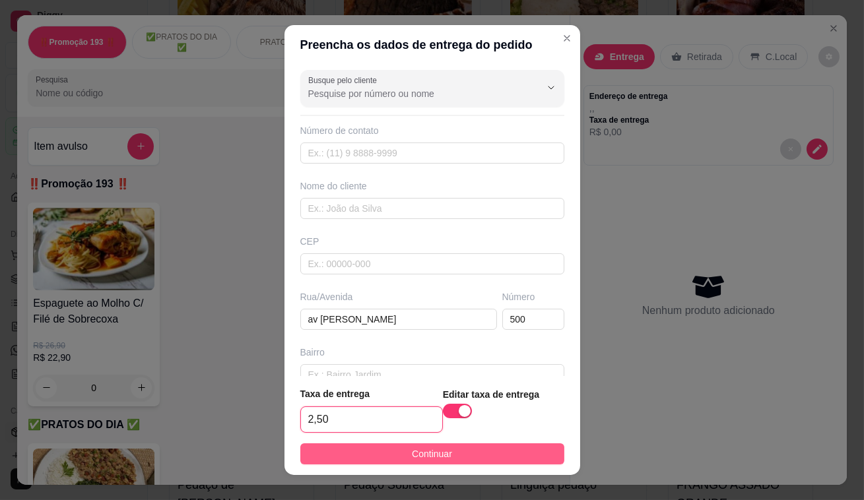
type input "2,50"
click at [395, 462] on button "Continuar" at bounding box center [432, 454] width 264 height 21
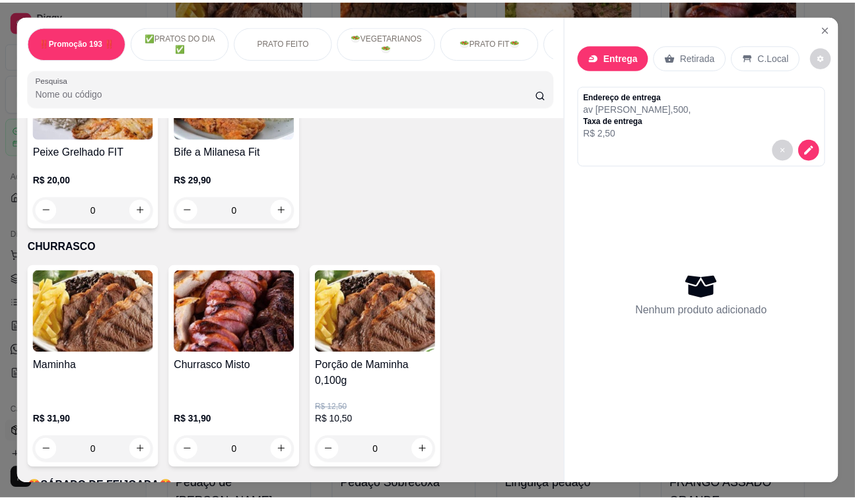
scroll to position [2641, 0]
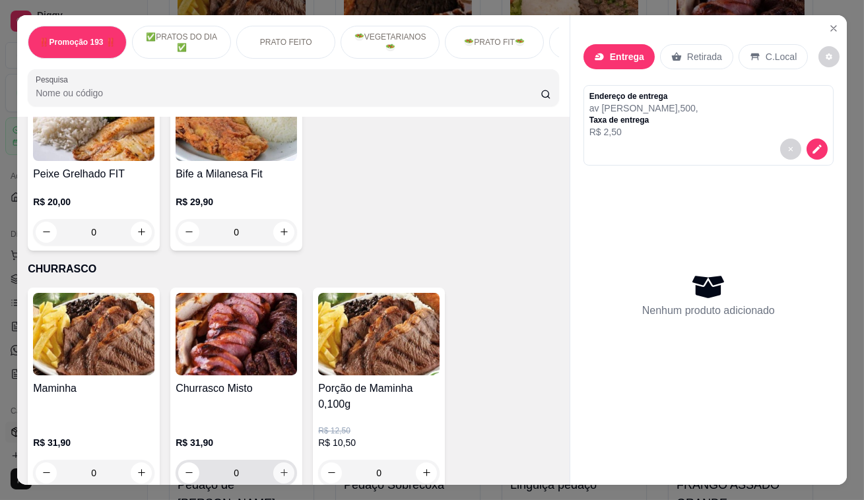
click at [282, 468] on icon "increase-product-quantity" at bounding box center [284, 473] width 10 height 10
type input "1"
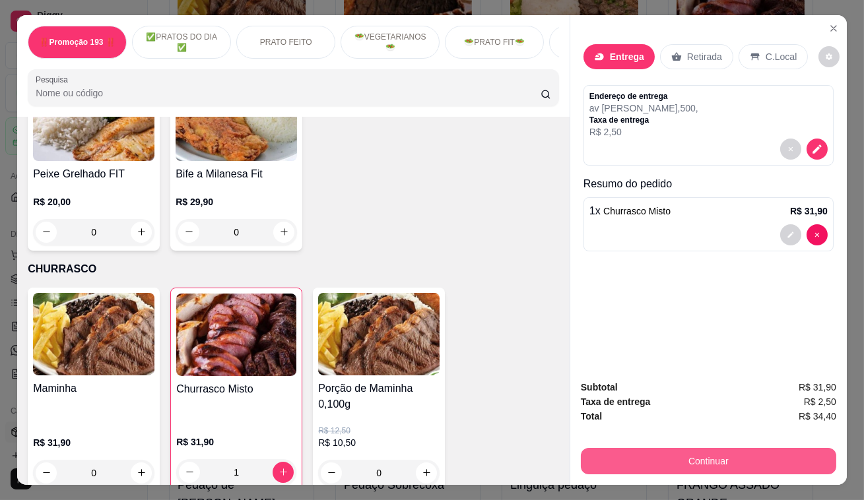
click at [599, 462] on button "Continuar" at bounding box center [708, 461] width 255 height 26
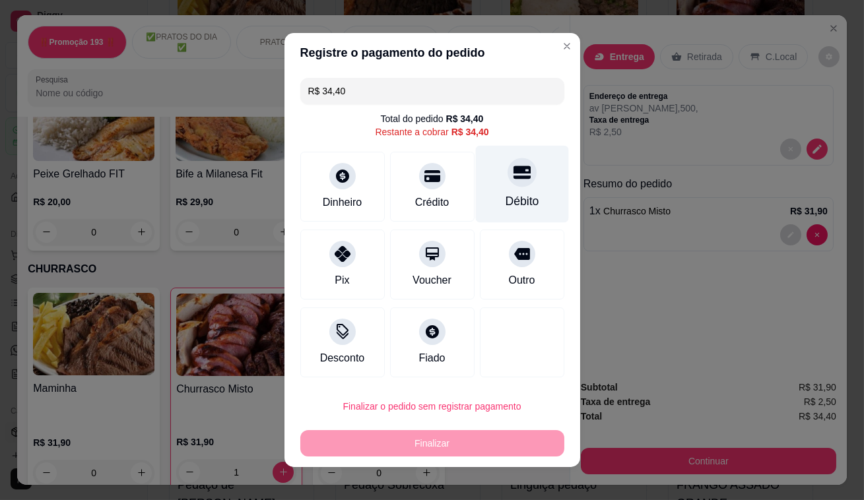
click at [513, 178] on icon at bounding box center [521, 172] width 17 height 17
type input "R$ 0,00"
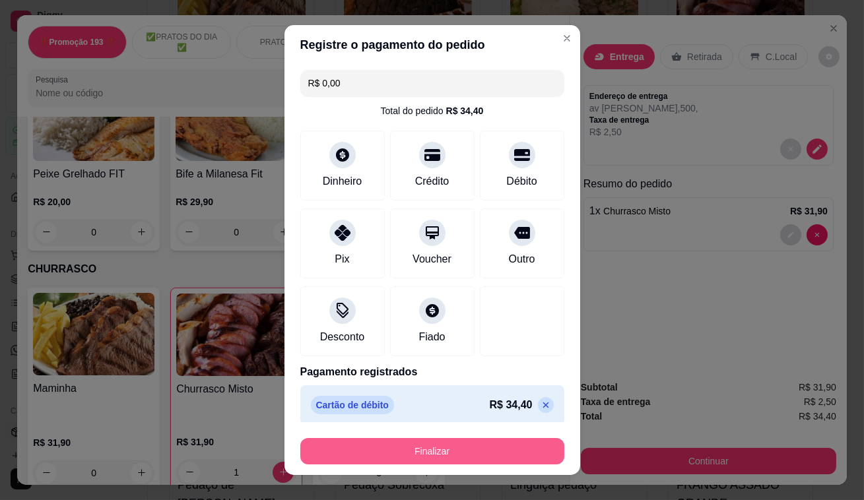
click at [445, 455] on button "Finalizar" at bounding box center [432, 451] width 264 height 26
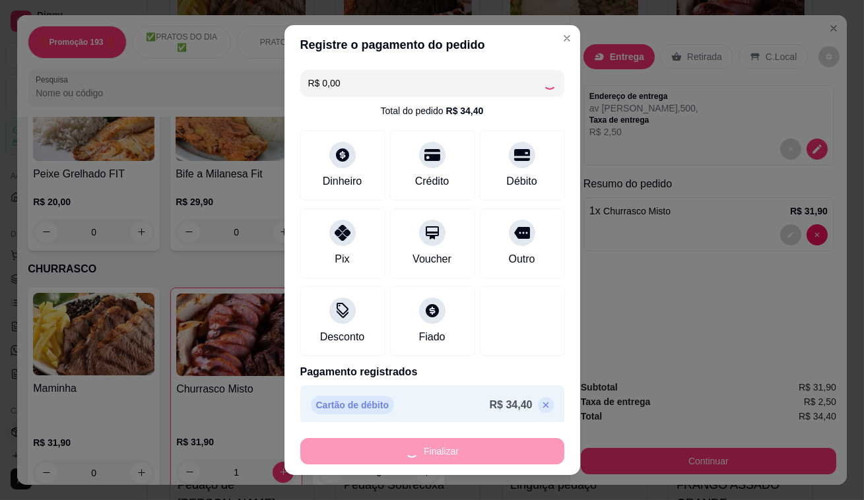
type input "0"
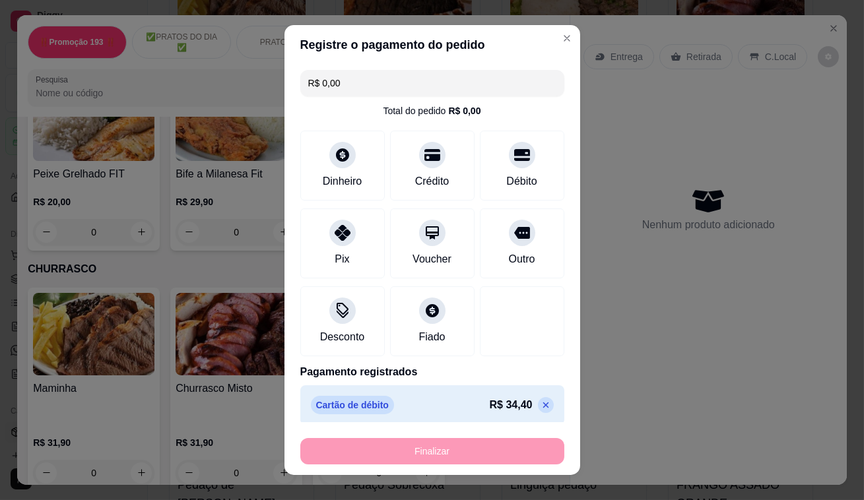
type input "-R$ 34,40"
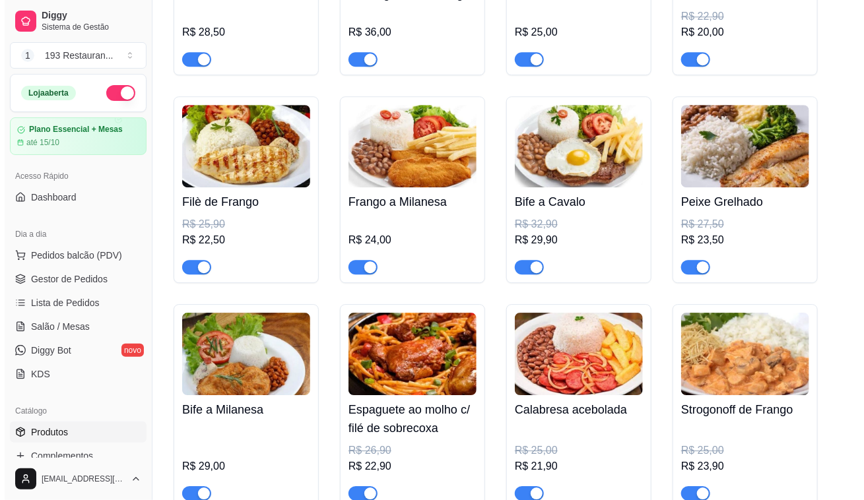
scroll to position [1380, 0]
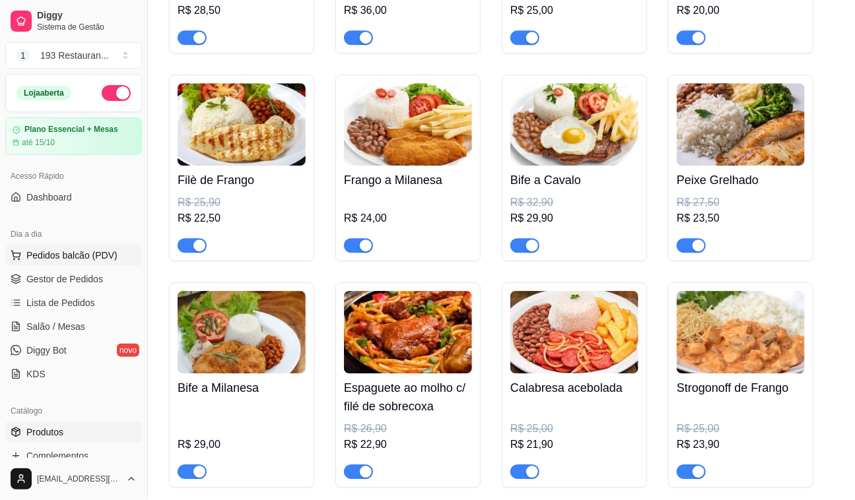
click at [112, 257] on span "Pedidos balcão (PDV)" at bounding box center [71, 255] width 91 height 13
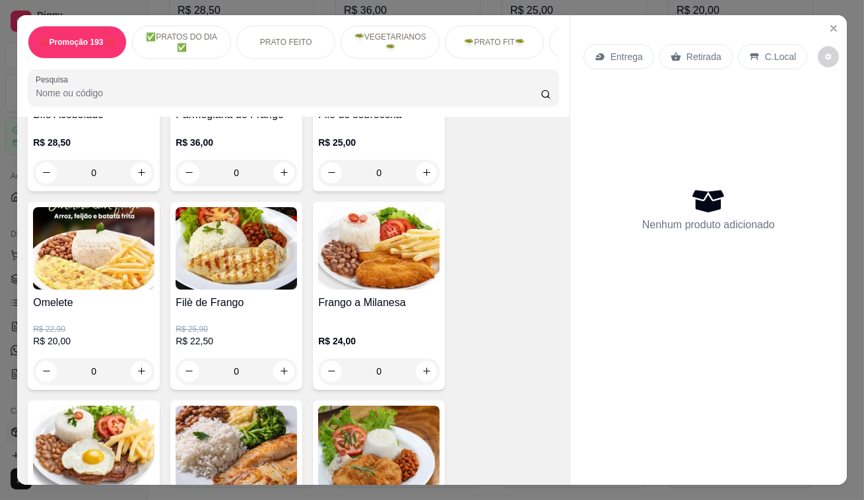
scroll to position [840, 0]
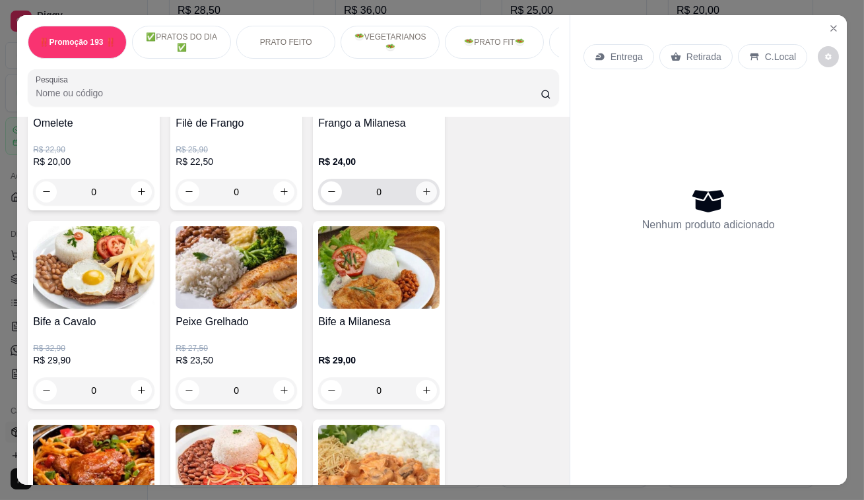
click at [428, 198] on button "increase-product-quantity" at bounding box center [426, 192] width 21 height 21
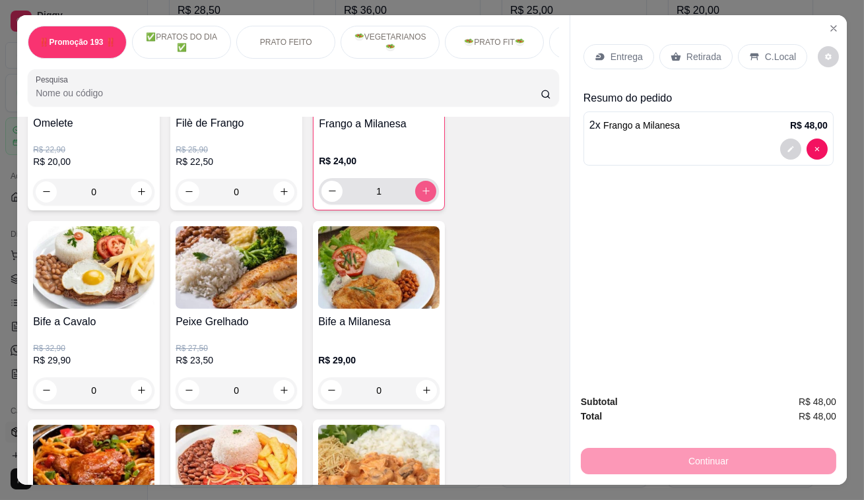
type input "2"
click at [673, 51] on icon at bounding box center [676, 56] width 11 height 11
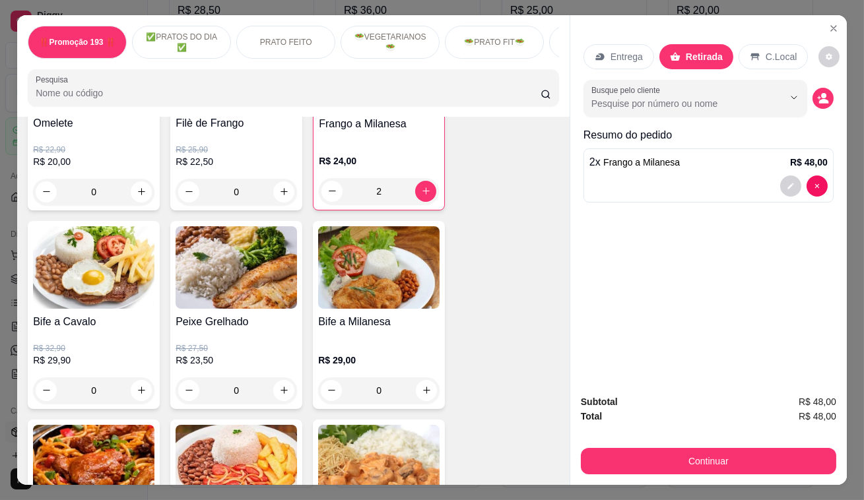
click at [602, 338] on div "Entrega Retirada C.Local Busque pelo cliente Resumo do pedido 2 x Frango a Mila…" at bounding box center [708, 200] width 277 height 370
click at [661, 454] on button "Continuar" at bounding box center [708, 461] width 255 height 26
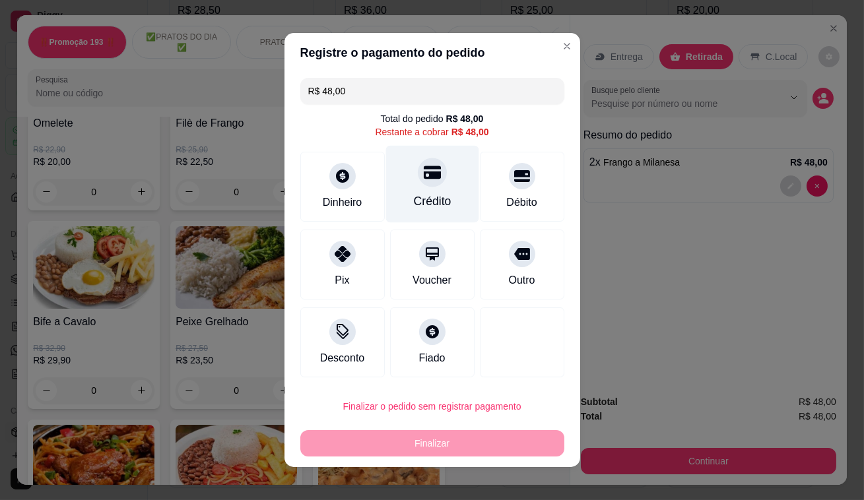
click at [439, 184] on div "Crédito" at bounding box center [432, 184] width 93 height 77
type input "R$ 0,00"
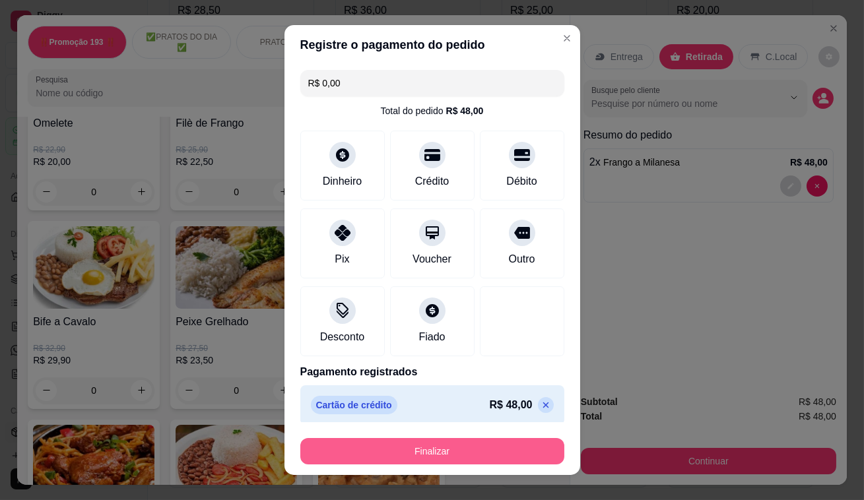
click at [467, 454] on button "Finalizar" at bounding box center [432, 451] width 264 height 26
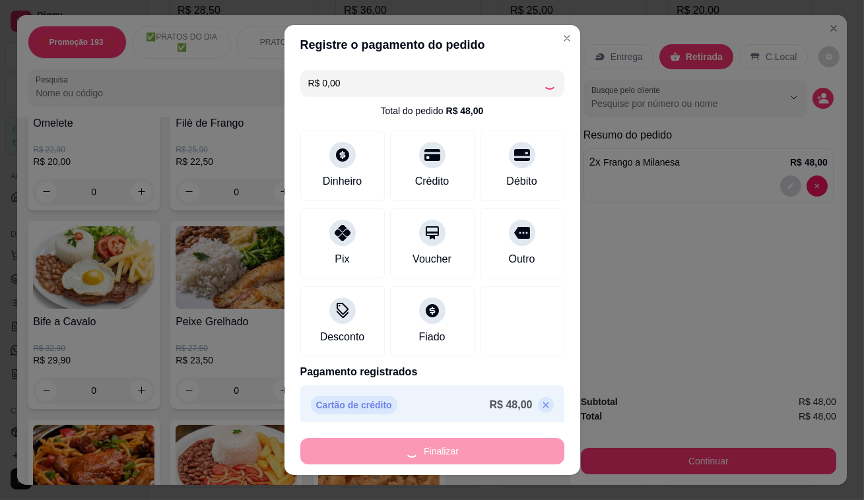
type input "0"
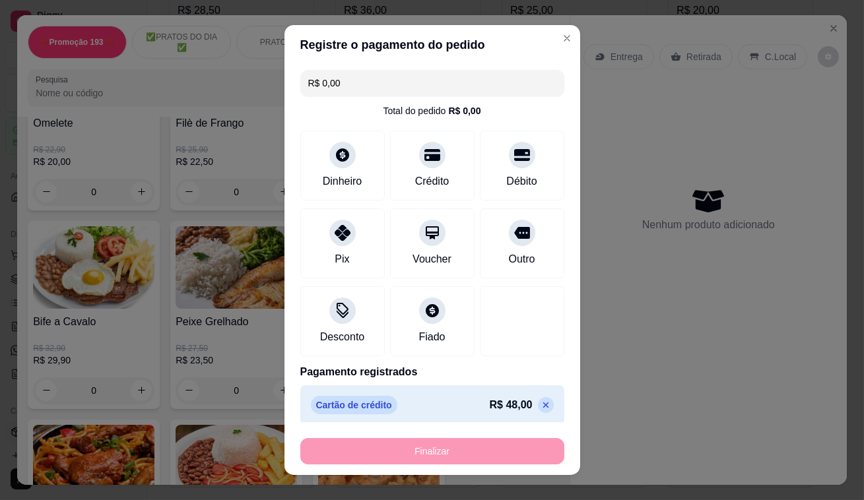
type input "-R$ 48,00"
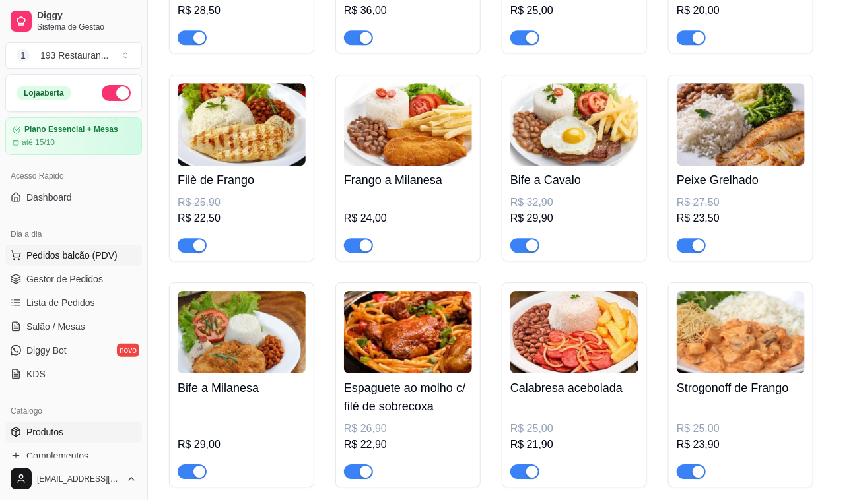
click at [86, 246] on button "Pedidos balcão (PDV)" at bounding box center [73, 255] width 137 height 21
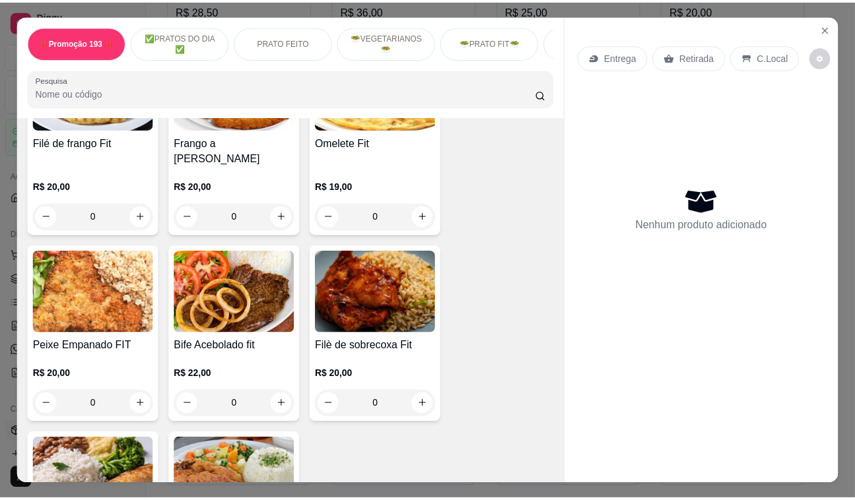
scroll to position [2400, 0]
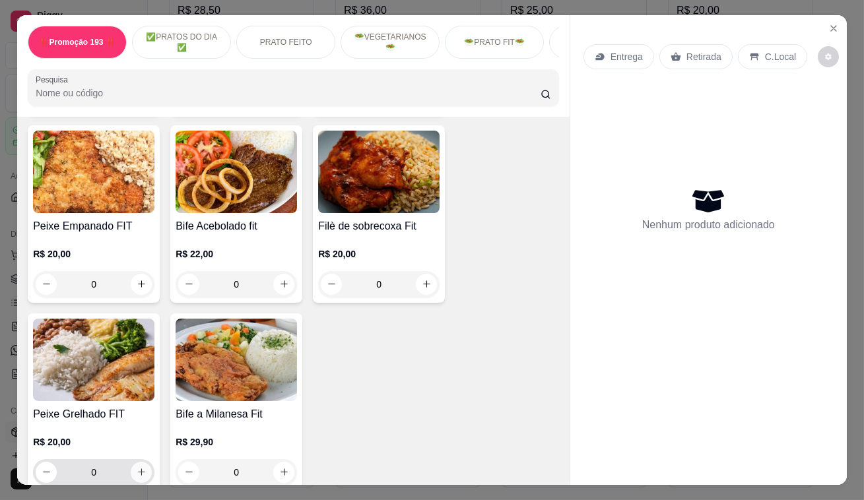
click at [131, 462] on button "increase-product-quantity" at bounding box center [141, 472] width 21 height 21
type input "1"
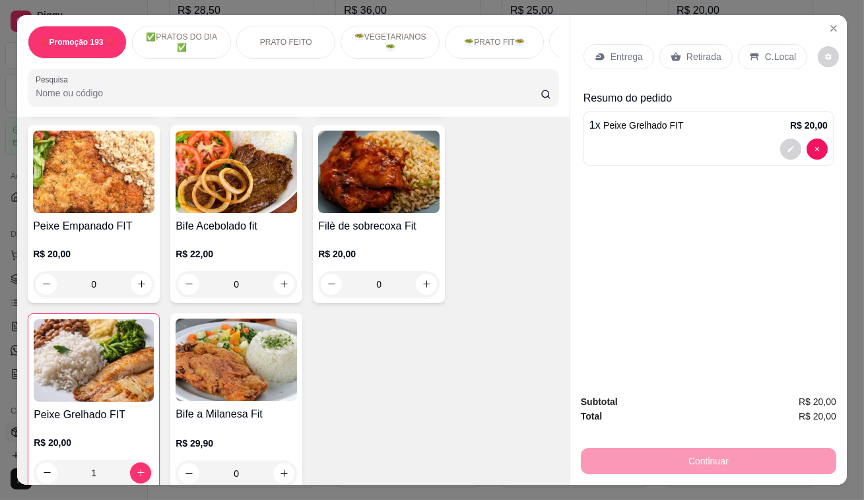
click at [695, 50] on p "Retirada" at bounding box center [704, 56] width 35 height 13
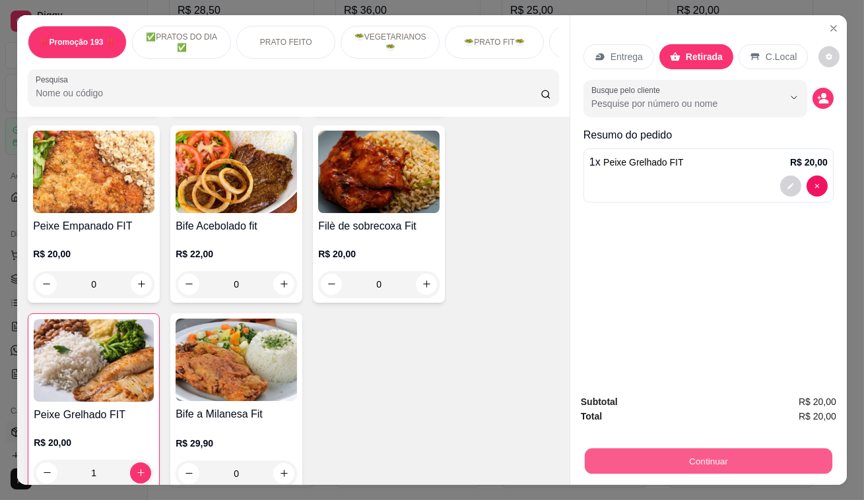
click at [706, 455] on button "Continuar" at bounding box center [709, 462] width 248 height 26
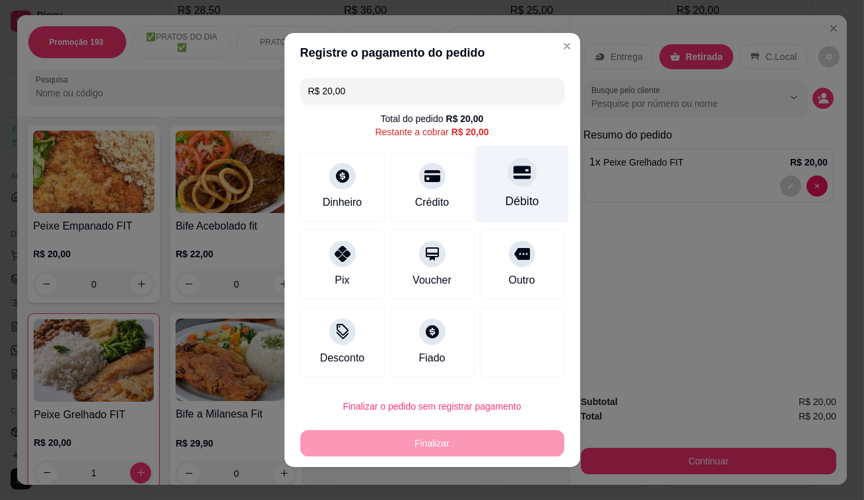
click at [490, 168] on div "Débito" at bounding box center [521, 184] width 93 height 77
type input "R$ 0,00"
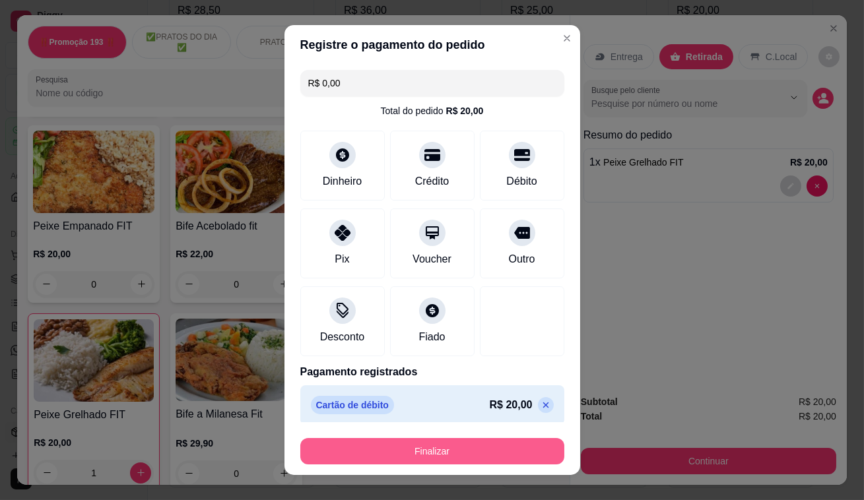
click at [431, 455] on button "Finalizar" at bounding box center [432, 451] width 264 height 26
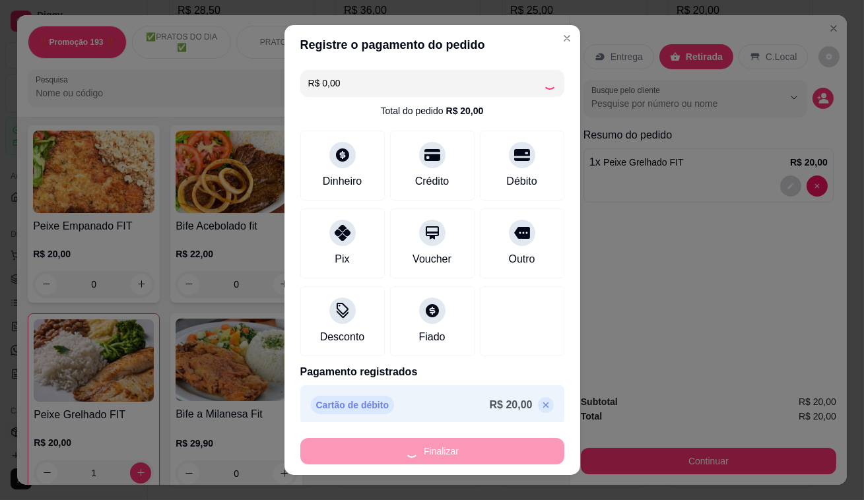
type input "0"
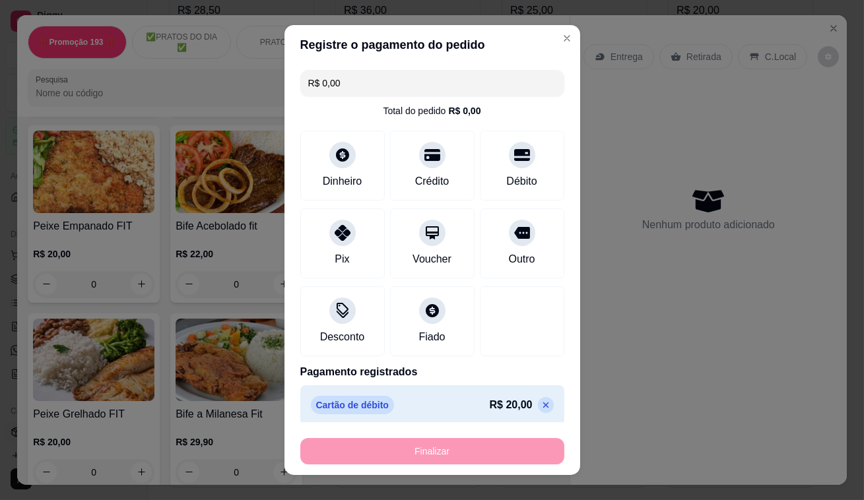
type input "-R$ 20,00"
